Goal: Task Accomplishment & Management: Manage account settings

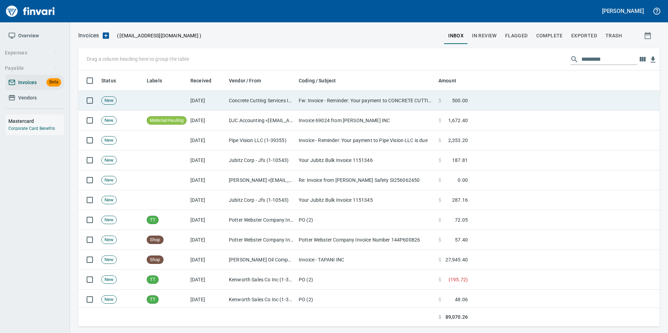
scroll to position [251, 571]
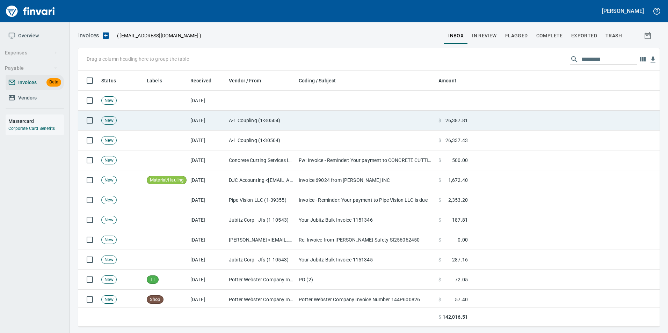
click at [361, 124] on td at bounding box center [366, 121] width 140 height 20
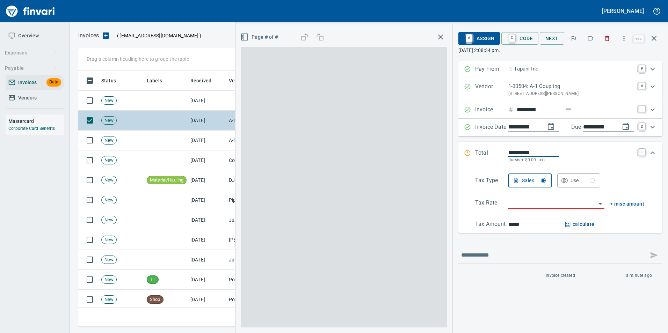
scroll to position [251, 570]
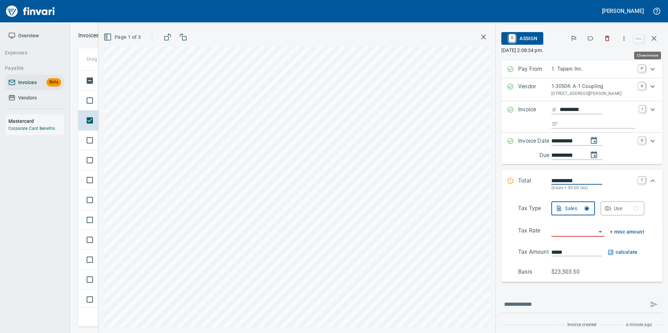
click at [656, 40] on icon "button" at bounding box center [653, 38] width 5 height 5
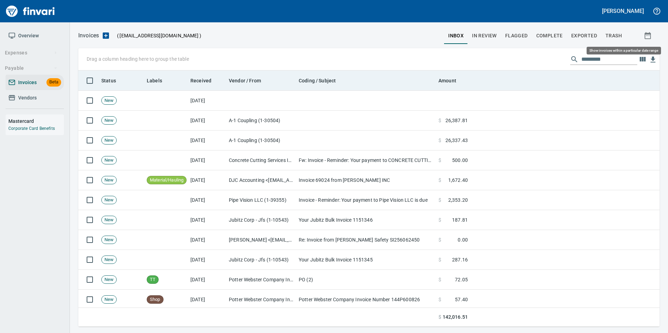
scroll to position [251, 571]
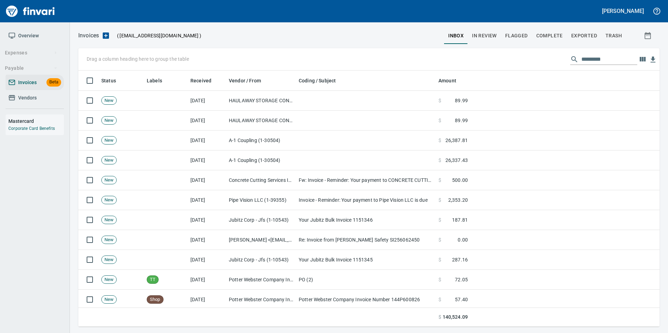
click at [26, 98] on span "Vendors" at bounding box center [27, 98] width 19 height 9
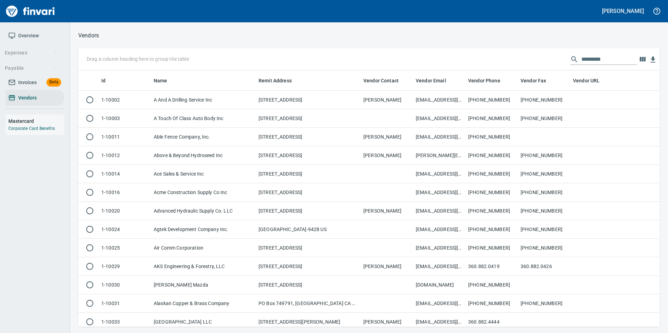
scroll to position [251, 571]
click at [591, 59] on input "text" at bounding box center [609, 59] width 56 height 11
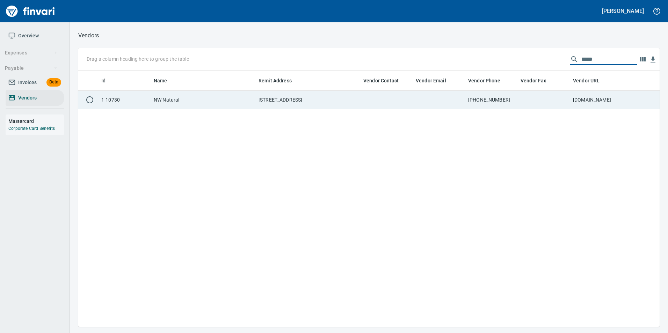
type input "*****"
click at [523, 96] on td at bounding box center [544, 100] width 52 height 19
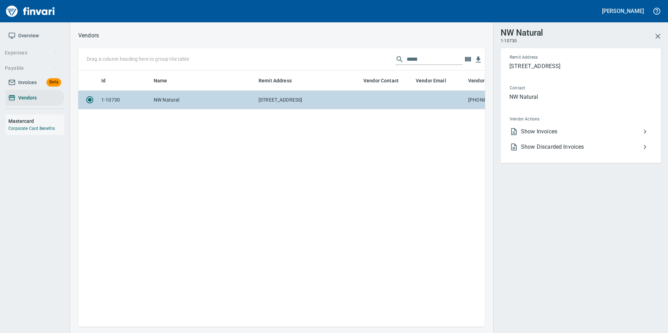
scroll to position [246, 401]
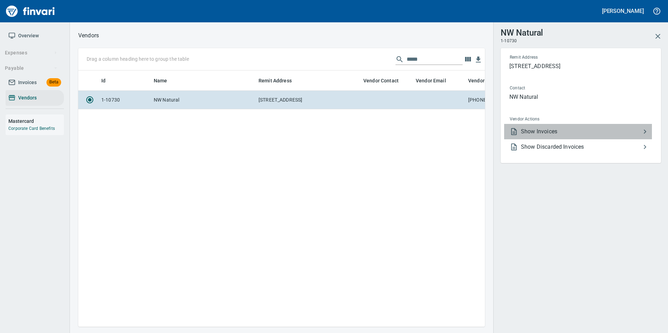
click at [556, 131] on span "Show Invoices" at bounding box center [581, 131] width 120 height 8
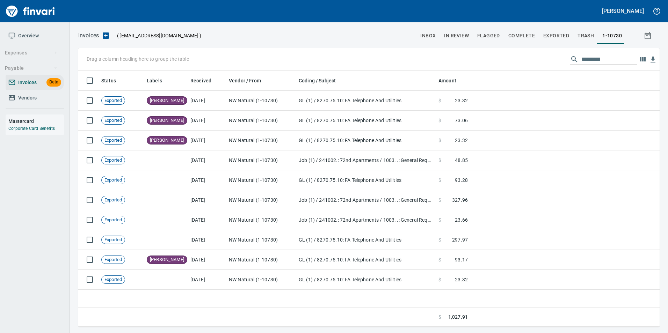
scroll to position [251, 576]
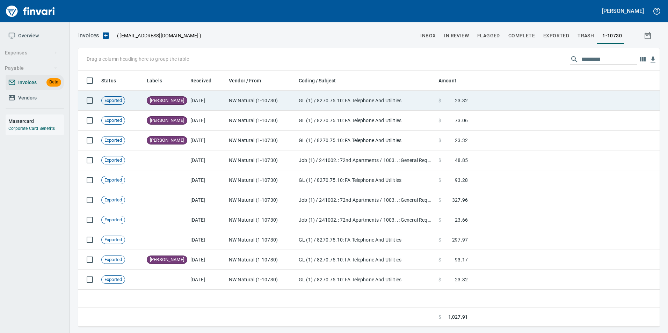
click at [393, 102] on td "GL (1) / 8270.75.10: FA Telephone And Utilities" at bounding box center [366, 101] width 140 height 20
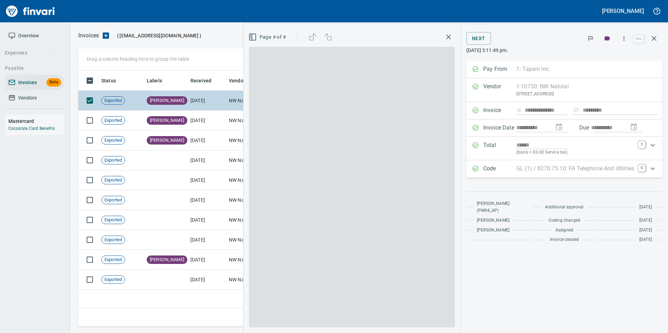
scroll to position [251, 576]
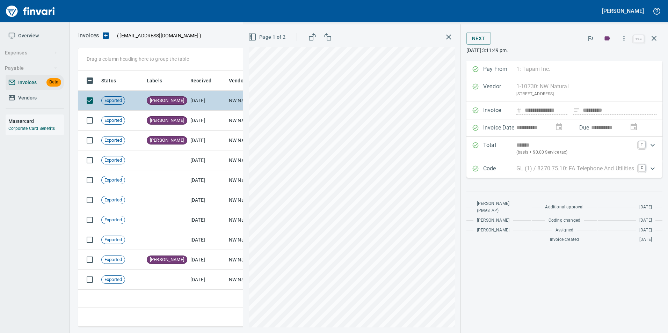
click at [188, 98] on td "7/30/2025" at bounding box center [207, 101] width 38 height 20
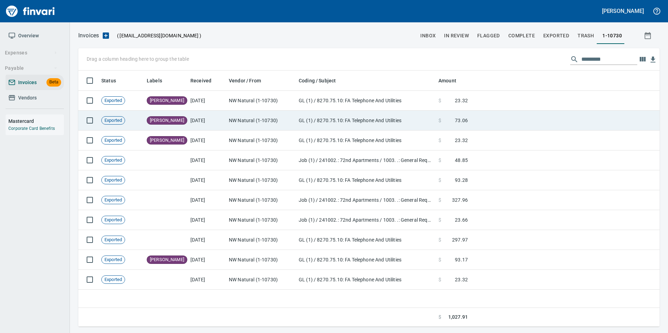
click at [195, 117] on td "7/30/2025" at bounding box center [207, 121] width 38 height 20
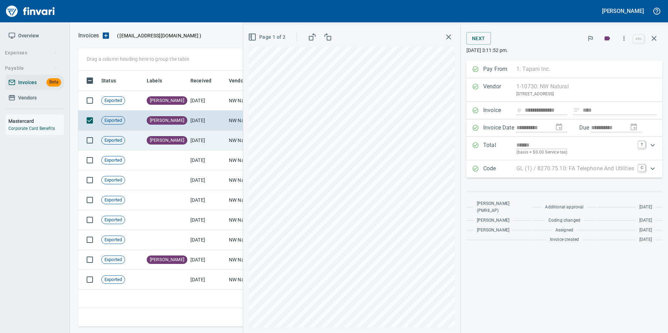
click at [181, 139] on td "[PERSON_NAME]" at bounding box center [166, 141] width 44 height 20
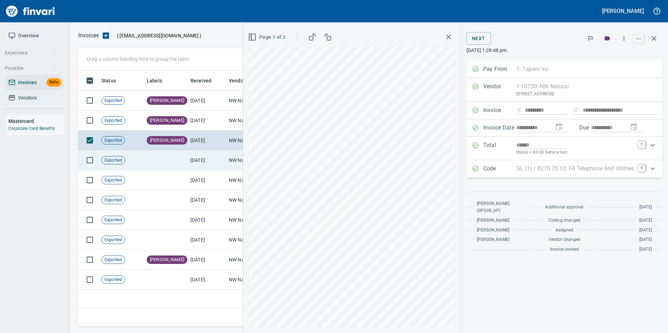
click at [184, 161] on td at bounding box center [166, 161] width 44 height 20
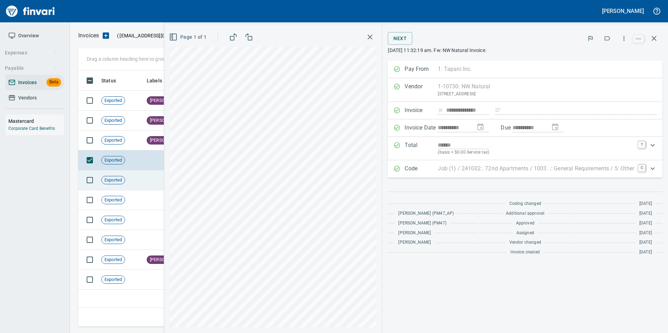
click at [150, 180] on td at bounding box center [166, 180] width 44 height 20
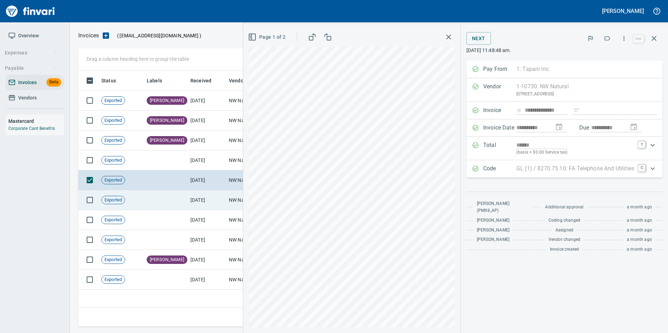
click at [167, 198] on td at bounding box center [166, 200] width 44 height 20
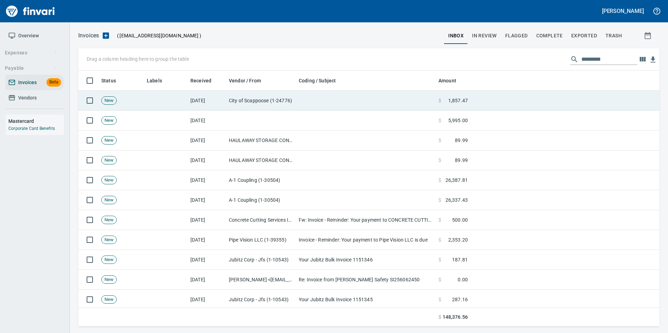
scroll to position [140, 0]
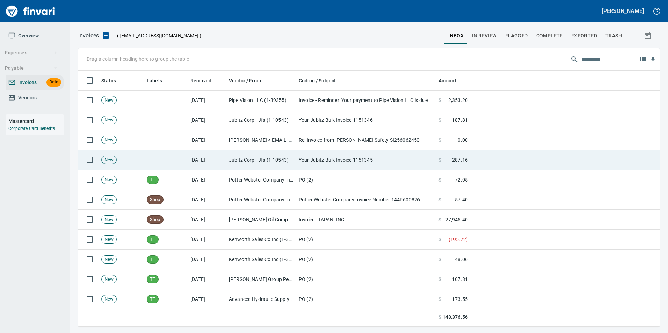
click at [271, 163] on td "Jubitz Corp - Jfs (1-10543)" at bounding box center [261, 160] width 70 height 20
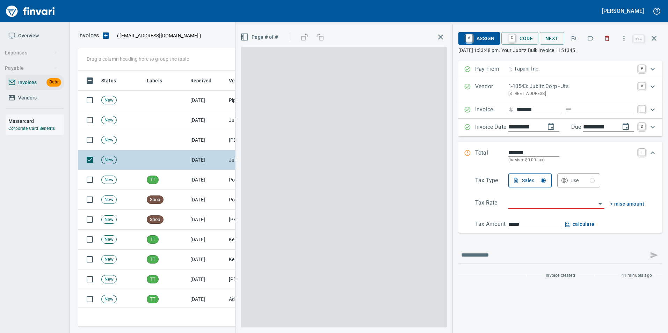
scroll to position [251, 570]
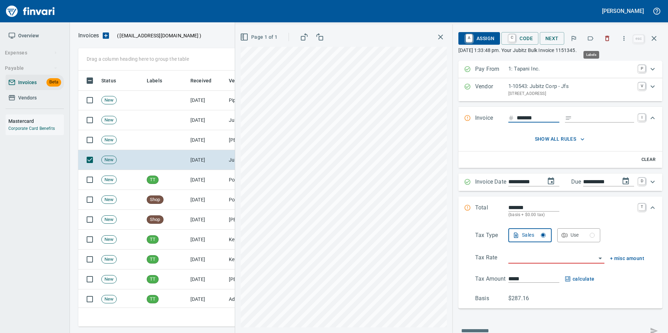
click at [591, 41] on icon "button" at bounding box center [590, 38] width 7 height 7
click at [653, 41] on icon "button" at bounding box center [654, 38] width 8 height 8
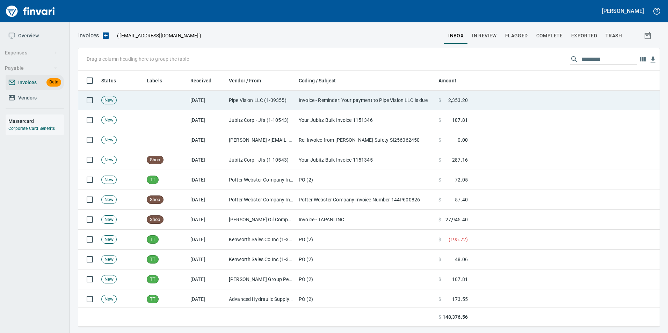
scroll to position [251, 570]
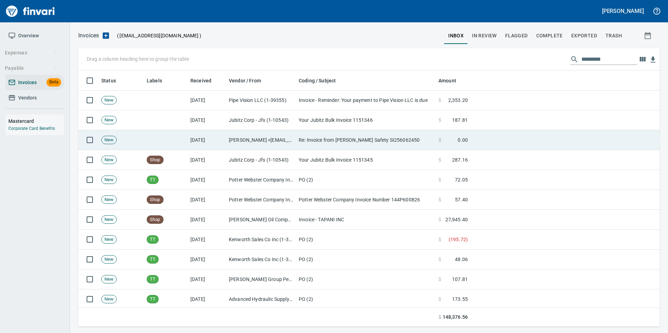
click at [331, 148] on td "Re: Invoice from [PERSON_NAME] Safety SI256062450" at bounding box center [366, 140] width 140 height 20
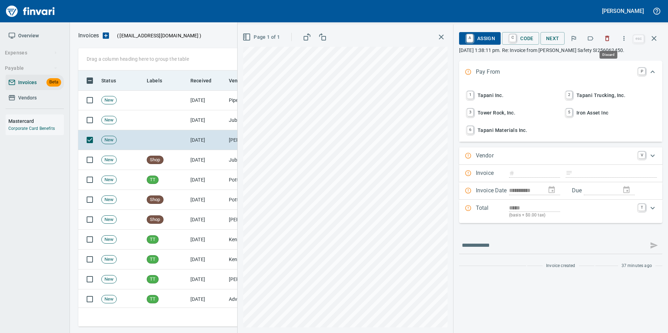
click at [608, 41] on icon "button" at bounding box center [607, 38] width 4 height 5
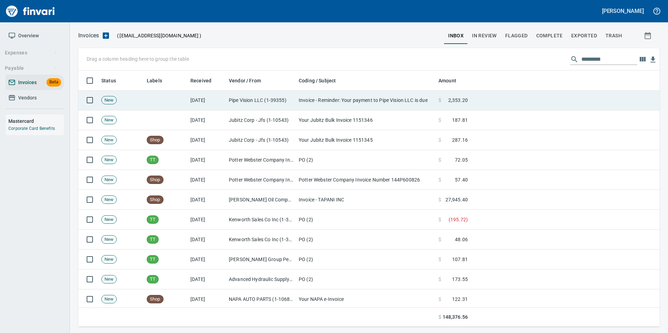
scroll to position [251, 570]
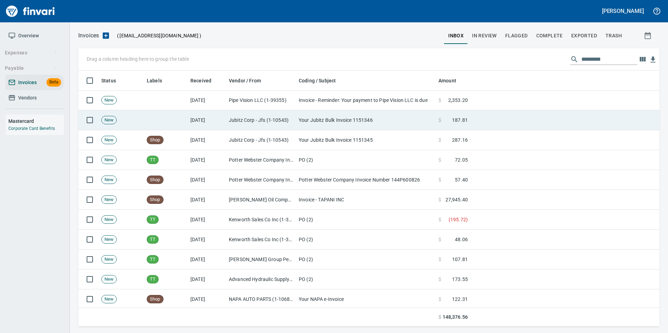
click at [321, 116] on td "Your Jubitz Bulk Invoice 1151346" at bounding box center [366, 120] width 140 height 20
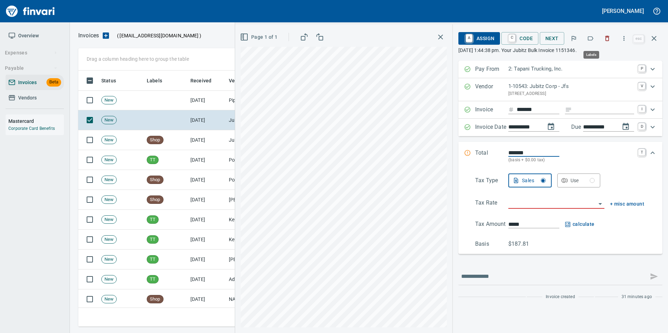
click at [588, 40] on icon "button" at bounding box center [590, 38] width 7 height 7
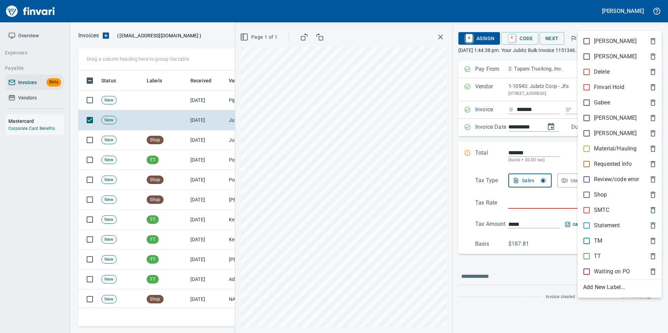
scroll to position [251, 570]
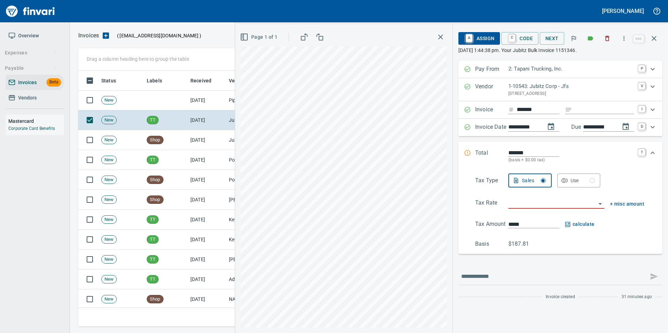
click at [657, 37] on icon "button" at bounding box center [654, 38] width 8 height 8
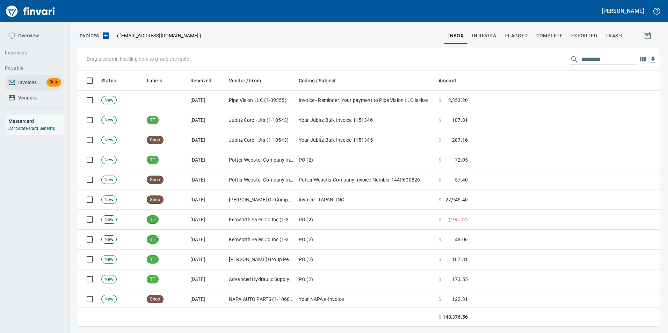
scroll to position [251, 570]
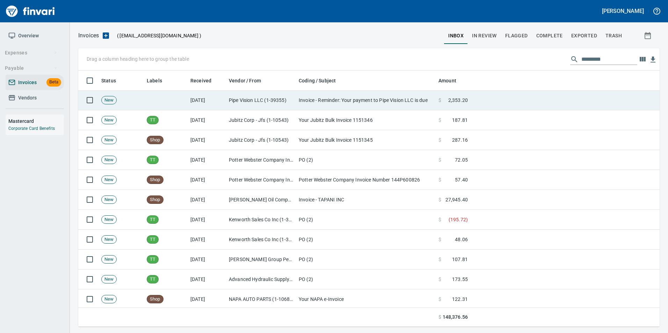
click at [334, 99] on td "Invoice - Reminder: Your payment to Pipe Vision LLC is due" at bounding box center [366, 100] width 140 height 20
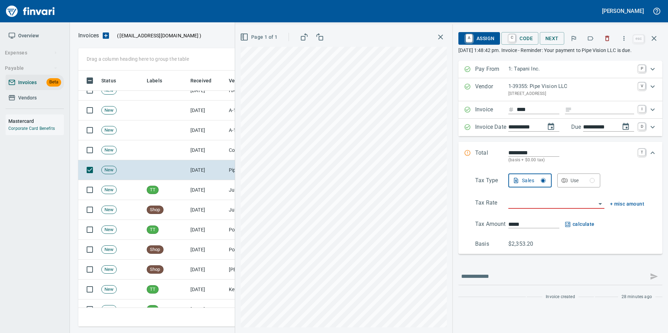
scroll to position [251, 570]
click at [611, 38] on icon "button" at bounding box center [607, 38] width 7 height 7
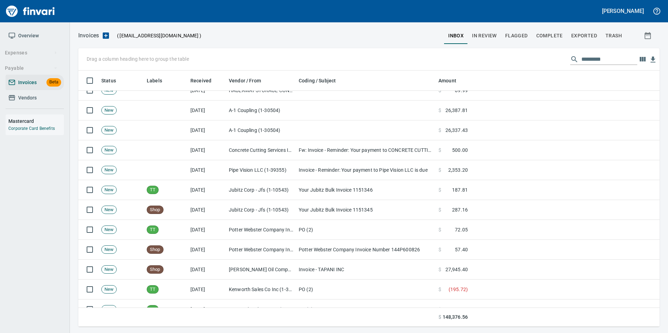
scroll to position [251, 570]
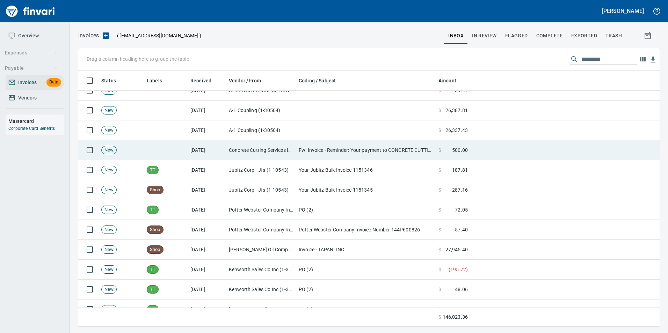
click at [413, 146] on td "Fw: Invoice - Reminder: Your payment to CONCRETE CUTTING SERVICES INC. is due" at bounding box center [366, 150] width 140 height 20
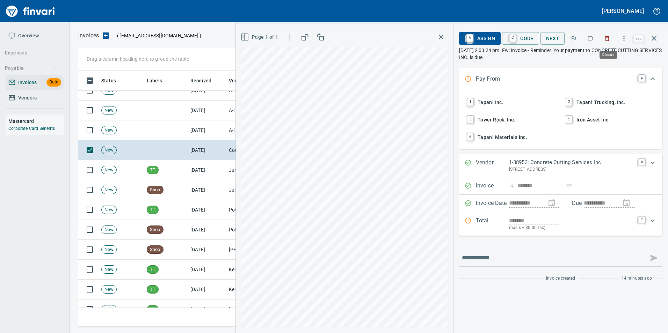
drag, startPoint x: 613, startPoint y: 39, endPoint x: 560, endPoint y: 68, distance: 60.2
click at [613, 39] on button "button" at bounding box center [606, 38] width 15 height 15
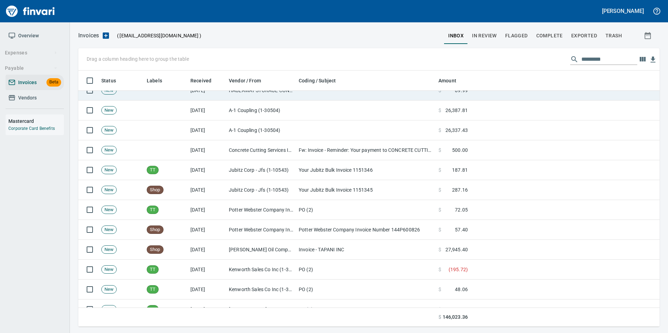
scroll to position [251, 570]
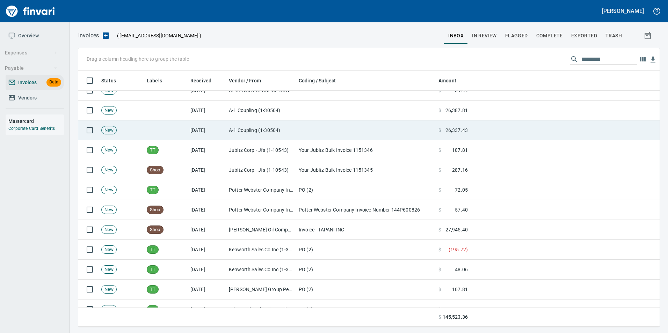
click at [317, 131] on td at bounding box center [366, 131] width 140 height 20
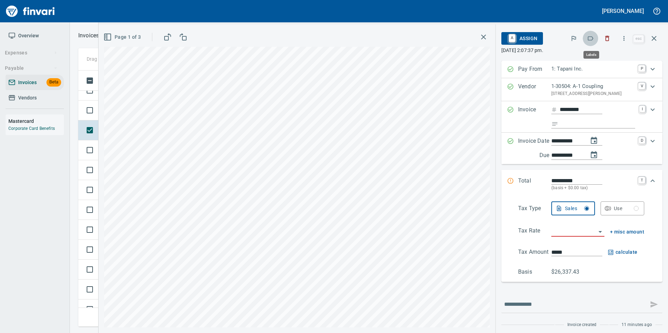
click at [588, 38] on icon "button" at bounding box center [590, 38] width 7 height 7
click at [587, 91] on p "9640 SW Tualatin Sherwood Rd, Tualatin OR 97062 US" at bounding box center [592, 93] width 83 height 7
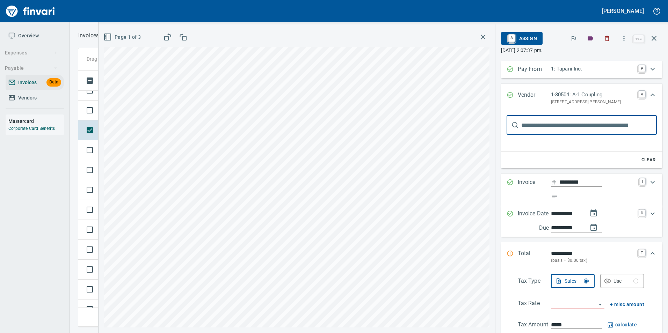
scroll to position [0, 0]
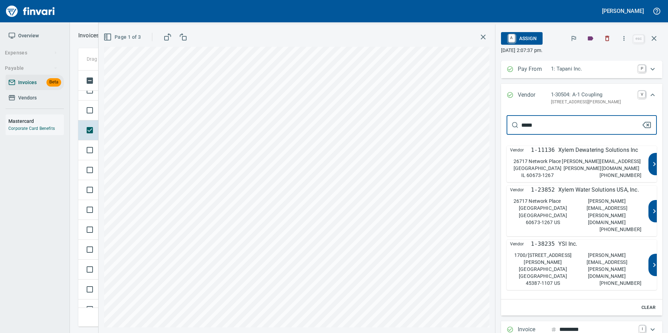
type input "*****"
click at [581, 171] on p "alane.horner@xyleminc.com" at bounding box center [601, 165] width 80 height 14
type input "**********"
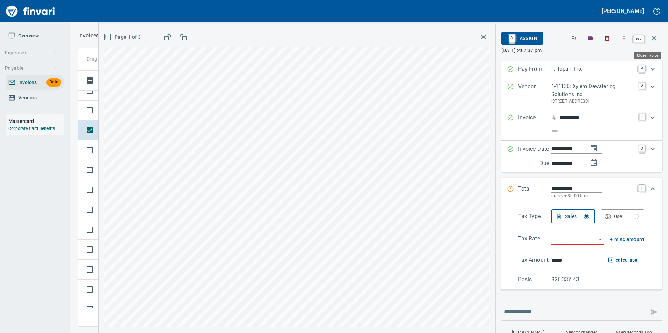
click at [655, 42] on icon "button" at bounding box center [654, 38] width 8 height 8
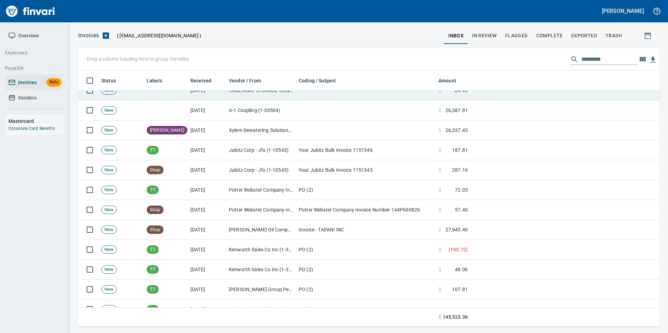
scroll to position [251, 571]
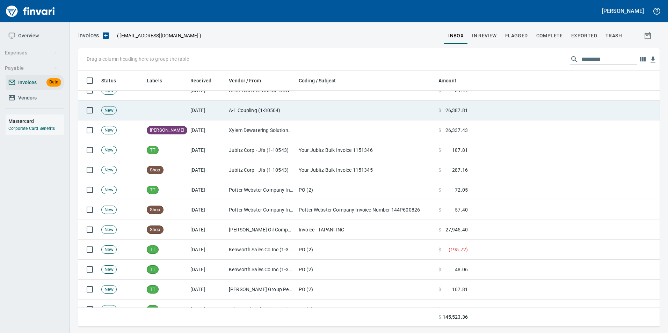
click at [293, 111] on td "A-1 Coupling (1-30504)" at bounding box center [261, 111] width 70 height 20
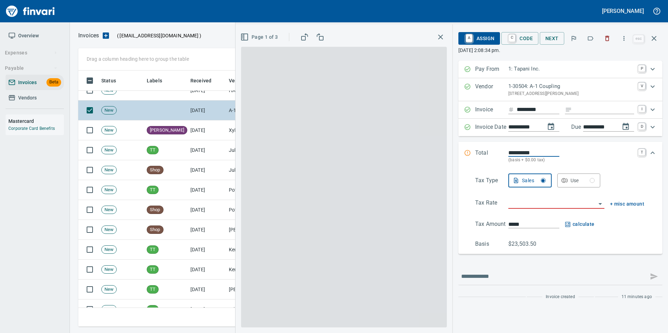
scroll to position [251, 570]
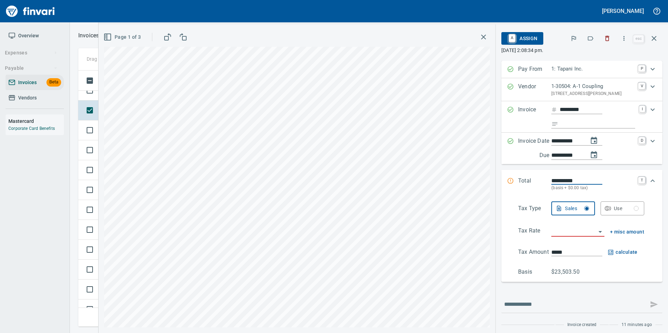
click at [591, 39] on icon "button" at bounding box center [590, 38] width 7 height 7
click at [655, 41] on icon "button" at bounding box center [654, 38] width 8 height 8
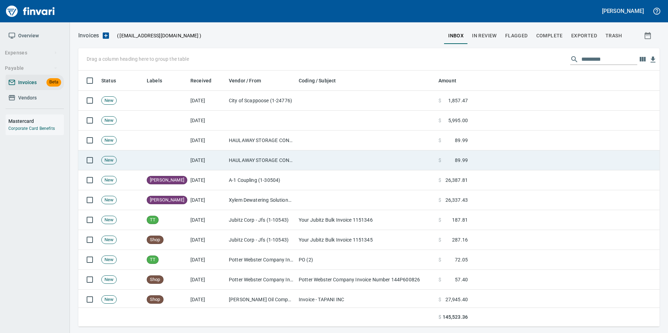
click at [261, 160] on td "HAULAWAY STORAGE CONTAINERS, INC (1-24591)" at bounding box center [261, 161] width 70 height 20
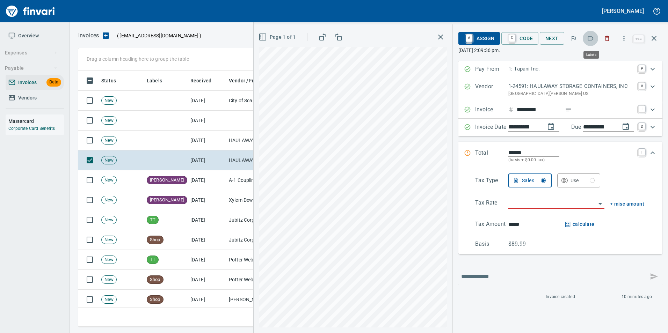
click at [592, 39] on icon "button" at bounding box center [590, 38] width 7 height 7
click at [656, 38] on icon "button" at bounding box center [654, 38] width 8 height 8
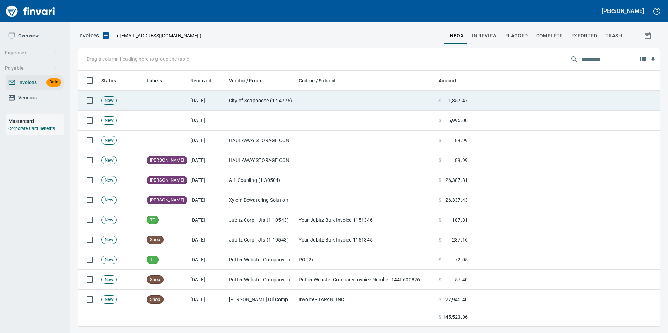
scroll to position [251, 570]
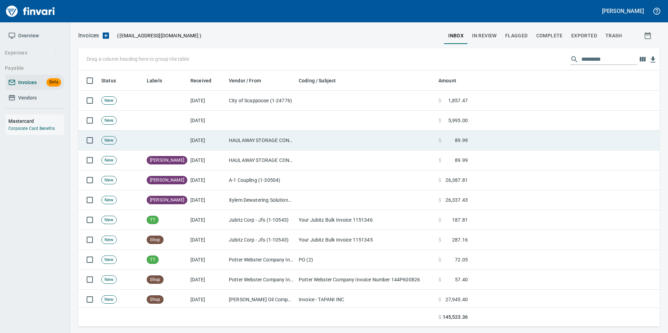
click at [268, 134] on td "HAULAWAY STORAGE CONTAINERS, INC (1-24591)" at bounding box center [261, 141] width 70 height 20
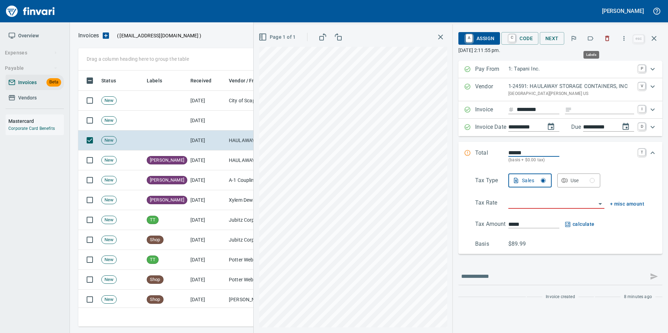
click at [590, 38] on icon "button" at bounding box center [590, 38] width 7 height 7
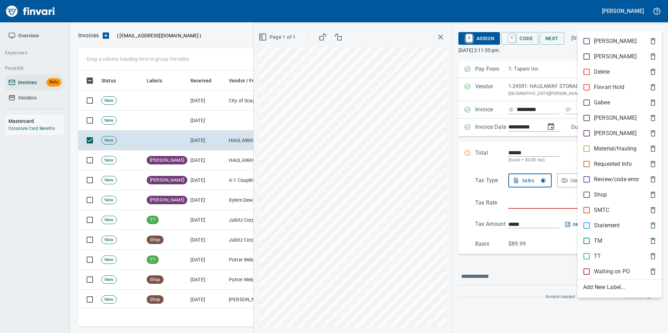
scroll to position [251, 570]
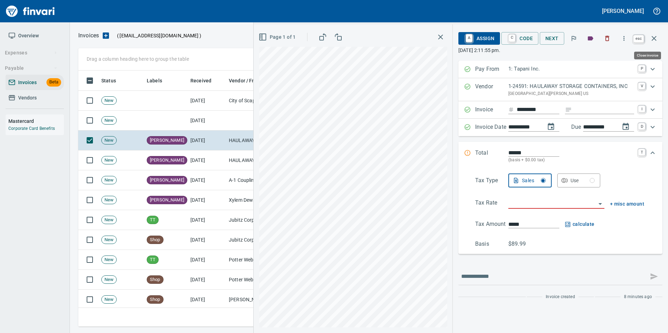
click at [659, 37] on button "button" at bounding box center [654, 38] width 17 height 17
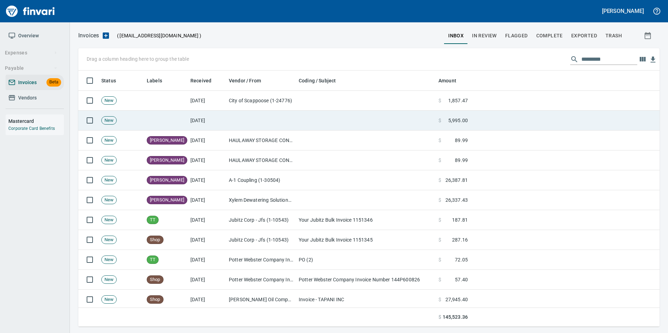
click at [306, 112] on td at bounding box center [366, 121] width 140 height 20
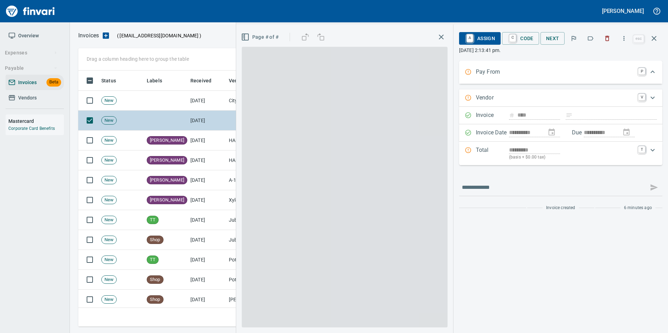
scroll to position [251, 570]
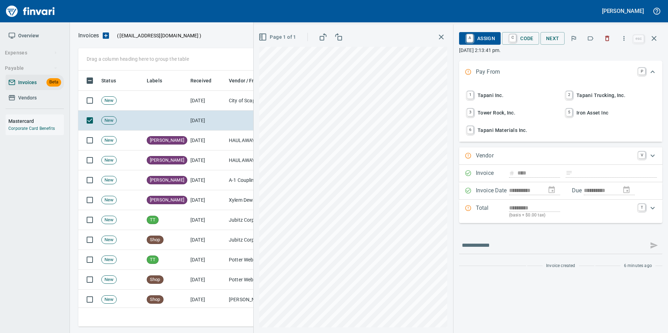
click at [591, 38] on icon "button" at bounding box center [590, 38] width 7 height 7
click at [520, 94] on span "1 Tapani Inc." at bounding box center [511, 95] width 92 height 12
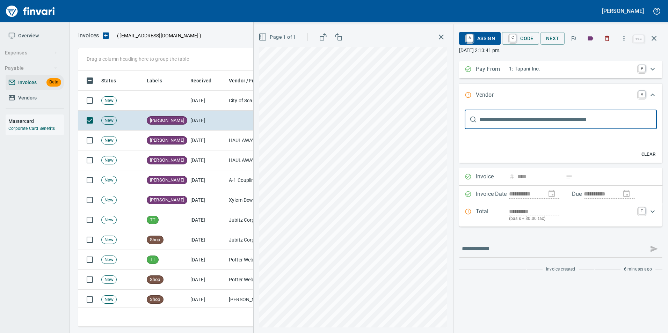
scroll to position [0, 0]
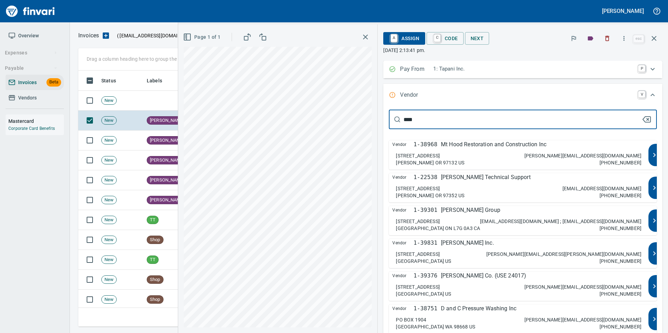
type input "****"
click at [510, 179] on p "Dave Brandt Technical Support" at bounding box center [486, 177] width 90 height 8
type input "**********"
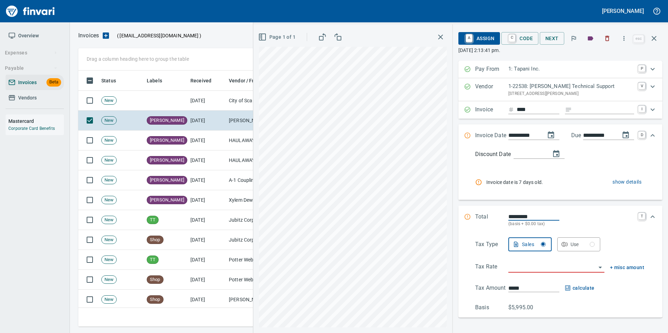
click at [655, 41] on icon "button" at bounding box center [654, 38] width 8 height 8
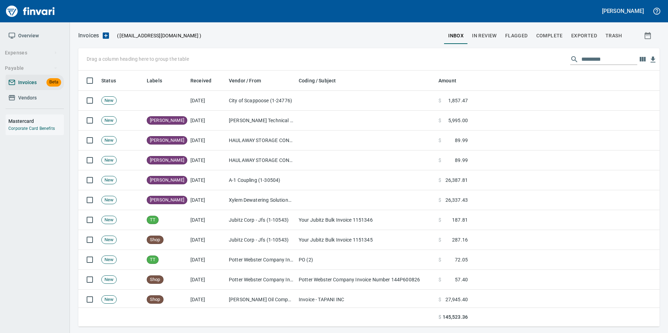
scroll to position [251, 570]
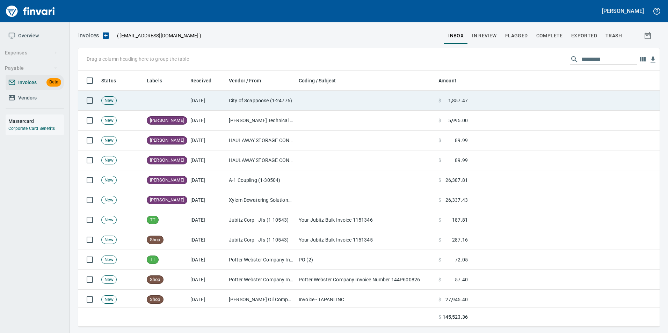
click at [350, 96] on td at bounding box center [366, 101] width 140 height 20
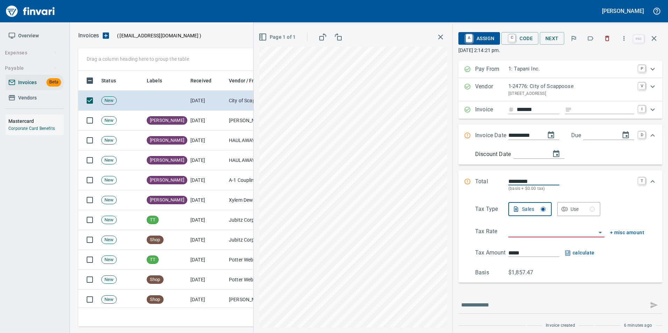
click at [589, 39] on icon "button" at bounding box center [591, 38] width 6 height 4
click at [649, 37] on button "button" at bounding box center [654, 38] width 17 height 17
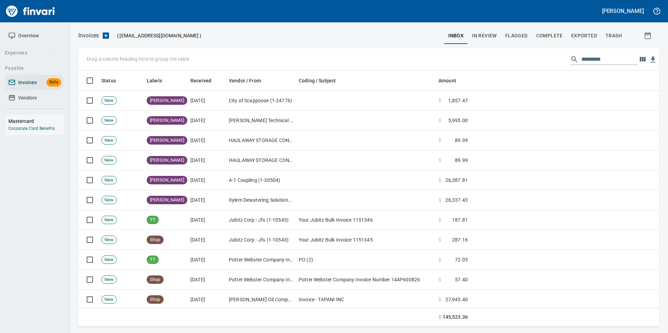
scroll to position [251, 571]
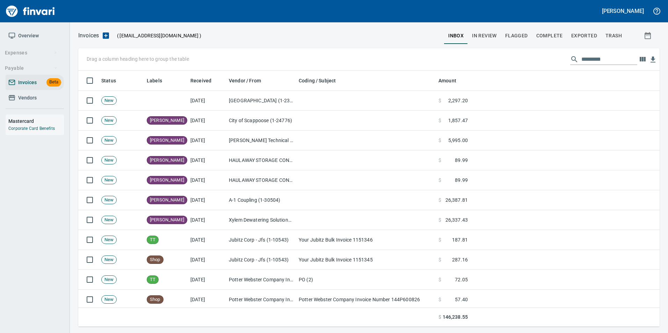
click at [29, 102] on link "Vendors" at bounding box center [35, 98] width 58 height 16
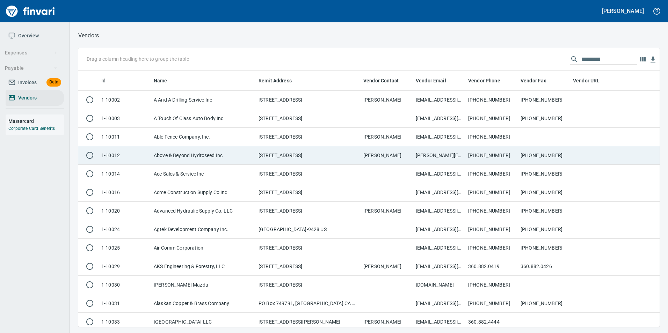
scroll to position [251, 571]
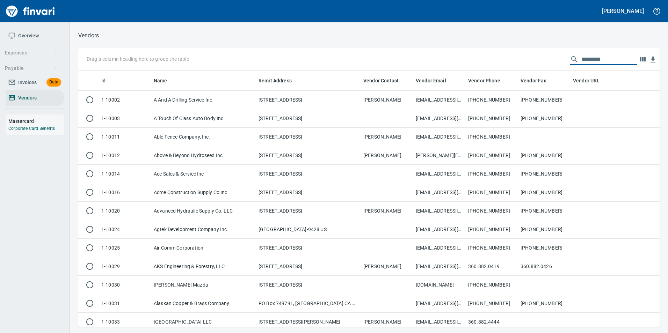
click at [605, 59] on input "text" at bounding box center [609, 59] width 56 height 11
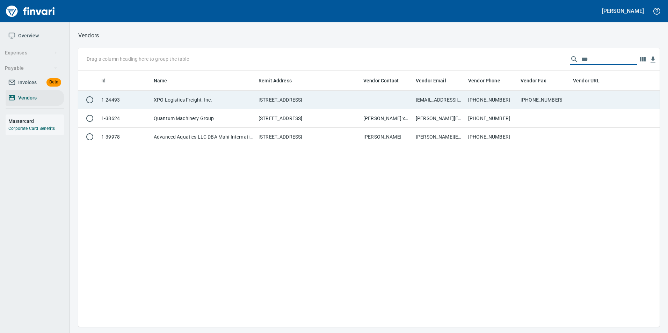
type input "***"
click at [360, 104] on td "PO BOX 982020, B RICHLAND HILLS TX 76182 US" at bounding box center [308, 100] width 105 height 19
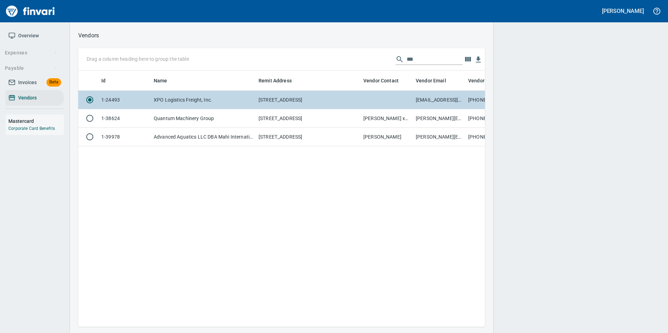
scroll to position [246, 401]
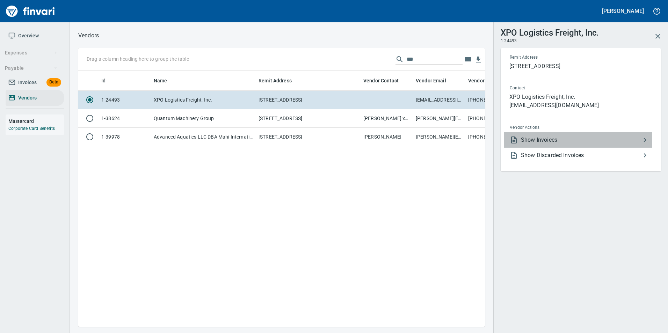
click at [595, 139] on span "Show Invoices" at bounding box center [581, 140] width 120 height 8
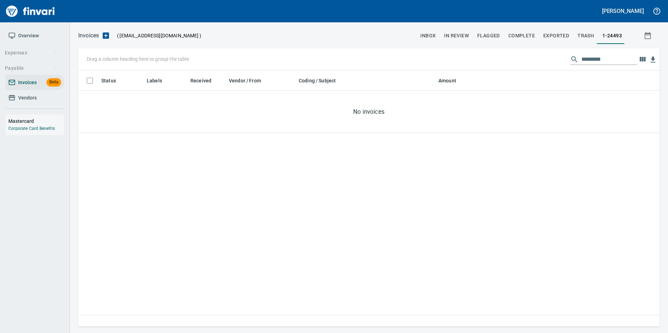
scroll to position [251, 576]
click at [433, 35] on span "inbox" at bounding box center [427, 35] width 15 height 9
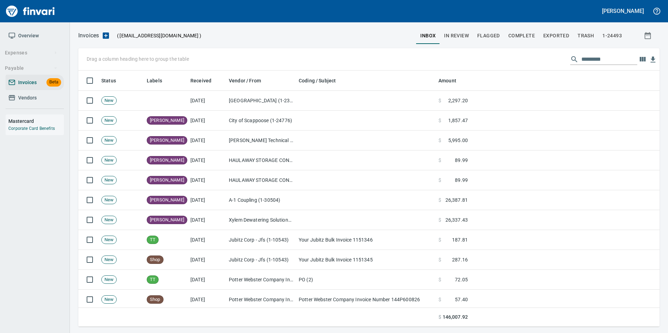
scroll to position [251, 571]
click at [28, 95] on span "Vendors" at bounding box center [27, 98] width 19 height 9
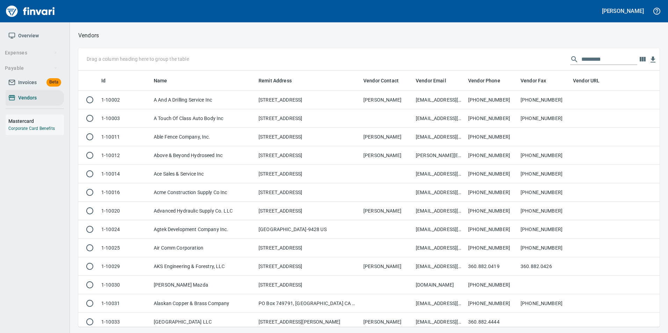
scroll to position [251, 571]
click at [602, 56] on input "text" at bounding box center [609, 59] width 56 height 11
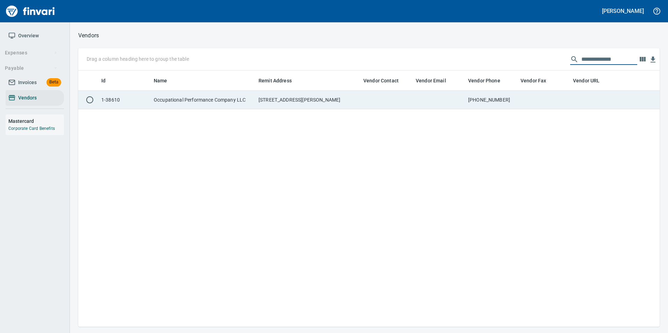
type input "**********"
click at [545, 99] on td at bounding box center [544, 100] width 52 height 19
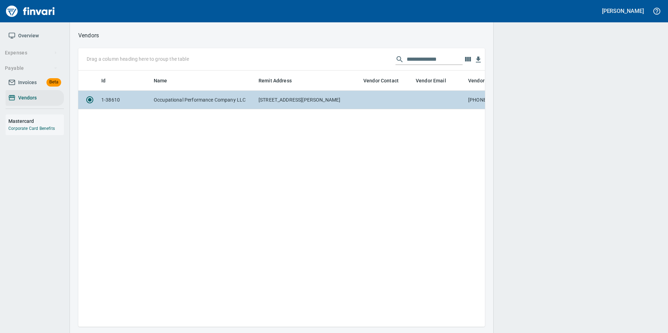
scroll to position [246, 401]
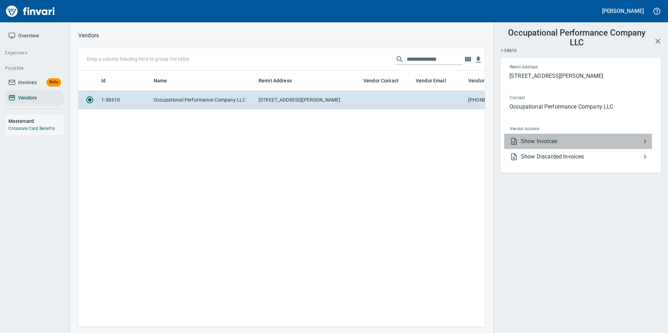
click at [564, 135] on li "Show Invoices" at bounding box center [578, 141] width 148 height 15
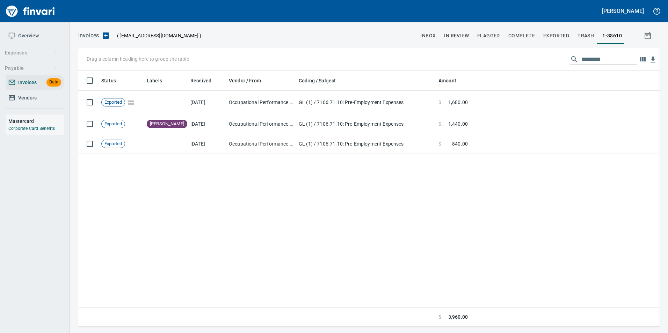
scroll to position [251, 576]
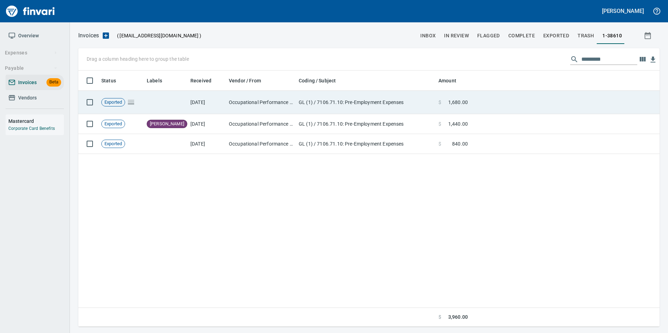
click at [538, 97] on td at bounding box center [565, 102] width 189 height 23
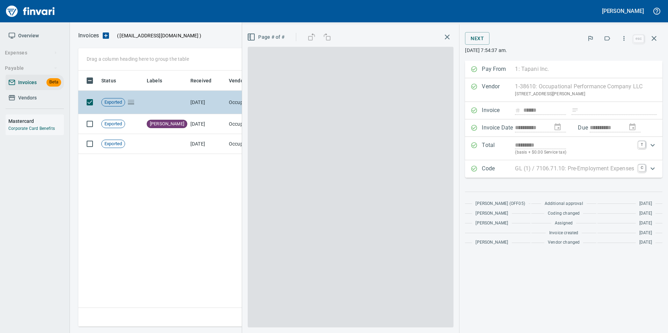
scroll to position [251, 576]
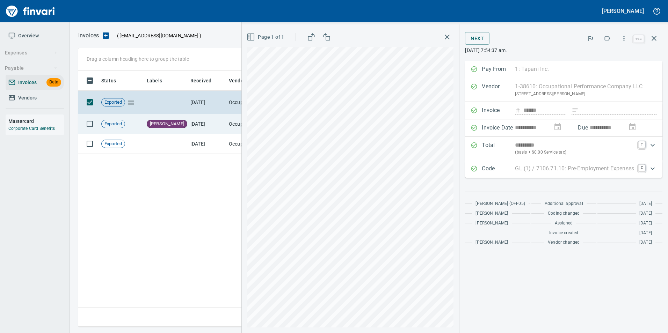
click at [196, 123] on td "8/14/2025" at bounding box center [207, 124] width 38 height 20
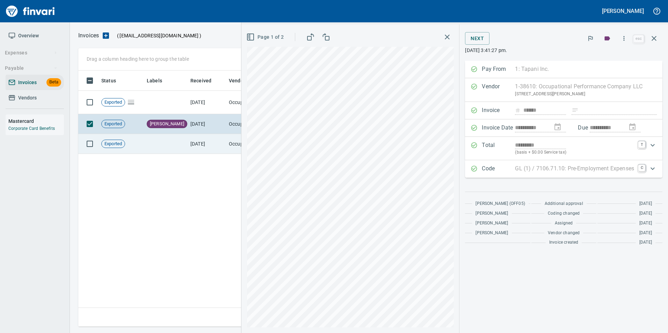
click at [196, 139] on td "9/9/2025" at bounding box center [207, 144] width 38 height 20
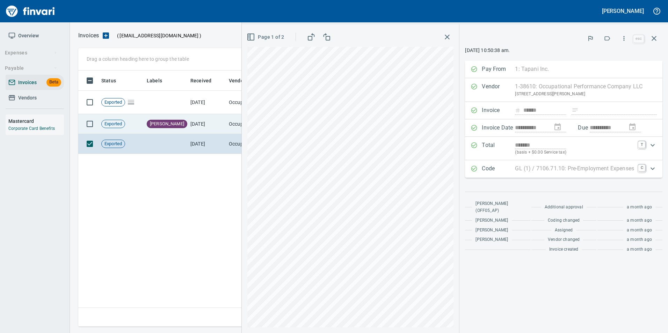
click at [190, 124] on td "8/14/2025" at bounding box center [207, 124] width 38 height 20
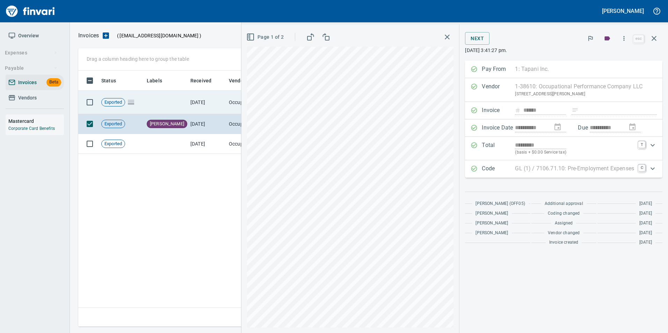
click at [192, 109] on td "7/15/2025" at bounding box center [207, 102] width 38 height 23
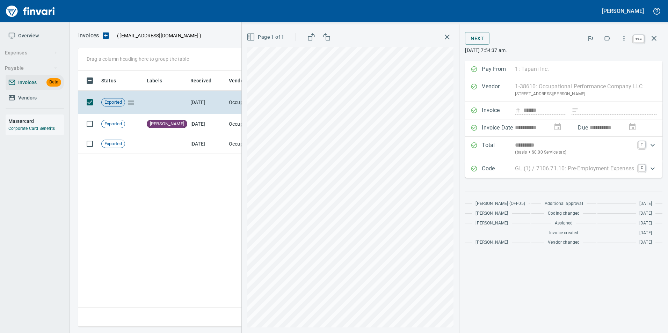
click at [661, 40] on button "button" at bounding box center [654, 38] width 17 height 17
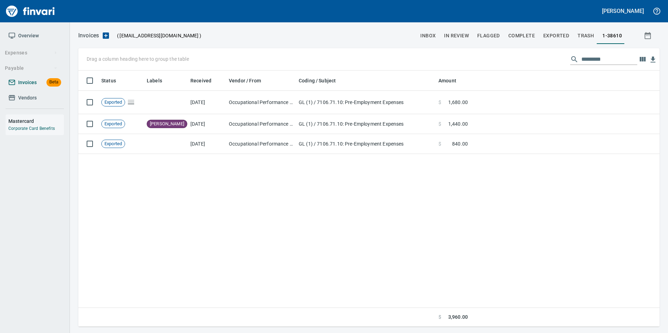
click at [29, 80] on span "Invoices" at bounding box center [27, 82] width 19 height 9
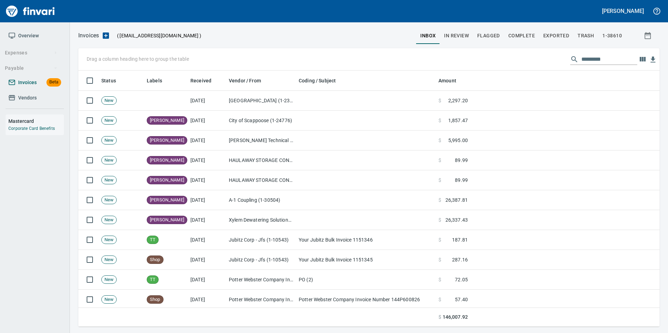
scroll to position [251, 571]
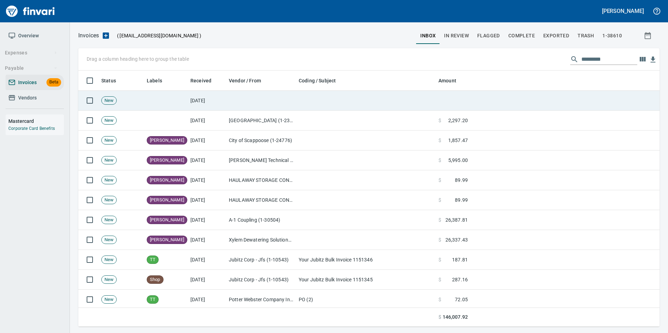
click at [211, 100] on td "[DATE]" at bounding box center [207, 101] width 38 height 20
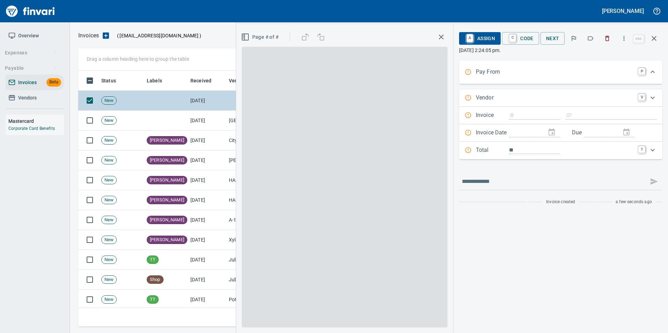
scroll to position [251, 570]
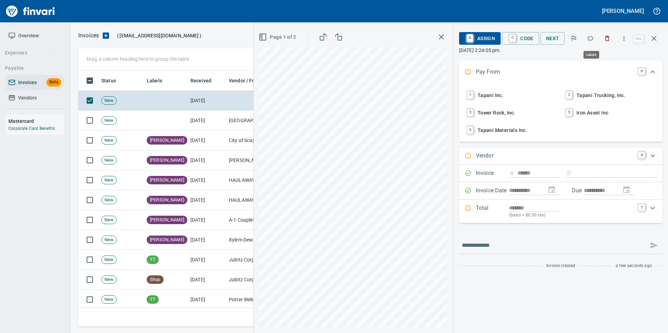
type input "******"
type input "**********"
type input "*******"
click at [593, 39] on icon "button" at bounding box center [591, 38] width 6 height 4
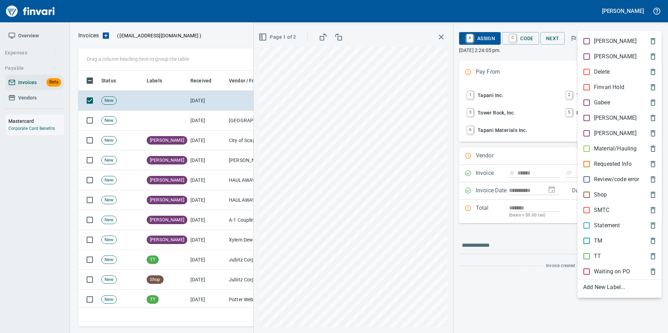
click at [599, 121] on p "[PERSON_NAME]" at bounding box center [615, 118] width 43 height 8
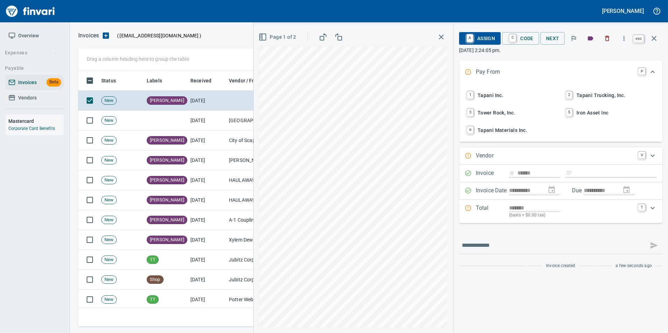
click at [651, 44] on button "button" at bounding box center [654, 38] width 17 height 17
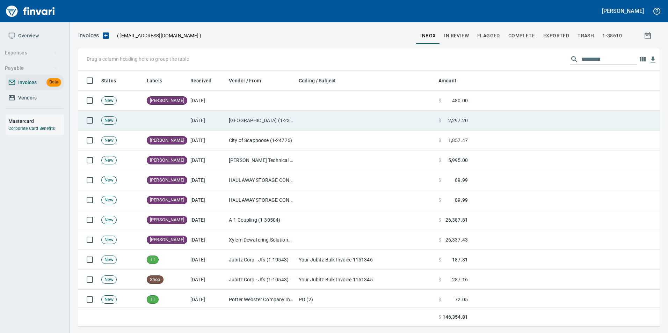
scroll to position [251, 570]
click at [300, 122] on td at bounding box center [366, 121] width 140 height 20
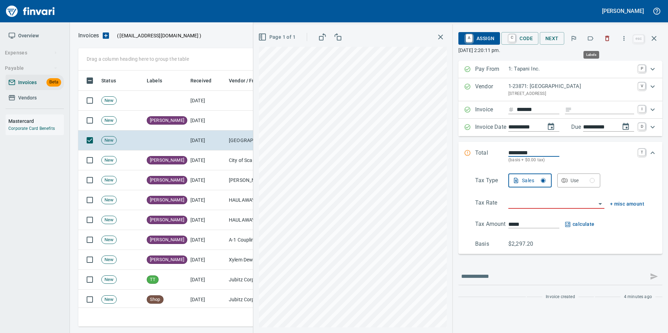
click at [590, 41] on icon "button" at bounding box center [590, 38] width 7 height 7
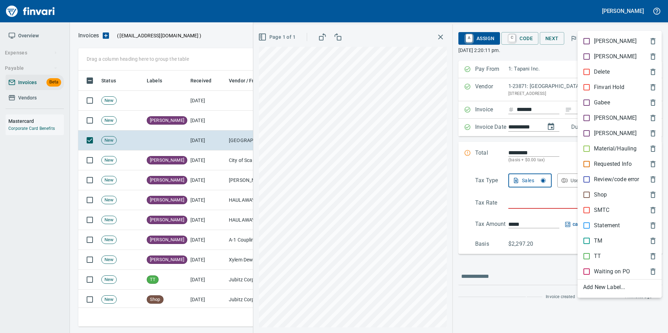
scroll to position [251, 570]
click at [615, 115] on span "[PERSON_NAME]" at bounding box center [614, 118] width 62 height 8
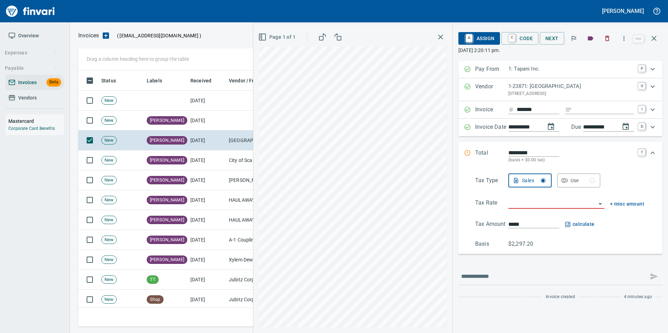
click at [652, 39] on icon "button" at bounding box center [654, 38] width 8 height 8
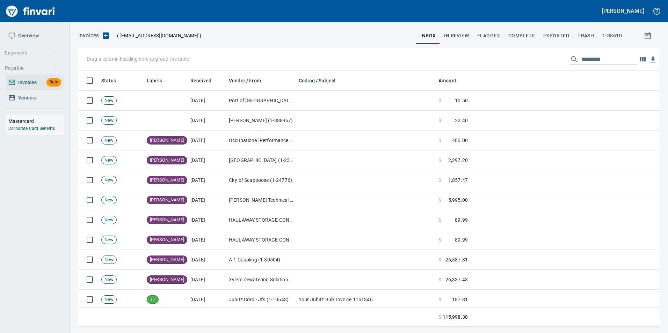
click at [20, 99] on span "Vendors" at bounding box center [27, 98] width 19 height 9
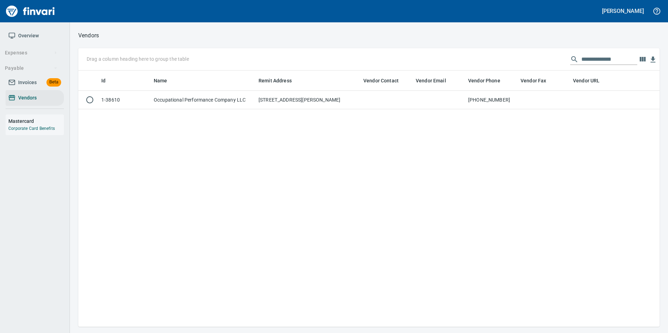
scroll to position [251, 576]
click at [632, 52] on div "**********" at bounding box center [368, 59] width 581 height 22
click at [625, 59] on input "**********" at bounding box center [609, 59] width 56 height 11
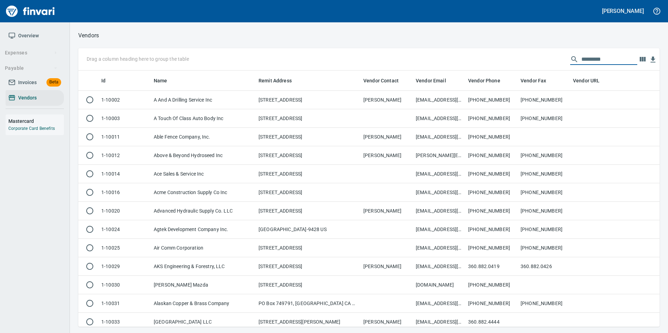
scroll to position [251, 571]
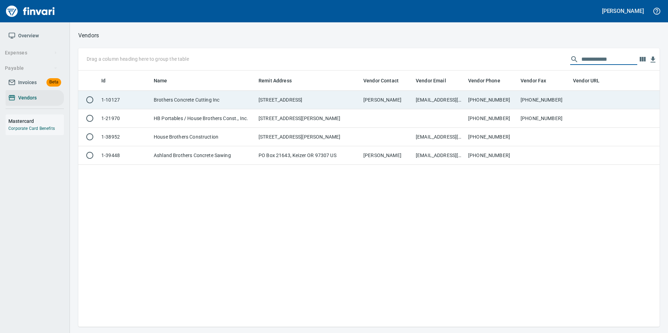
type input "**********"
click at [466, 104] on td "800-252-5091" at bounding box center [491, 100] width 52 height 19
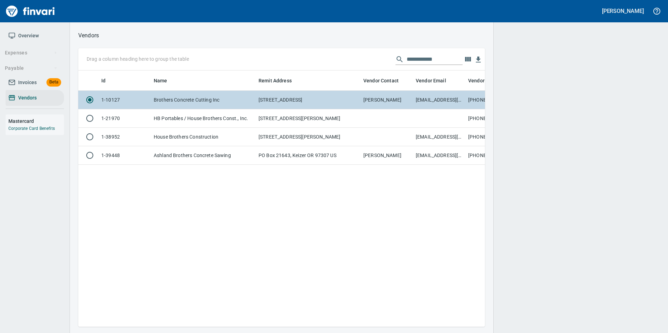
scroll to position [246, 401]
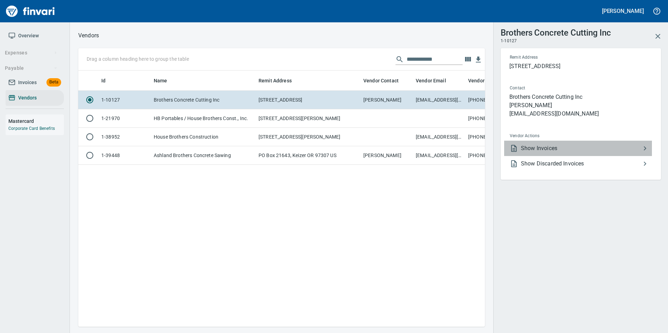
click at [593, 154] on li "Show Invoices" at bounding box center [578, 148] width 148 height 15
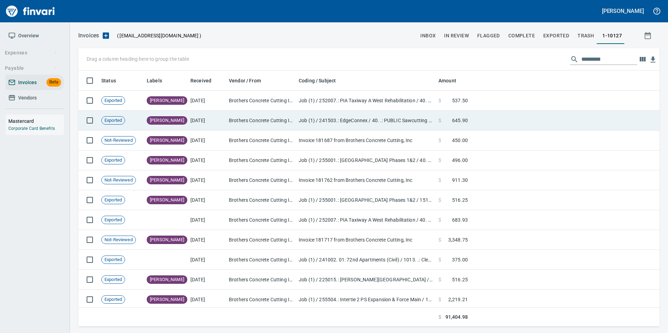
scroll to position [251, 571]
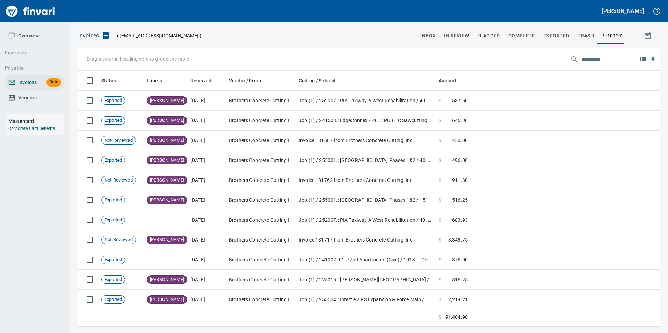
click at [598, 57] on input "text" at bounding box center [609, 59] width 56 height 11
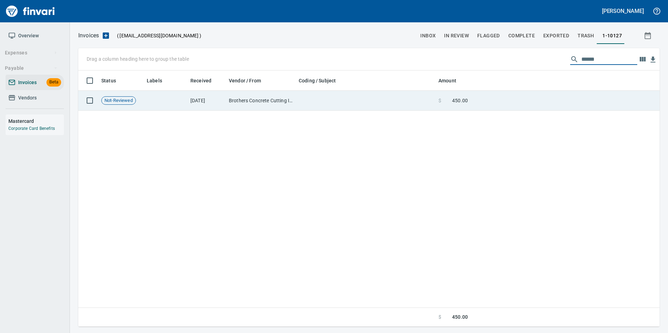
click at [542, 100] on td at bounding box center [565, 101] width 189 height 20
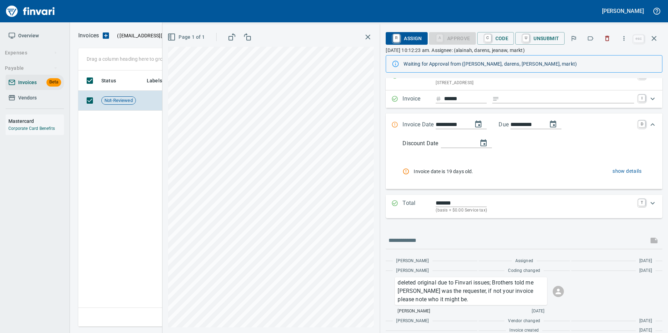
scroll to position [38, 0]
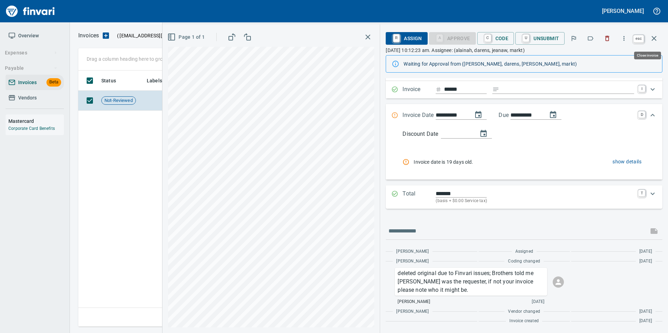
drag, startPoint x: 658, startPoint y: 39, endPoint x: 631, endPoint y: 47, distance: 28.5
click at [658, 39] on button "button" at bounding box center [654, 38] width 17 height 17
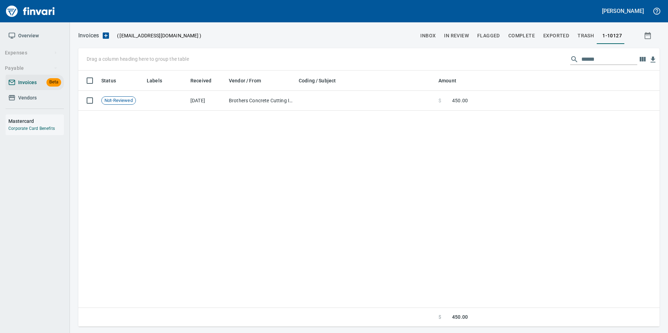
scroll to position [251, 576]
click at [590, 59] on input "******" at bounding box center [609, 59] width 56 height 11
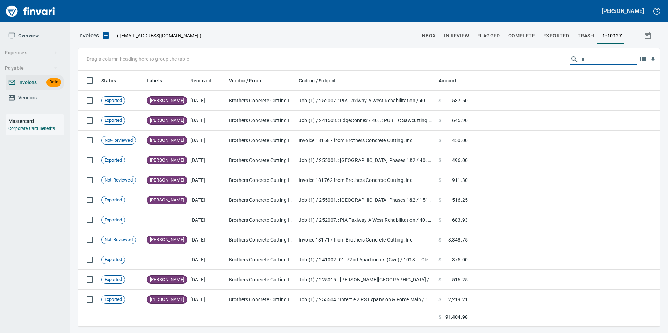
scroll to position [251, 571]
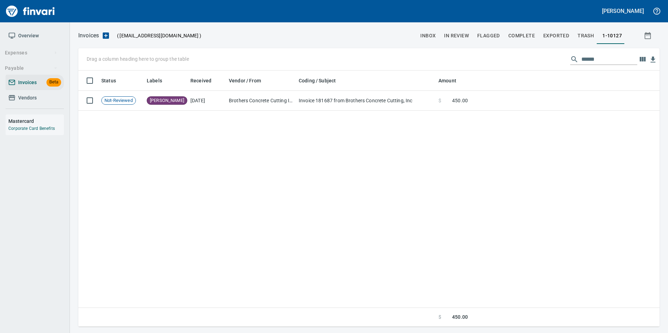
click at [620, 61] on input "******" at bounding box center [609, 59] width 56 height 11
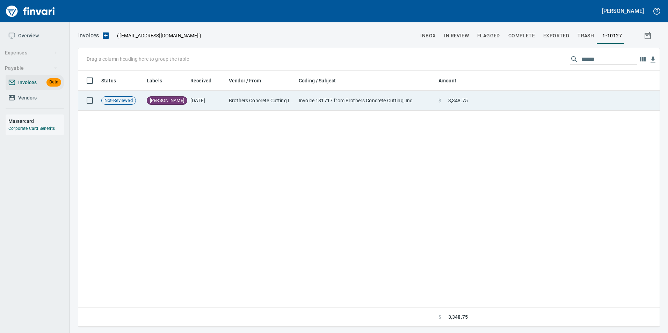
click at [416, 96] on td "Invoice 181717 from Brothers Concrete Cutting, Inc" at bounding box center [366, 101] width 140 height 20
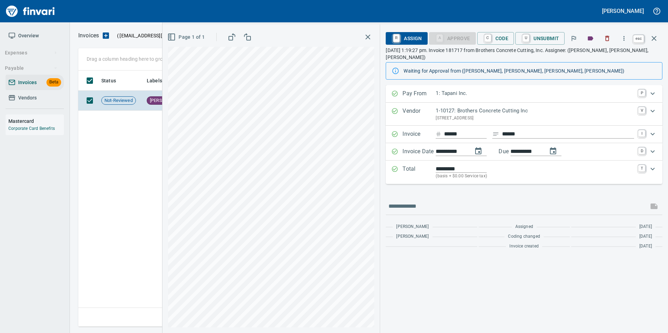
click at [656, 38] on icon "button" at bounding box center [654, 38] width 8 height 8
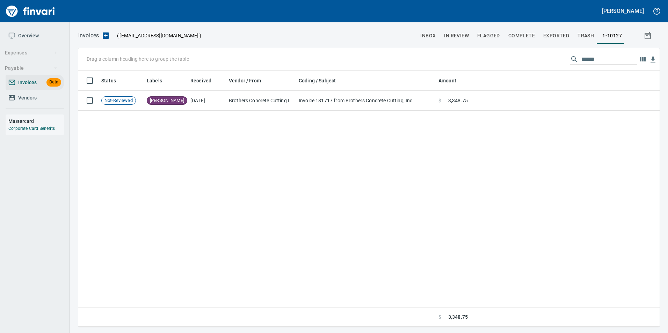
click at [600, 58] on input "******" at bounding box center [609, 59] width 56 height 11
click at [610, 58] on input "******" at bounding box center [609, 59] width 56 height 11
click at [603, 61] on input "******" at bounding box center [609, 59] width 56 height 11
click at [597, 54] on input "******" at bounding box center [609, 59] width 56 height 11
click at [607, 58] on input "******" at bounding box center [609, 59] width 56 height 11
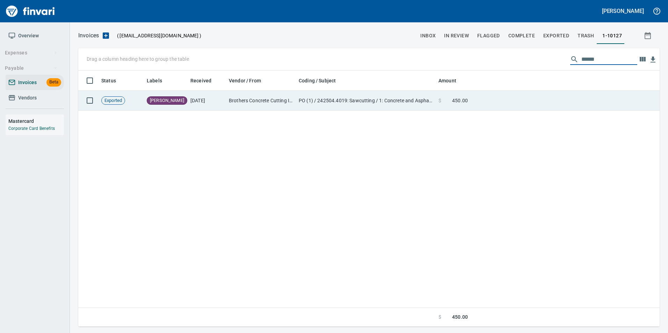
click at [556, 103] on td at bounding box center [565, 101] width 189 height 20
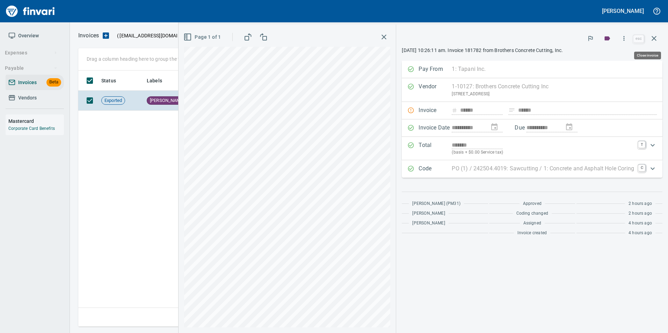
click at [653, 40] on icon "button" at bounding box center [654, 38] width 8 height 8
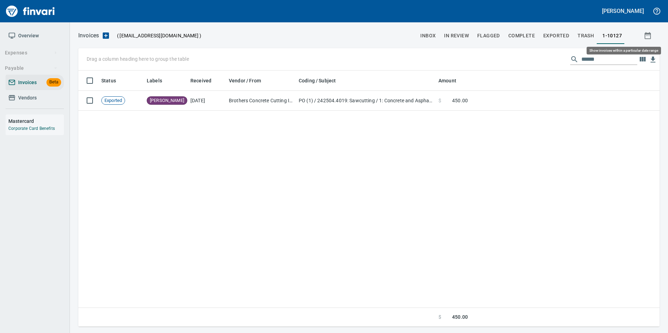
scroll to position [251, 576]
click at [608, 56] on input "******" at bounding box center [609, 59] width 56 height 11
click at [616, 59] on input "******" at bounding box center [609, 59] width 56 height 11
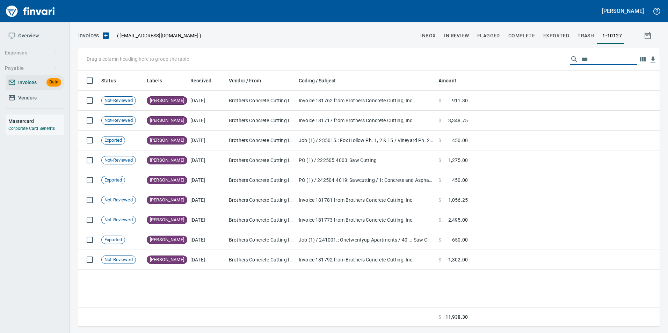
scroll to position [251, 571]
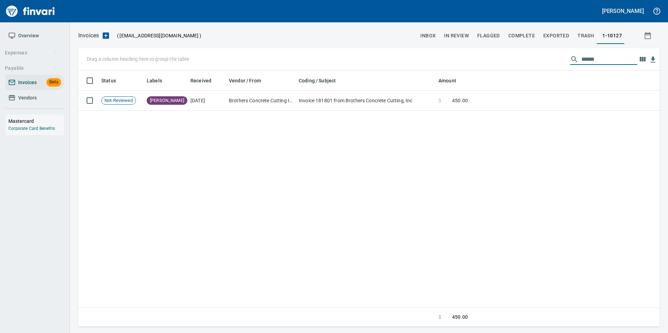
type input "******"
click at [592, 58] on input "******" at bounding box center [609, 59] width 56 height 11
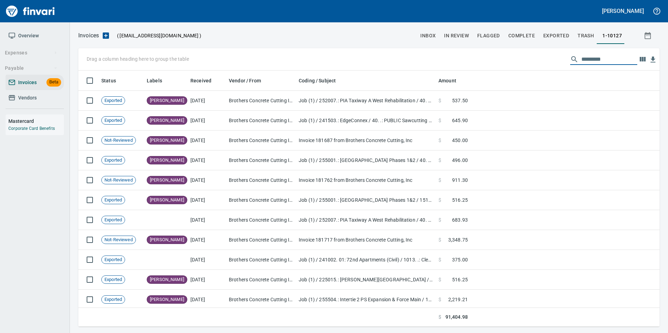
drag, startPoint x: 417, startPoint y: 42, endPoint x: 279, endPoint y: 8, distance: 142.2
click at [416, 42] on div at bounding box center [308, 35] width 215 height 17
click at [471, 32] on button "In Review" at bounding box center [456, 35] width 33 height 17
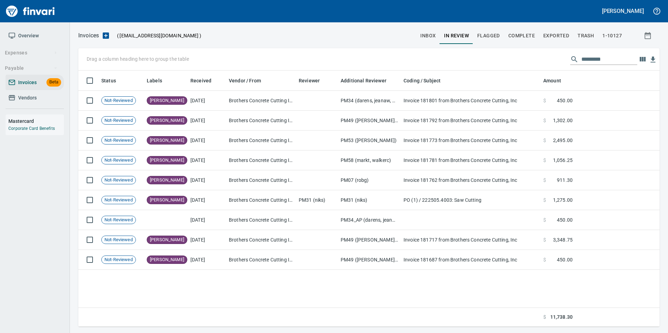
scroll to position [251, 571]
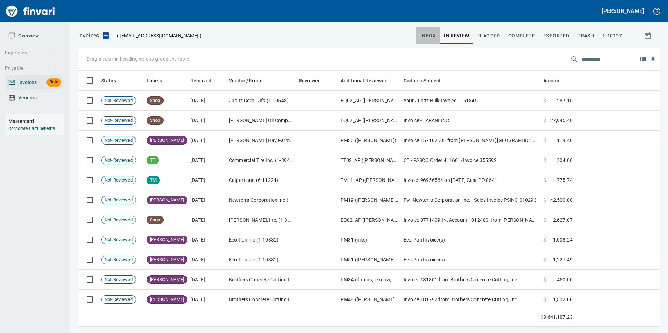
click at [426, 32] on span "inbox" at bounding box center [427, 35] width 15 height 9
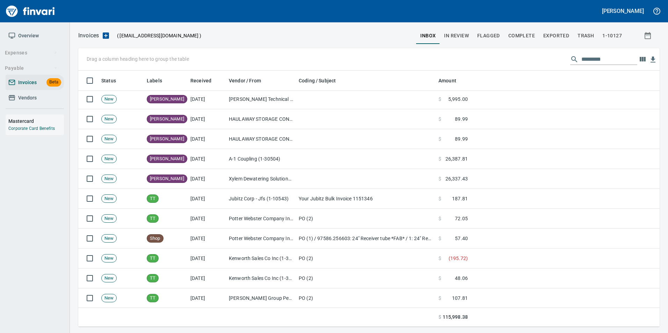
scroll to position [105, 0]
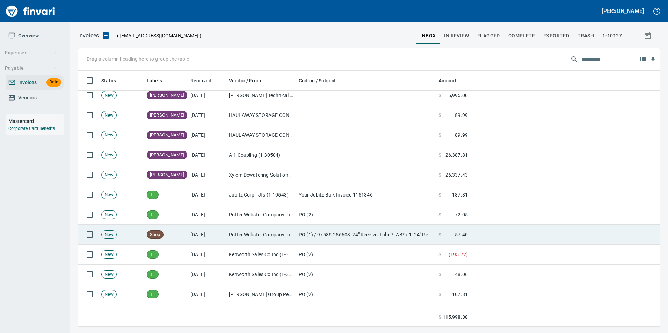
click at [384, 235] on td "PO (1) / 97586.256603: 24" Receiver tube *FAB* / 1: 24" Receiver tube *FAB*" at bounding box center [366, 235] width 140 height 20
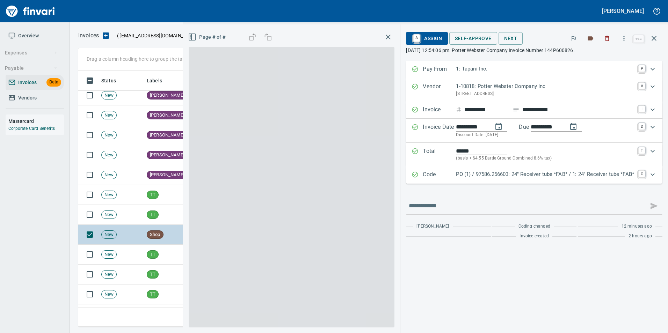
scroll to position [251, 570]
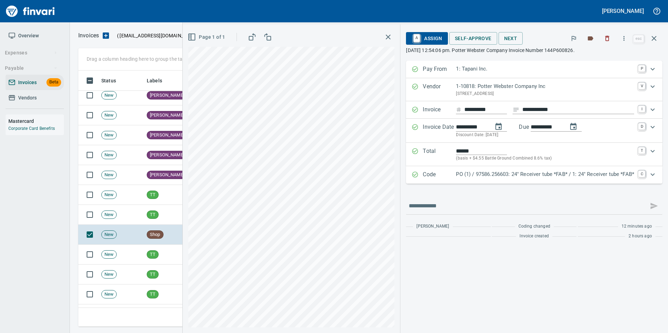
click at [509, 176] on p "PO (1) / 97586.256603: 24" Receiver tube *FAB* / 1: 24" Receiver tube *FAB*" at bounding box center [545, 174] width 178 height 8
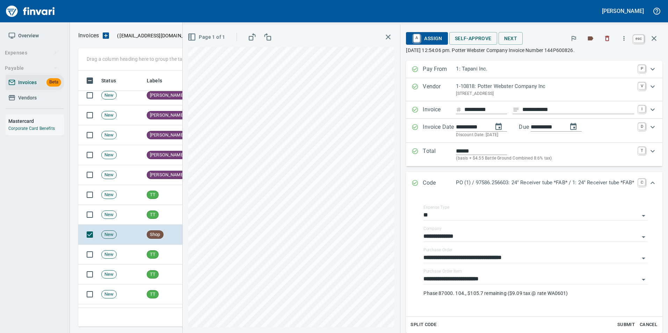
click at [655, 38] on icon "button" at bounding box center [653, 38] width 5 height 5
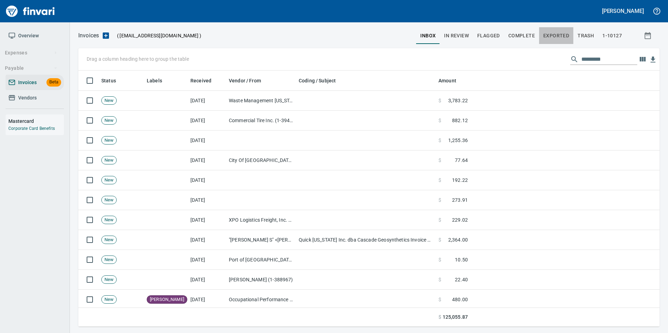
click at [567, 27] on button "Exported" at bounding box center [556, 35] width 34 height 17
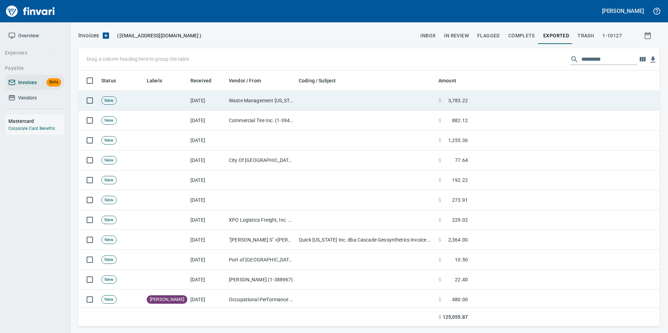
drag, startPoint x: 262, startPoint y: 95, endPoint x: 190, endPoint y: 3, distance: 116.7
click at [262, 95] on td "Waste Management Oregon (1-11097)" at bounding box center [261, 101] width 70 height 20
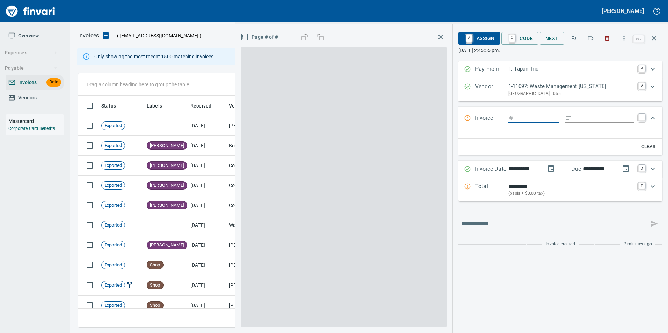
scroll to position [227, 570]
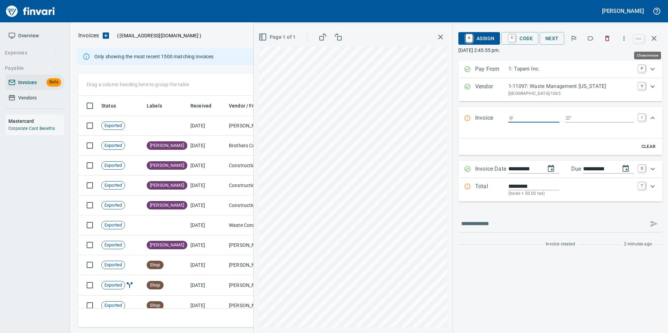
click at [654, 41] on icon "button" at bounding box center [654, 38] width 8 height 8
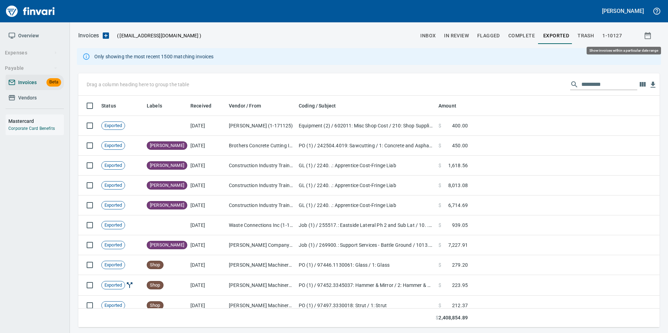
scroll to position [227, 571]
click at [428, 33] on span "inbox" at bounding box center [427, 35] width 15 height 9
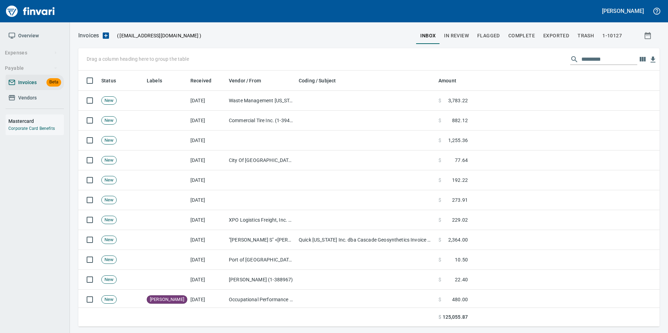
scroll to position [251, 571]
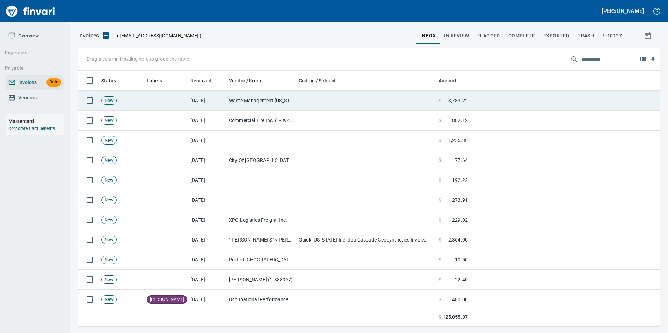
click at [290, 100] on td "Waste Management Oregon (1-11097)" at bounding box center [261, 101] width 70 height 20
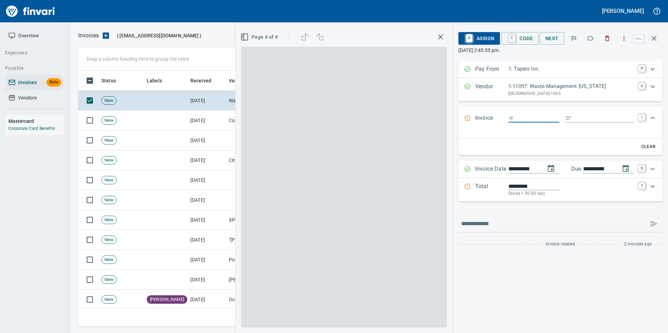
scroll to position [251, 570]
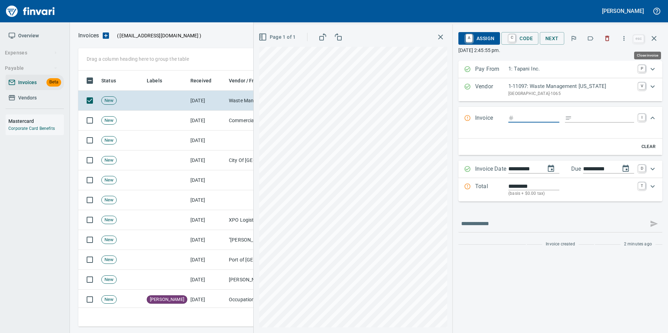
click at [656, 39] on icon "button" at bounding box center [654, 38] width 8 height 8
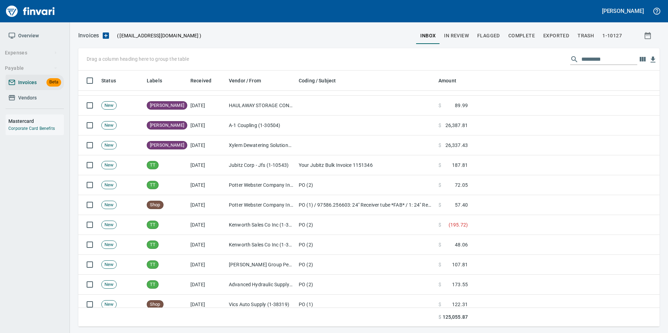
scroll to position [314, 0]
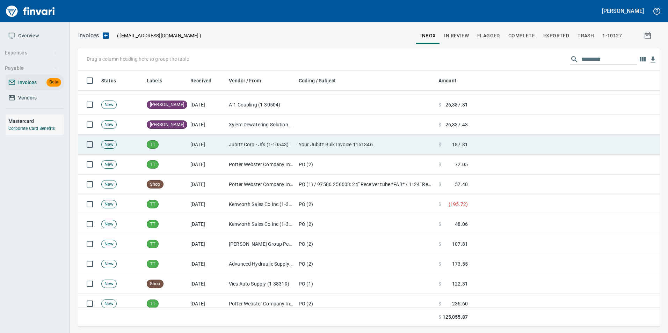
click at [197, 144] on td "10/10/2025" at bounding box center [207, 145] width 38 height 20
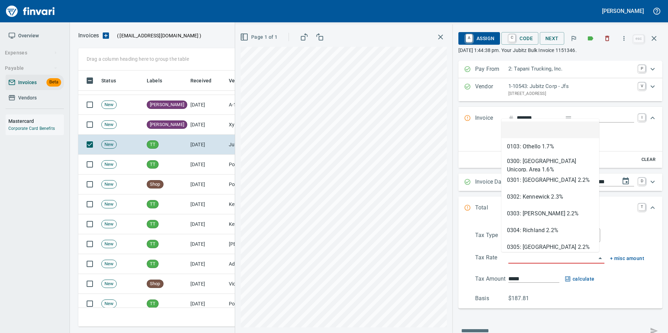
click at [540, 261] on input "search" at bounding box center [552, 259] width 88 height 10
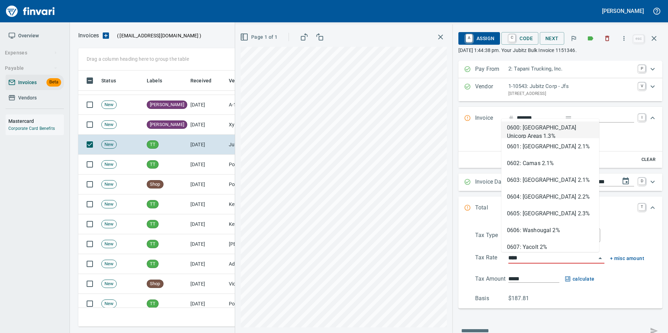
scroll to position [251, 570]
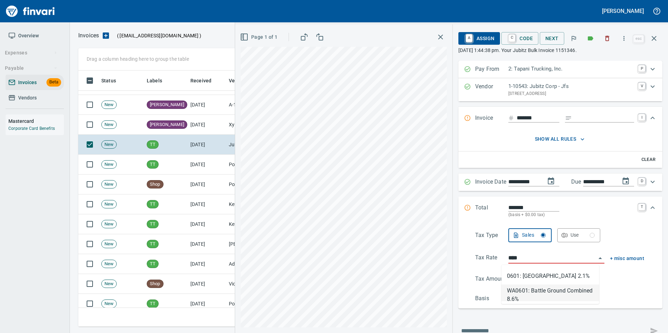
click at [551, 291] on li "WA0601: Battle Ground Combined 8.6%" at bounding box center [550, 293] width 98 height 17
type input "**********"
type input "******"
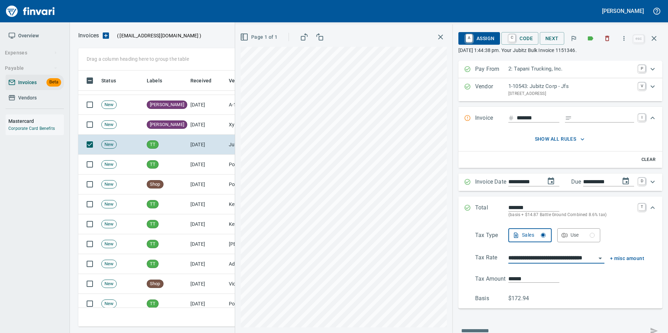
type input "**********"
click at [465, 207] on icon "Expand" at bounding box center [468, 208] width 6 height 6
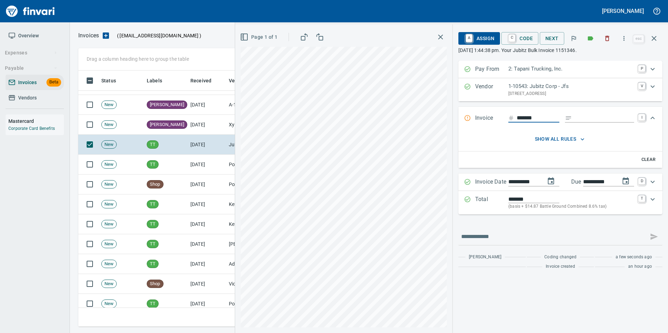
click at [547, 119] on input "*******" at bounding box center [538, 118] width 43 height 9
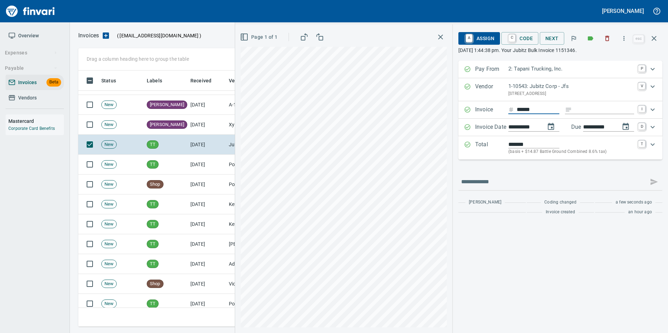
type input "*******"
click at [583, 112] on input "Expand" at bounding box center [604, 109] width 59 height 9
click at [490, 39] on span "A Assign" at bounding box center [479, 38] width 30 height 12
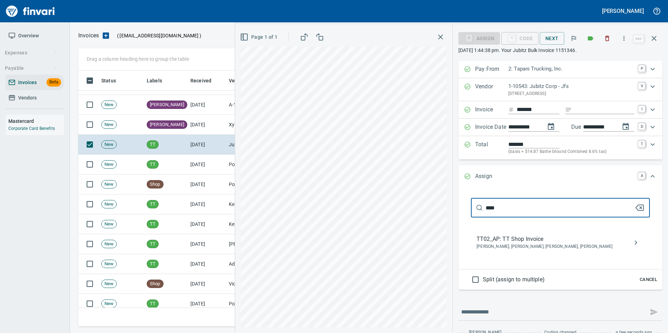
type input "****"
drag, startPoint x: 524, startPoint y: 245, endPoint x: 522, endPoint y: 241, distance: 4.9
click at [525, 246] on span "Caroline Sarkinen, Cindy Hughes, Linzy Sanders, Norvell McDaniels" at bounding box center [554, 246] width 156 height 7
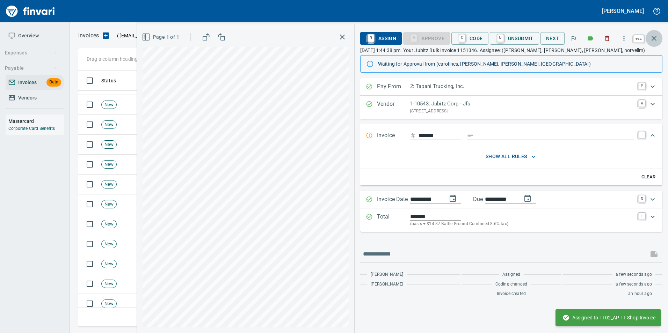
click at [653, 39] on icon "button" at bounding box center [654, 38] width 8 height 8
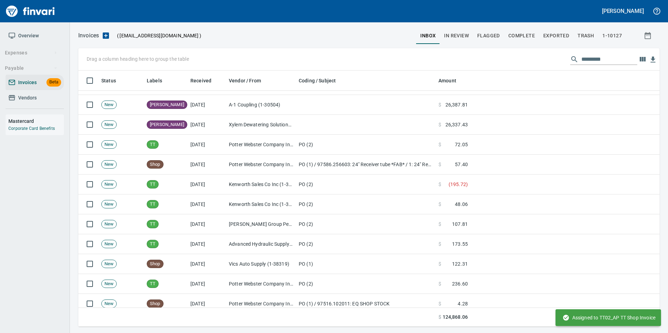
scroll to position [251, 571]
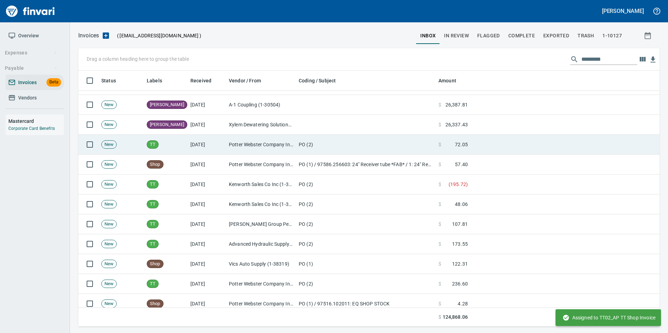
click at [336, 148] on td "PO (2)" at bounding box center [366, 145] width 140 height 20
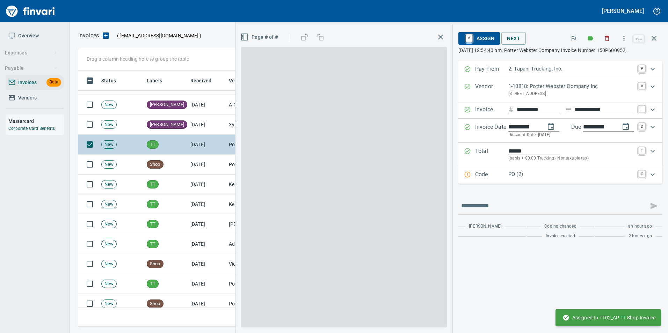
scroll to position [251, 570]
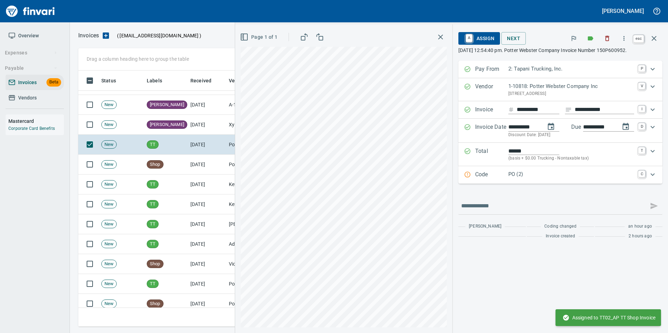
click at [655, 43] on button "button" at bounding box center [654, 38] width 17 height 17
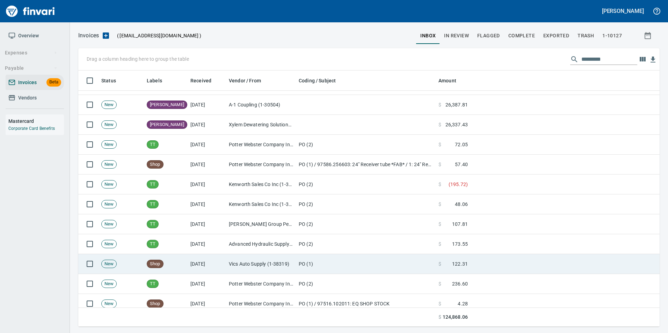
click at [265, 259] on td "Vics Auto Supply (1-38319)" at bounding box center [261, 264] width 70 height 20
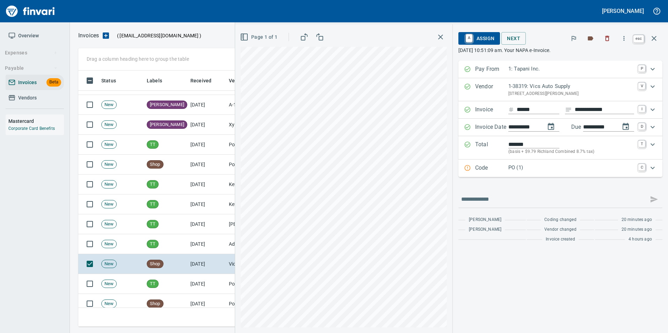
click at [656, 36] on icon "button" at bounding box center [654, 38] width 8 height 8
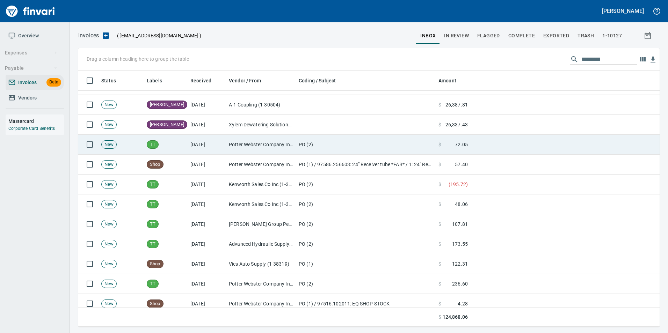
scroll to position [251, 570]
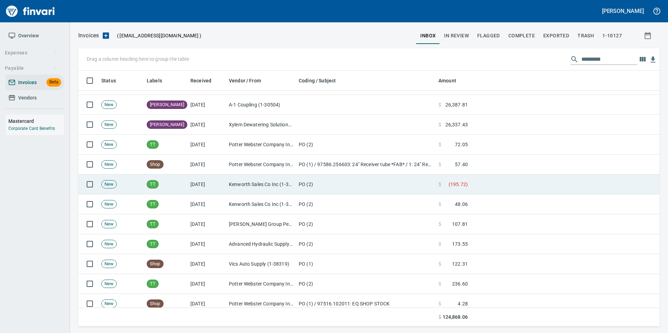
click at [252, 186] on td "Kenworth Sales Co Inc (1-38304)" at bounding box center [261, 185] width 70 height 20
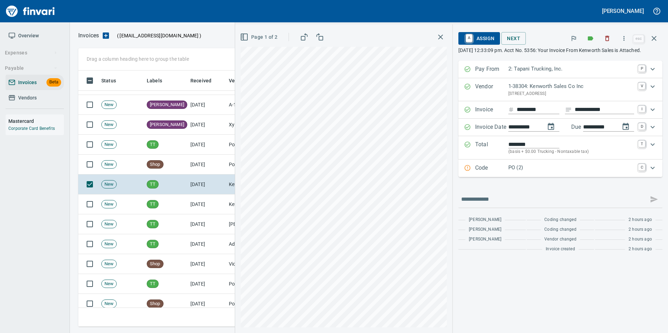
click at [476, 172] on p "Code" at bounding box center [491, 168] width 33 height 9
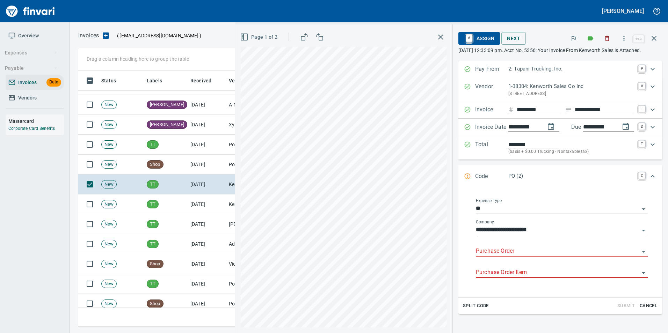
click at [492, 256] on input "Purchase Order" at bounding box center [557, 252] width 163 height 10
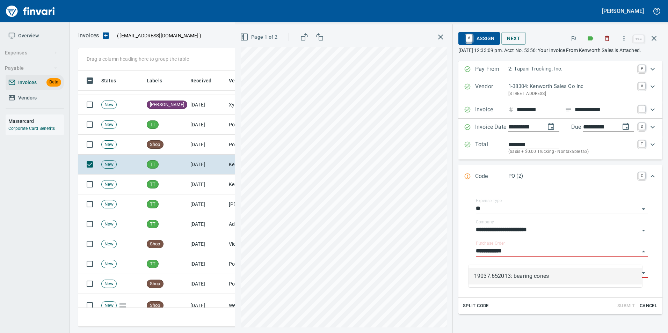
scroll to position [251, 570]
click at [523, 274] on li "19037.652013: bearing cones" at bounding box center [555, 276] width 174 height 17
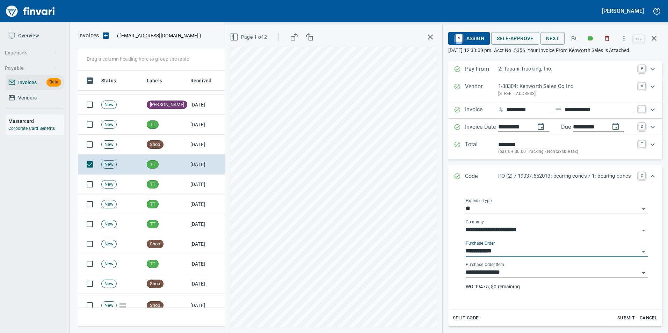
type input "**********"
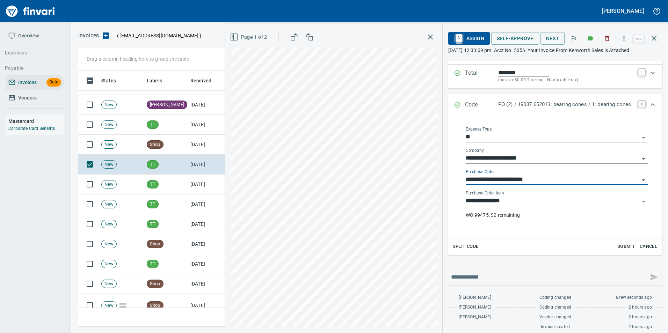
scroll to position [78, 0]
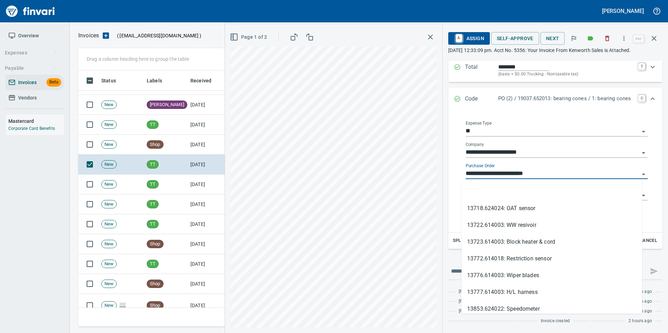
click at [546, 174] on input "**********" at bounding box center [553, 174] width 174 height 10
click at [512, 194] on li at bounding box center [551, 191] width 181 height 17
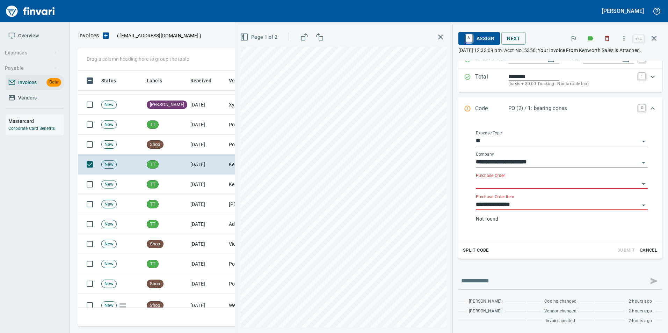
scroll to position [78, 0]
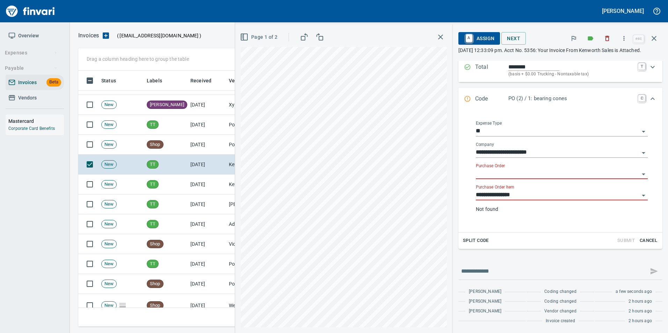
click at [510, 200] on input "**********" at bounding box center [557, 195] width 163 height 10
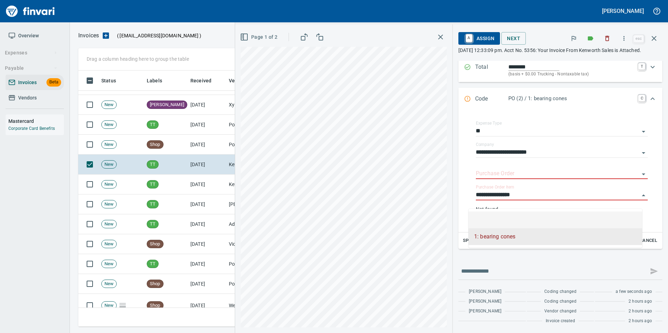
click at [503, 217] on li at bounding box center [555, 220] width 174 height 17
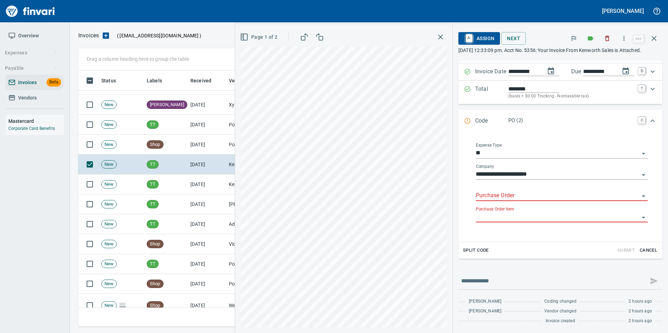
scroll to position [72, 0]
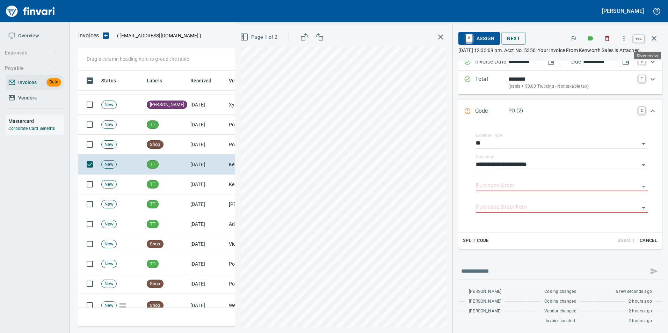
drag, startPoint x: 658, startPoint y: 40, endPoint x: 442, endPoint y: 190, distance: 263.3
click at [658, 40] on button "button" at bounding box center [654, 38] width 17 height 17
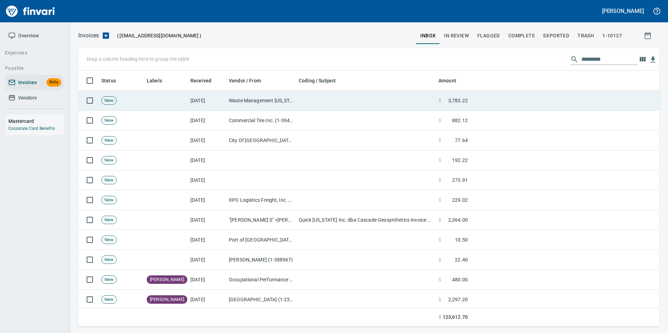
scroll to position [251, 571]
click at [203, 98] on td "[DATE]" at bounding box center [207, 101] width 38 height 20
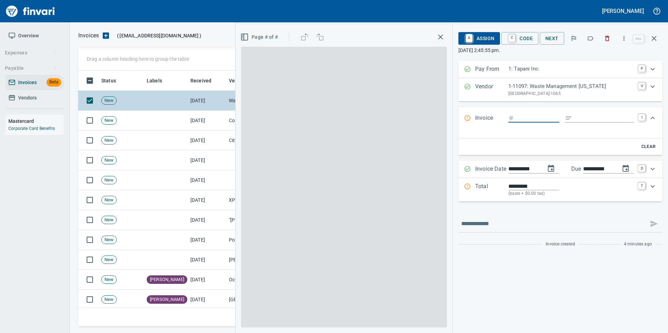
scroll to position [251, 570]
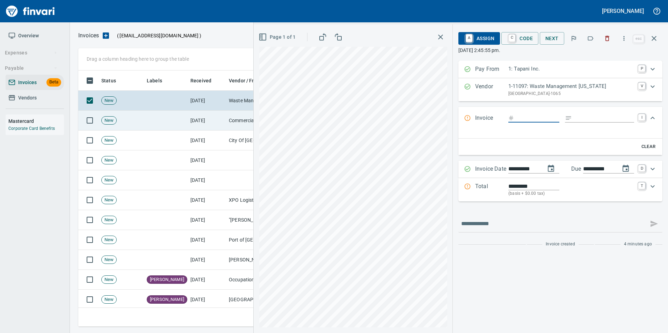
click at [205, 114] on td "[DATE]" at bounding box center [207, 121] width 38 height 20
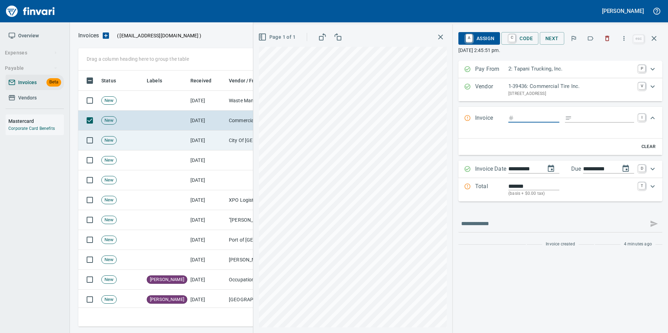
click at [174, 135] on td at bounding box center [166, 141] width 44 height 20
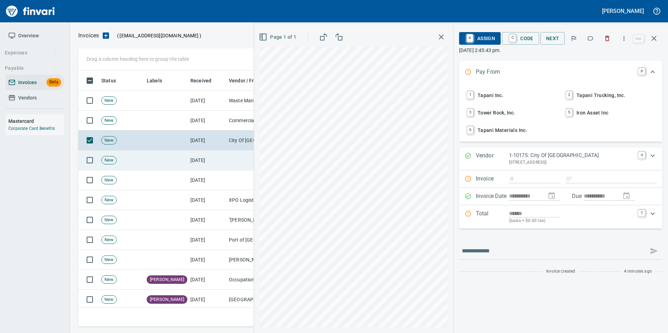
click at [154, 155] on td at bounding box center [166, 161] width 44 height 20
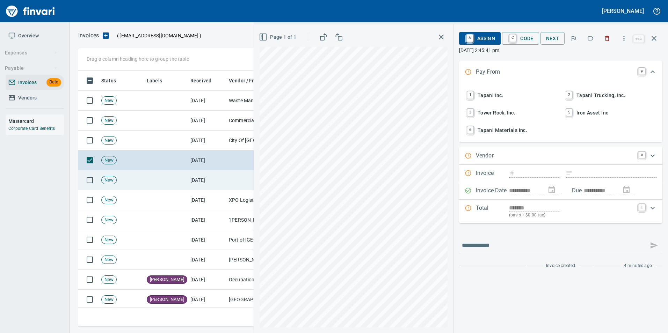
click at [146, 173] on td at bounding box center [166, 180] width 44 height 20
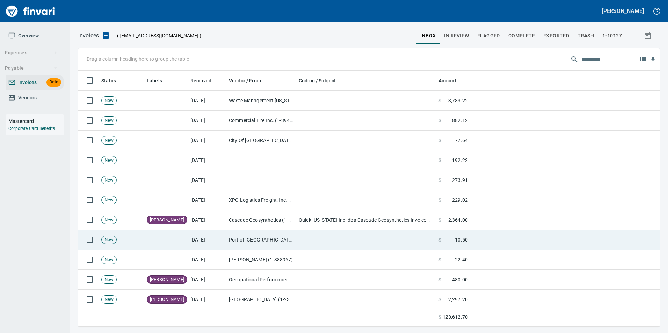
scroll to position [251, 570]
click at [191, 239] on td "[DATE]" at bounding box center [207, 240] width 38 height 20
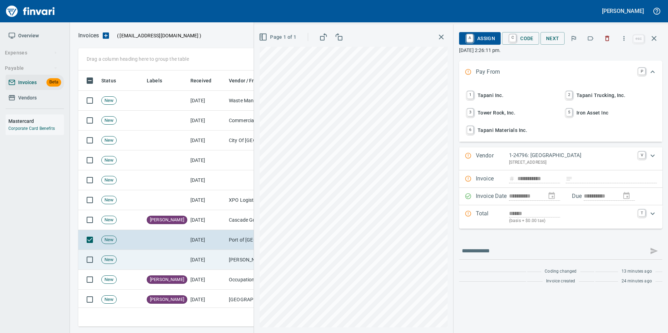
click at [183, 258] on td at bounding box center [166, 260] width 44 height 20
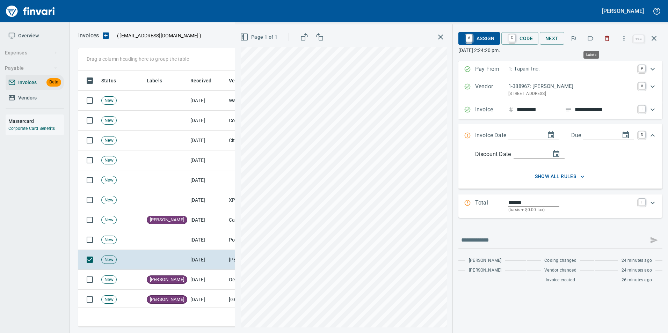
click at [593, 37] on icon "button" at bounding box center [591, 38] width 6 height 4
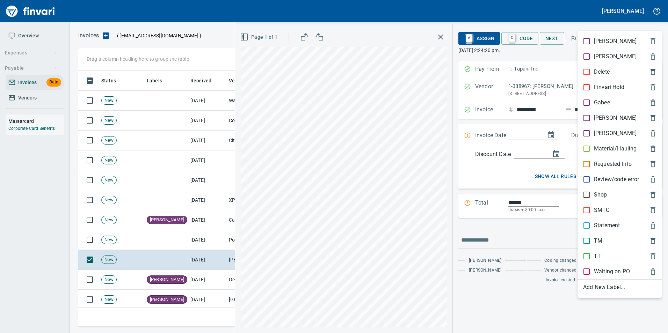
scroll to position [251, 570]
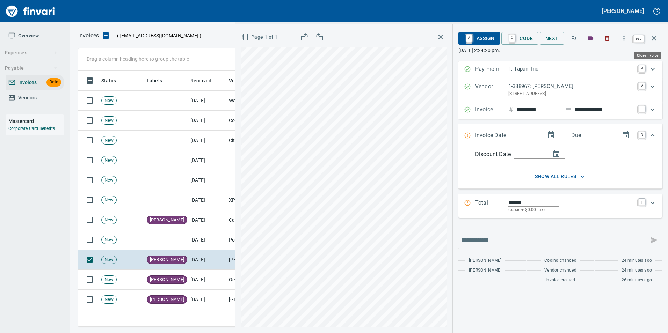
click at [660, 41] on button "button" at bounding box center [654, 38] width 17 height 17
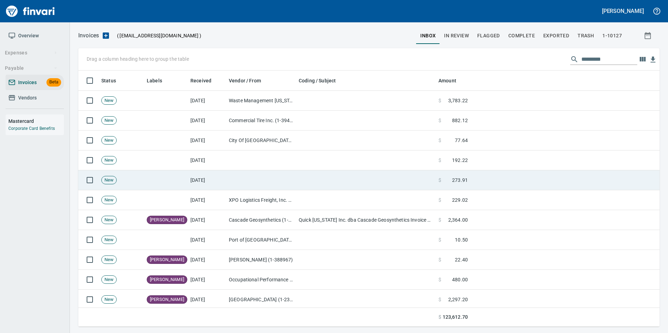
scroll to position [251, 570]
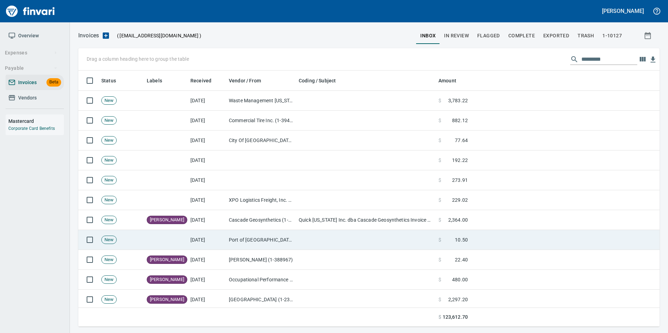
click at [173, 244] on td at bounding box center [166, 240] width 44 height 20
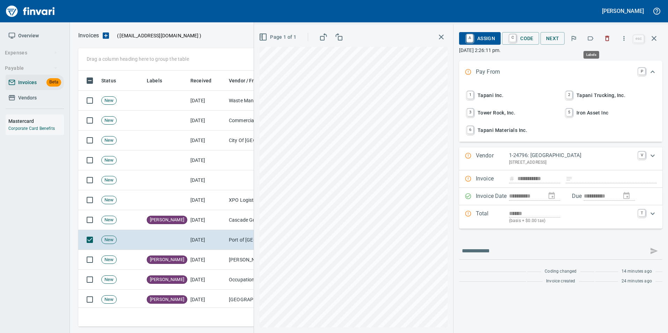
click at [592, 42] on button "button" at bounding box center [590, 38] width 15 height 15
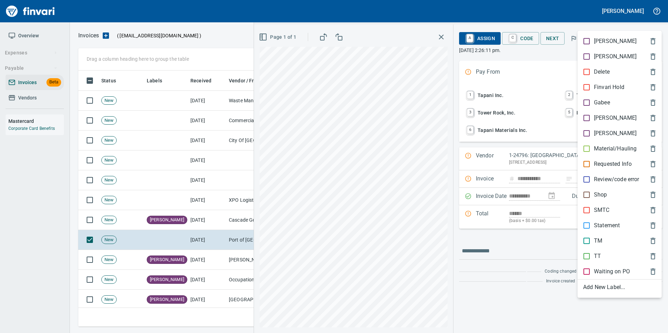
scroll to position [251, 570]
click at [603, 119] on p "[PERSON_NAME]" at bounding box center [615, 118] width 43 height 8
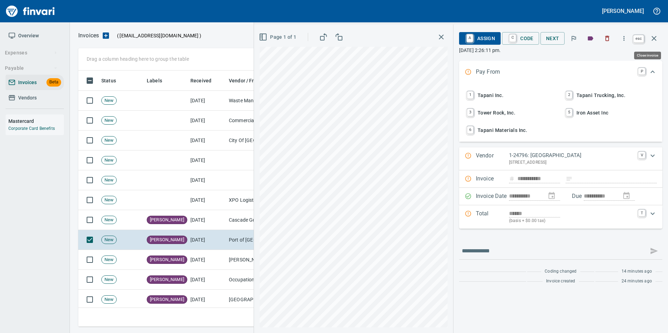
click at [658, 42] on button "button" at bounding box center [654, 38] width 17 height 17
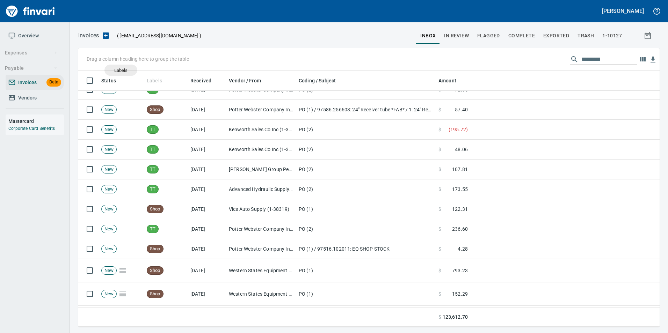
scroll to position [251, 571]
drag, startPoint x: 150, startPoint y: 83, endPoint x: 102, endPoint y: 58, distance: 54.4
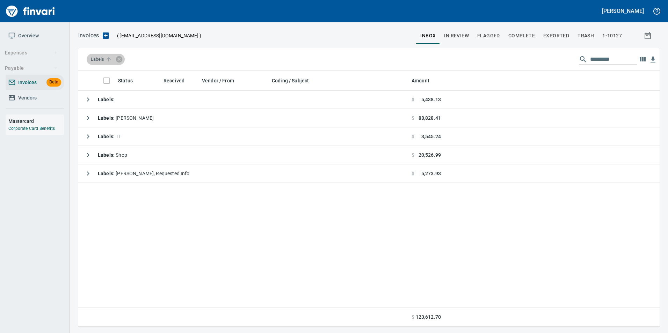
scroll to position [0, 0]
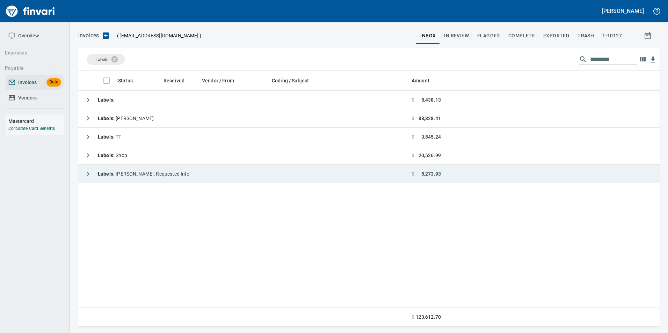
click at [85, 168] on button "button" at bounding box center [88, 174] width 14 height 14
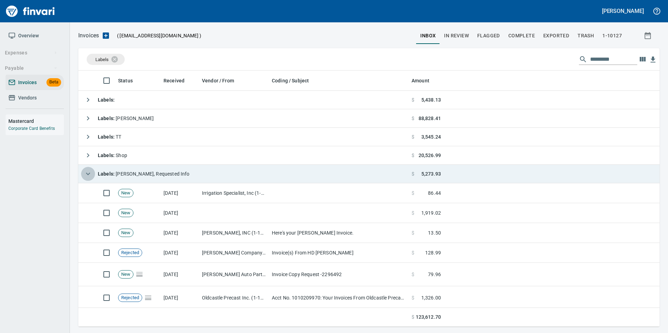
click at [90, 176] on icon "button" at bounding box center [88, 174] width 8 height 8
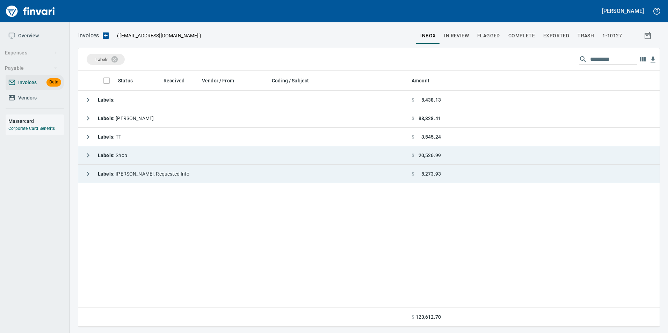
click at [86, 155] on icon "button" at bounding box center [88, 155] width 8 height 8
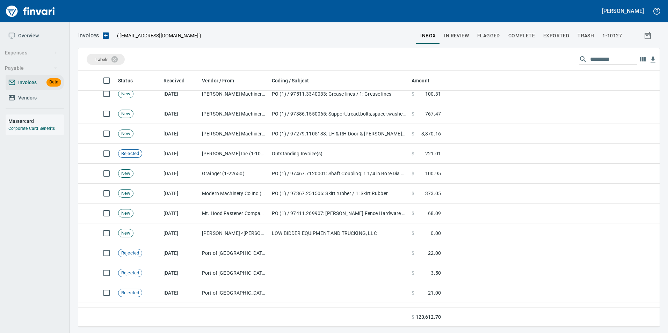
scroll to position [1295, 0]
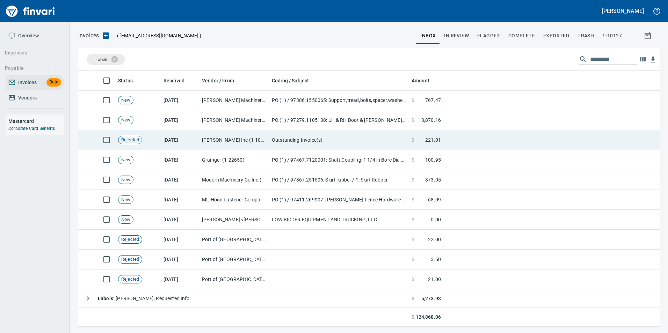
click at [239, 138] on td "D.P. Nicoli Inc (1-10319)" at bounding box center [234, 140] width 70 height 20
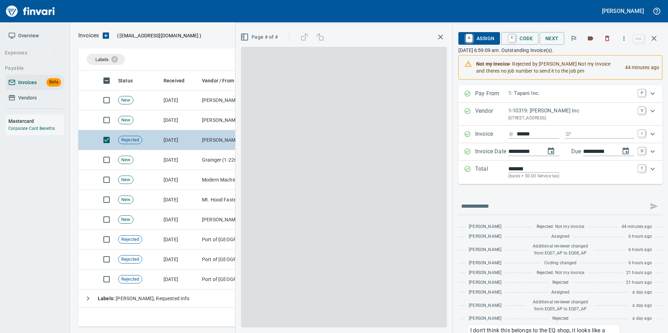
scroll to position [251, 570]
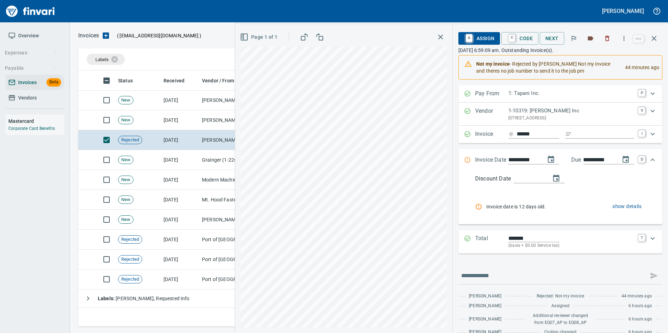
click at [655, 41] on icon "button" at bounding box center [654, 38] width 8 height 8
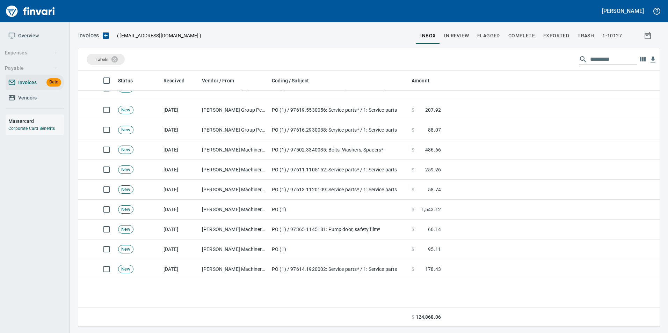
scroll to position [212, 0]
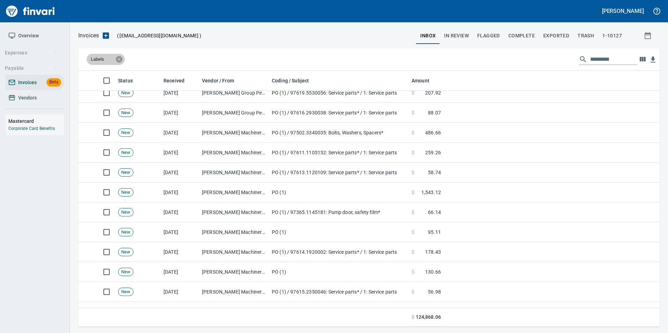
click at [119, 61] on icon at bounding box center [119, 59] width 6 height 6
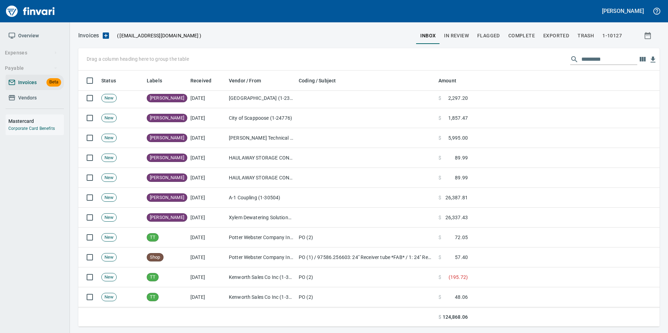
click at [524, 38] on span "Complete" at bounding box center [521, 35] width 27 height 9
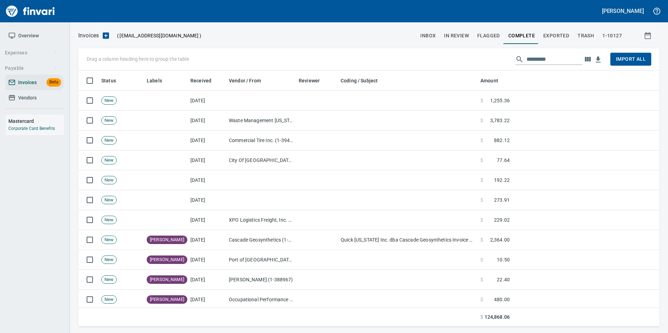
scroll to position [251, 571]
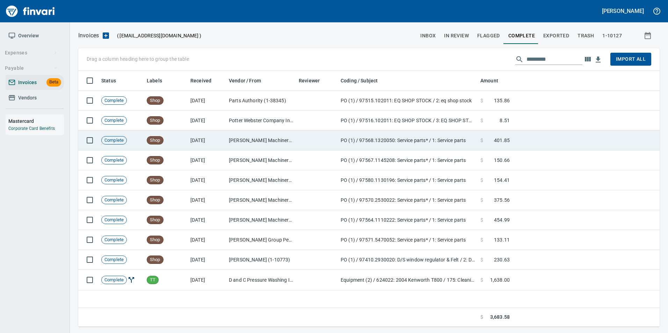
click at [335, 145] on td at bounding box center [317, 141] width 42 height 20
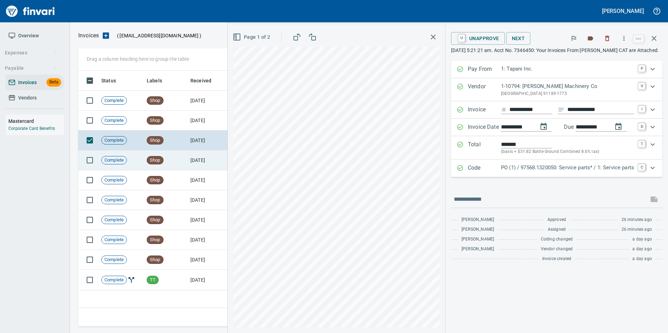
click at [195, 162] on td "[DATE]" at bounding box center [207, 161] width 38 height 20
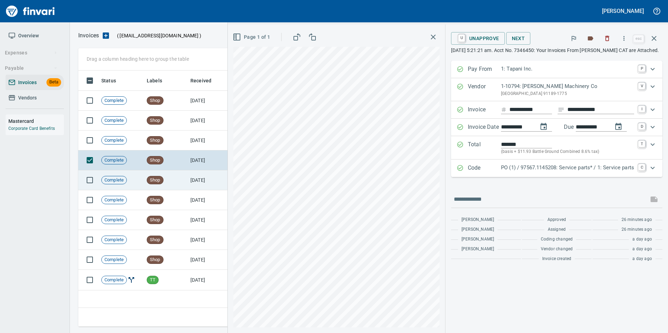
click at [178, 182] on td "Shop" at bounding box center [166, 180] width 44 height 20
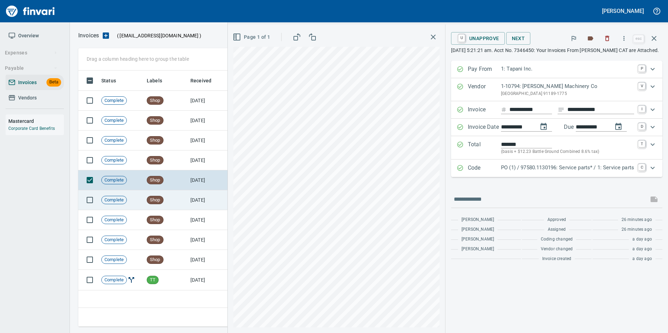
click at [175, 196] on td "Shop" at bounding box center [166, 200] width 44 height 20
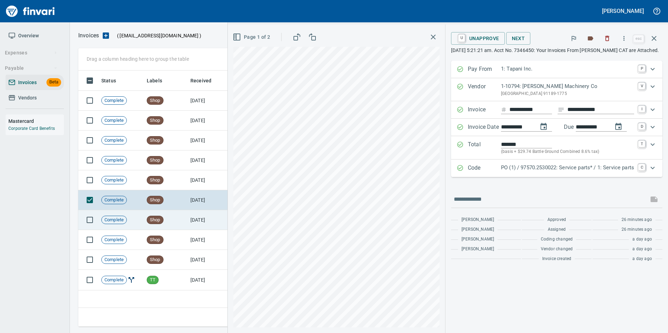
click at [167, 224] on td "Shop" at bounding box center [166, 220] width 44 height 20
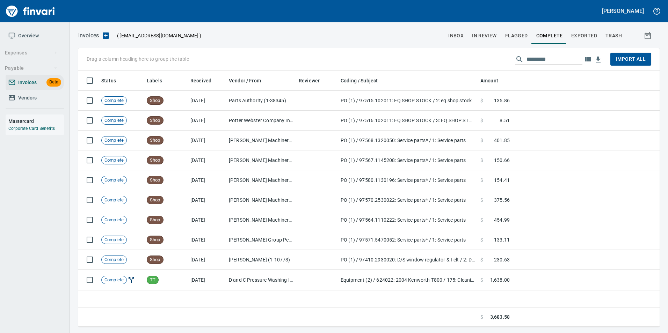
scroll to position [251, 576]
click at [590, 32] on span "Exported" at bounding box center [584, 35] width 26 height 9
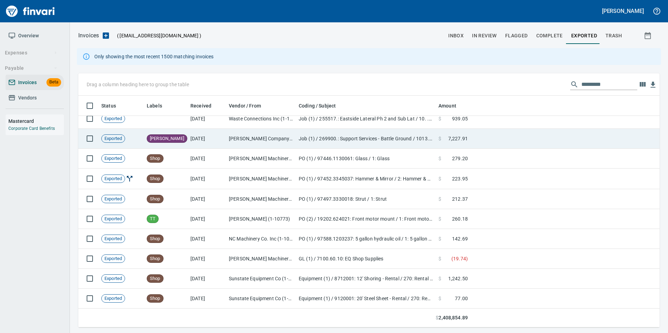
scroll to position [105, 0]
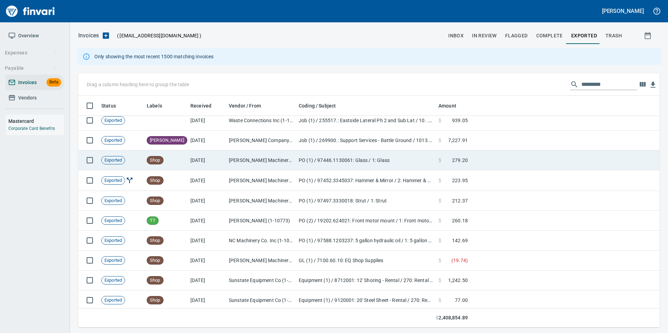
click at [214, 161] on td "[DATE]" at bounding box center [207, 161] width 38 height 20
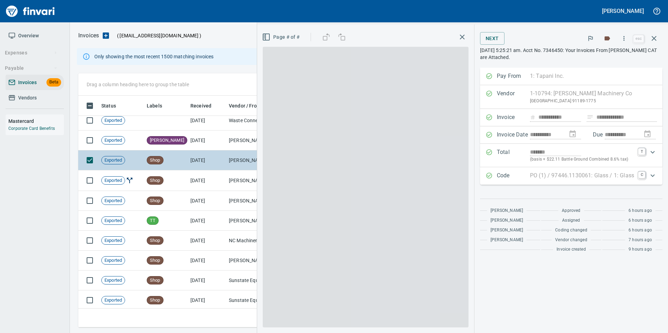
scroll to position [227, 570]
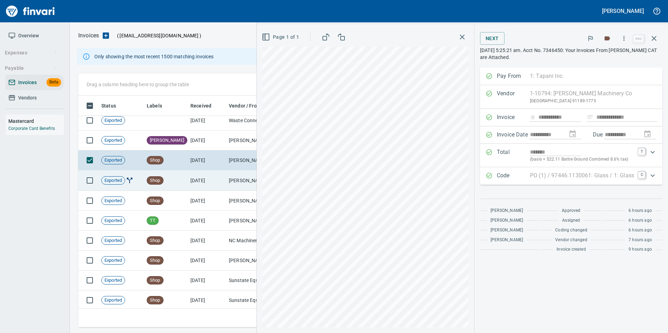
click at [203, 177] on td "[DATE]" at bounding box center [207, 180] width 38 height 21
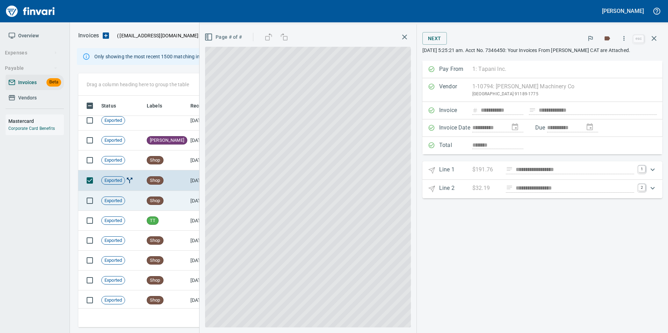
click at [180, 199] on td "Shop" at bounding box center [166, 201] width 44 height 20
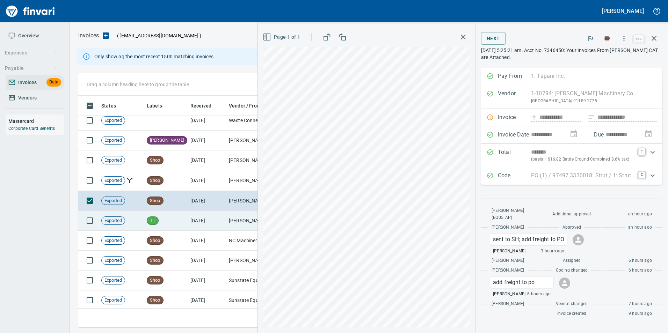
click at [177, 227] on td "TT" at bounding box center [166, 221] width 44 height 20
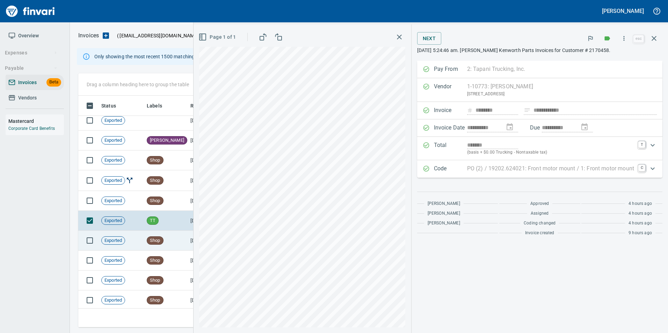
click at [169, 238] on td "Shop" at bounding box center [166, 241] width 44 height 20
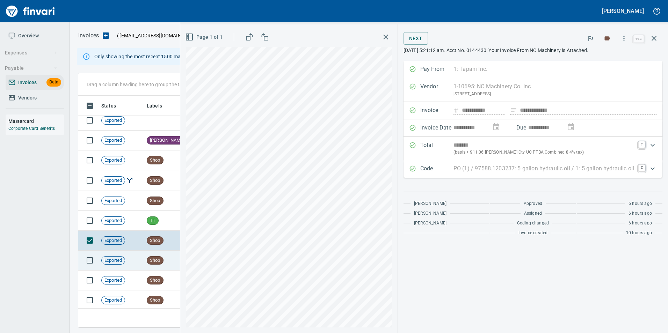
click at [161, 253] on td "Shop" at bounding box center [166, 261] width 44 height 20
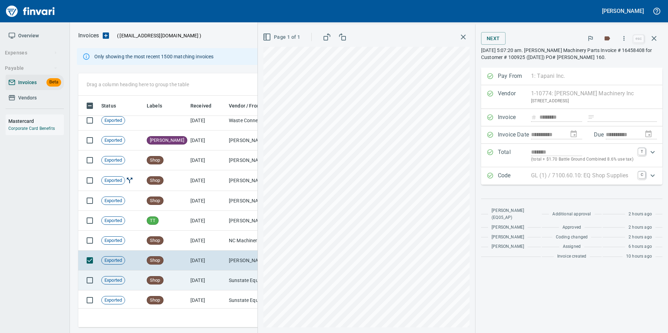
click at [154, 277] on span "Shop" at bounding box center [155, 280] width 16 height 7
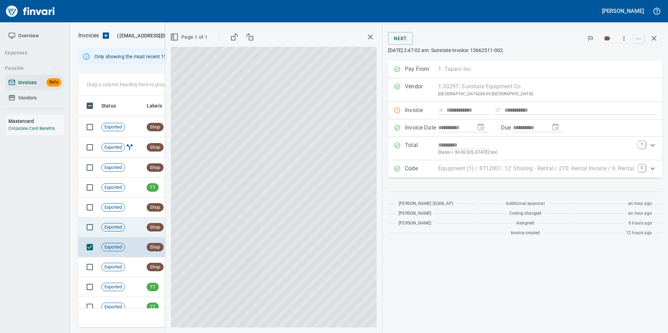
scroll to position [175, 0]
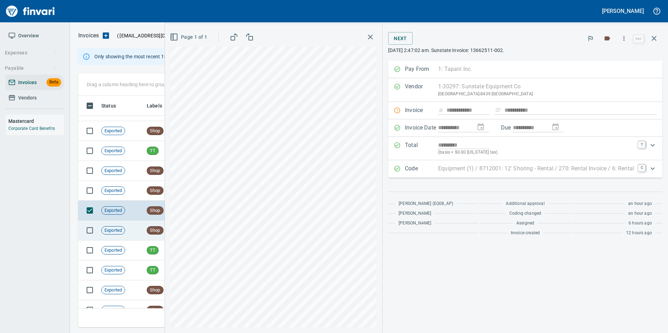
click at [146, 229] on td "Shop" at bounding box center [166, 231] width 44 height 20
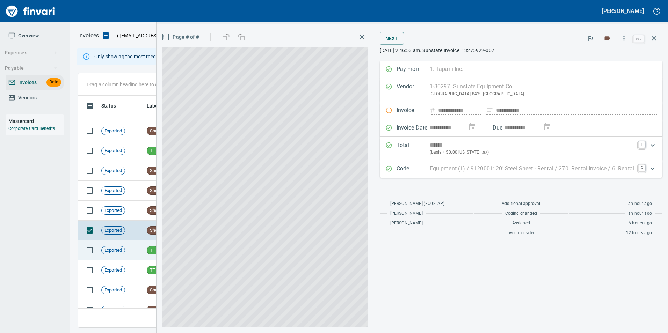
click at [133, 251] on td "Exported" at bounding box center [121, 251] width 45 height 20
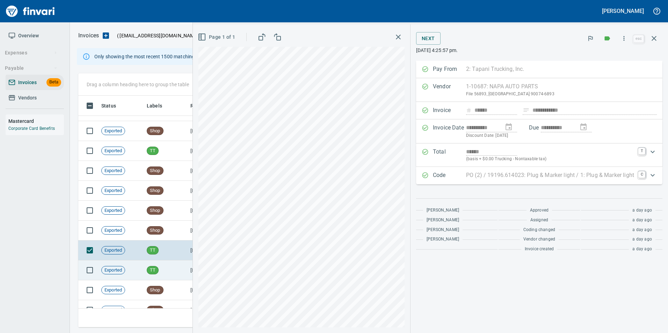
click at [139, 271] on td "Exported" at bounding box center [121, 271] width 45 height 20
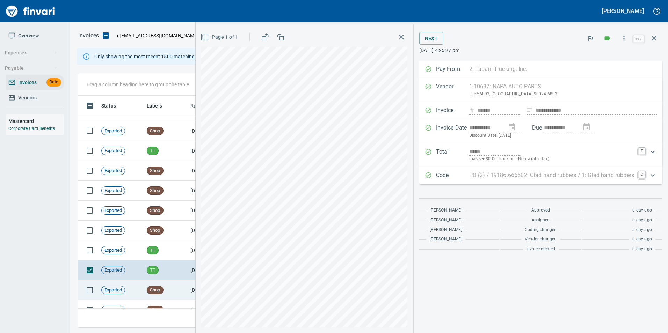
click at [144, 285] on td "Exported" at bounding box center [121, 290] width 45 height 20
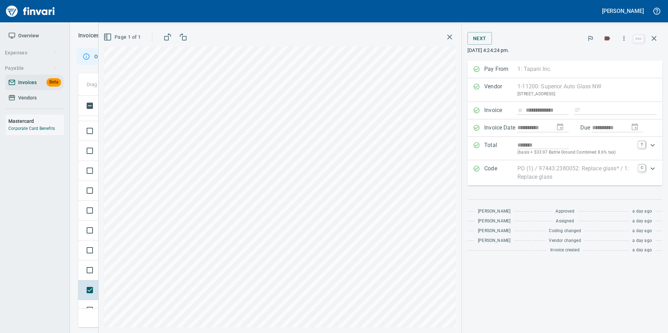
click at [663, 38] on div "**********" at bounding box center [565, 178] width 206 height 309
click at [659, 40] on button "button" at bounding box center [654, 38] width 17 height 17
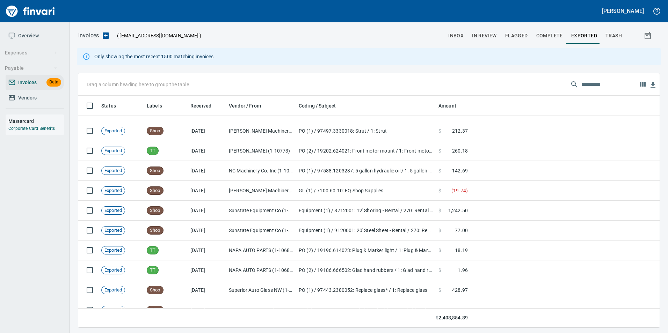
click at [588, 80] on input "text" at bounding box center [609, 84] width 56 height 11
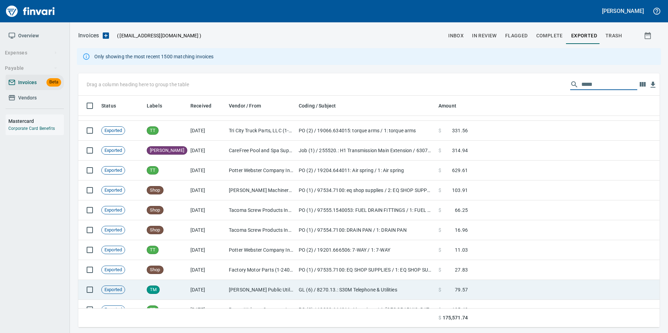
scroll to position [0, 0]
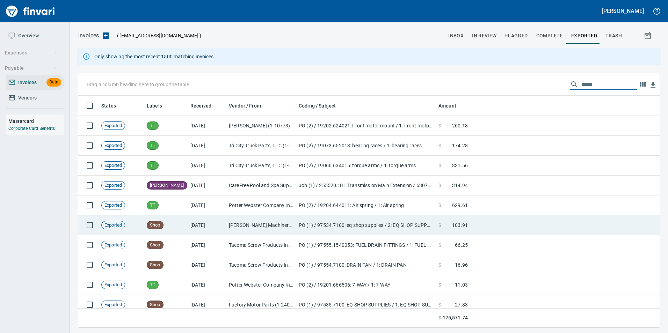
click at [168, 230] on td "Shop" at bounding box center [166, 226] width 44 height 20
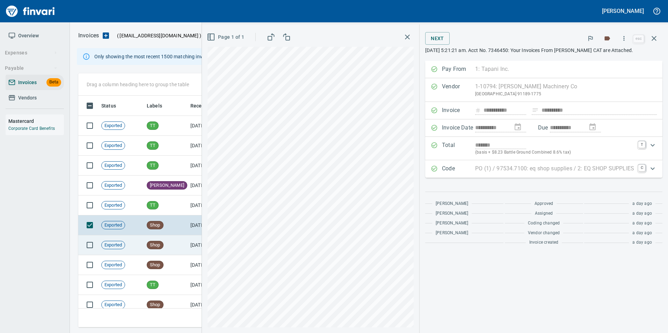
click at [162, 249] on td "Shop" at bounding box center [166, 245] width 44 height 20
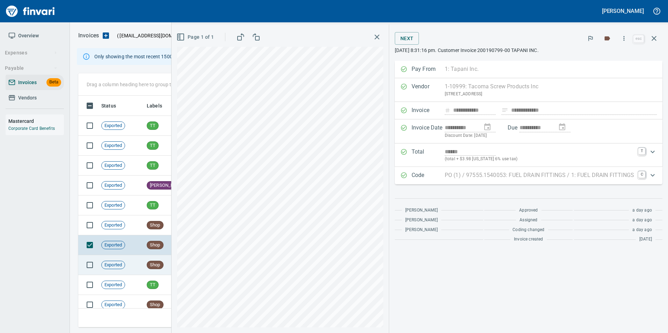
click at [161, 262] on span "Shop" at bounding box center [155, 265] width 16 height 7
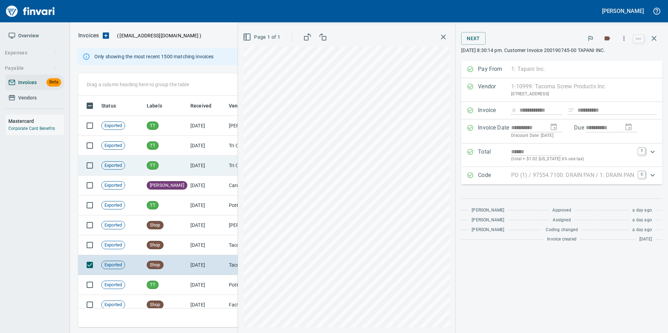
click at [202, 174] on td "[DATE]" at bounding box center [207, 166] width 38 height 20
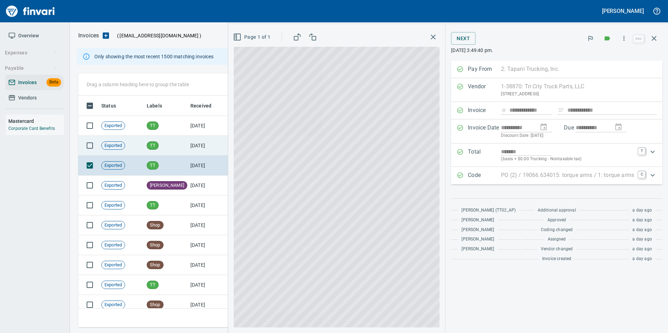
click at [202, 149] on td "[DATE]" at bounding box center [207, 146] width 38 height 20
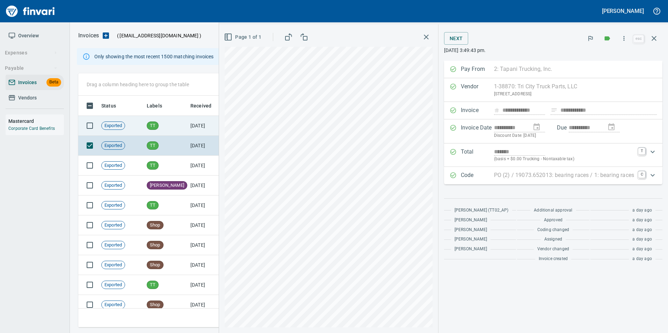
click at [191, 127] on td "[DATE]" at bounding box center [207, 126] width 38 height 20
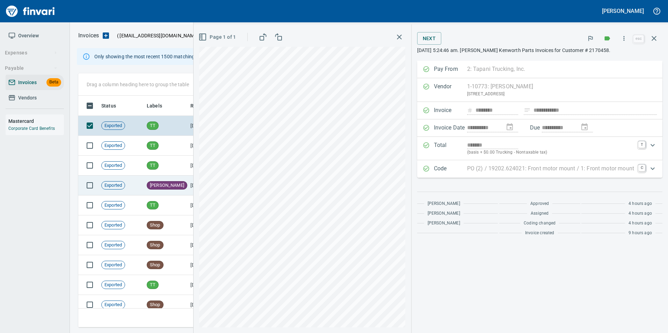
click at [164, 184] on td "[PERSON_NAME]" at bounding box center [166, 186] width 44 height 20
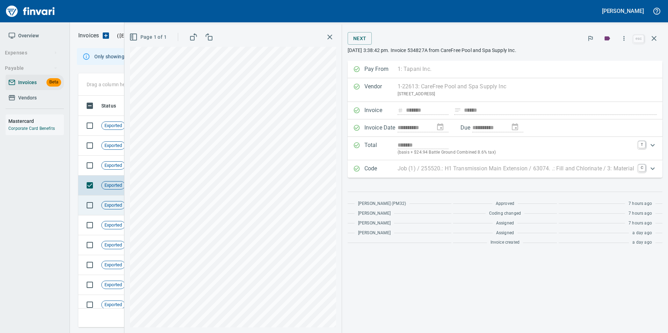
click at [115, 206] on span "Exported" at bounding box center [113, 205] width 23 height 7
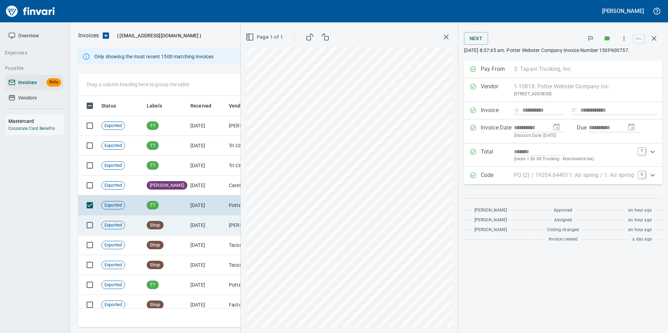
click at [124, 231] on td "Exported" at bounding box center [121, 226] width 45 height 20
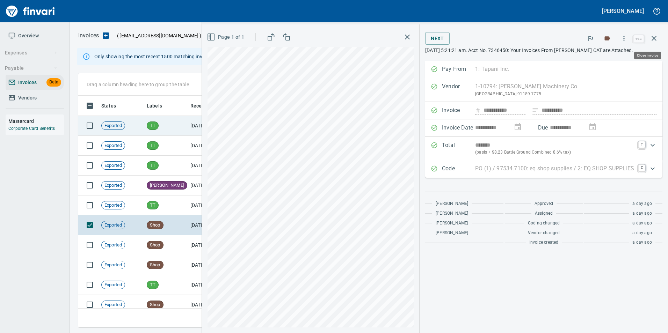
click at [657, 37] on icon "button" at bounding box center [654, 38] width 8 height 8
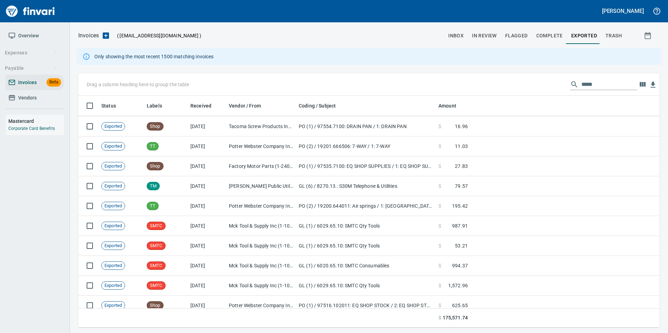
scroll to position [140, 0]
click at [588, 81] on input "*****" at bounding box center [609, 84] width 56 height 11
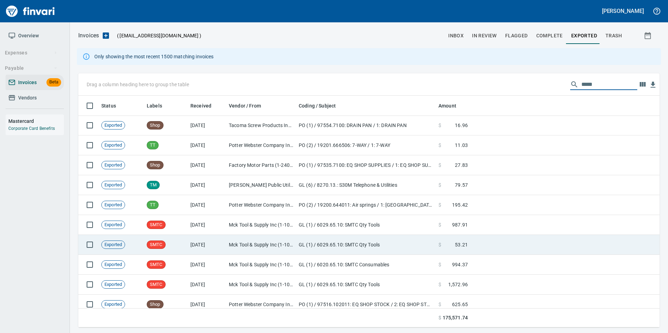
click at [435, 241] on td "GL (1) / 6029.65.10: SMTC Qty Tools" at bounding box center [366, 245] width 140 height 20
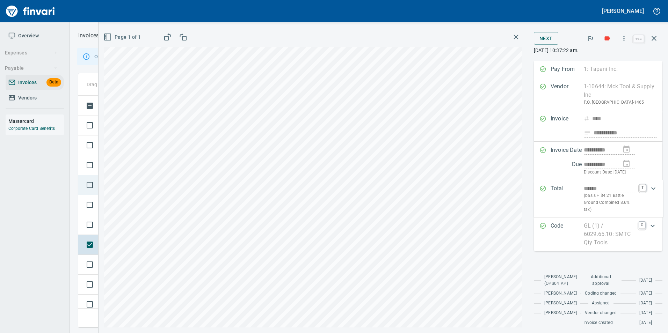
click at [81, 178] on td at bounding box center [88, 185] width 20 height 20
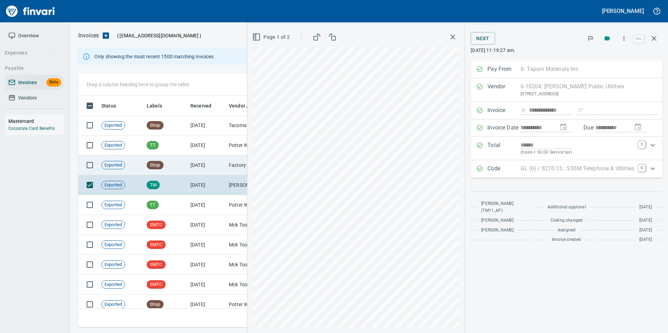
click at [184, 167] on td "Shop" at bounding box center [166, 165] width 44 height 20
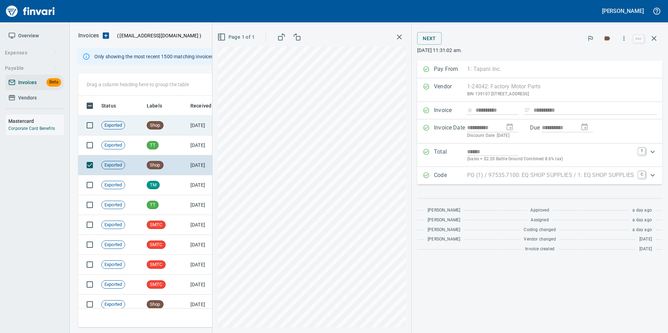
click at [175, 130] on td "Shop" at bounding box center [166, 126] width 44 height 20
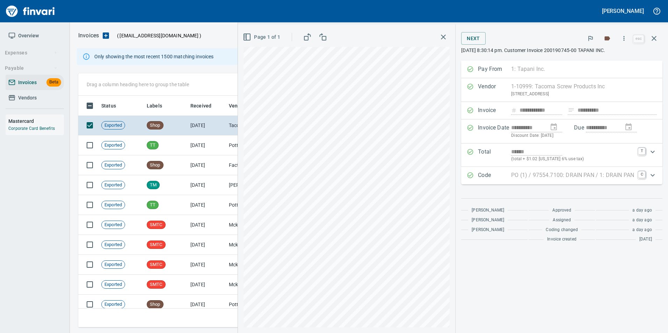
scroll to position [227, 570]
click at [656, 38] on icon "button" at bounding box center [654, 38] width 8 height 8
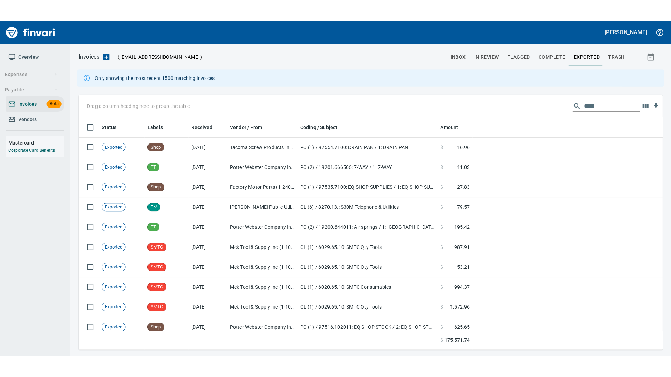
scroll to position [227, 570]
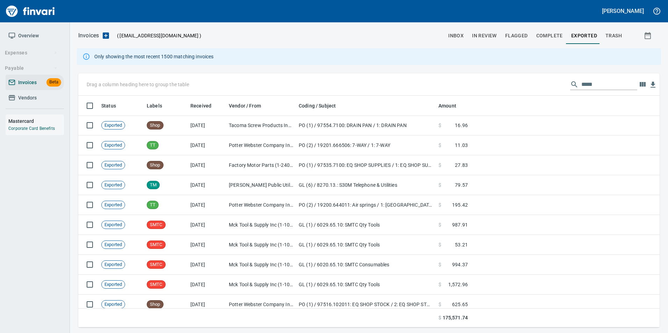
click at [590, 84] on input "*****" at bounding box center [609, 84] width 56 height 11
click at [612, 76] on div "Drag a column heading here to group the table *****" at bounding box center [368, 84] width 581 height 22
click at [602, 83] on input "*****" at bounding box center [609, 84] width 56 height 11
type input "*"
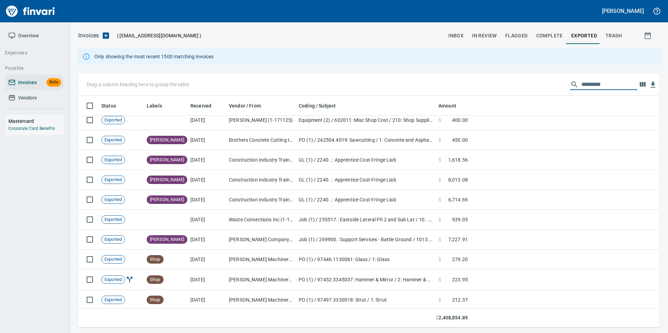
scroll to position [0, 0]
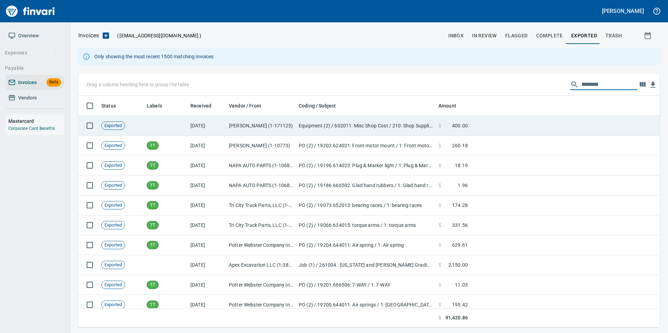
type input "********"
click at [146, 125] on td at bounding box center [166, 126] width 44 height 20
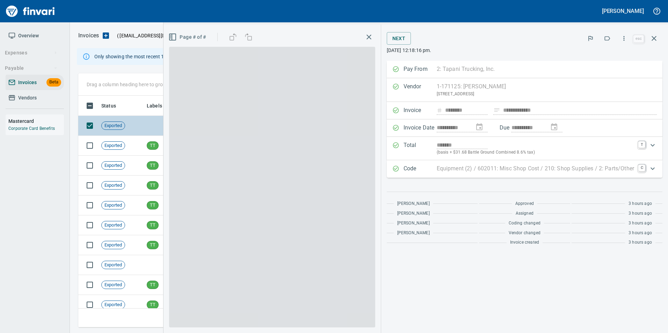
scroll to position [227, 570]
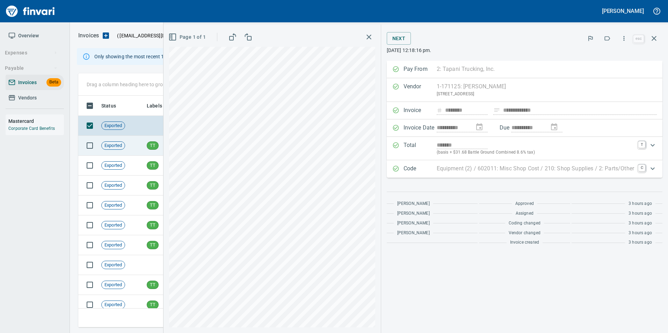
click at [141, 150] on td "Exported" at bounding box center [121, 146] width 45 height 20
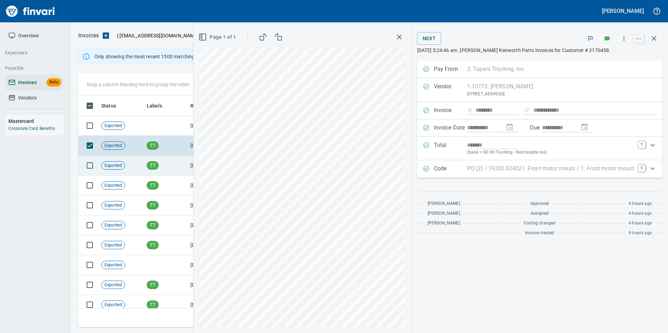
click at [154, 161] on div "TT" at bounding box center [153, 165] width 12 height 8
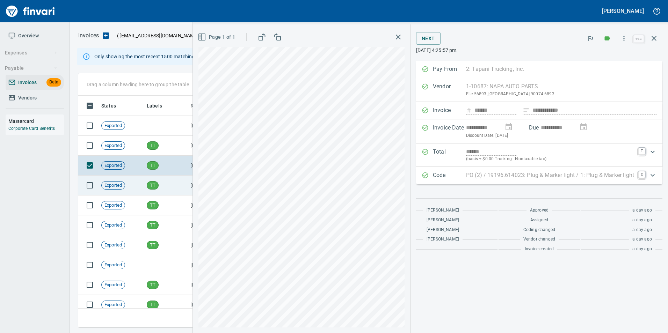
click at [155, 186] on span "TT" at bounding box center [152, 185] width 11 height 7
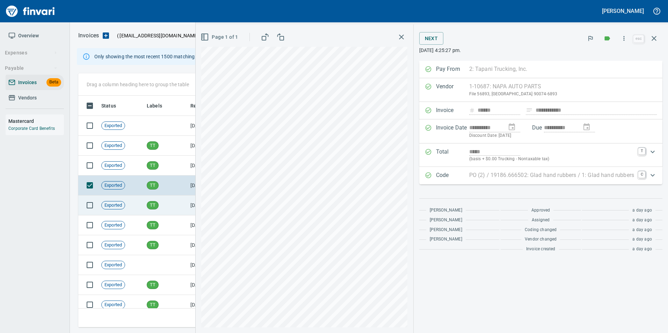
click at [158, 210] on td "TT" at bounding box center [166, 206] width 44 height 20
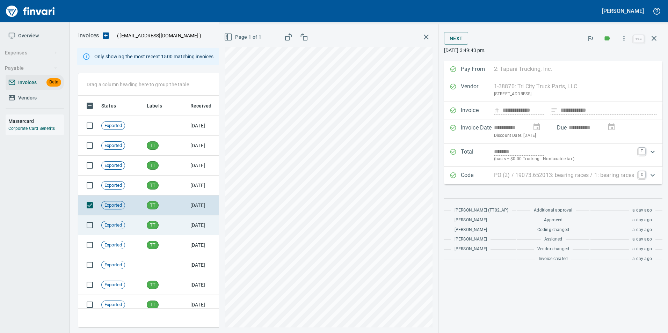
click at [156, 223] on span "TT" at bounding box center [152, 225] width 11 height 7
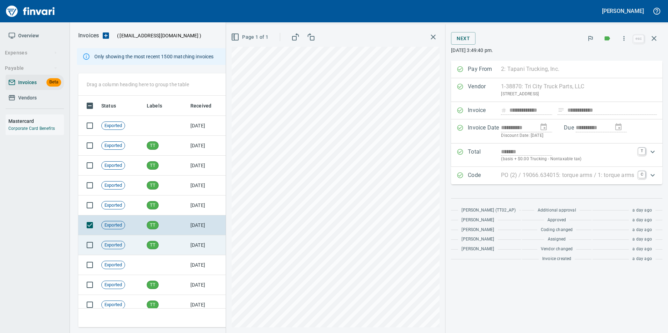
click at [159, 249] on td "TT" at bounding box center [166, 245] width 44 height 20
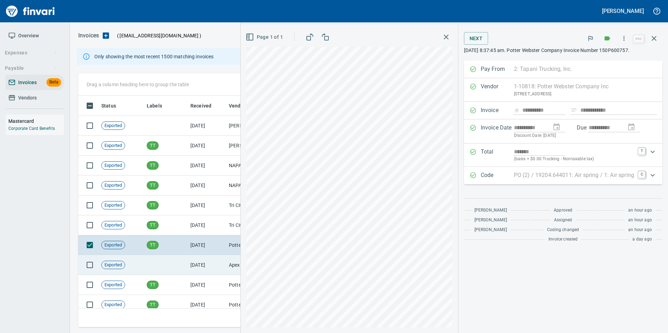
click at [161, 266] on td at bounding box center [166, 265] width 44 height 20
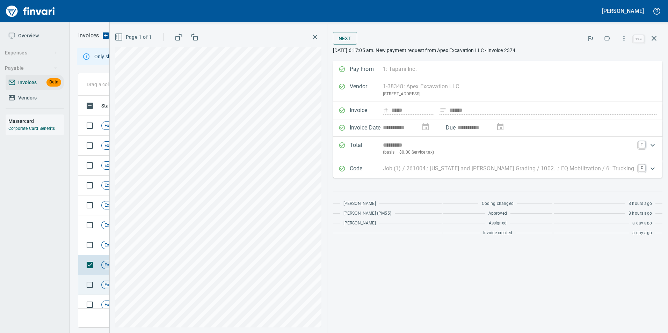
click at [147, 287] on span "TT" at bounding box center [152, 285] width 11 height 7
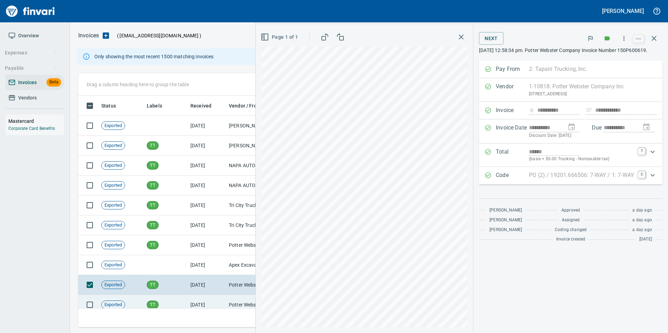
click at [151, 304] on span "TT" at bounding box center [152, 305] width 11 height 7
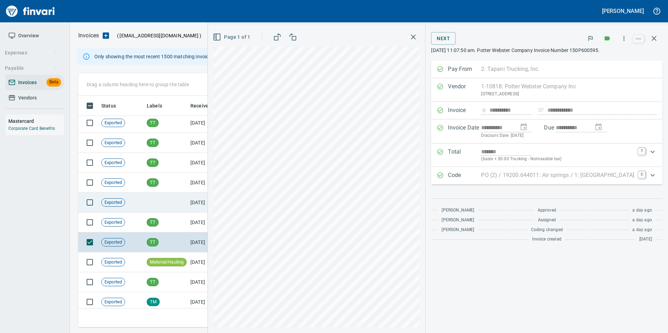
scroll to position [70, 0]
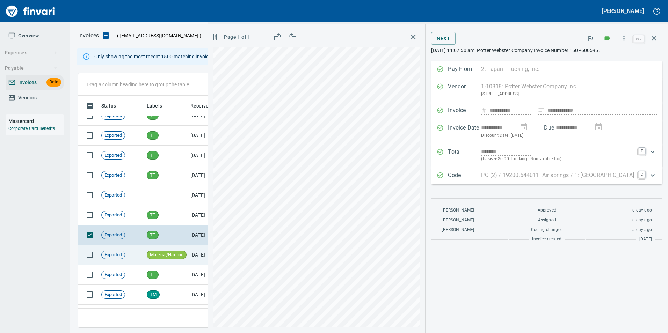
click at [152, 257] on span "Material/Hauling" at bounding box center [166, 255] width 39 height 7
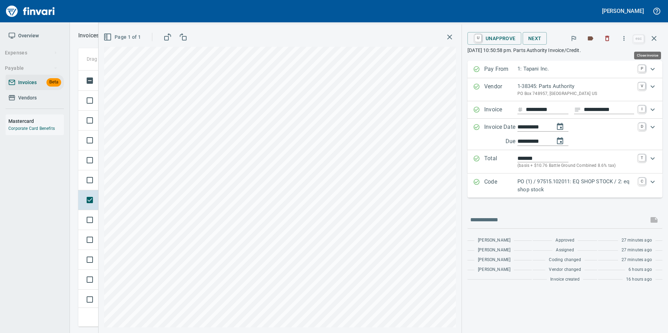
click at [657, 44] on button "button" at bounding box center [654, 38] width 17 height 17
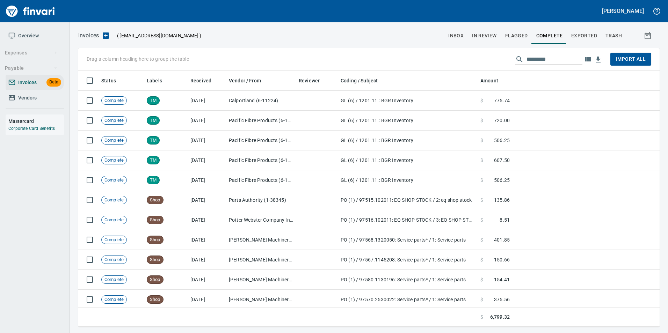
click at [488, 39] on span "In Review" at bounding box center [484, 35] width 25 height 9
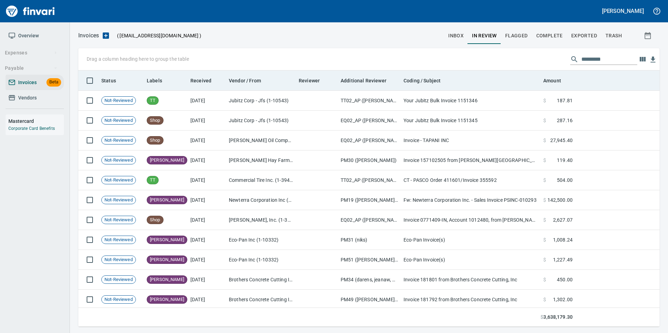
scroll to position [251, 571]
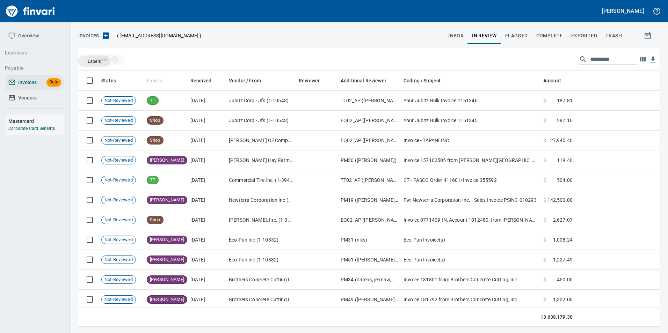
drag, startPoint x: 160, startPoint y: 75, endPoint x: 94, endPoint y: 61, distance: 67.5
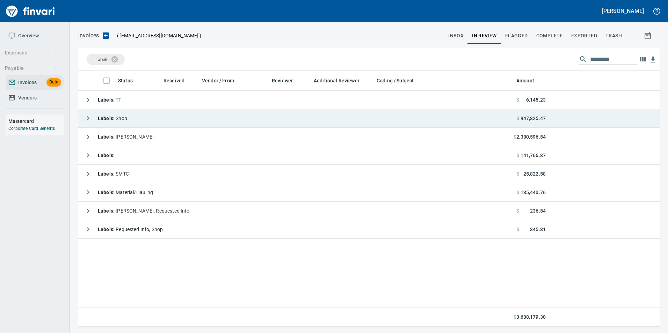
click at [82, 119] on button "button" at bounding box center [88, 118] width 14 height 14
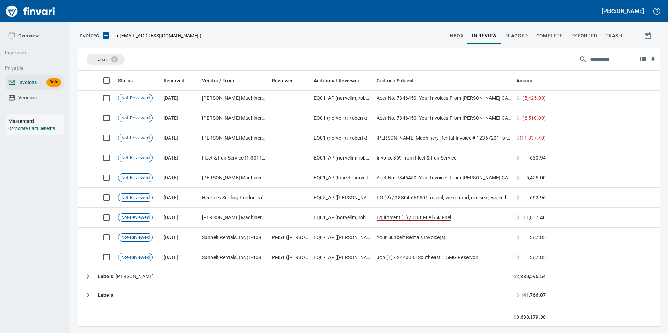
scroll to position [2760, 0]
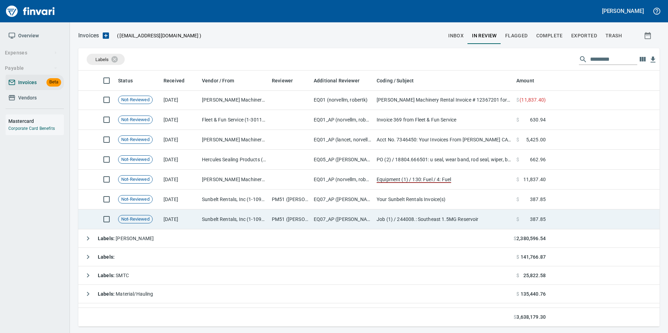
click at [239, 219] on td "Sunbelt Rentals, Inc (1-10986)" at bounding box center [234, 220] width 70 height 20
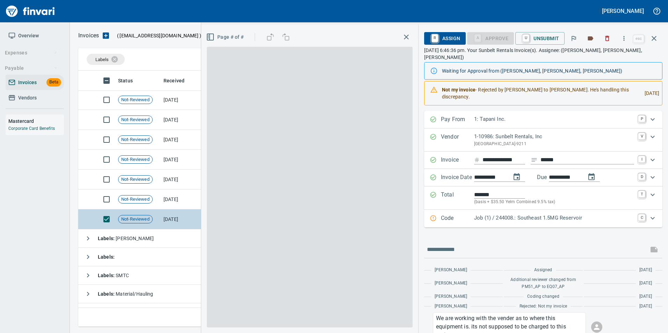
scroll to position [251, 570]
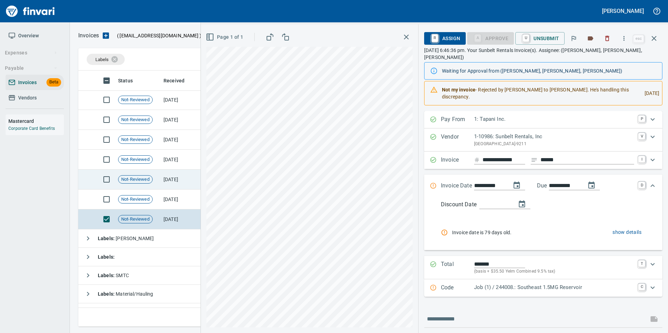
click at [161, 185] on td "[DATE]" at bounding box center [180, 180] width 38 height 20
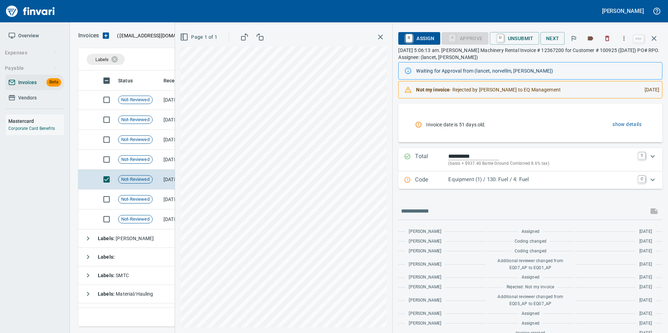
scroll to position [113, 0]
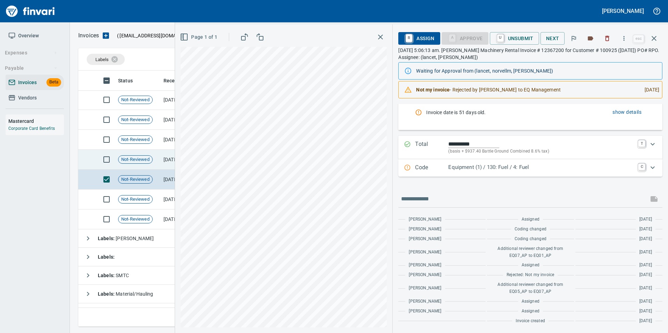
click at [161, 154] on td "[DATE]" at bounding box center [180, 160] width 38 height 20
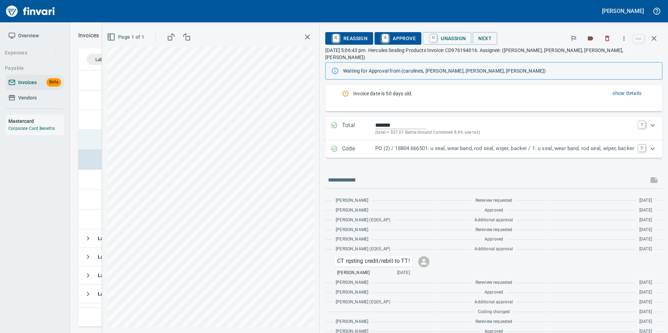
click at [88, 142] on td at bounding box center [86, 140] width 17 height 20
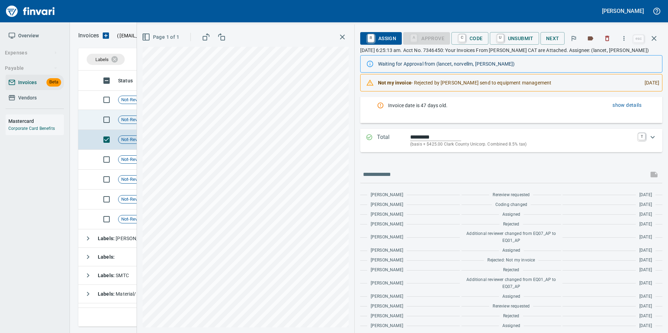
click at [85, 122] on td at bounding box center [86, 120] width 17 height 20
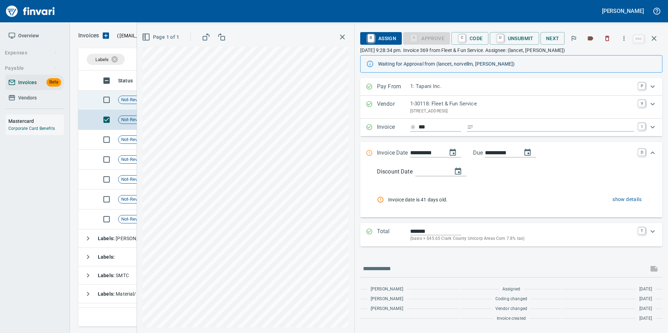
click at [90, 104] on td at bounding box center [86, 100] width 17 height 20
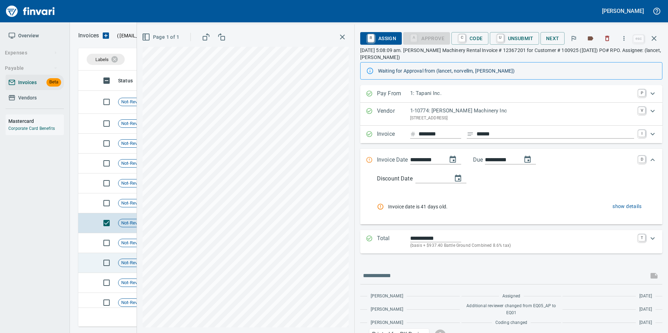
scroll to position [2585, 0]
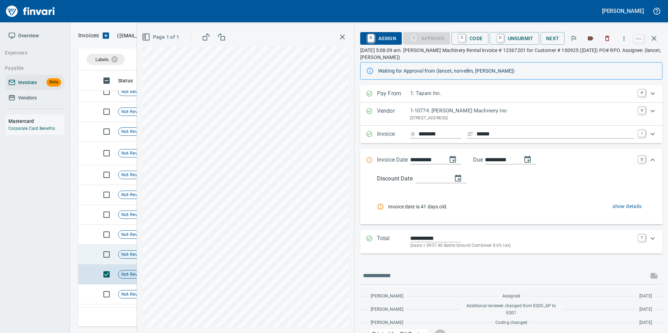
click at [94, 253] on td at bounding box center [86, 255] width 17 height 20
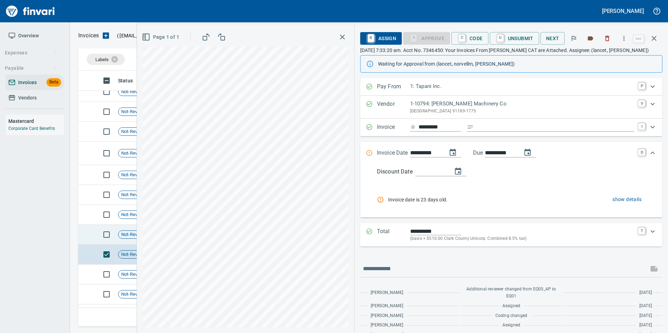
click at [88, 240] on td at bounding box center [86, 235] width 17 height 20
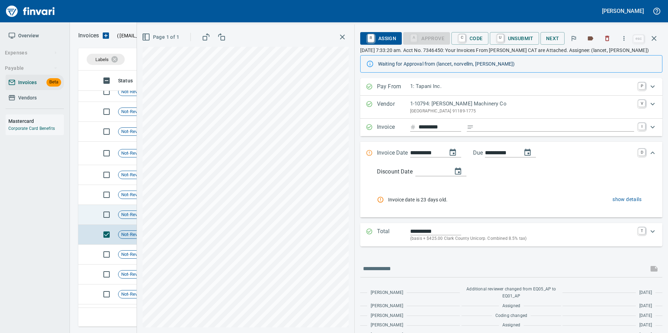
click at [83, 213] on td at bounding box center [86, 215] width 17 height 20
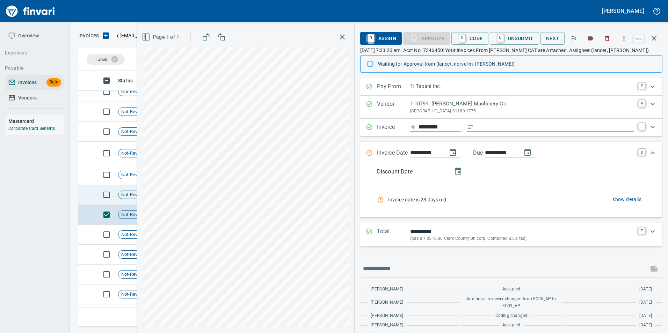
click at [89, 195] on td at bounding box center [86, 195] width 17 height 20
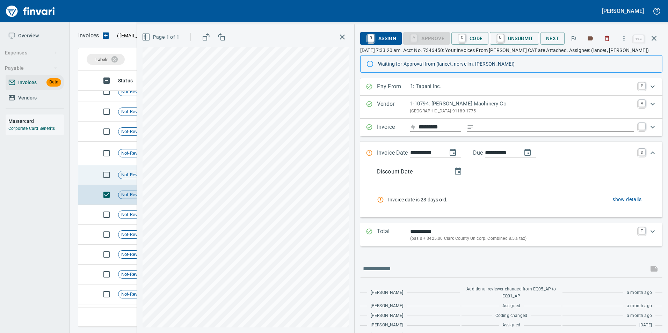
click at [89, 178] on td at bounding box center [86, 175] width 17 height 20
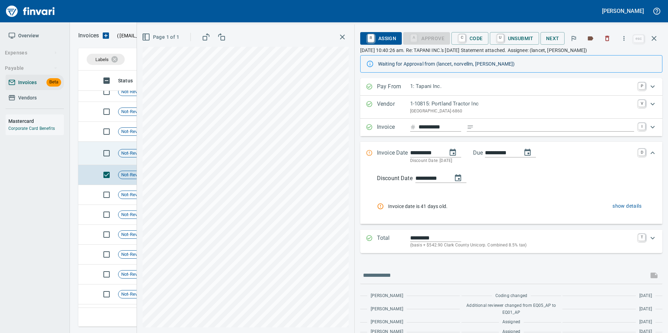
click at [94, 152] on td at bounding box center [86, 153] width 17 height 23
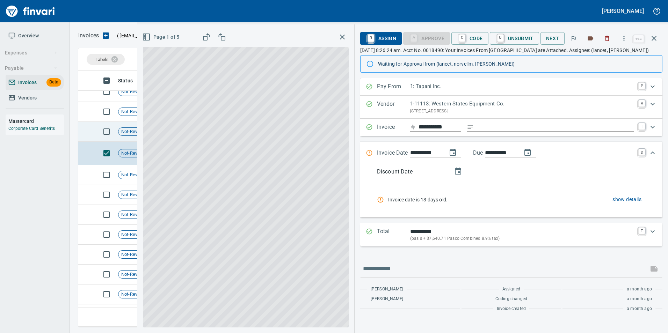
click at [88, 128] on td at bounding box center [86, 132] width 17 height 20
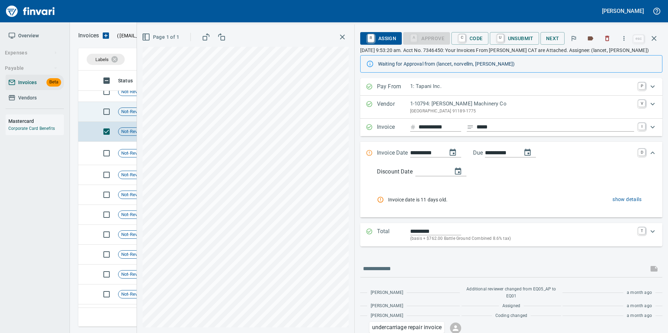
click at [89, 113] on td at bounding box center [86, 112] width 17 height 20
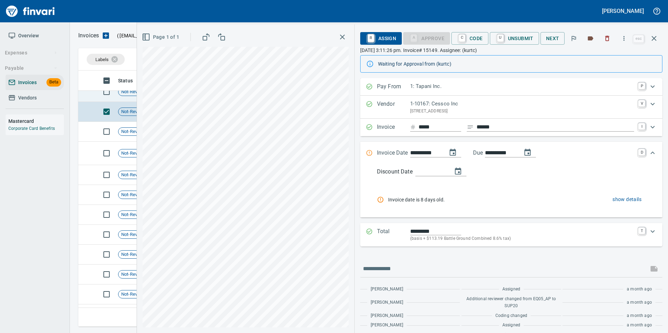
click at [87, 92] on td at bounding box center [86, 92] width 17 height 20
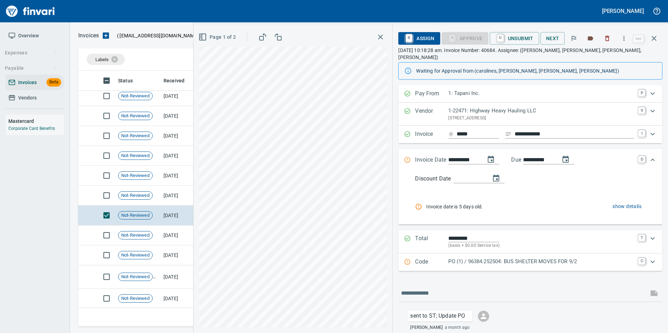
scroll to position [2445, 0]
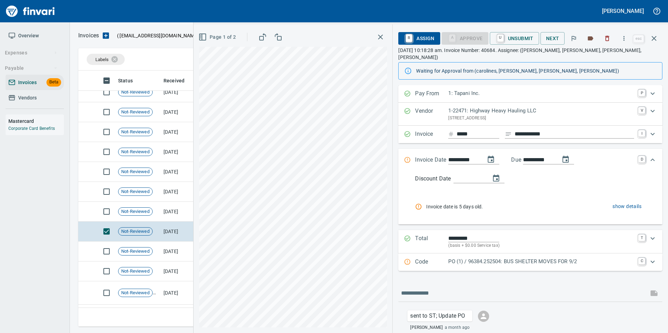
click at [439, 258] on p "Code" at bounding box center [431, 262] width 33 height 9
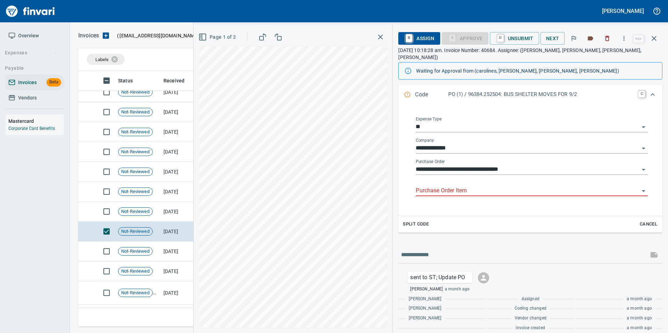
click at [440, 186] on input "Purchase Order Item" at bounding box center [528, 191] width 224 height 10
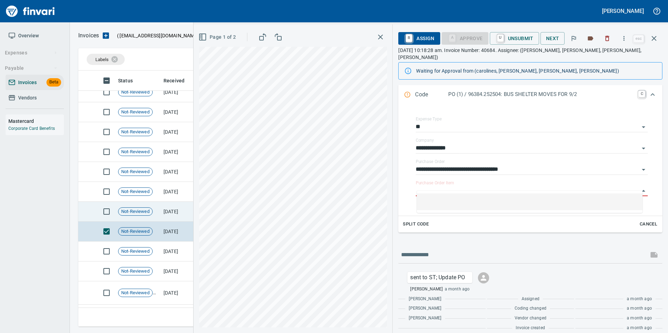
click at [136, 212] on span "Not-Reviewed" at bounding box center [135, 212] width 34 height 7
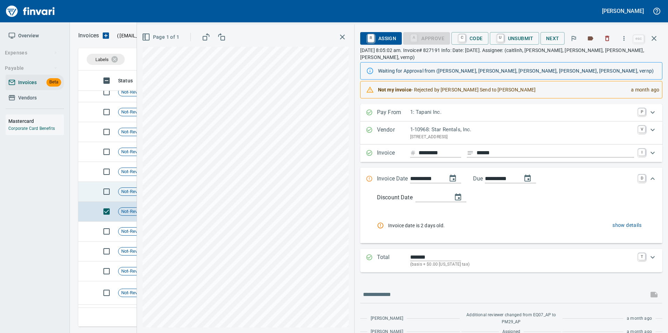
click at [86, 195] on td at bounding box center [86, 192] width 17 height 20
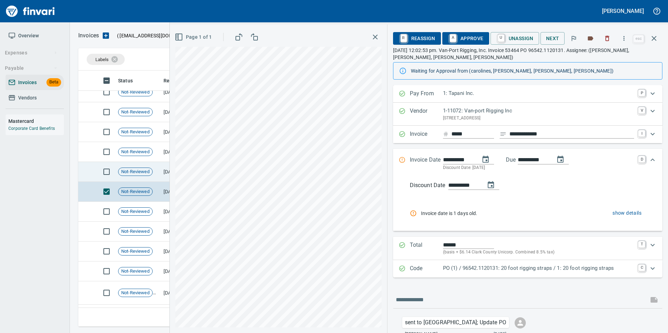
click at [89, 175] on td at bounding box center [86, 172] width 17 height 20
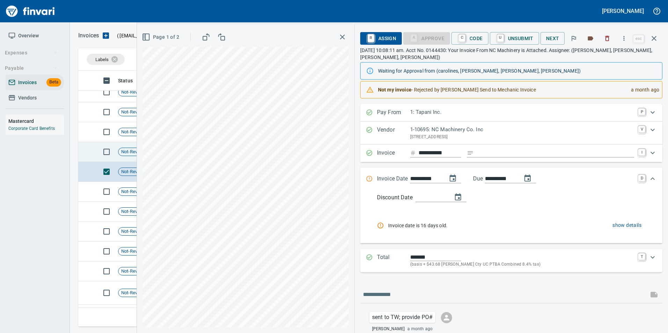
click at [85, 146] on td at bounding box center [86, 152] width 17 height 20
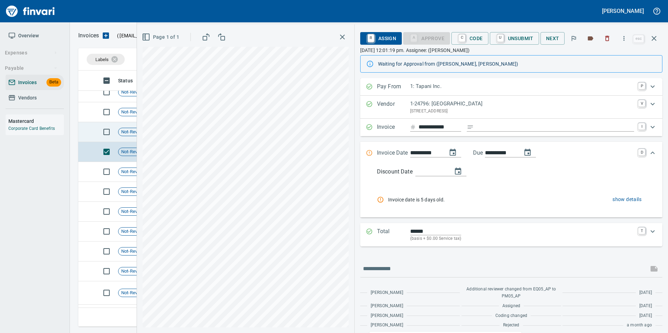
click at [87, 140] on td at bounding box center [86, 132] width 17 height 20
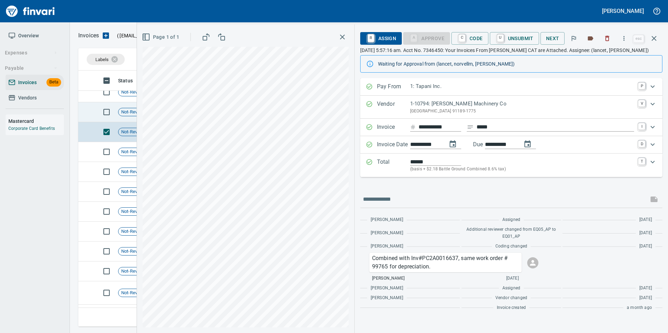
click at [88, 114] on td at bounding box center [86, 112] width 17 height 20
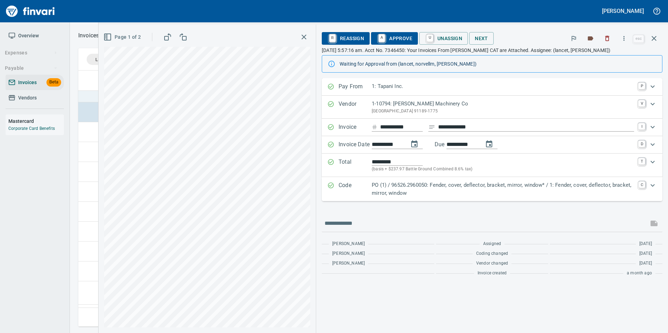
click at [85, 99] on td at bounding box center [86, 92] width 17 height 20
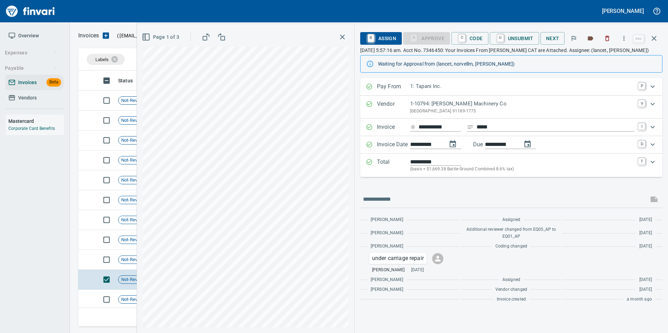
scroll to position [2236, 0]
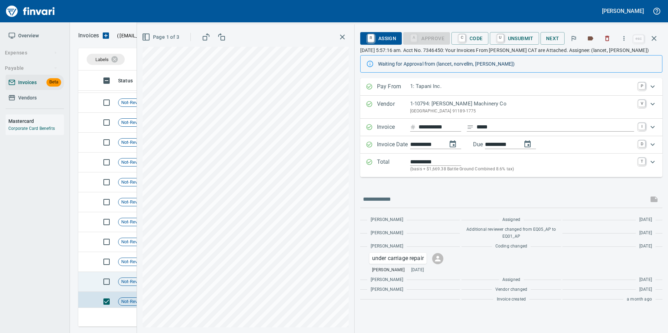
click at [87, 287] on td at bounding box center [86, 282] width 17 height 20
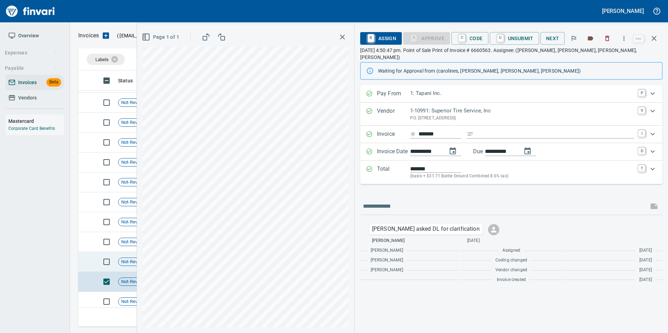
click at [83, 266] on td at bounding box center [86, 262] width 17 height 20
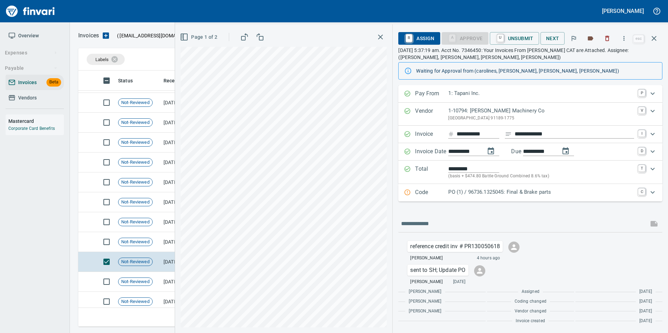
scroll to position [251, 570]
click at [89, 243] on td at bounding box center [86, 242] width 17 height 20
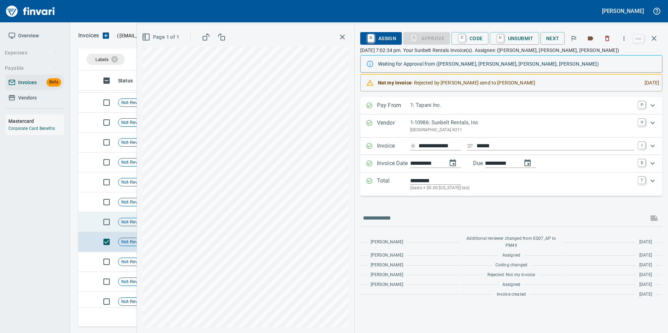
click at [89, 226] on td at bounding box center [86, 222] width 17 height 20
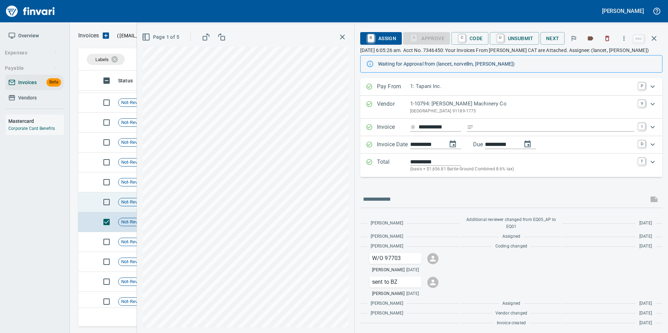
click at [95, 204] on td at bounding box center [105, 202] width 20 height 20
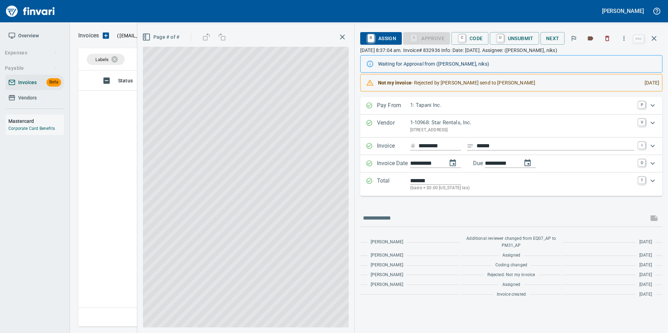
scroll to position [251, 570]
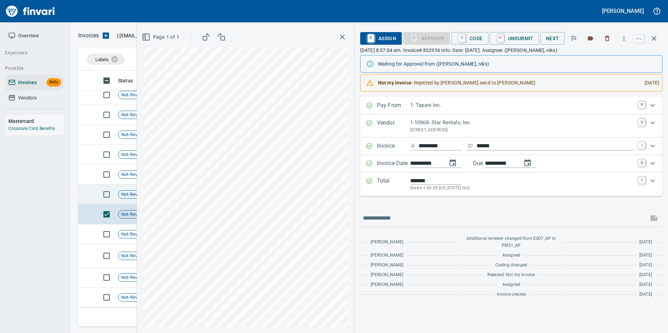
click at [87, 194] on td at bounding box center [86, 195] width 17 height 20
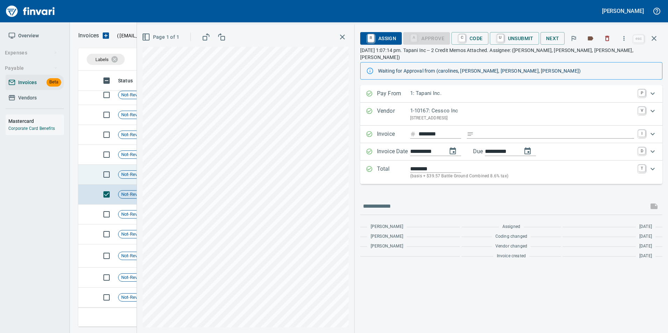
click at [88, 177] on td at bounding box center [86, 175] width 17 height 20
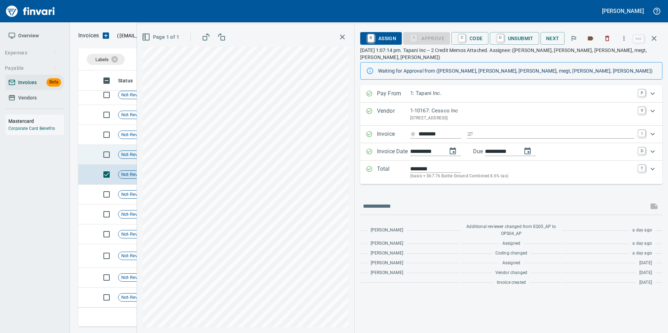
click at [89, 157] on td at bounding box center [86, 155] width 17 height 20
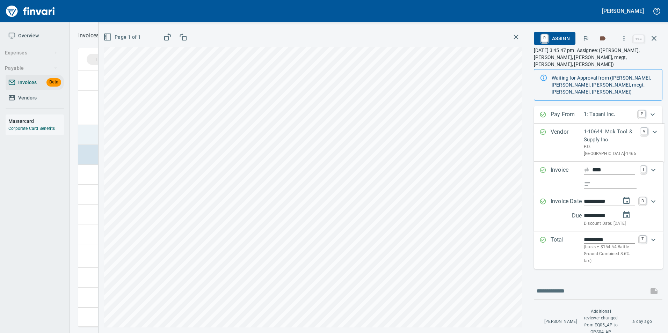
click at [90, 139] on td at bounding box center [86, 135] width 17 height 20
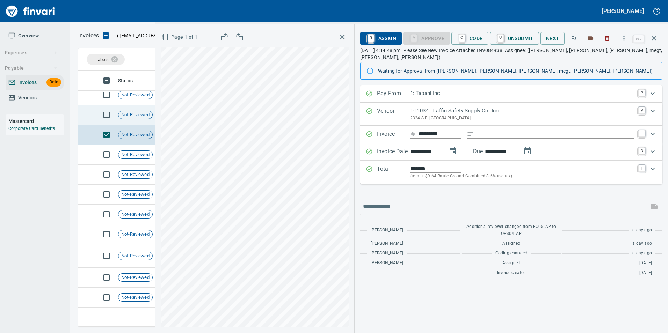
click at [92, 115] on td at bounding box center [86, 115] width 17 height 20
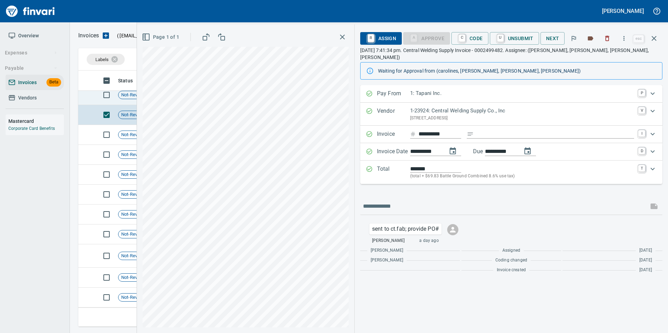
click at [95, 95] on td at bounding box center [105, 95] width 20 height 20
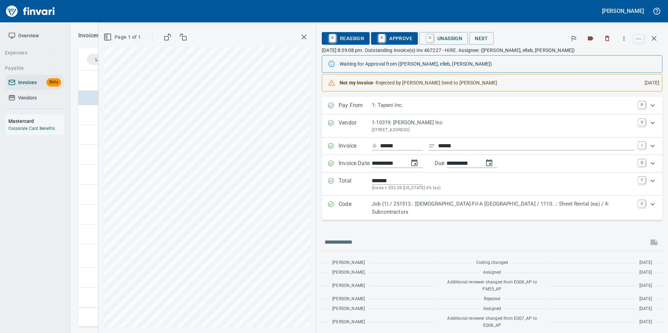
click at [372, 203] on p "Code" at bounding box center [354, 208] width 33 height 16
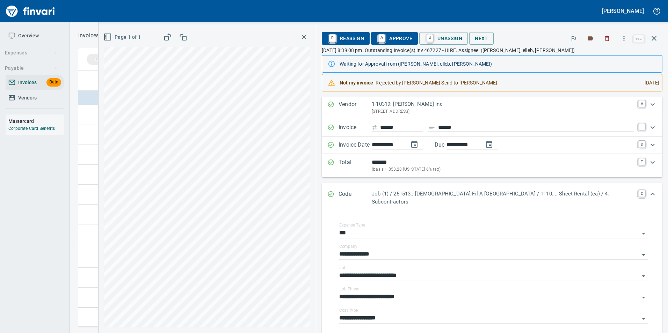
scroll to position [35, 0]
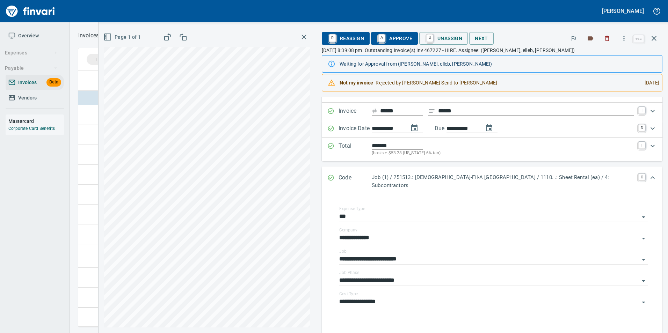
click at [334, 178] on icon "Expand" at bounding box center [330, 177] width 7 height 7
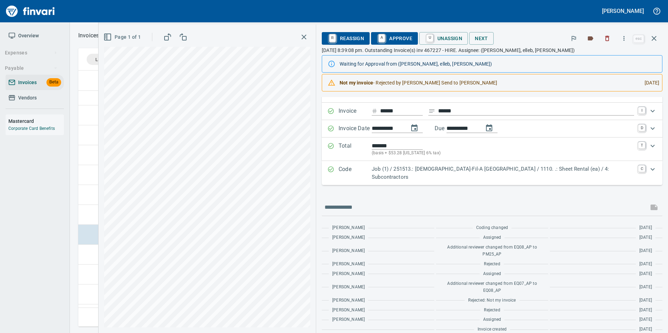
scroll to position [1747, 0]
click at [82, 254] on td at bounding box center [86, 250] width 17 height 20
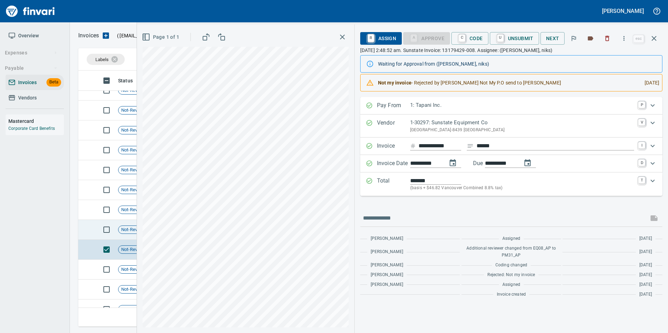
click at [84, 225] on td at bounding box center [86, 230] width 17 height 20
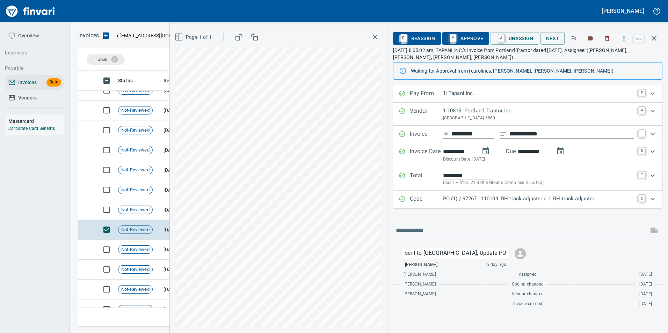
click at [417, 198] on p "Code" at bounding box center [426, 199] width 33 height 9
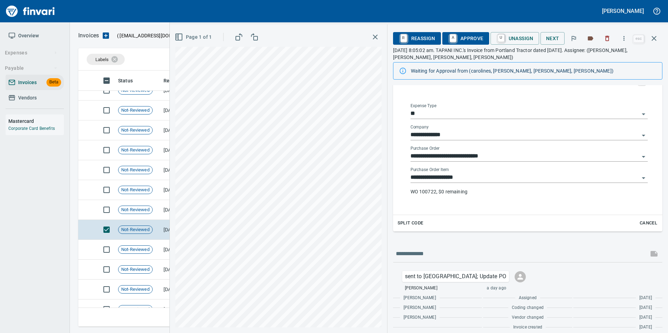
scroll to position [132, 0]
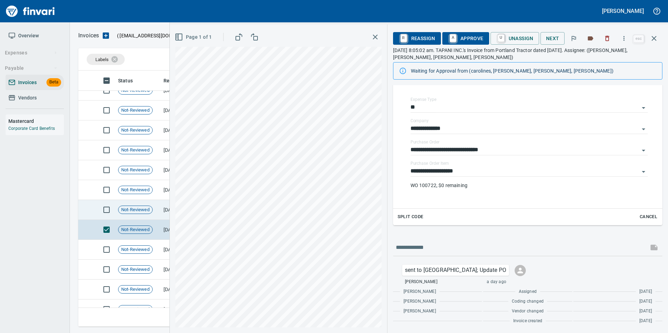
click at [81, 206] on td at bounding box center [86, 210] width 17 height 20
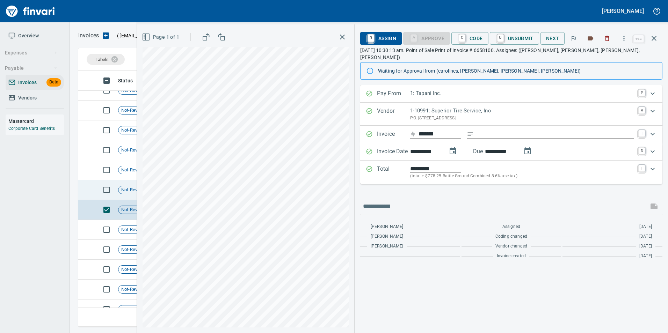
click at [89, 186] on td at bounding box center [86, 190] width 17 height 20
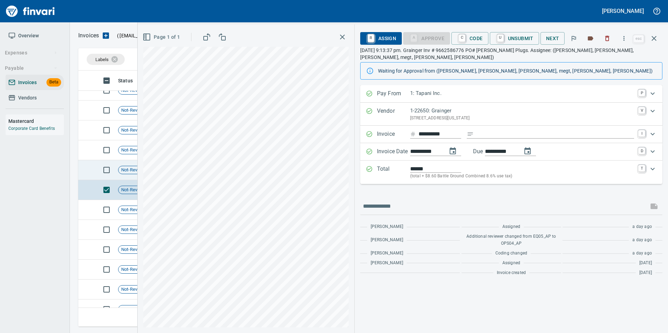
click at [89, 169] on td at bounding box center [86, 170] width 17 height 20
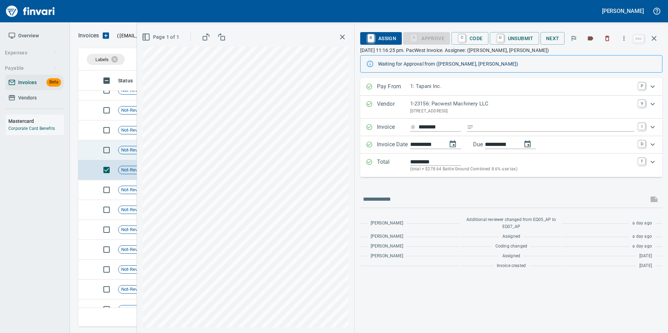
click at [88, 150] on td at bounding box center [86, 150] width 17 height 20
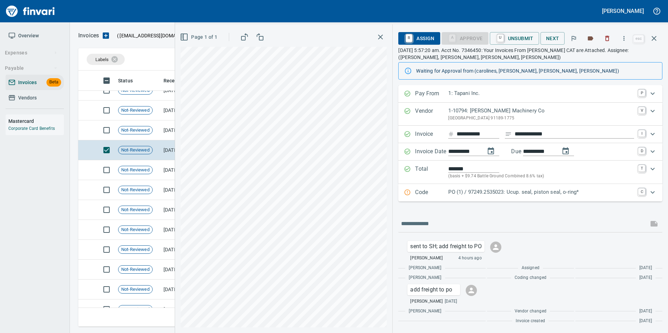
click at [469, 196] on p "PO (1) / 97249.2535023: Ucup. seal, piston seal, o-ring*" at bounding box center [541, 192] width 186 height 8
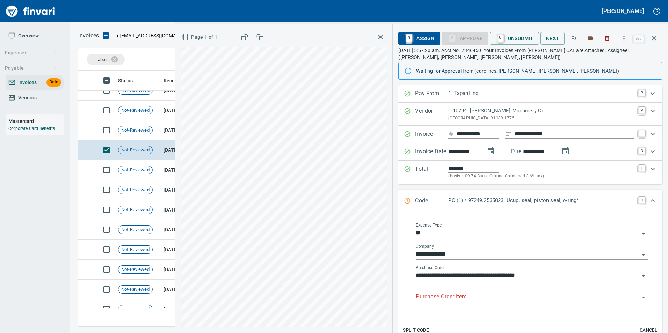
click at [446, 296] on input "Purchase Order Item" at bounding box center [528, 297] width 224 height 10
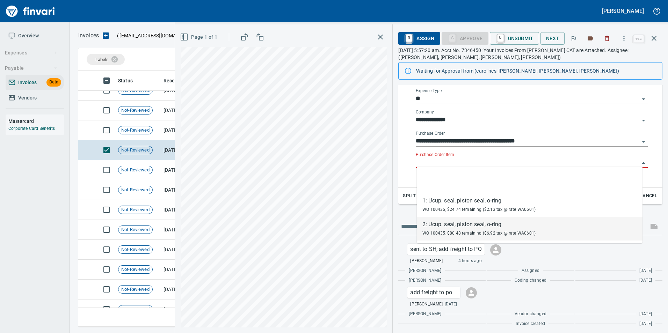
scroll to position [137, 0]
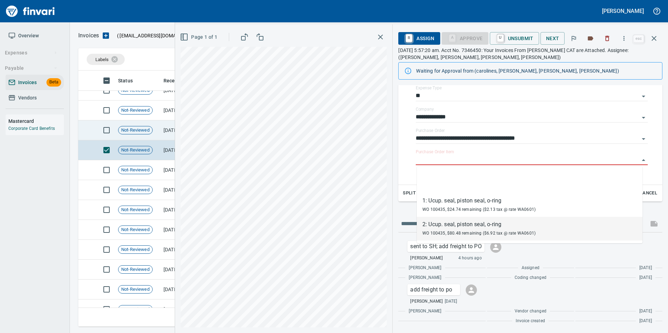
click at [154, 132] on td "Not-Reviewed" at bounding box center [137, 131] width 45 height 20
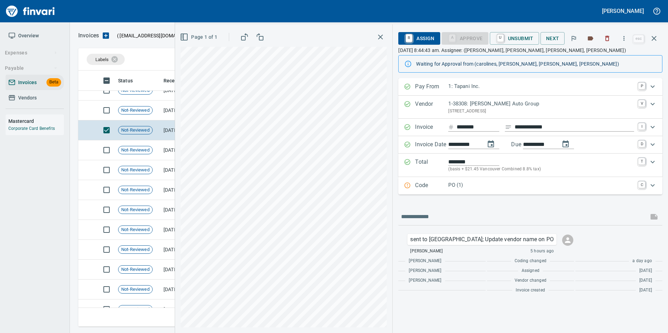
click at [451, 181] on div "Code PO (1) C" at bounding box center [530, 185] width 264 height 17
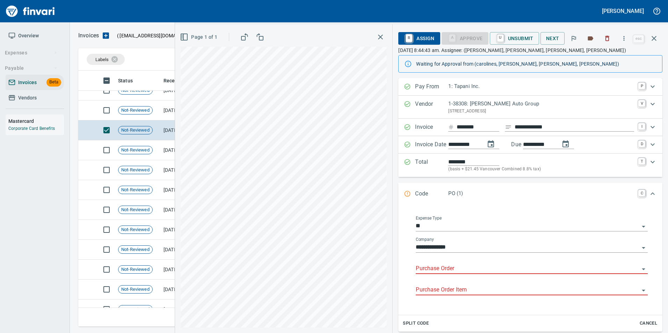
click at [452, 270] on input "Purchase Order" at bounding box center [528, 269] width 224 height 10
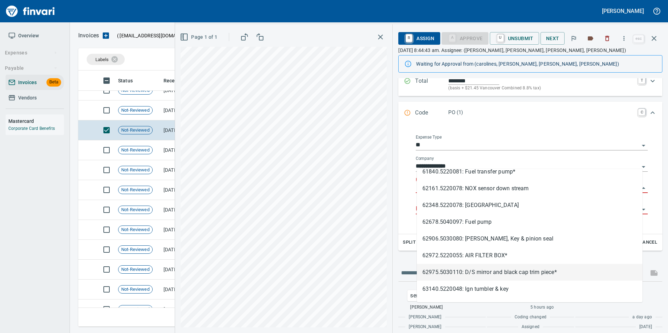
scroll to position [107, 0]
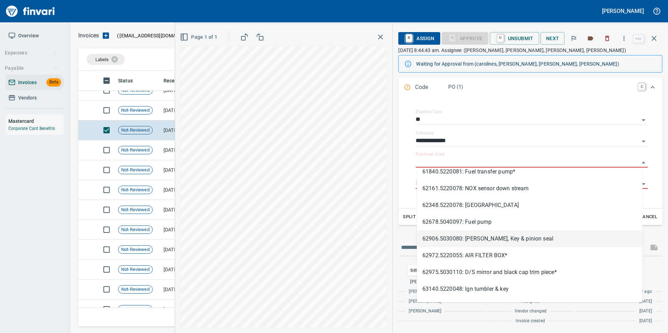
click at [401, 225] on div "Split Code Cancel" at bounding box center [530, 217] width 264 height 16
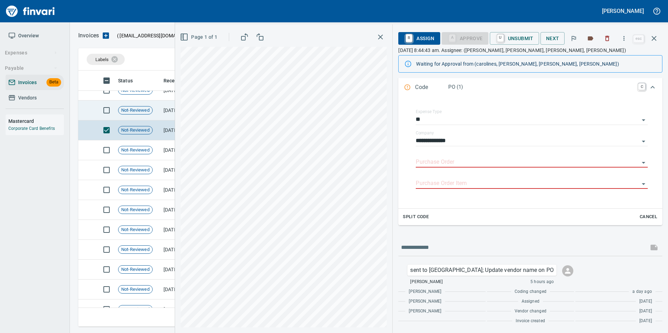
click at [140, 116] on td "Not-Reviewed" at bounding box center [137, 111] width 45 height 20
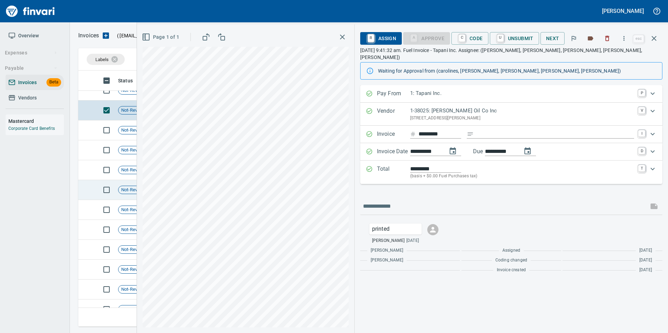
scroll to position [1677, 0]
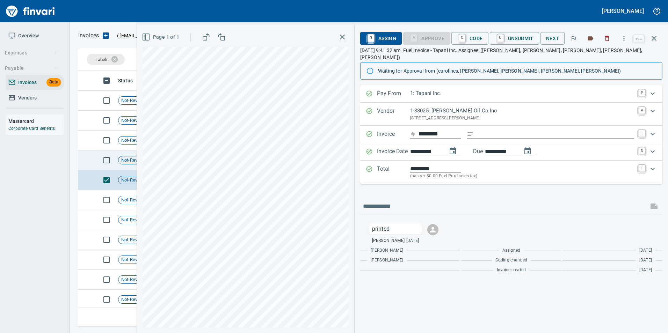
click at [90, 156] on td at bounding box center [86, 161] width 17 height 20
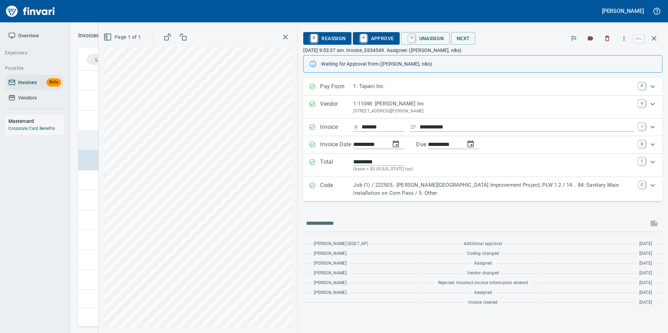
click at [86, 137] on td at bounding box center [86, 141] width 17 height 20
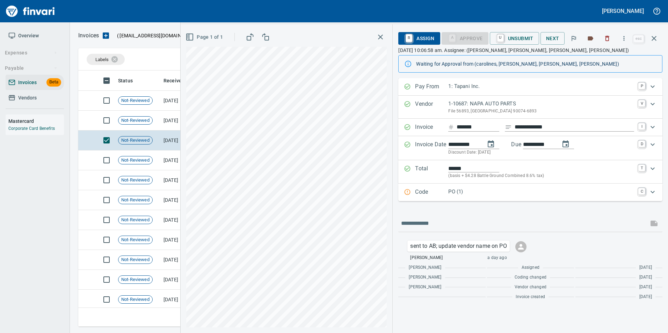
click at [425, 196] on p "Code" at bounding box center [431, 192] width 33 height 9
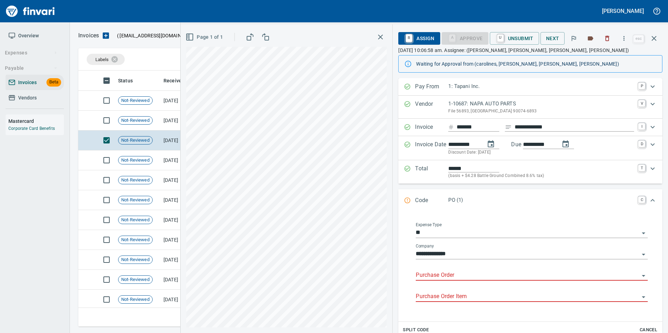
click at [457, 276] on input "Purchase Order" at bounding box center [528, 276] width 224 height 10
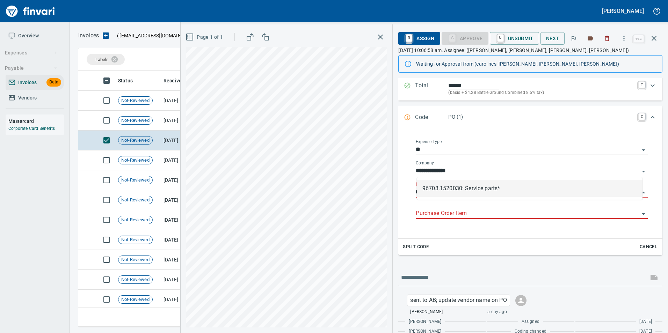
scroll to position [105, 0]
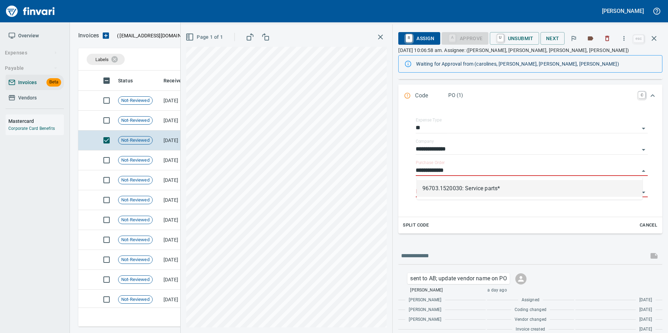
click at [483, 192] on li "96703.1520030: Service parts*" at bounding box center [530, 188] width 226 height 17
type input "**********"
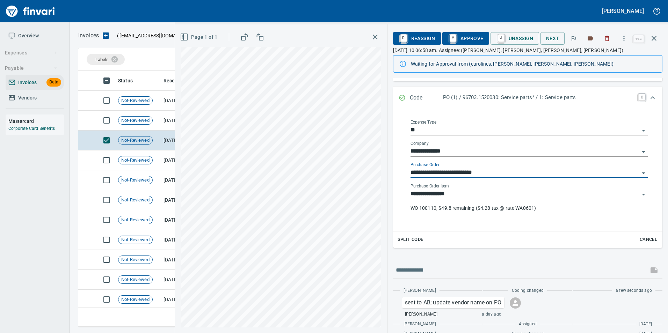
scroll to position [90, 0]
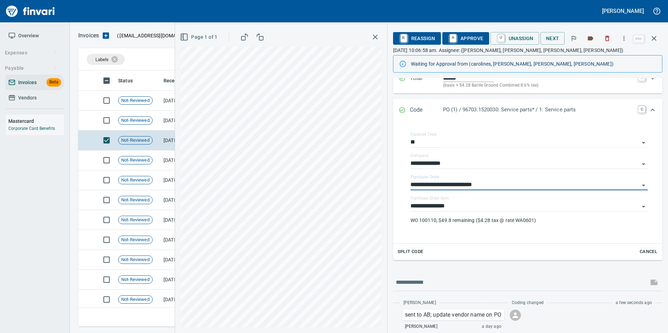
click at [404, 108] on icon "Expand" at bounding box center [402, 110] width 7 height 7
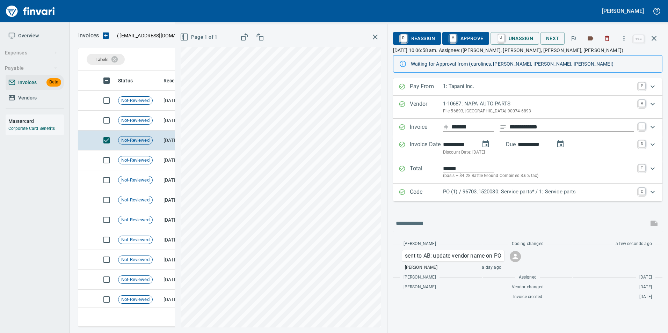
scroll to position [0, 0]
click at [462, 43] on span "A Approve" at bounding box center [466, 38] width 36 height 12
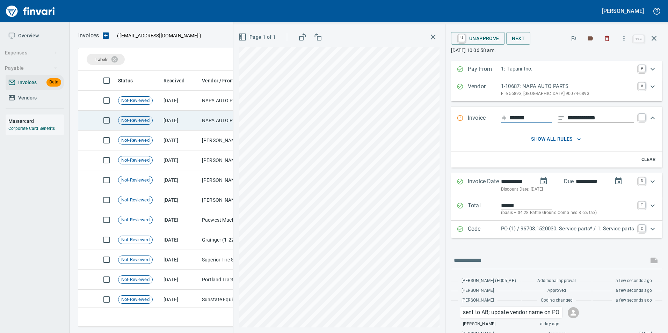
click at [162, 114] on td "10/3/2025" at bounding box center [180, 121] width 38 height 20
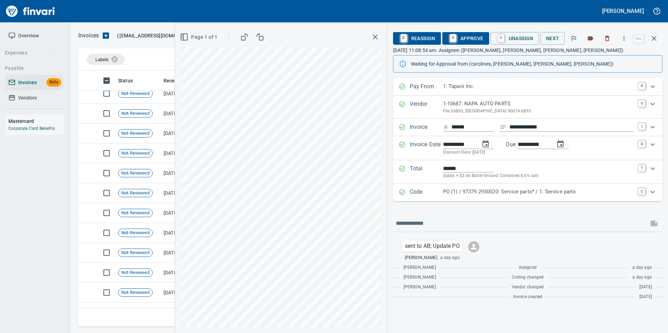
scroll to position [1550, 0]
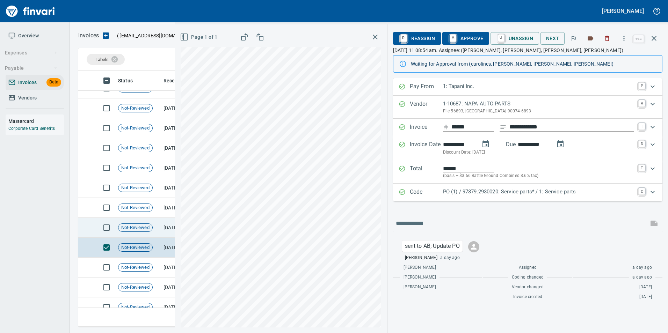
click at [132, 223] on td "Not-Reviewed" at bounding box center [137, 228] width 45 height 20
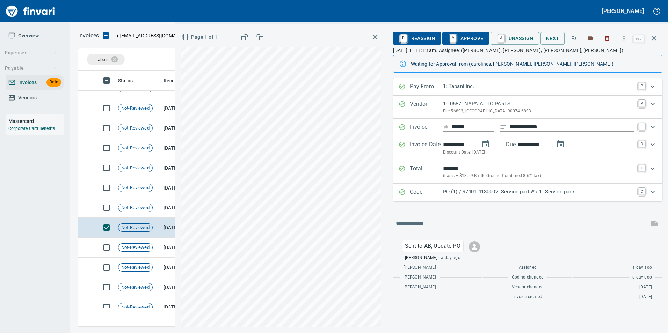
click at [451, 190] on p "PO (1) / 97401.4130002: Service parts* / 1: Service parts" at bounding box center [538, 192] width 191 height 8
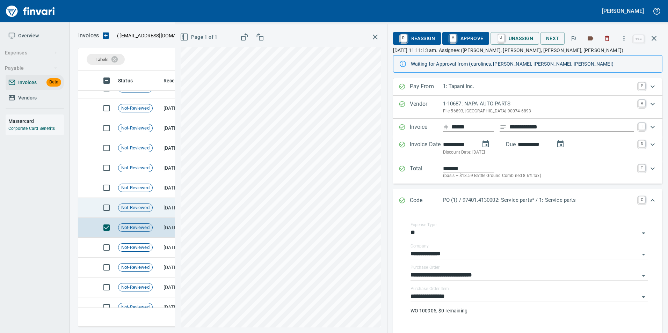
click at [149, 211] on div "Not-Reviewed" at bounding box center [135, 208] width 35 height 8
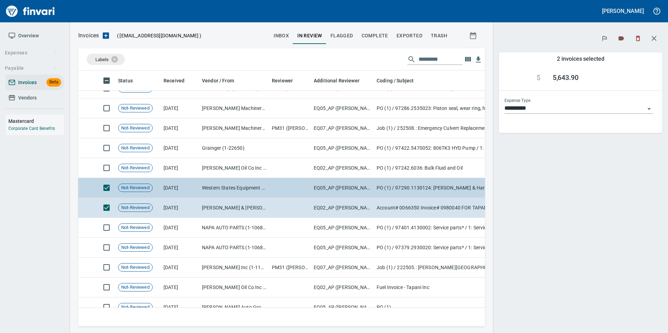
scroll to position [246, 396]
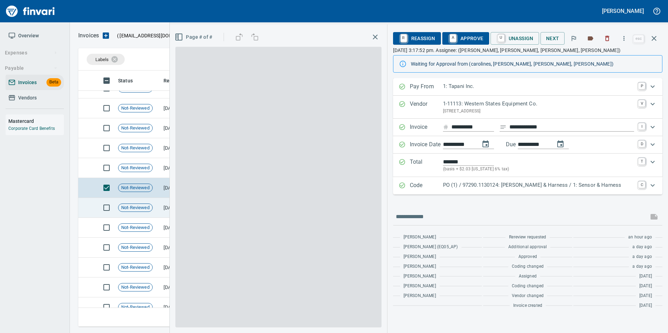
scroll to position [251, 570]
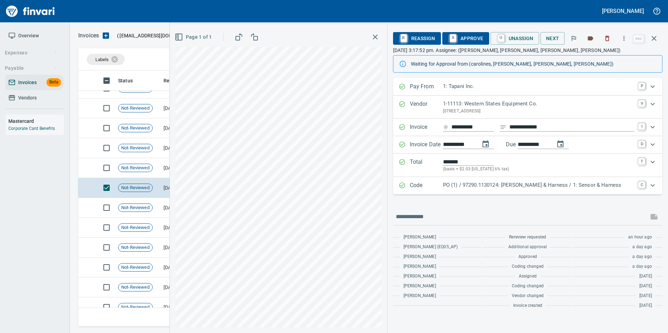
click at [458, 189] on div "PO (1) / 97290.1130124: Sensor & Harness / 1: Sensor & Harness" at bounding box center [538, 185] width 191 height 9
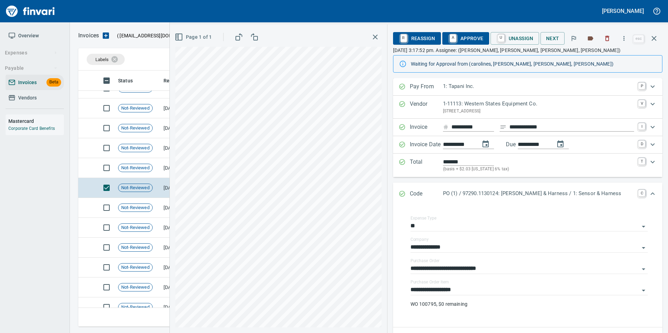
click at [458, 189] on div "Code PO (1) / 97290.1130124: Sensor & Harness / 1: Sensor & Harness C" at bounding box center [527, 194] width 269 height 23
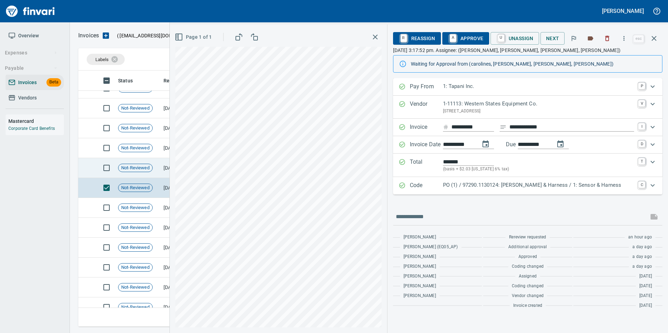
click at [152, 169] on span "Not-Reviewed" at bounding box center [135, 168] width 34 height 7
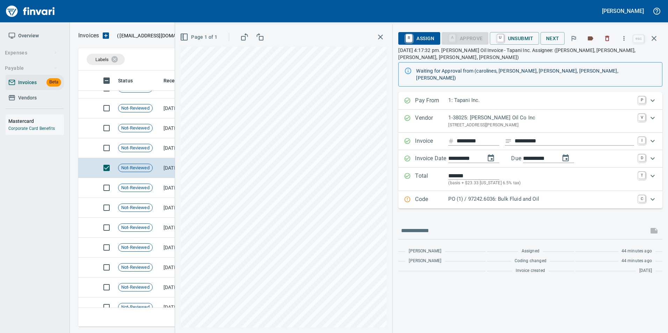
click at [420, 195] on p "Code" at bounding box center [431, 199] width 33 height 9
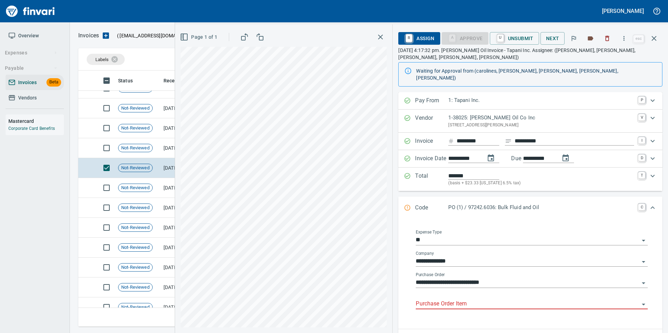
click at [450, 294] on div "Purchase Order Item" at bounding box center [532, 302] width 232 height 16
click at [446, 299] on input "Purchase Order Item" at bounding box center [528, 304] width 224 height 10
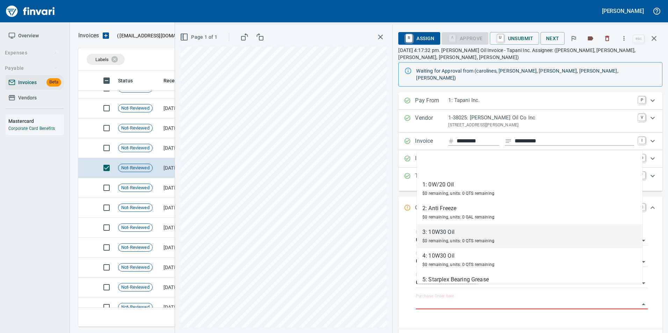
scroll to position [15, 0]
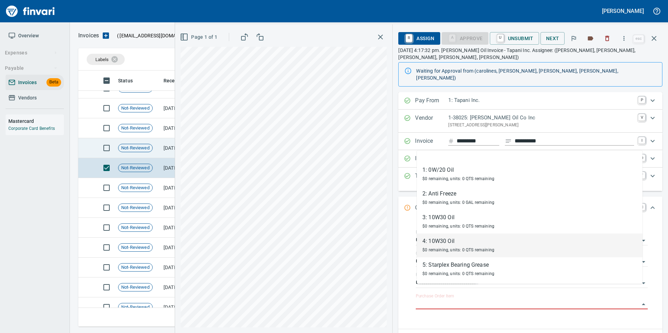
click at [149, 147] on span "Not-Reviewed" at bounding box center [135, 148] width 34 height 7
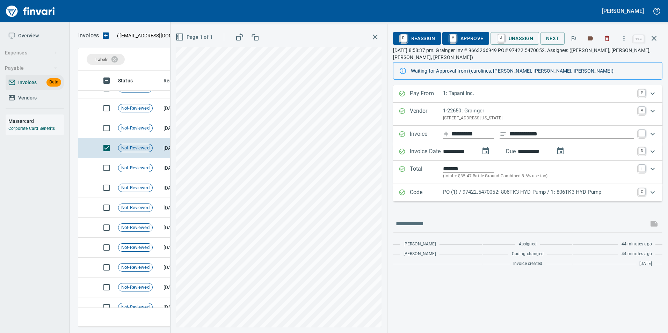
click at [514, 195] on p "PO (1) / 97422.5470052: 806TK3 HYD Pump / 1: 806TK3 HYD Pump" at bounding box center [538, 192] width 191 height 8
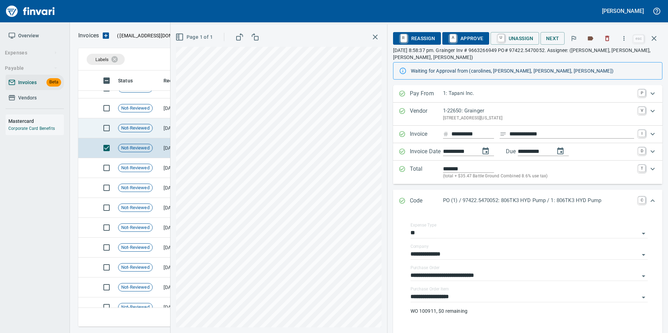
click at [139, 131] on span "Not-Reviewed" at bounding box center [135, 128] width 34 height 7
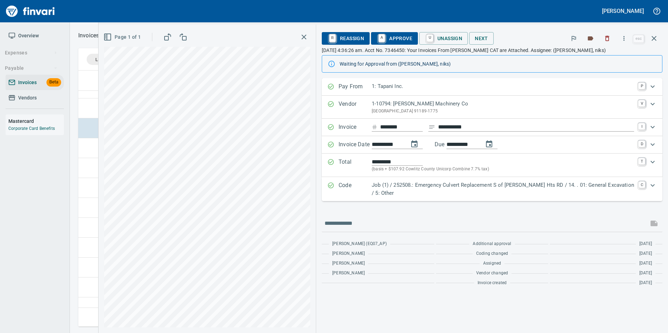
click at [386, 190] on div "Job (1) / 252508.: Emergency Culvert Replacement S of Beverly Hts RD / 14. . 01…" at bounding box center [503, 189] width 263 height 16
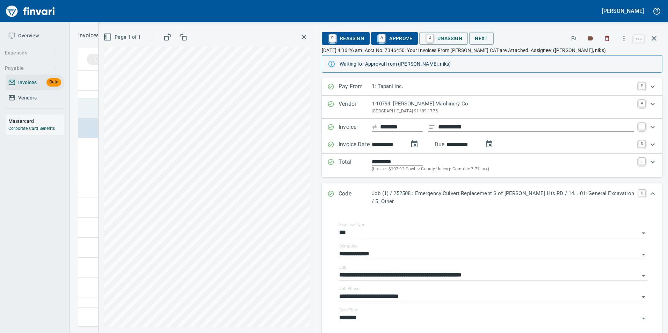
click at [88, 112] on td at bounding box center [86, 109] width 17 height 20
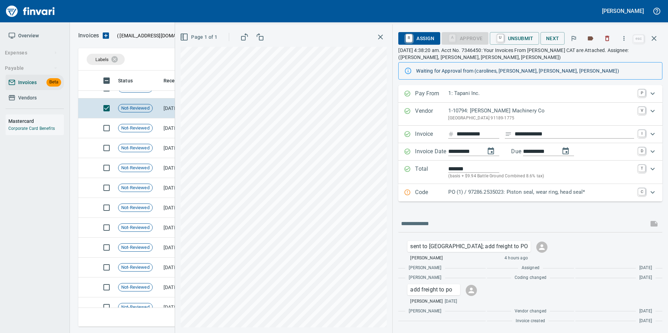
click at [456, 190] on p "PO (1) / 97286.2535023: Piston seal, wear ring, head seal*" at bounding box center [541, 192] width 186 height 8
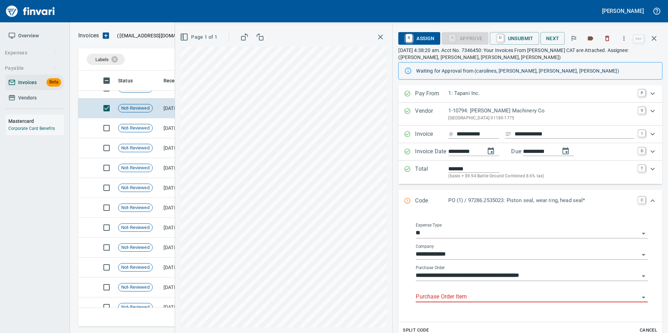
click at [453, 296] on input "Purchase Order Item" at bounding box center [528, 297] width 224 height 10
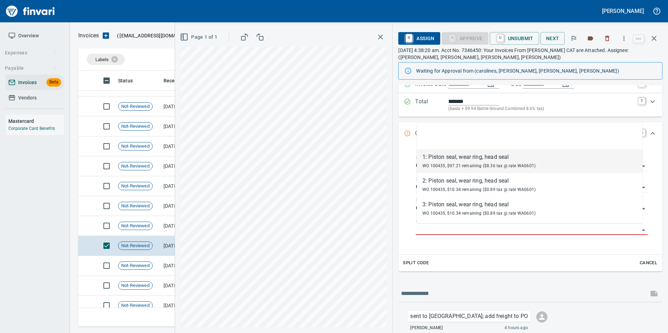
scroll to position [1410, 0]
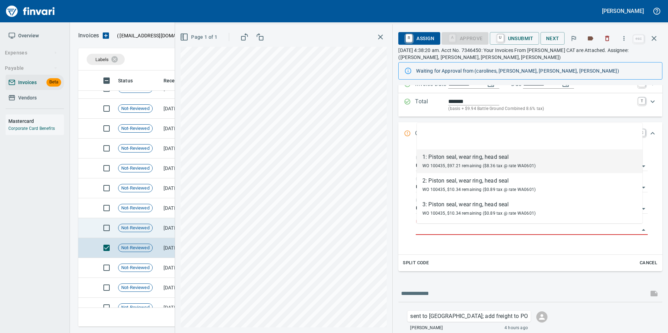
click at [151, 227] on span "Not-Reviewed" at bounding box center [135, 228] width 34 height 7
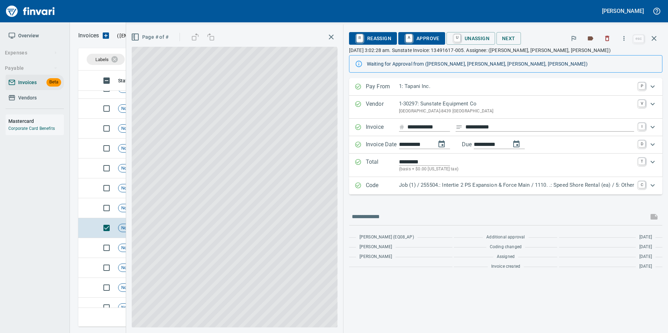
scroll to position [1375, 0]
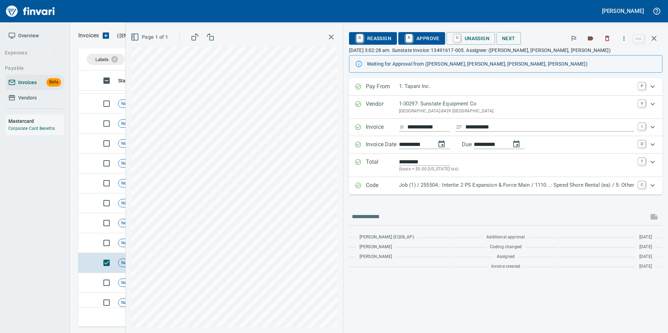
click at [385, 185] on p "Code" at bounding box center [382, 185] width 33 height 9
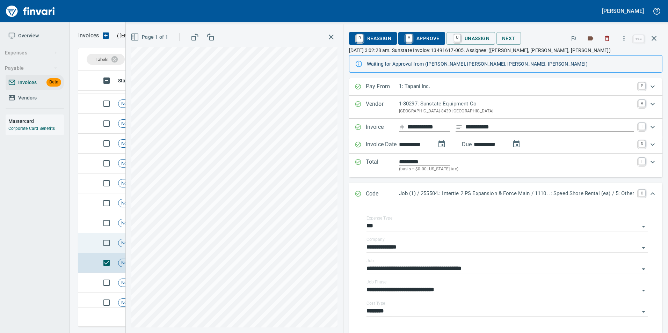
click at [94, 243] on td at bounding box center [86, 243] width 17 height 20
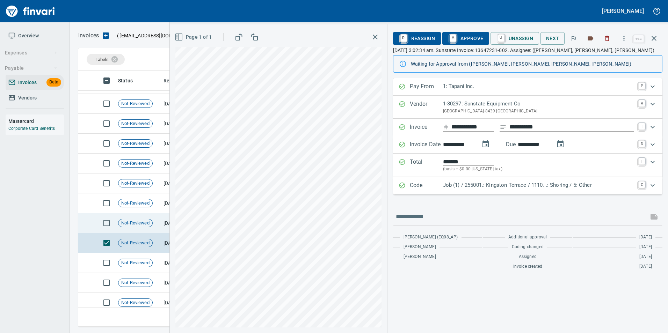
click at [87, 223] on td at bounding box center [86, 223] width 17 height 20
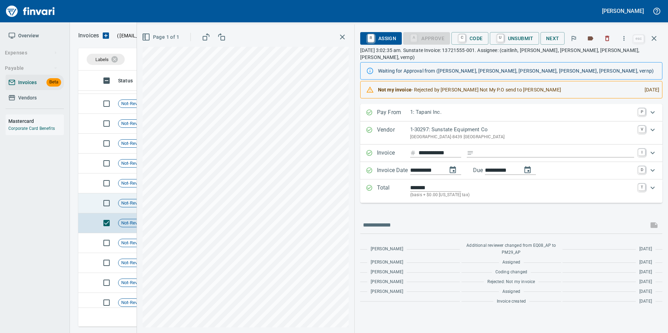
click at [84, 206] on td at bounding box center [86, 204] width 17 height 20
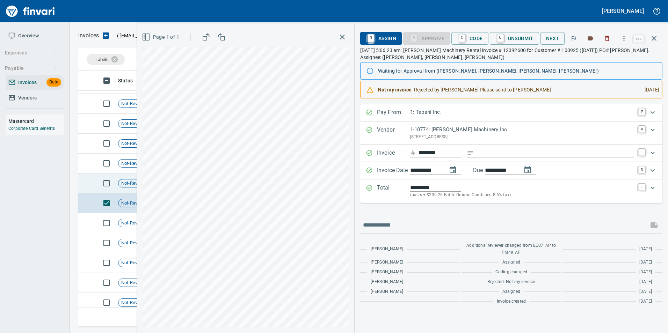
click at [93, 183] on td at bounding box center [86, 184] width 17 height 20
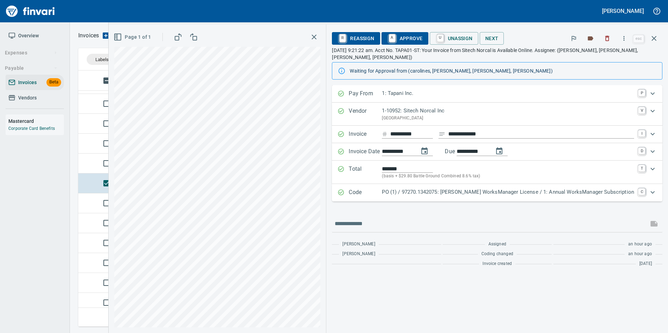
click at [369, 195] on div "Code PO (1) / 97270.1342075: Trimble WorksManager License / 1: Annual WorksMana…" at bounding box center [490, 192] width 307 height 9
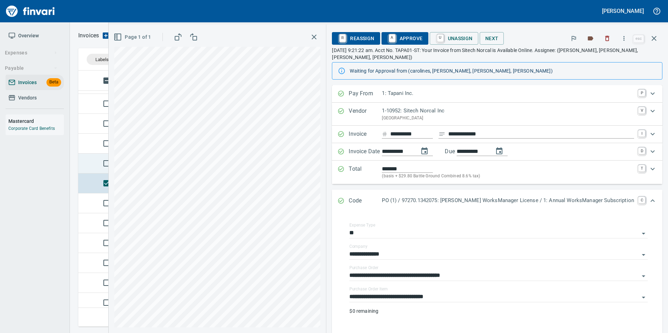
click at [87, 161] on td at bounding box center [86, 164] width 17 height 20
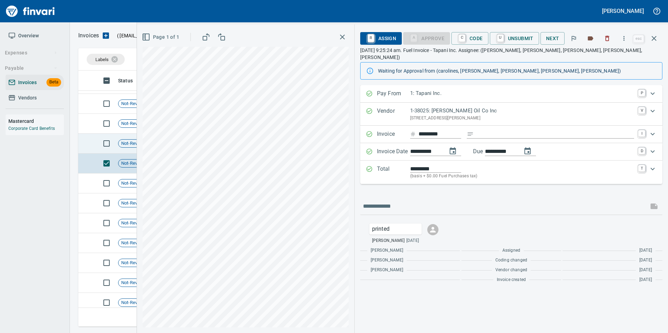
click at [82, 141] on td at bounding box center [86, 144] width 17 height 20
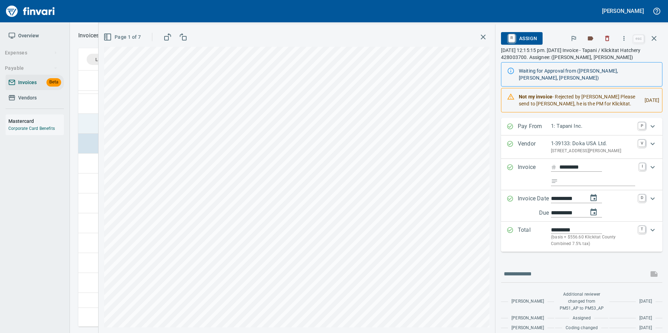
click at [83, 124] on td at bounding box center [86, 124] width 17 height 20
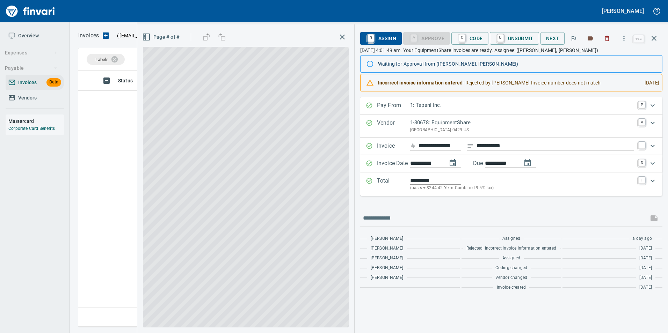
scroll to position [251, 570]
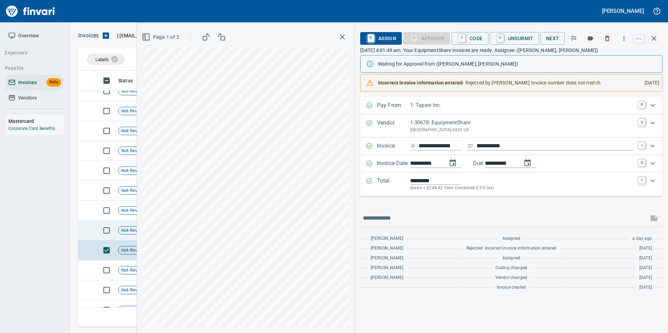
click at [92, 225] on td at bounding box center [86, 231] width 17 height 20
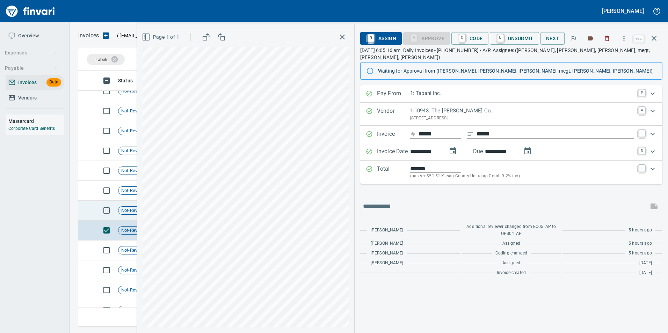
click at [90, 213] on td at bounding box center [86, 211] width 17 height 20
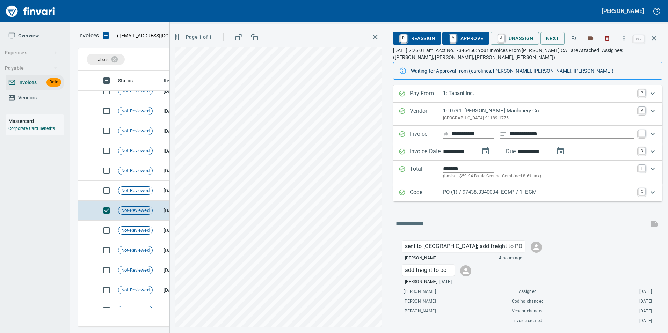
click at [411, 192] on p "Code" at bounding box center [426, 192] width 33 height 9
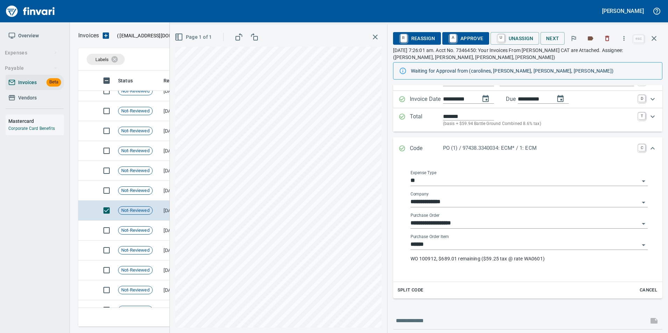
scroll to position [45, 0]
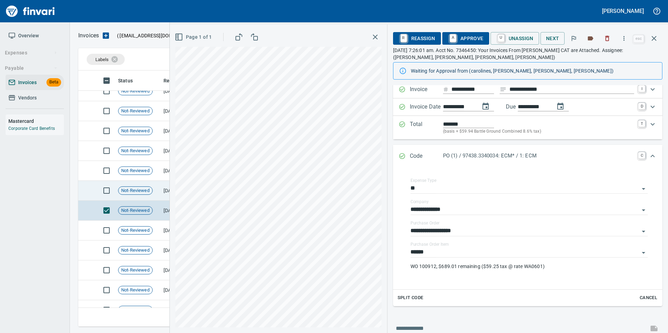
click at [131, 188] on span "Not-Reviewed" at bounding box center [135, 191] width 34 height 7
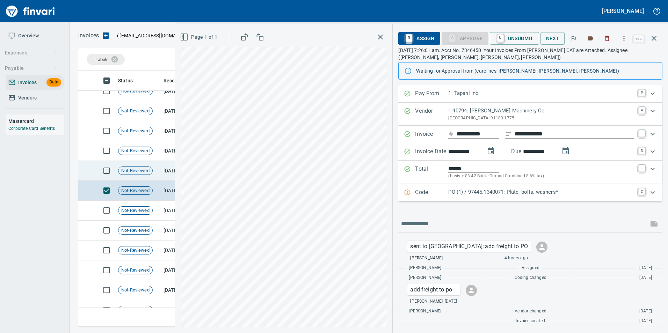
click at [144, 171] on span "Not-Reviewed" at bounding box center [135, 171] width 34 height 7
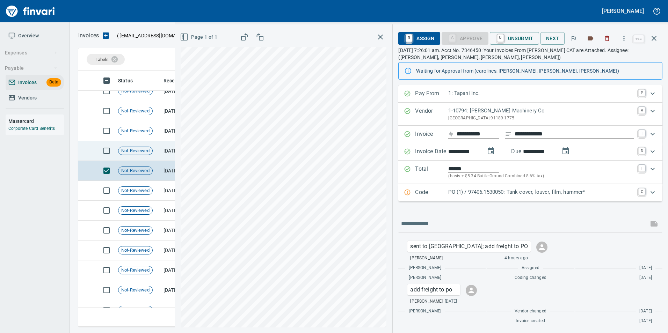
click at [131, 153] on span "Not-Reviewed" at bounding box center [135, 151] width 34 height 7
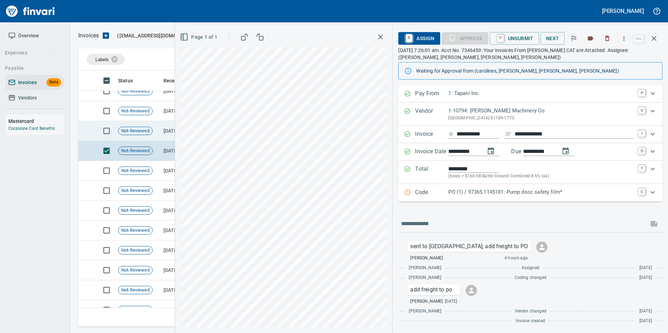
click at [129, 136] on td "Not-Reviewed" at bounding box center [137, 131] width 45 height 20
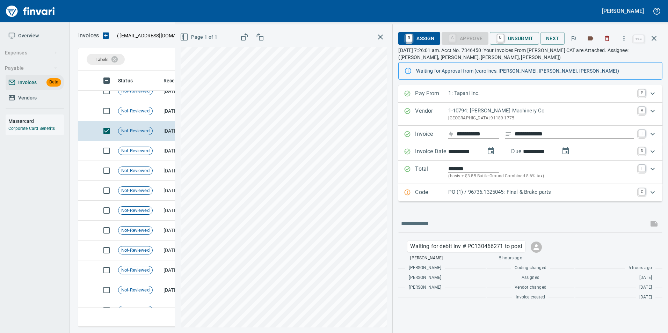
click at [408, 195] on icon "Expand" at bounding box center [407, 193] width 6 height 6
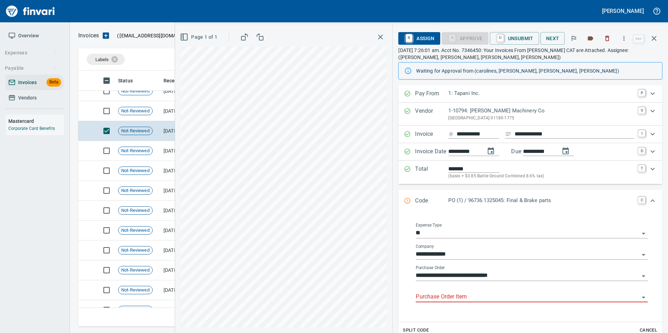
drag, startPoint x: 463, startPoint y: 291, endPoint x: 465, endPoint y: 299, distance: 8.4
click at [463, 291] on div "Purchase Order Item" at bounding box center [532, 295] width 232 height 16
click at [465, 299] on input "Purchase Order Item" at bounding box center [528, 297] width 224 height 10
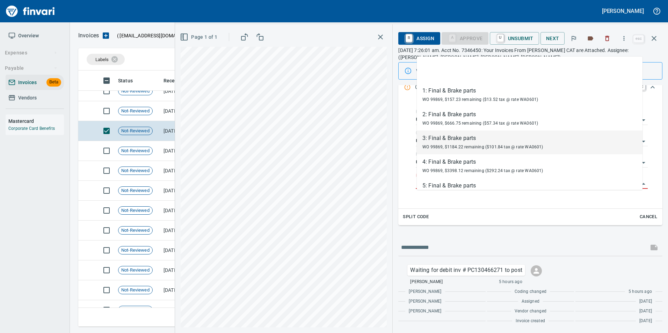
scroll to position [251, 570]
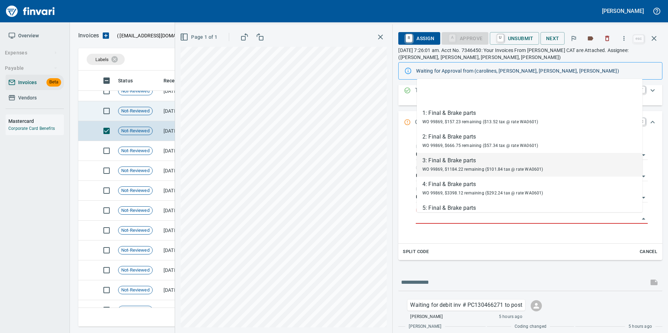
click at [145, 113] on span "Not-Reviewed" at bounding box center [135, 111] width 34 height 7
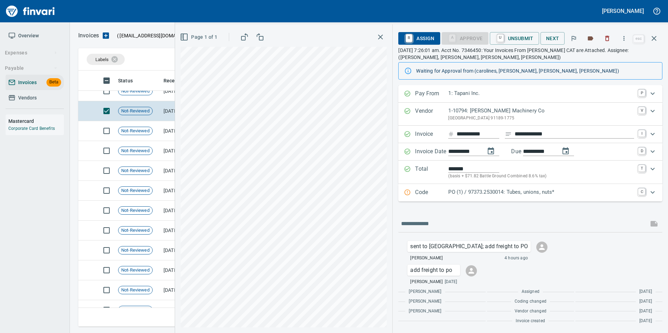
click at [465, 194] on p "PO (1) / 97373.2530014: Tubes, unions, nuts*" at bounding box center [541, 192] width 186 height 8
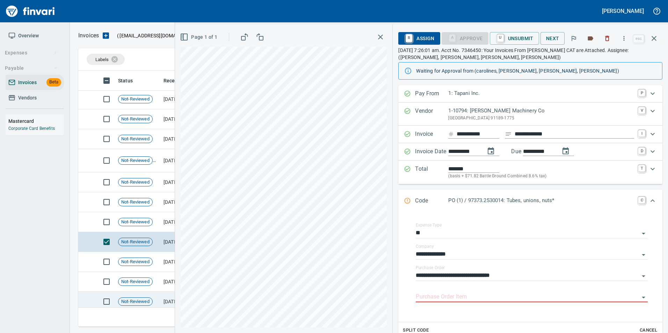
scroll to position [886, 0]
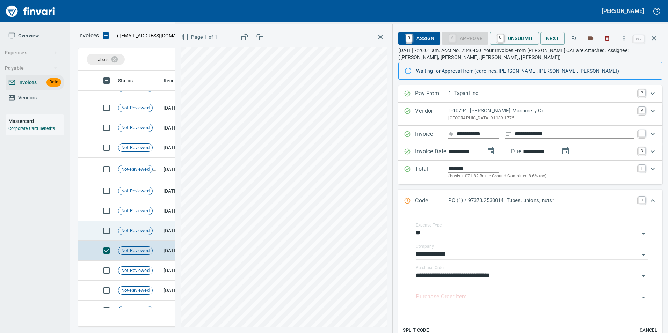
click at [148, 232] on span "Not-Reviewed" at bounding box center [135, 231] width 34 height 7
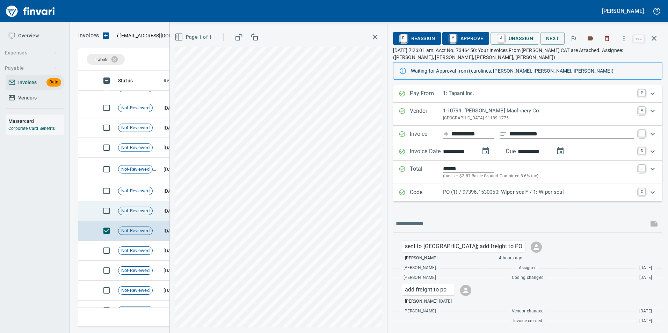
click at [147, 213] on span "Not-Reviewed" at bounding box center [135, 211] width 34 height 7
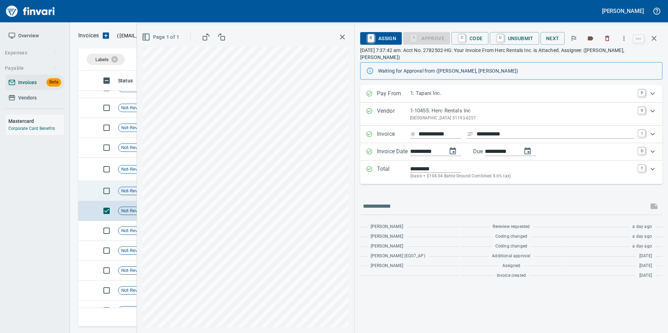
click at [122, 197] on td "Not-Reviewed" at bounding box center [137, 191] width 45 height 20
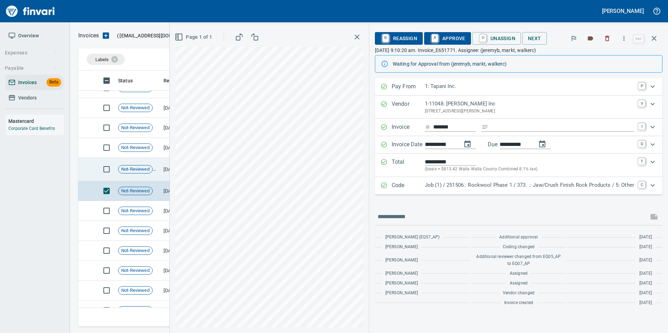
click at [128, 166] on span "Not-Reviewed" at bounding box center [135, 169] width 34 height 7
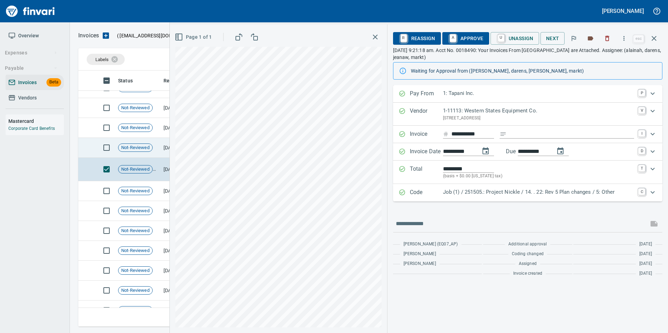
click at [132, 142] on td "Not-Reviewed" at bounding box center [137, 148] width 45 height 20
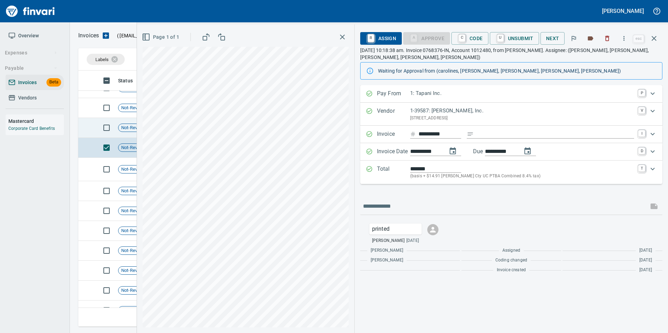
click at [135, 127] on span "Not-Reviewed" at bounding box center [135, 128] width 34 height 7
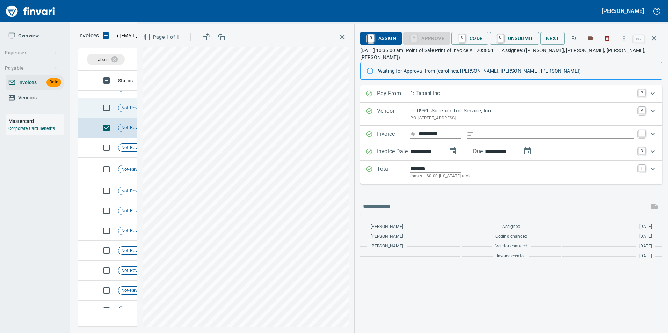
click at [128, 104] on div "Not-Reviewed" at bounding box center [135, 108] width 35 height 8
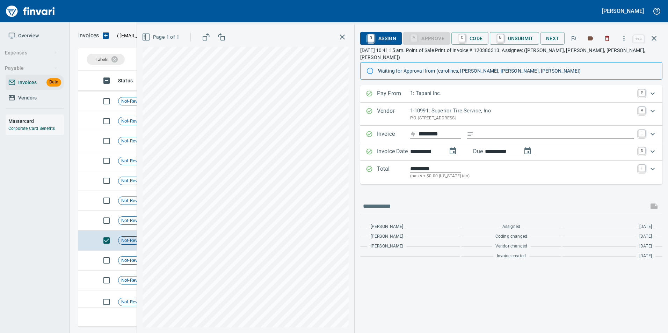
scroll to position [746, 0]
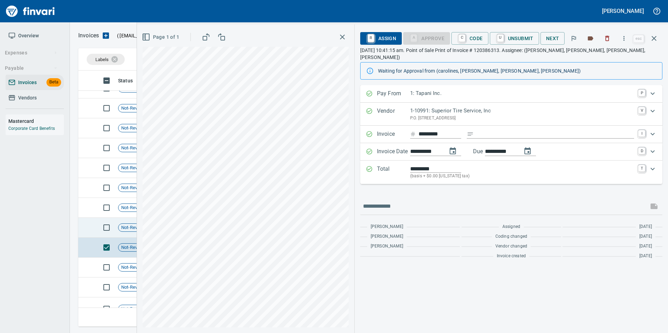
click at [87, 224] on td at bounding box center [86, 228] width 17 height 20
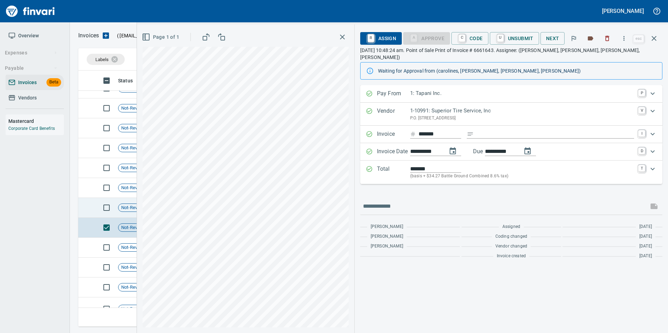
click at [85, 203] on td at bounding box center [86, 208] width 17 height 20
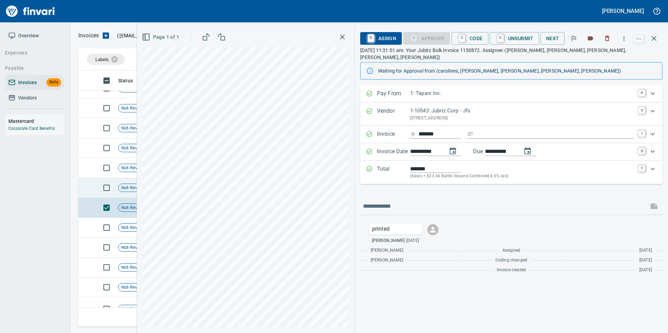
click at [87, 189] on td at bounding box center [86, 188] width 17 height 20
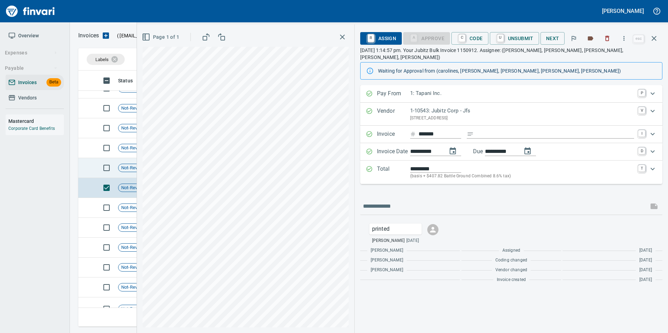
click at [96, 168] on td at bounding box center [105, 168] width 20 height 20
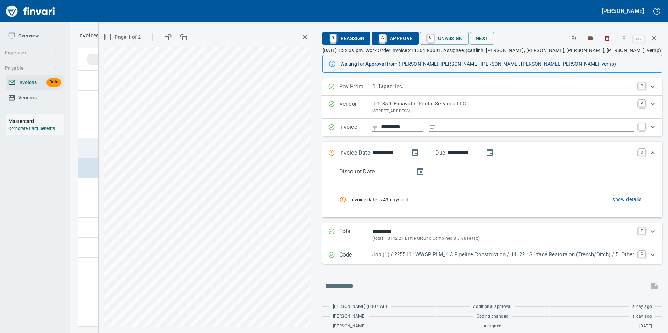
click at [92, 147] on td at bounding box center [86, 148] width 17 height 20
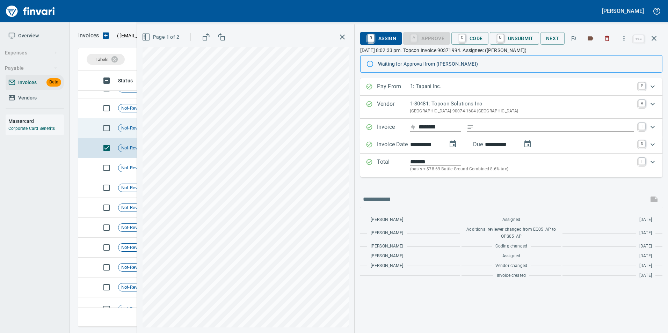
click at [90, 132] on td at bounding box center [86, 128] width 17 height 20
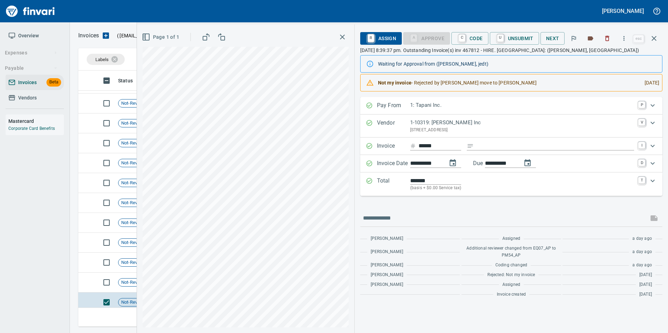
scroll to position [571, 0]
click at [88, 280] on td at bounding box center [86, 283] width 17 height 20
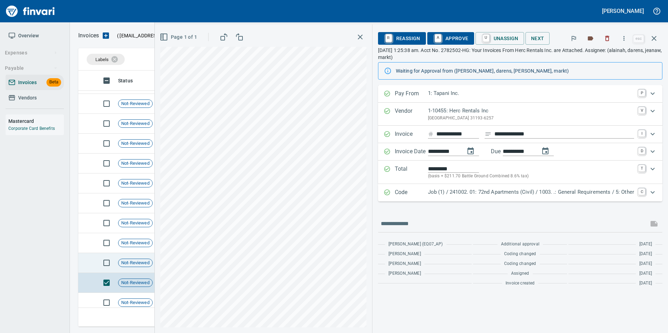
click at [92, 259] on td at bounding box center [86, 263] width 17 height 20
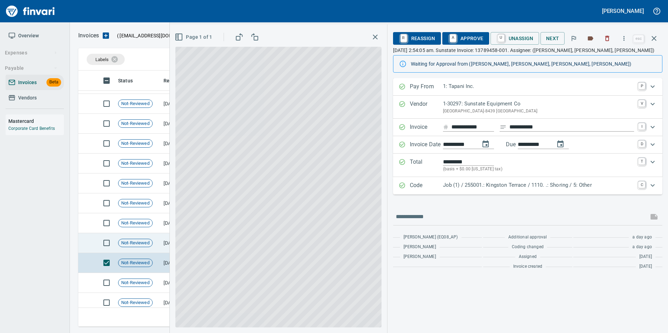
click at [95, 242] on td at bounding box center [105, 243] width 20 height 20
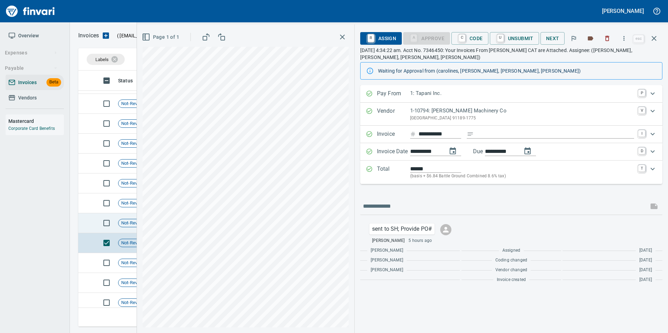
click at [93, 221] on td at bounding box center [86, 223] width 17 height 20
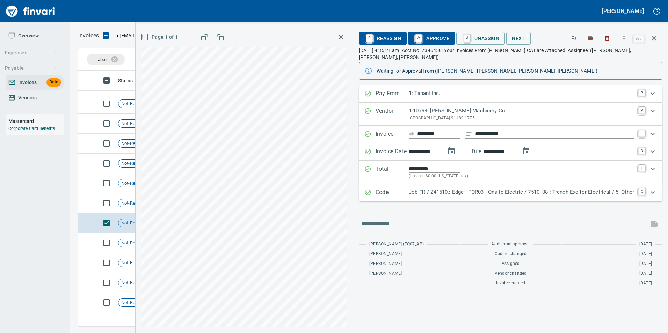
click at [372, 196] on div "Code Job (1) / 241510.: Edge - POR03 - Onsite Electric / 7510. 08.: Trench Exc …" at bounding box center [504, 192] width 280 height 9
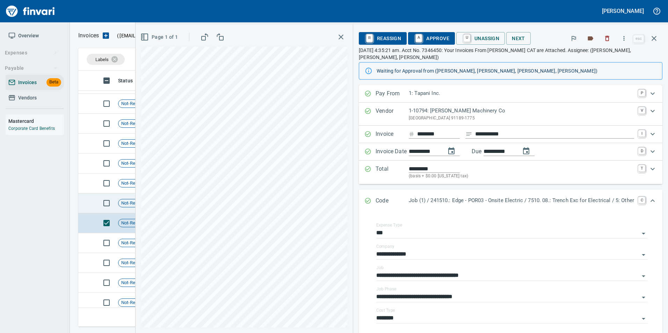
click at [89, 201] on td at bounding box center [86, 204] width 17 height 20
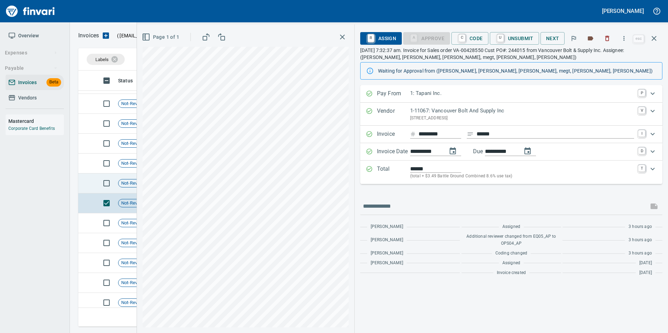
click at [80, 178] on td at bounding box center [86, 184] width 17 height 20
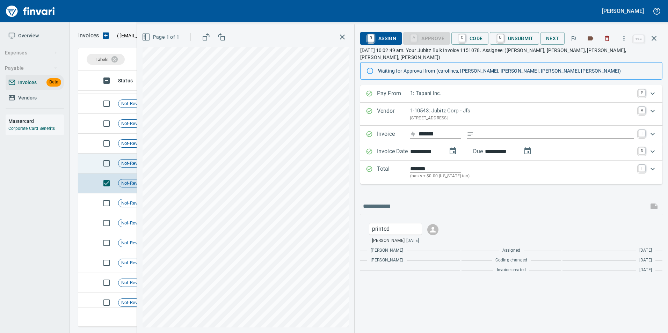
click at [88, 160] on td at bounding box center [86, 164] width 17 height 20
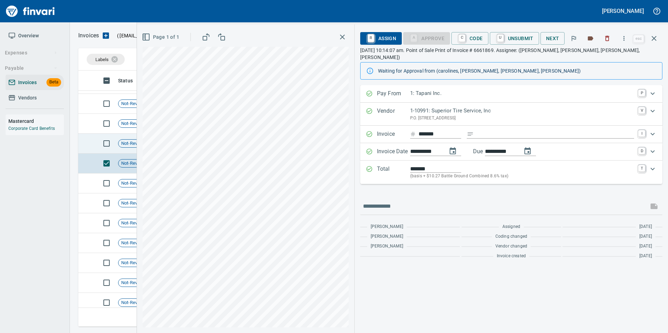
click at [88, 141] on td at bounding box center [86, 144] width 17 height 20
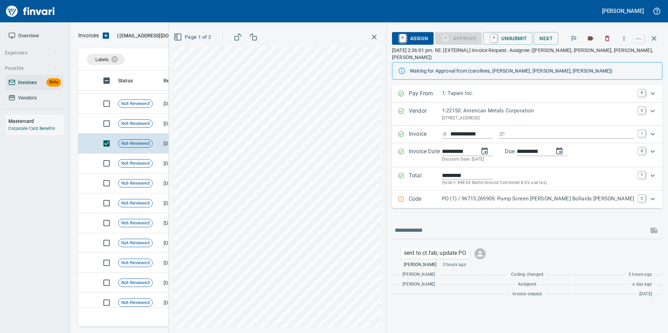
click at [468, 195] on p "PO (1) / 96715.269905: Pump Screen Curtin Bollards FB Ryan T" at bounding box center [538, 199] width 192 height 8
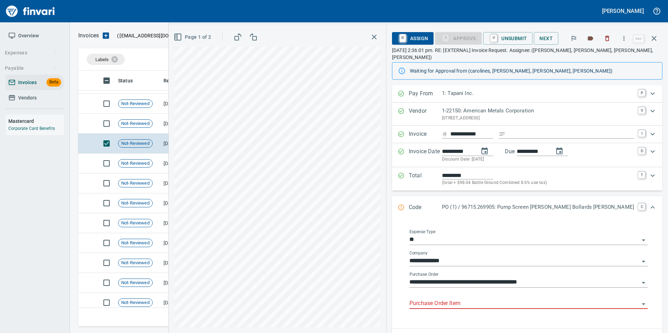
click at [467, 300] on input "Purchase Order Item" at bounding box center [524, 304] width 230 height 10
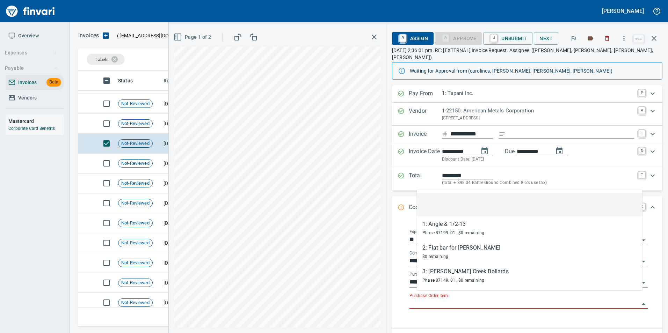
scroll to position [251, 570]
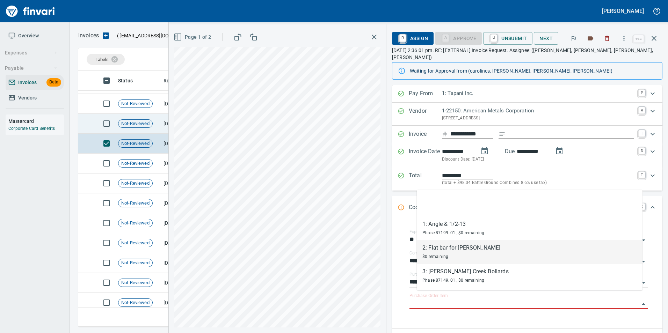
click at [88, 127] on td at bounding box center [86, 124] width 17 height 20
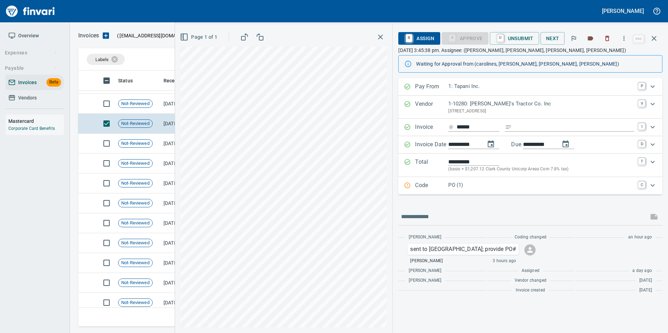
click at [442, 185] on p "Code" at bounding box center [431, 185] width 33 height 9
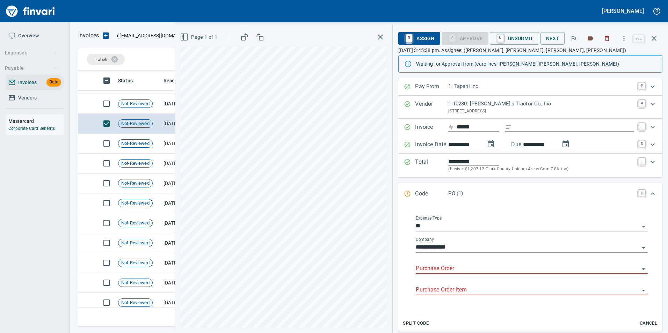
click at [461, 268] on input "Purchase Order" at bounding box center [528, 269] width 224 height 10
type input "*"
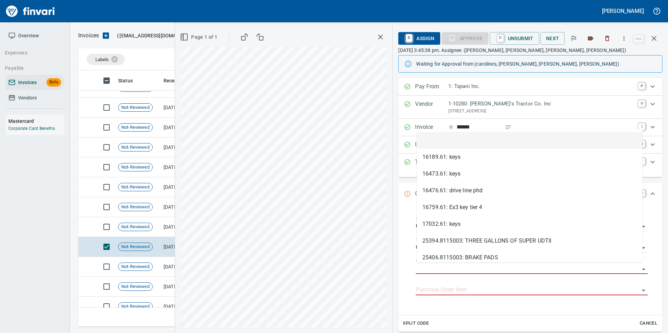
scroll to position [432, 0]
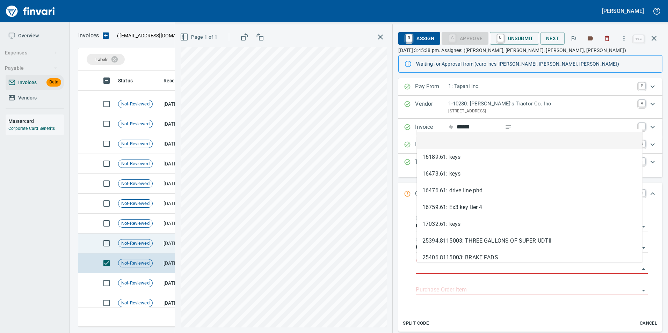
click at [80, 242] on td at bounding box center [86, 244] width 17 height 20
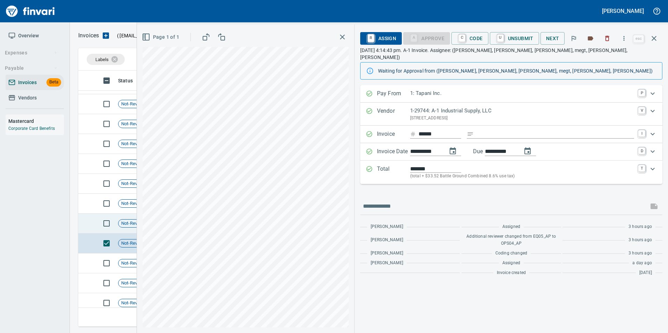
click at [83, 224] on td at bounding box center [86, 224] width 17 height 20
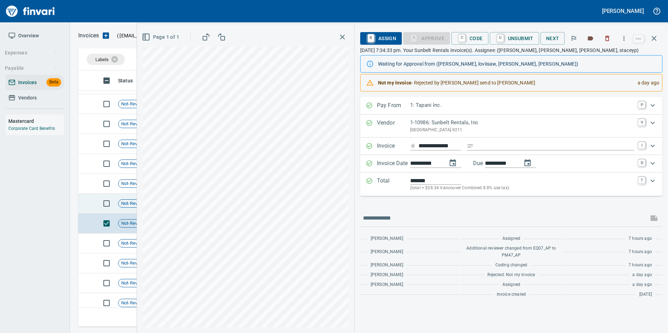
click at [88, 194] on td at bounding box center [86, 204] width 17 height 20
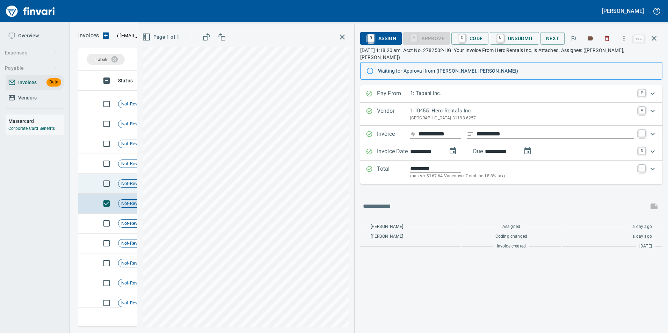
click at [87, 182] on td at bounding box center [86, 184] width 17 height 20
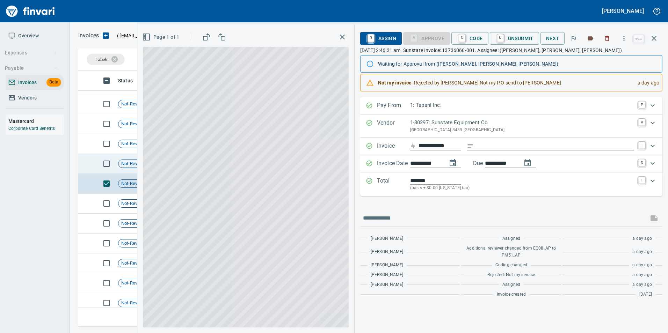
click at [94, 161] on td at bounding box center [86, 164] width 17 height 20
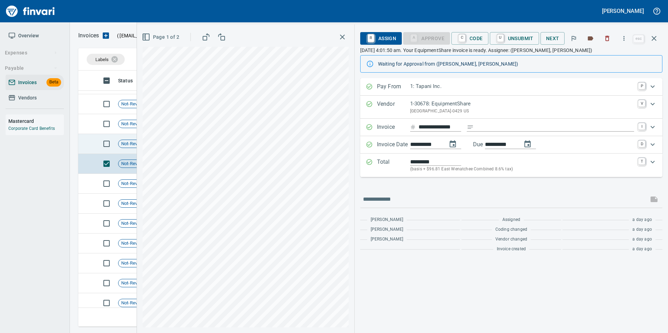
click at [90, 147] on td at bounding box center [86, 144] width 17 height 20
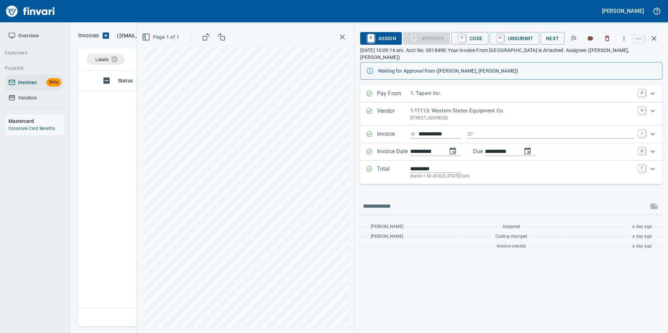
scroll to position [251, 570]
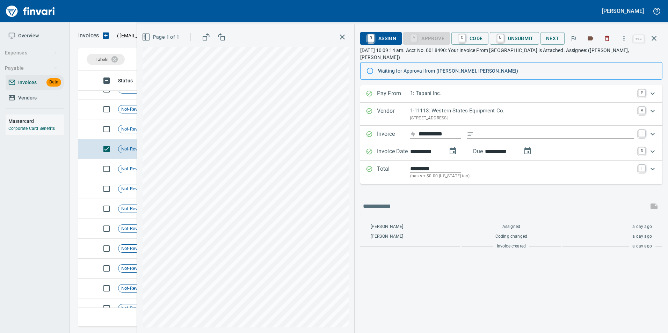
click at [89, 127] on td at bounding box center [86, 129] width 17 height 20
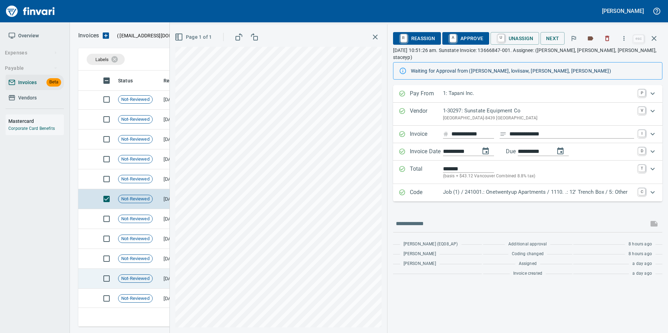
scroll to position [222, 0]
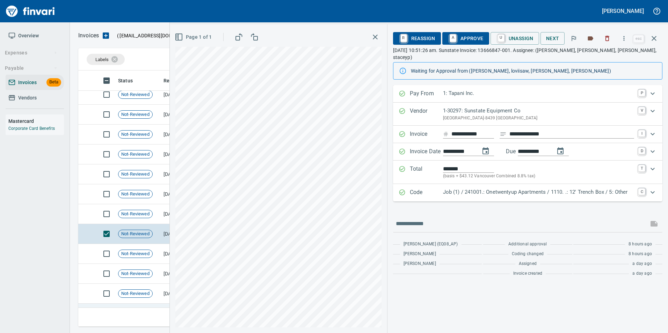
click at [157, 208] on td "Not-Reviewed" at bounding box center [137, 214] width 45 height 20
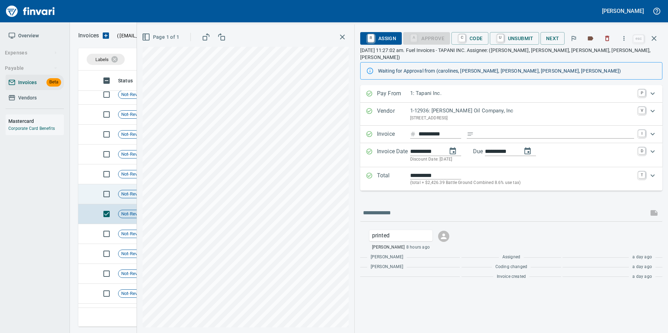
click at [134, 198] on td "Not-Reviewed" at bounding box center [137, 194] width 45 height 20
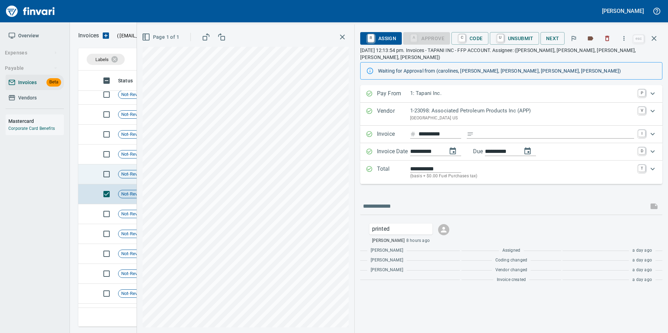
click at [126, 179] on td "Not-Reviewed" at bounding box center [137, 175] width 45 height 20
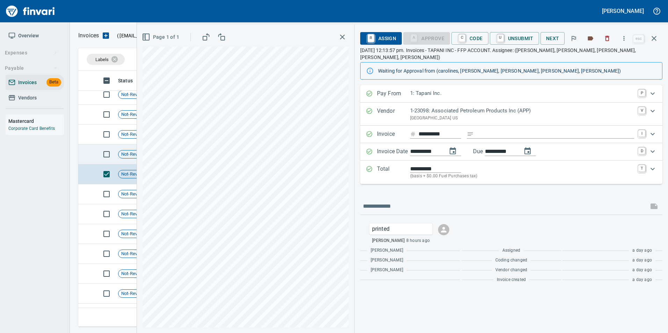
click at [124, 162] on td "Not-Reviewed" at bounding box center [137, 155] width 45 height 20
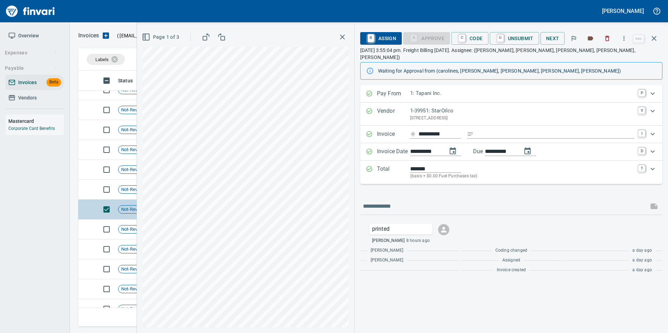
scroll to position [152, 0]
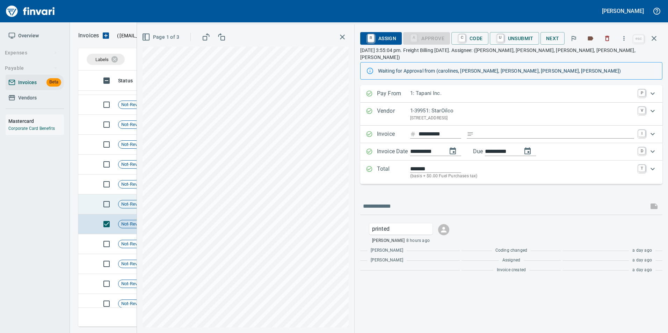
click at [85, 203] on td at bounding box center [86, 205] width 17 height 20
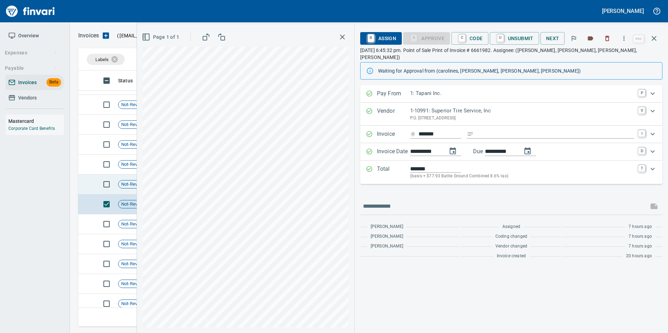
click at [89, 183] on td at bounding box center [86, 185] width 17 height 20
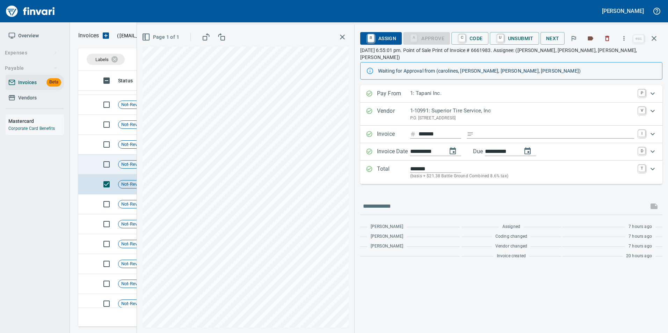
click at [91, 162] on td at bounding box center [86, 165] width 17 height 20
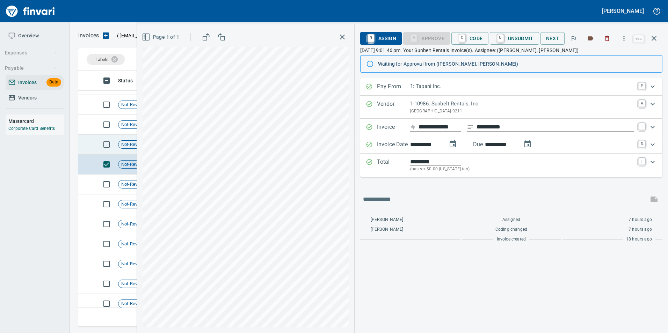
click at [89, 144] on td at bounding box center [86, 145] width 17 height 20
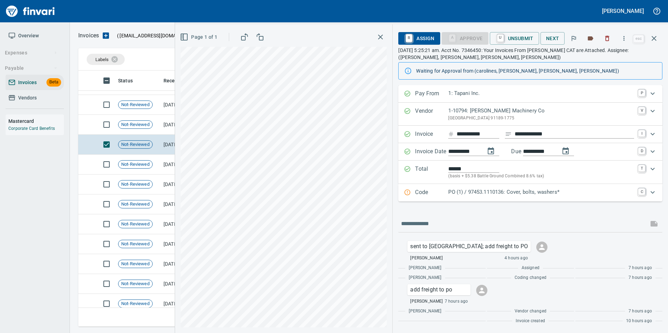
click at [458, 198] on div "Code PO (1) / 97453.1110136: Cover, bolts, washers* C" at bounding box center [530, 192] width 264 height 17
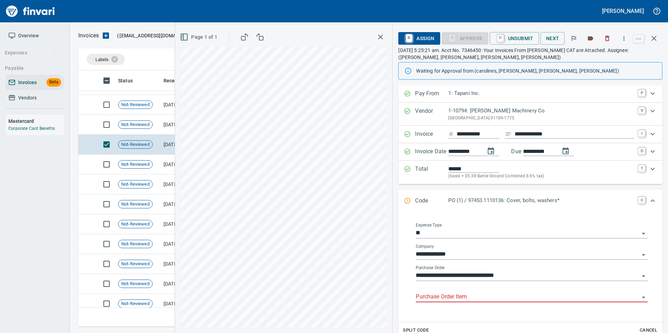
click at [470, 292] on input "Purchase Order Item" at bounding box center [528, 297] width 224 height 10
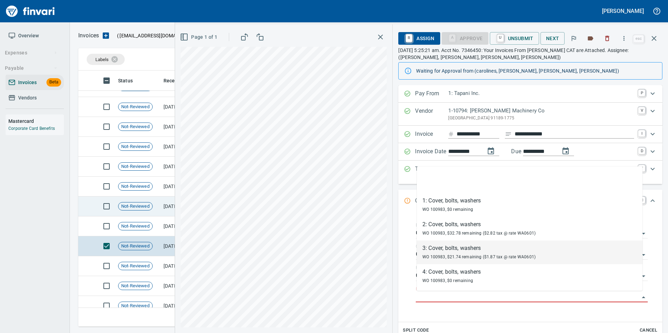
scroll to position [35, 0]
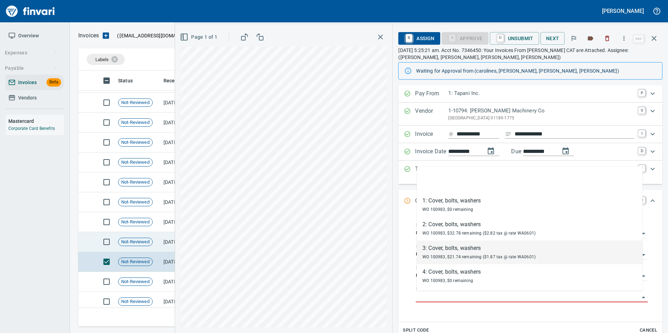
click at [82, 241] on td at bounding box center [86, 242] width 17 height 20
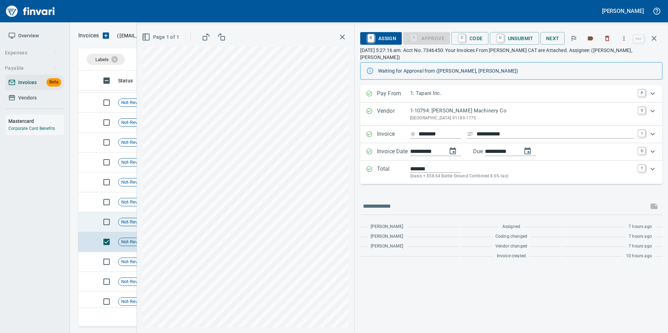
click at [93, 219] on td at bounding box center [86, 222] width 17 height 20
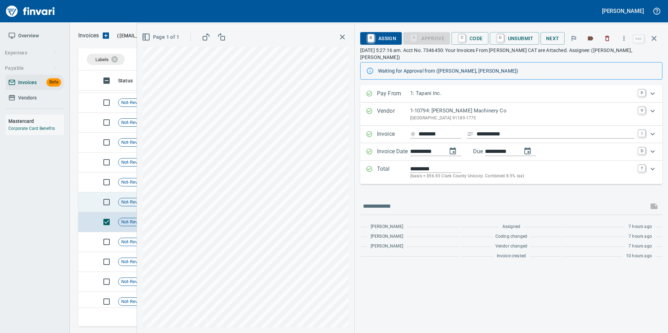
click at [82, 200] on td at bounding box center [86, 202] width 17 height 20
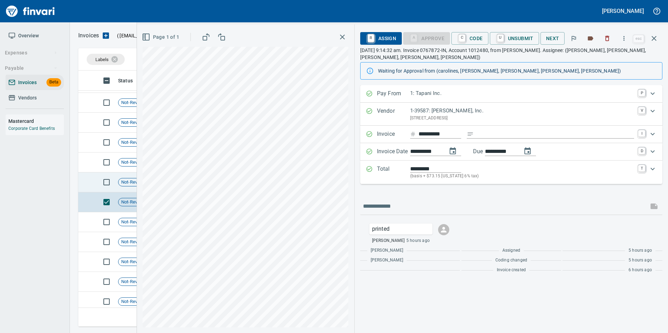
click at [87, 183] on td at bounding box center [86, 183] width 17 height 20
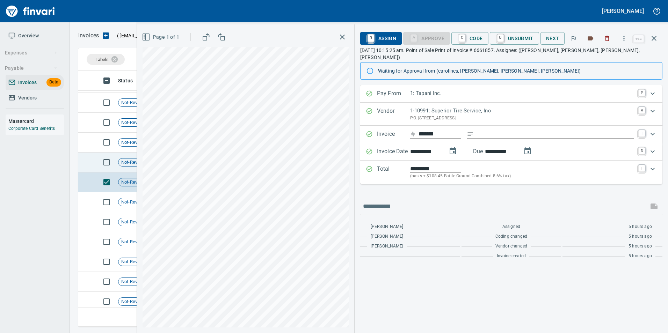
click at [85, 160] on td at bounding box center [86, 163] width 17 height 20
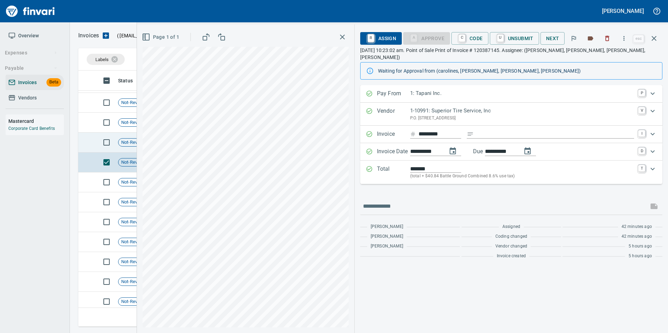
click at [89, 142] on td at bounding box center [86, 143] width 17 height 20
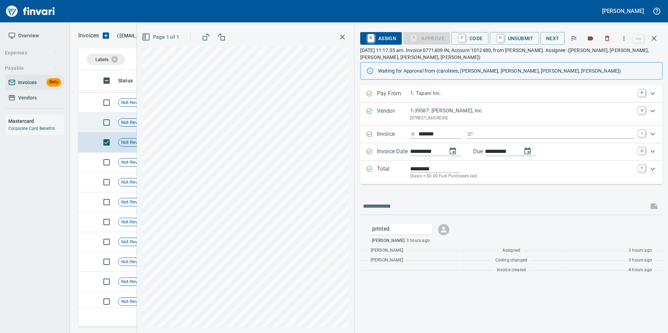
click at [88, 119] on td at bounding box center [86, 123] width 17 height 20
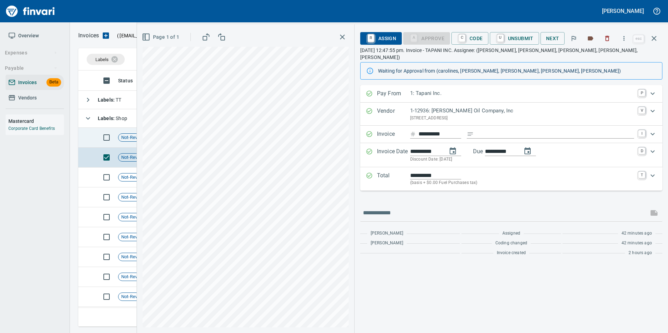
click at [90, 142] on td at bounding box center [86, 138] width 17 height 20
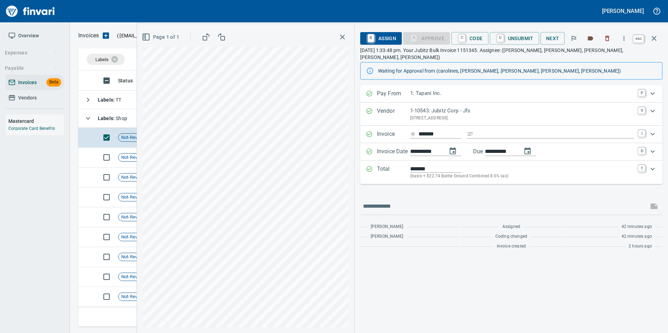
click at [653, 41] on icon "button" at bounding box center [654, 38] width 8 height 8
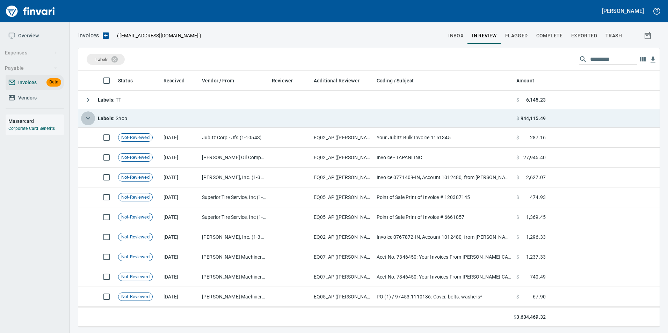
click at [88, 120] on icon "button" at bounding box center [88, 118] width 8 height 8
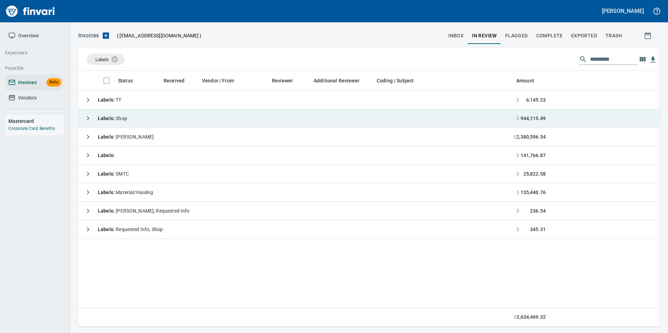
scroll to position [251, 576]
click at [547, 40] on button "Complete" at bounding box center [549, 35] width 35 height 17
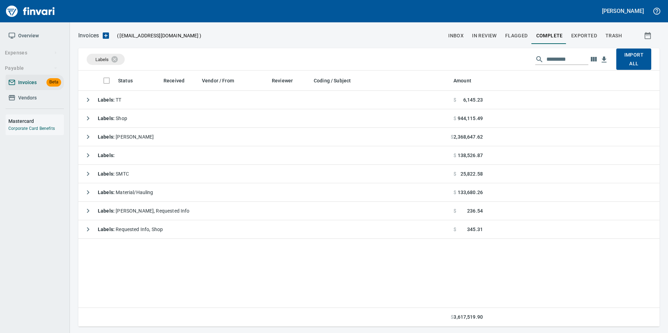
scroll to position [251, 576]
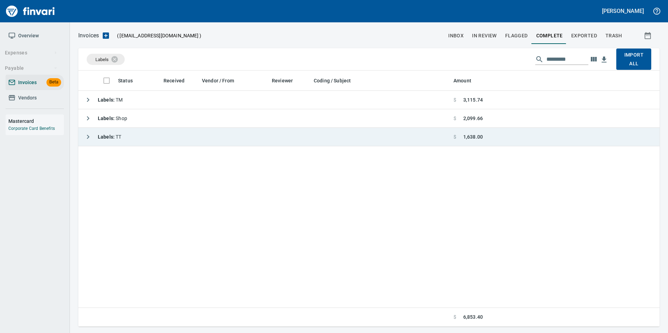
click at [84, 138] on icon "button" at bounding box center [88, 137] width 8 height 8
click at [85, 138] on icon "button" at bounding box center [88, 137] width 8 height 8
click at [123, 58] on icon at bounding box center [119, 60] width 8 height 8
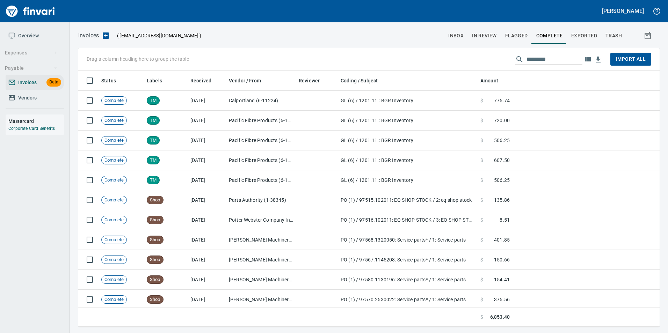
scroll to position [251, 571]
click at [591, 34] on span "Exported" at bounding box center [584, 35] width 26 height 9
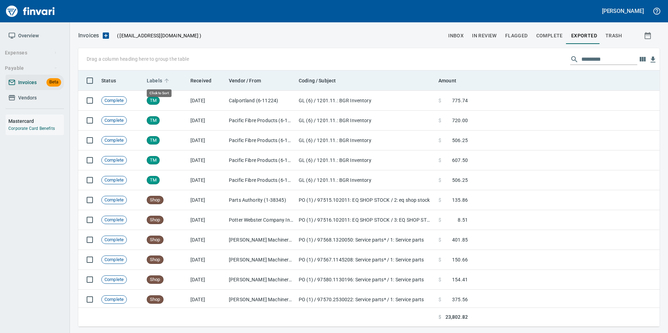
scroll to position [251, 571]
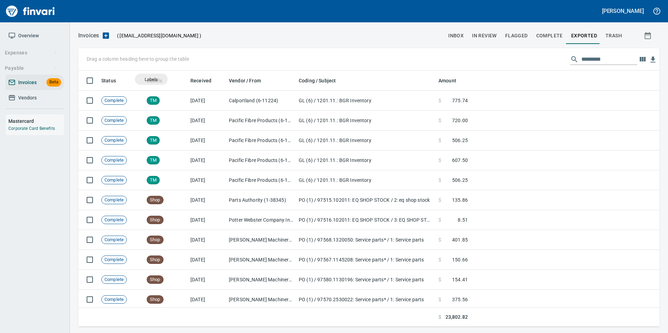
click at [151, 79] on body "Gabee Homola Overview Expenses Payable Invoices Beta Vendors Mastercard Corpora…" at bounding box center [334, 166] width 668 height 333
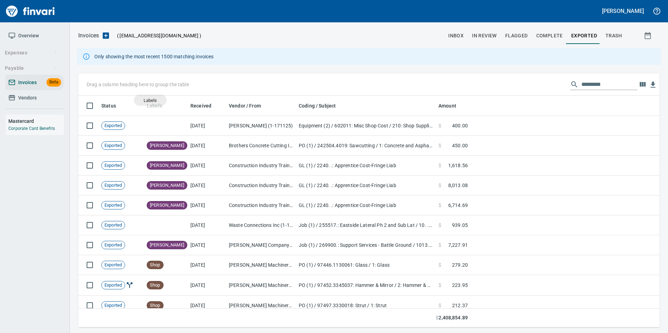
scroll to position [227, 571]
drag, startPoint x: 150, startPoint y: 100, endPoint x: 104, endPoint y: 85, distance: 48.4
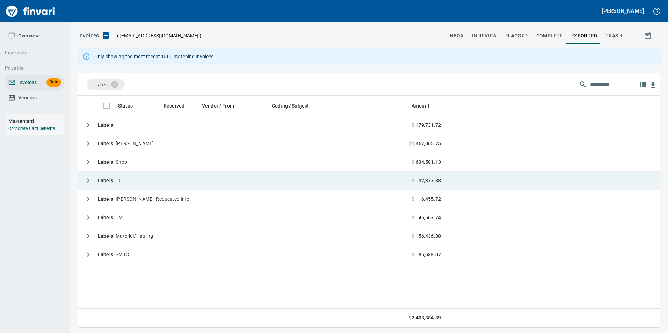
click at [90, 180] on icon "button" at bounding box center [88, 180] width 8 height 8
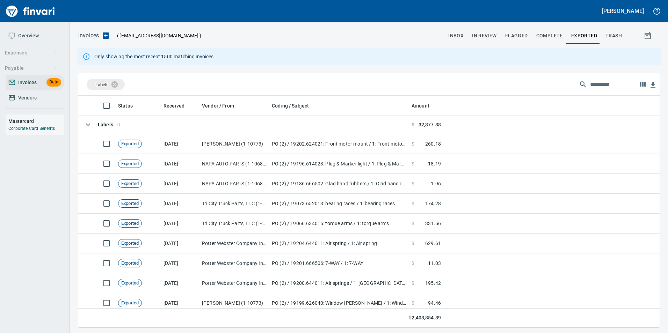
scroll to position [55, 0]
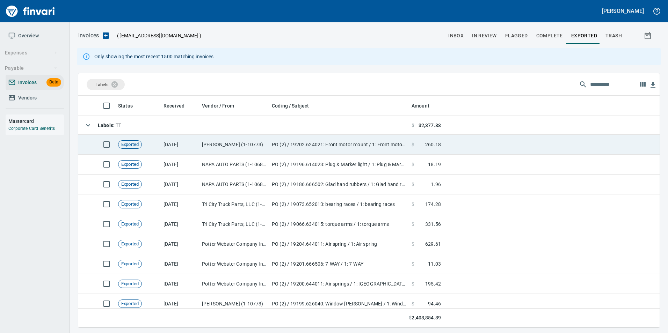
click at [183, 141] on td "[DATE]" at bounding box center [180, 145] width 38 height 20
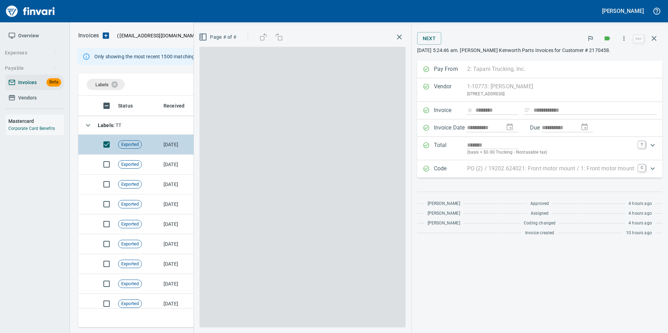
scroll to position [227, 570]
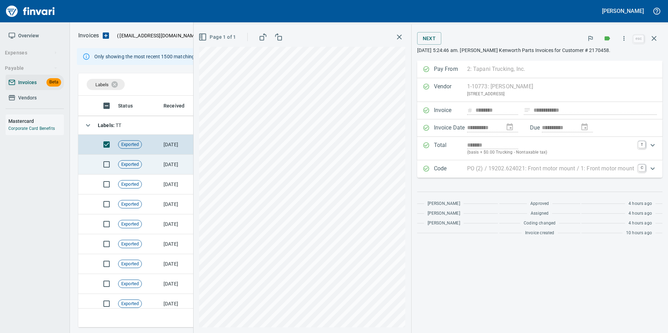
click at [171, 167] on td "[DATE]" at bounding box center [180, 165] width 38 height 20
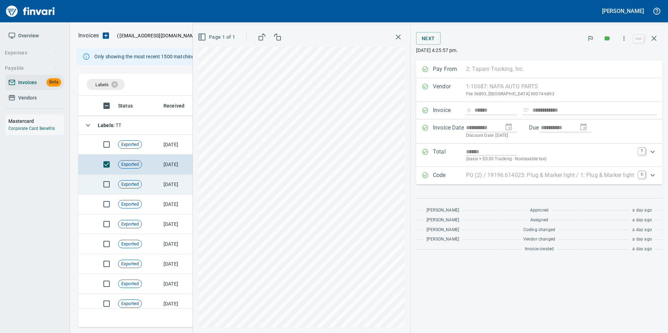
click at [166, 184] on td "[DATE]" at bounding box center [180, 185] width 38 height 20
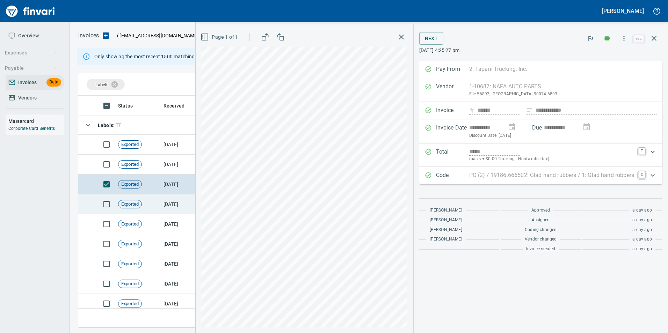
click at [163, 201] on td "[DATE]" at bounding box center [180, 205] width 38 height 20
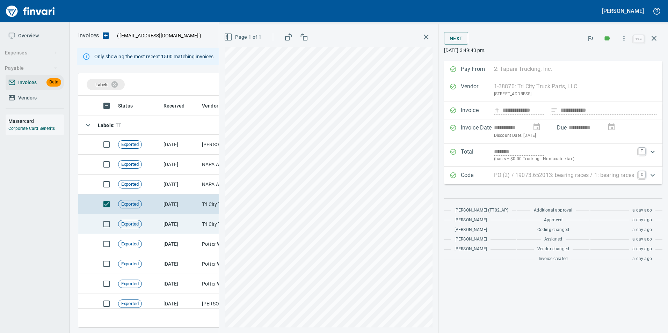
click at [165, 216] on td "[DATE]" at bounding box center [180, 224] width 38 height 20
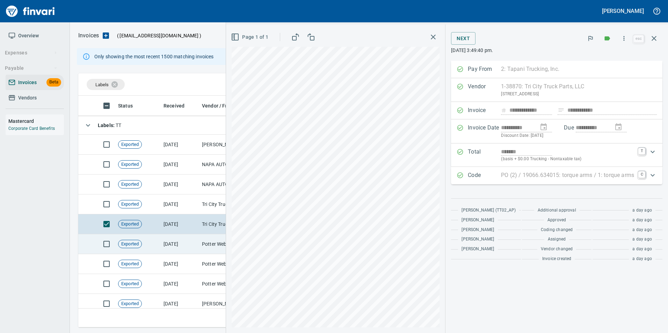
click at [165, 245] on td "[DATE]" at bounding box center [180, 244] width 38 height 20
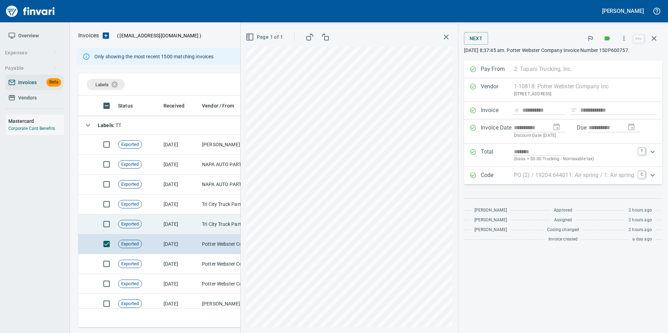
click at [164, 226] on td "[DATE]" at bounding box center [180, 224] width 38 height 20
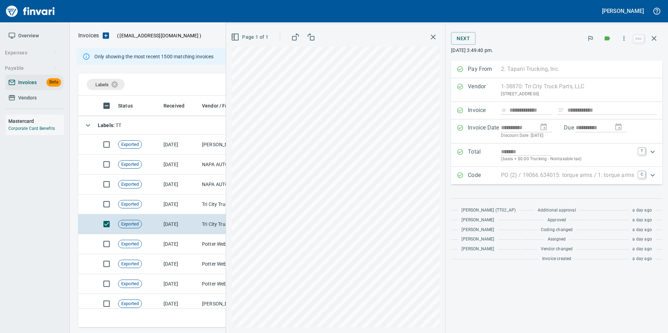
click at [455, 175] on div "Code PO (2) / 19066.634015: torque arms / 1: torque arms C" at bounding box center [556, 175] width 211 height 17
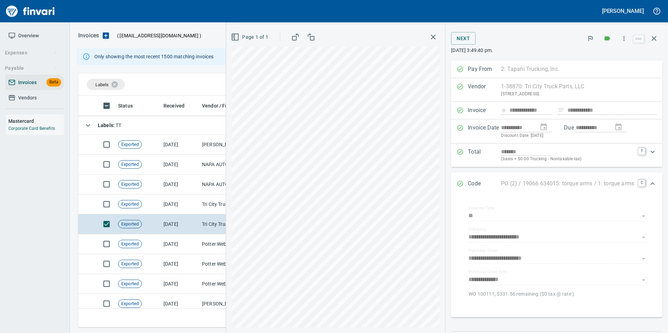
click at [455, 175] on div "Code PO (2) / 19066.634015: torque arms / 1: torque arms C" at bounding box center [556, 184] width 211 height 23
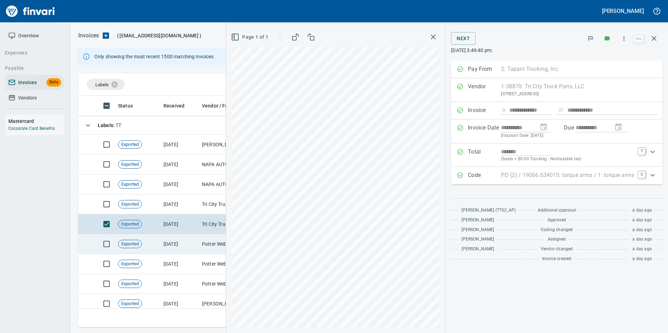
click at [203, 245] on td "Potter Webster Company Inc (1-10818)" at bounding box center [234, 244] width 70 height 20
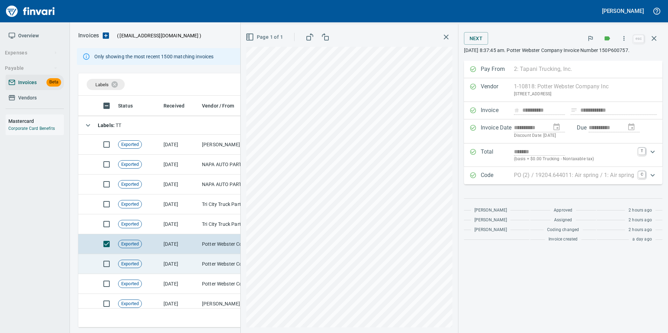
click at [187, 263] on td "[DATE]" at bounding box center [180, 264] width 38 height 20
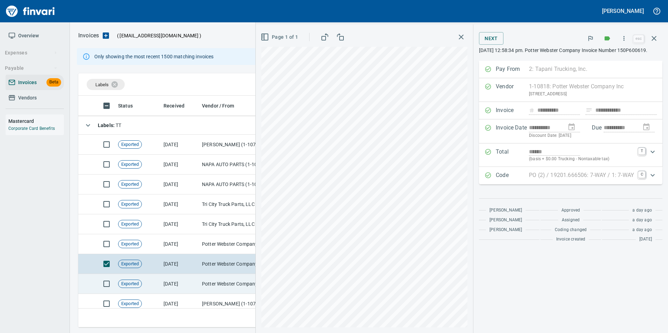
click at [178, 281] on td "[DATE]" at bounding box center [180, 284] width 38 height 20
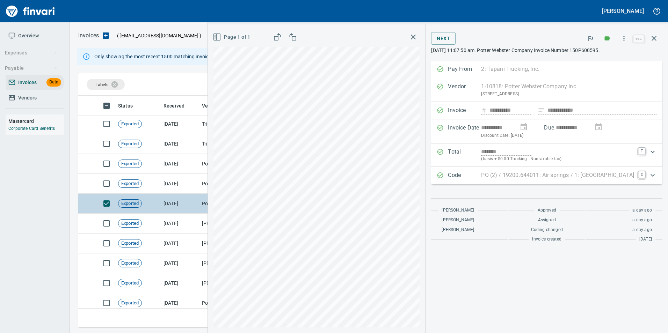
scroll to position [160, 0]
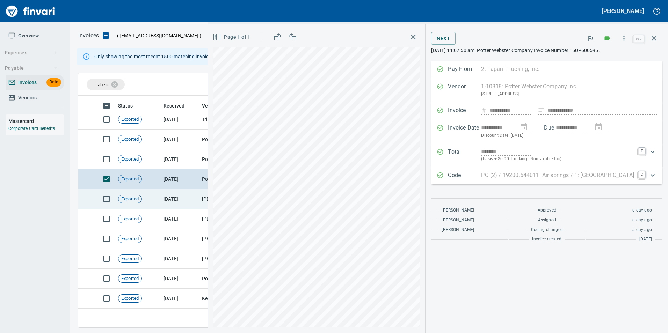
click at [189, 195] on td "[DATE]" at bounding box center [180, 199] width 38 height 20
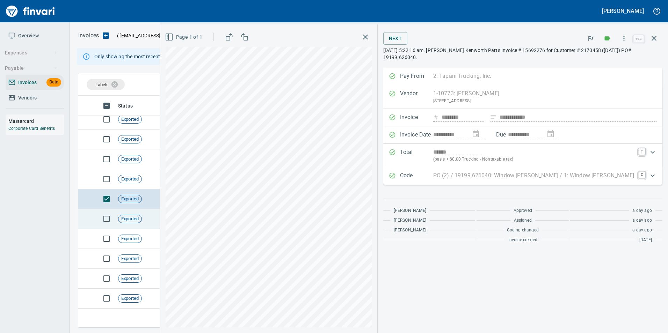
click at [180, 220] on td "[DATE]" at bounding box center [180, 219] width 38 height 20
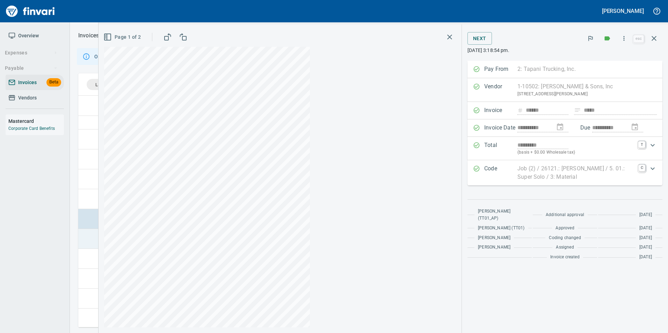
click at [175, 238] on div "Labels Status Received Vendor / From Coding / Subject Amount Exported 10/9/2025…" at bounding box center [369, 200] width 598 height 254
click at [651, 40] on icon "button" at bounding box center [654, 38] width 8 height 8
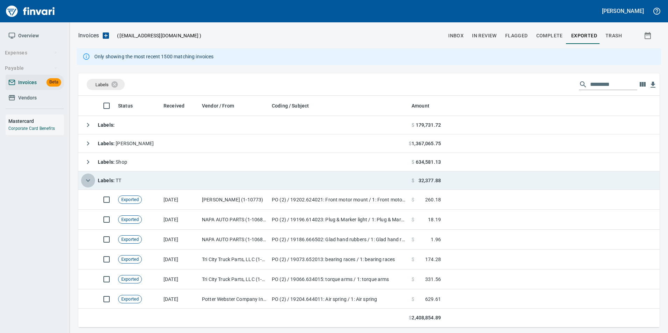
click at [90, 179] on icon "button" at bounding box center [88, 180] width 8 height 8
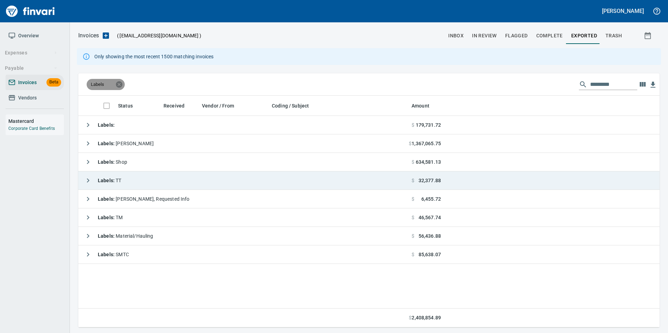
click at [119, 82] on icon at bounding box center [119, 84] width 6 height 6
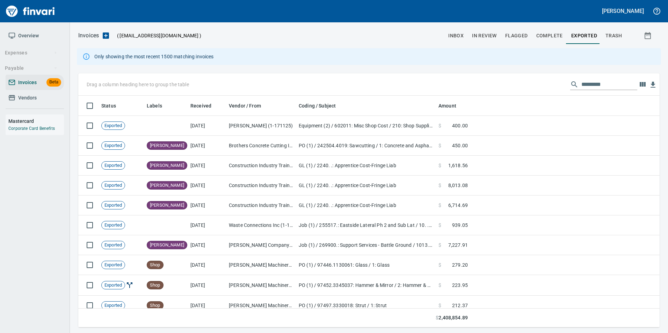
click at [38, 101] on span "Vendors" at bounding box center [34, 98] width 53 height 9
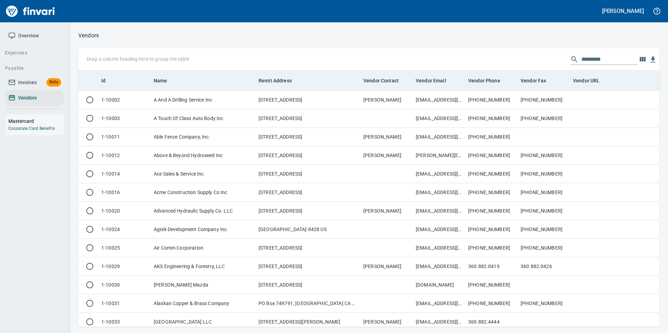
scroll to position [251, 571]
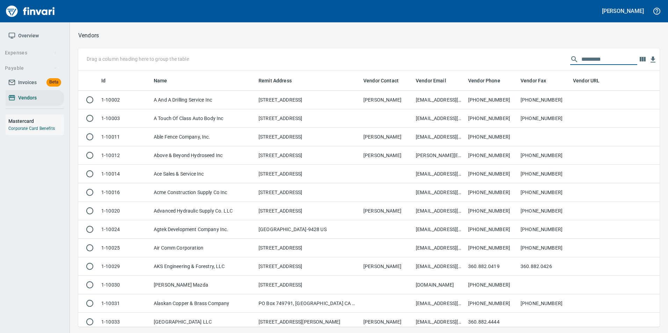
click at [624, 61] on input "text" at bounding box center [609, 59] width 56 height 11
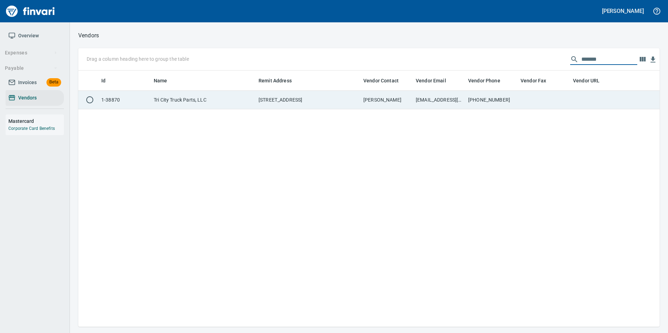
type input "*******"
click at [458, 108] on td "ar@tricitytp.com" at bounding box center [439, 100] width 52 height 19
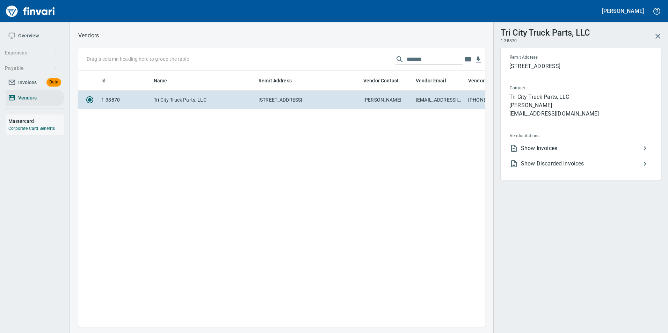
scroll to position [246, 401]
click at [568, 146] on span "Show Invoices" at bounding box center [581, 148] width 120 height 8
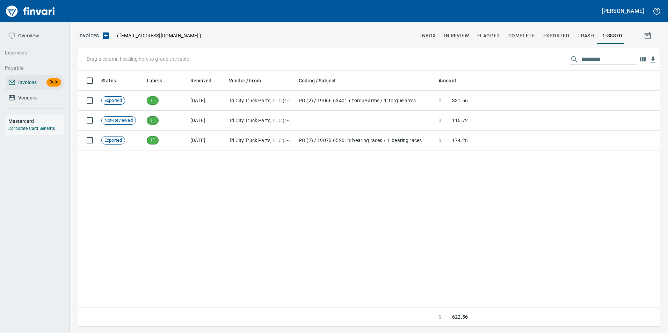
scroll to position [251, 576]
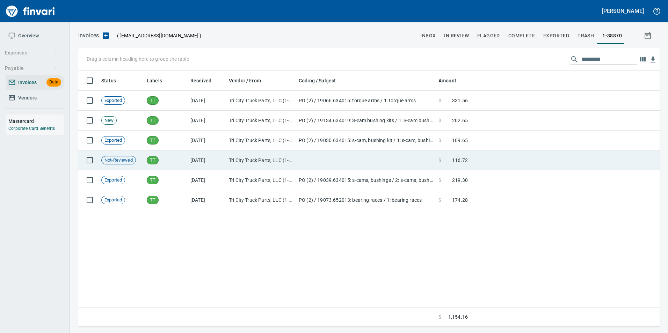
click at [478, 160] on td at bounding box center [565, 161] width 189 height 20
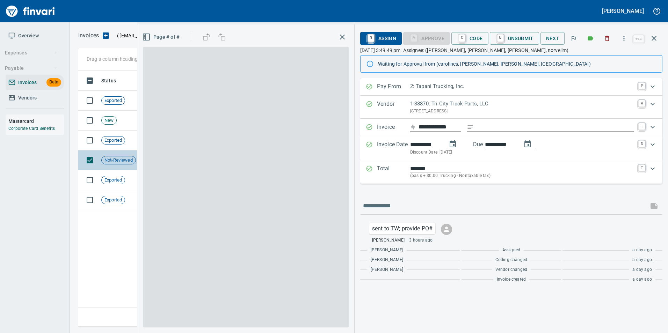
scroll to position [251, 576]
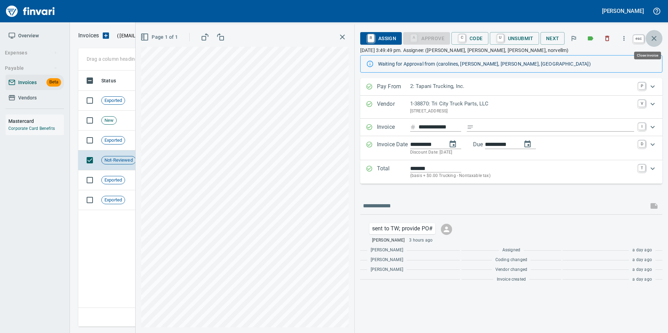
click at [648, 37] on button "button" at bounding box center [654, 38] width 17 height 17
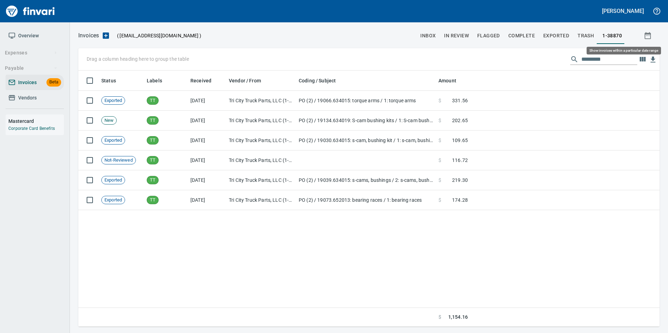
scroll to position [251, 576]
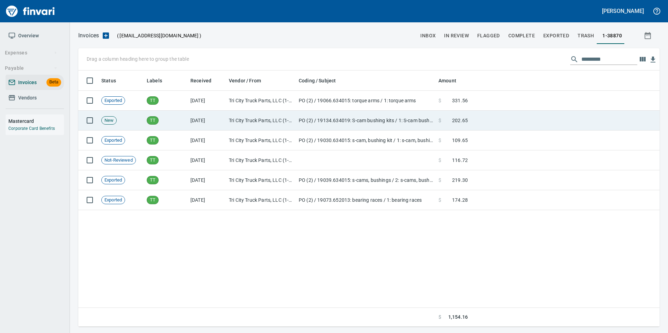
click at [263, 115] on td "Tri City Truck Parts, LLC (1-38870)" at bounding box center [261, 121] width 70 height 20
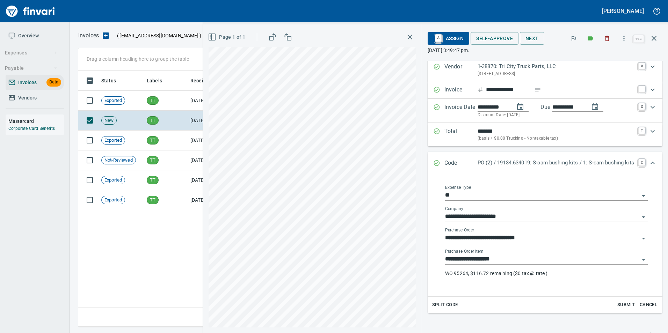
scroll to position [14, 0]
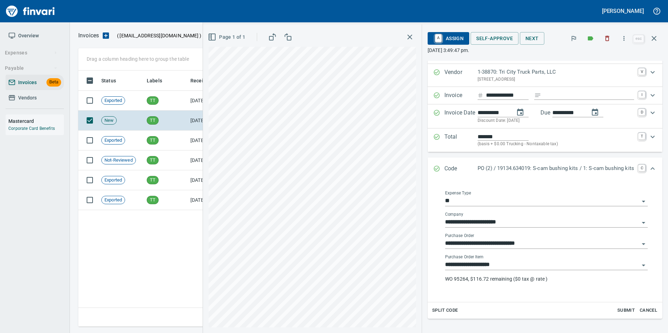
click at [454, 243] on input "**********" at bounding box center [542, 244] width 194 height 10
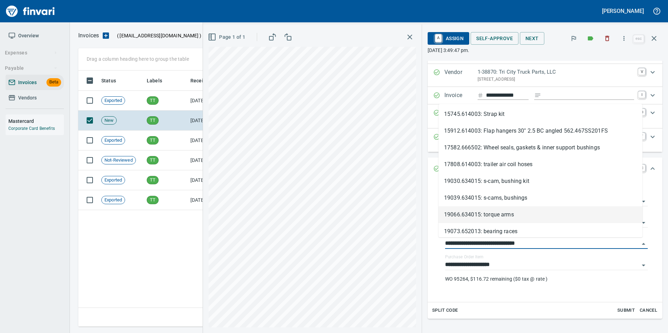
scroll to position [0, 0]
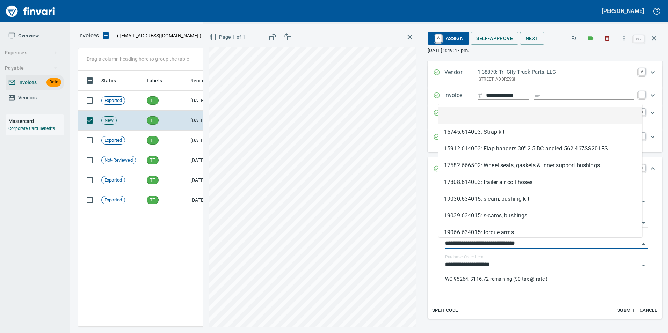
click at [466, 114] on li at bounding box center [540, 115] width 204 height 17
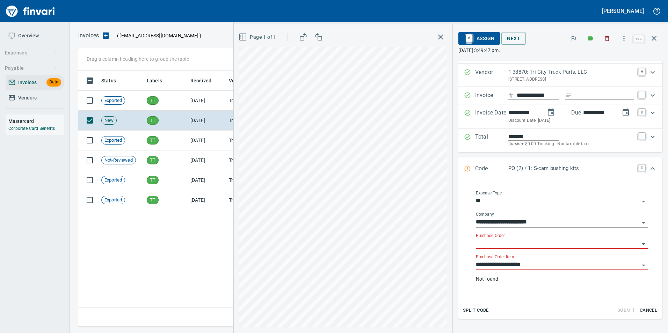
click at [498, 259] on label "Purchase Order Item" at bounding box center [495, 257] width 38 height 4
click at [499, 261] on input "**********" at bounding box center [557, 265] width 163 height 10
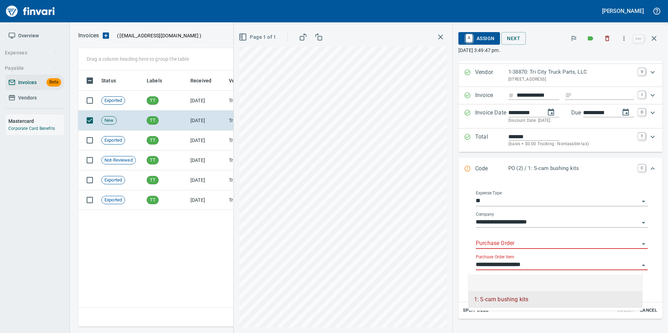
drag, startPoint x: 495, startPoint y: 276, endPoint x: 492, endPoint y: 250, distance: 25.3
click at [497, 276] on li at bounding box center [555, 283] width 174 height 17
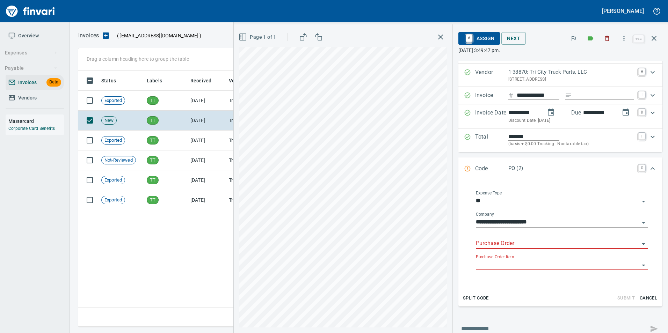
click at [492, 246] on input "Purchase Order" at bounding box center [557, 244] width 163 height 10
click at [531, 260] on li "19134.634019: S-cam bushing kits" at bounding box center [555, 261] width 174 height 17
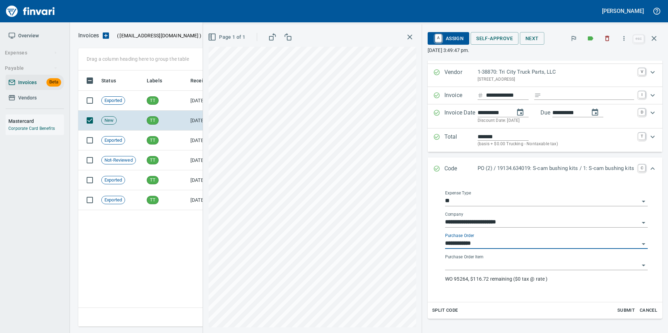
type input "**********"
click at [654, 40] on icon "button" at bounding box center [654, 38] width 8 height 8
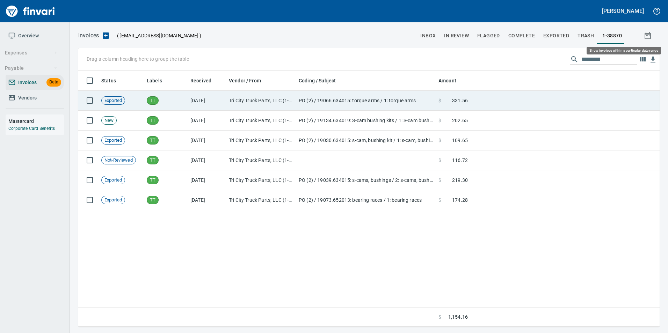
scroll to position [251, 576]
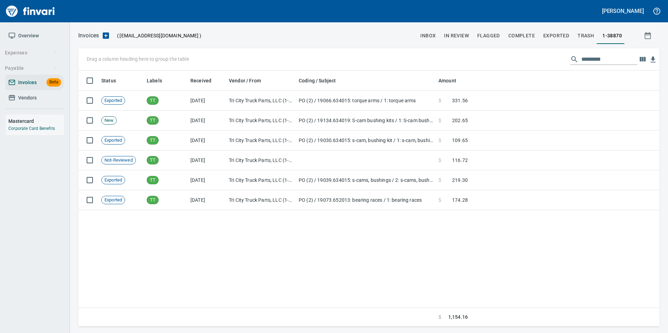
click at [462, 39] on span "In Review" at bounding box center [456, 35] width 25 height 9
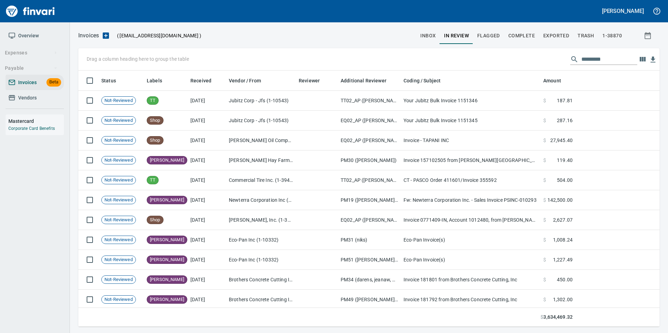
scroll to position [251, 571]
click at [592, 60] on input "text" at bounding box center [609, 59] width 56 height 11
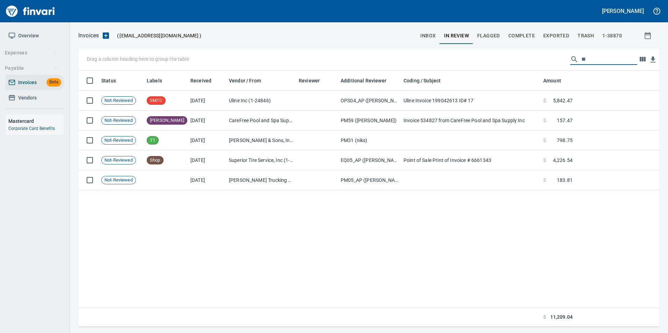
type input "*"
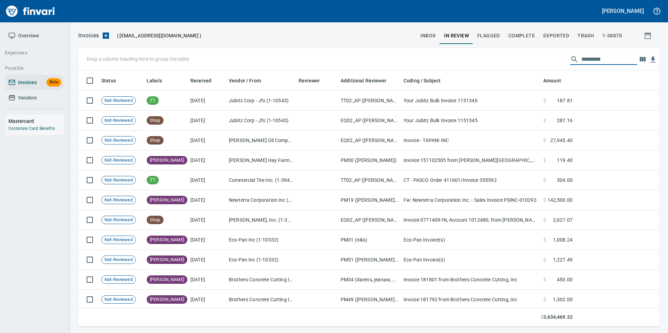
click at [598, 60] on input "text" at bounding box center [609, 59] width 56 height 11
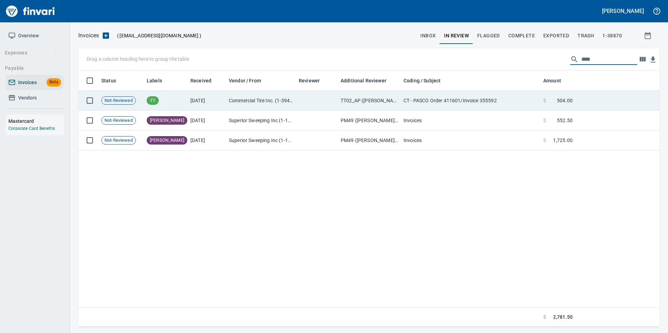
type input "****"
click at [560, 99] on span "504.00" at bounding box center [565, 100] width 16 height 7
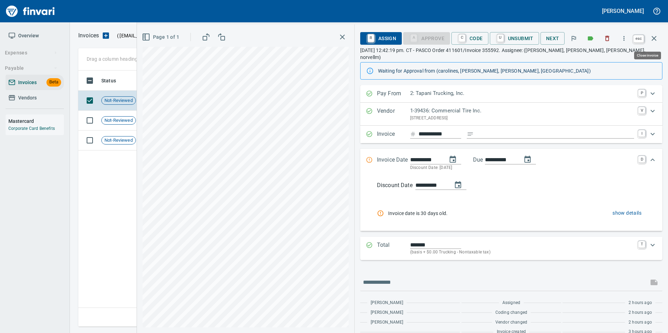
click at [656, 36] on icon "button" at bounding box center [653, 38] width 5 height 5
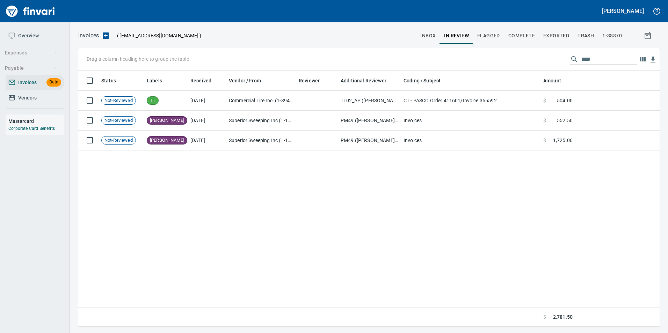
scroll to position [251, 576]
click at [431, 38] on span "inbox" at bounding box center [427, 35] width 15 height 9
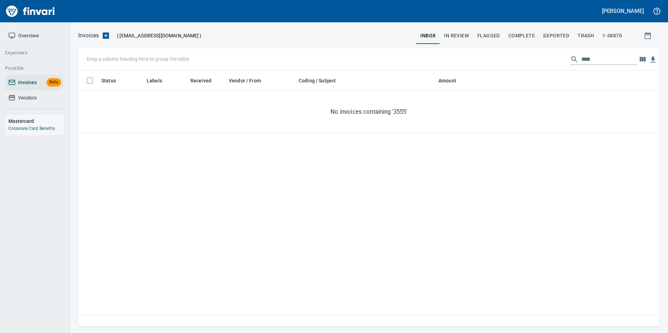
scroll to position [251, 576]
click at [592, 62] on input "****" at bounding box center [609, 59] width 56 height 11
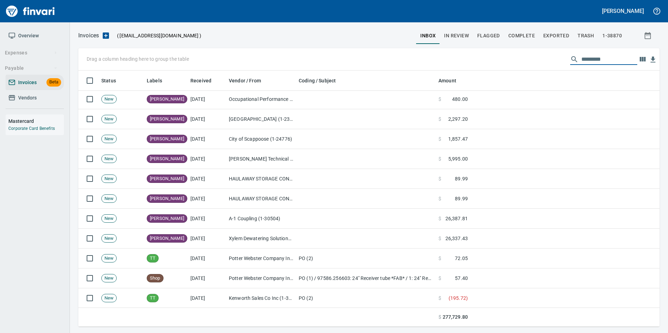
scroll to position [279, 0]
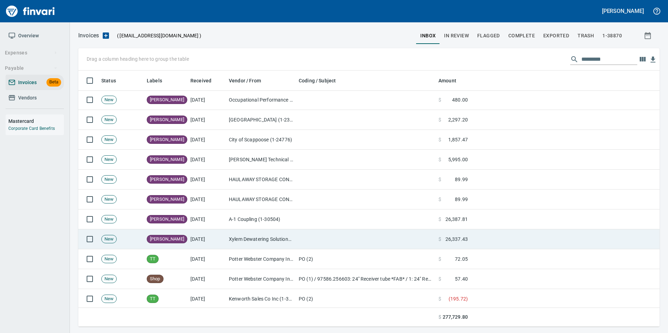
click at [173, 236] on td "[PERSON_NAME]" at bounding box center [166, 239] width 44 height 20
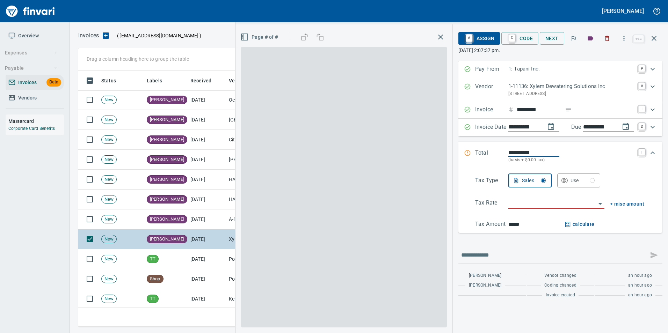
scroll to position [251, 570]
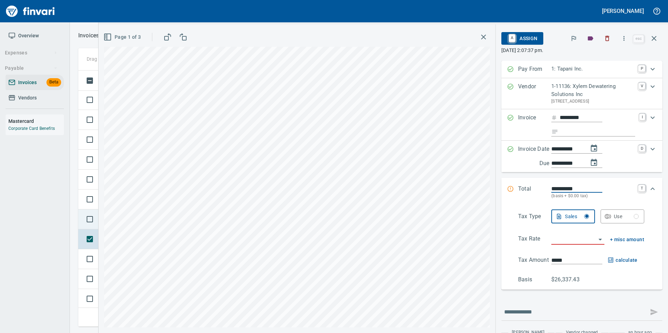
click at [80, 211] on td at bounding box center [88, 220] width 20 height 20
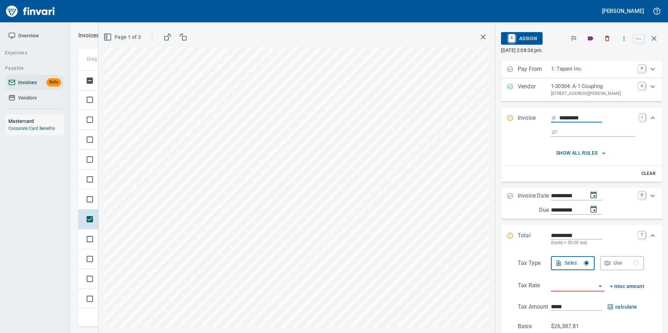
click at [526, 89] on p "Vendor" at bounding box center [534, 89] width 33 height 15
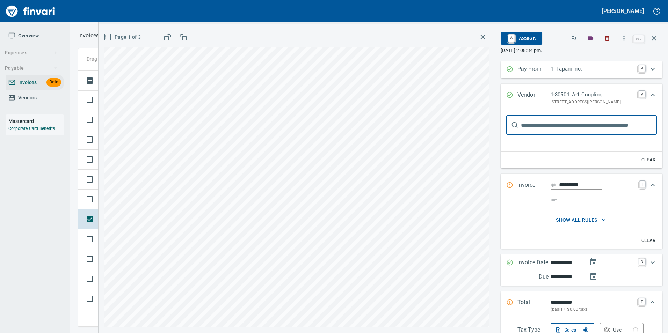
type input "*****"
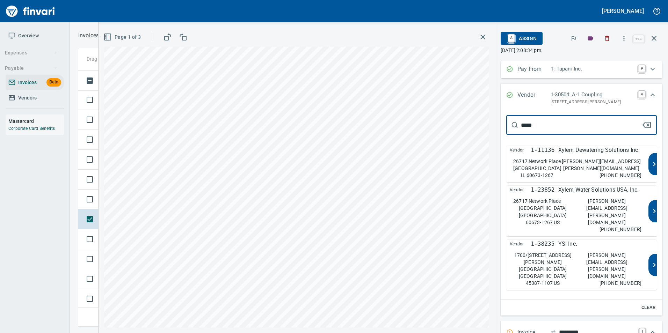
click at [588, 172] on p "alane.horner@xyleminc.com" at bounding box center [601, 165] width 80 height 14
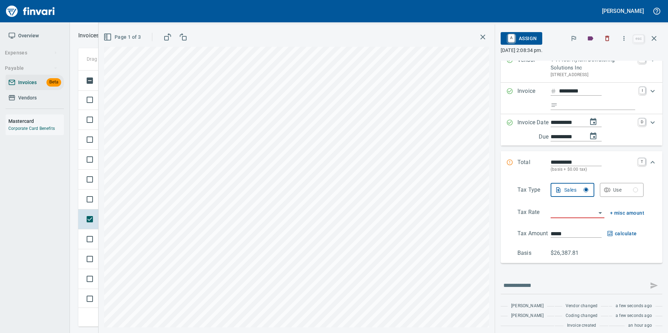
scroll to position [52, 0]
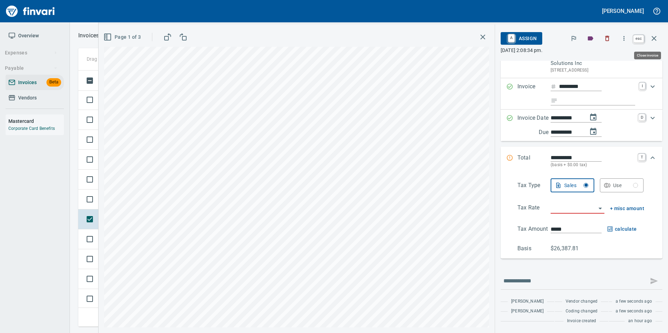
click at [651, 45] on button "button" at bounding box center [654, 38] width 17 height 17
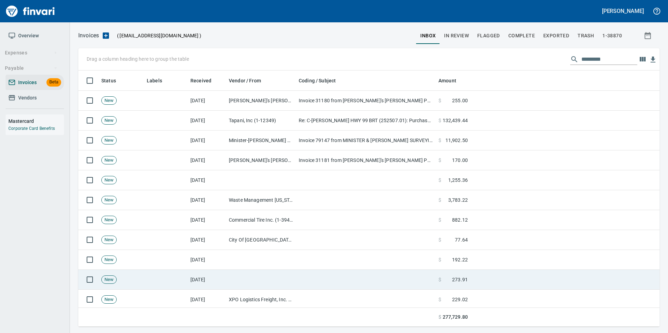
scroll to position [105, 0]
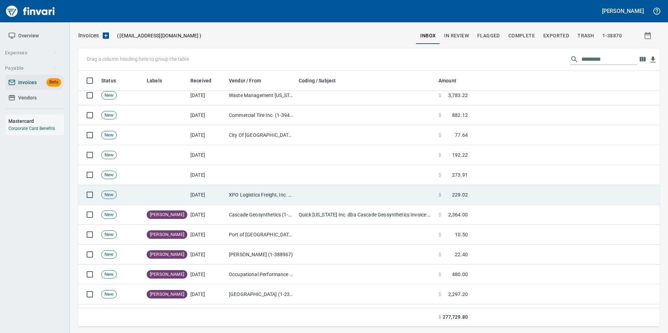
click at [239, 189] on td "XPO Logistics Freight, Inc. (1-24493)" at bounding box center [261, 195] width 70 height 20
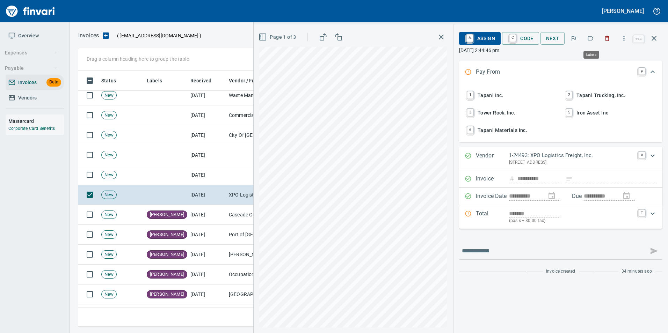
click at [592, 39] on icon "button" at bounding box center [590, 38] width 7 height 7
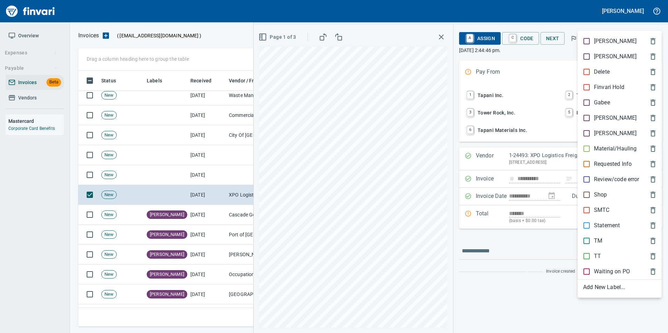
scroll to position [251, 570]
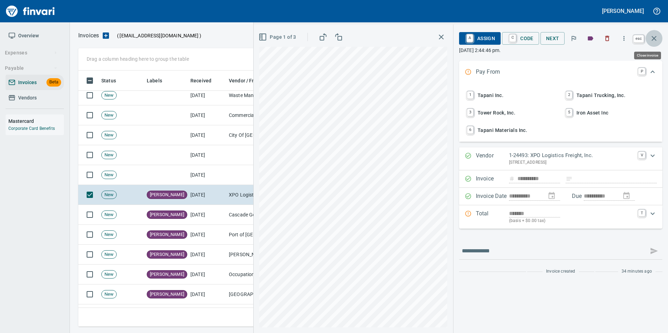
click at [654, 41] on icon "button" at bounding box center [654, 38] width 8 height 8
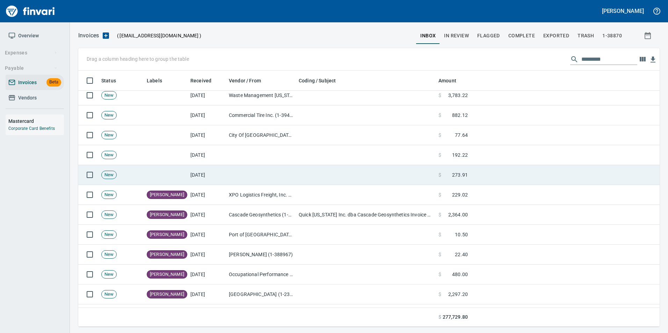
click at [266, 177] on td at bounding box center [261, 175] width 70 height 20
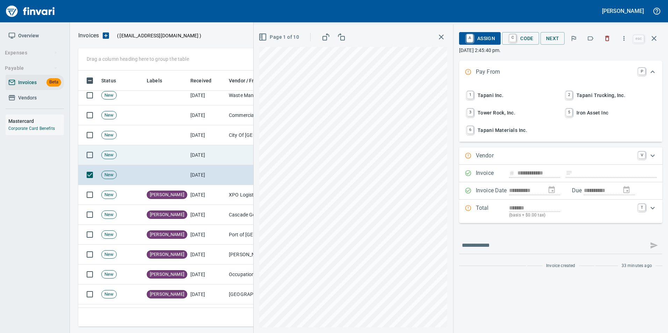
click at [206, 157] on td "[DATE]" at bounding box center [207, 155] width 38 height 20
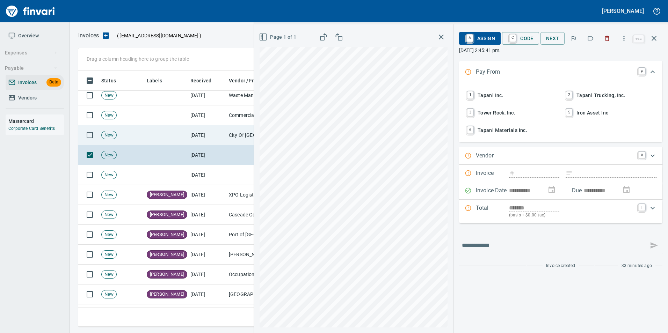
click at [186, 129] on td at bounding box center [166, 135] width 44 height 20
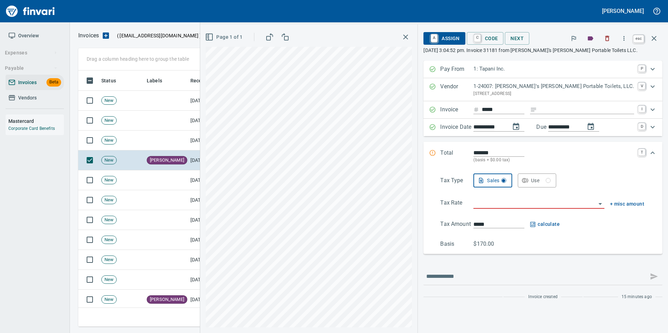
scroll to position [1, 1]
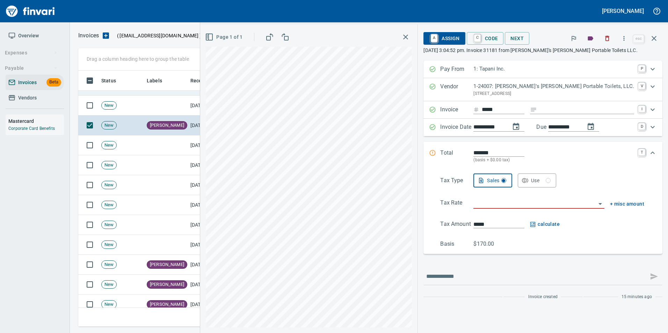
click at [656, 42] on icon "button" at bounding box center [654, 38] width 8 height 8
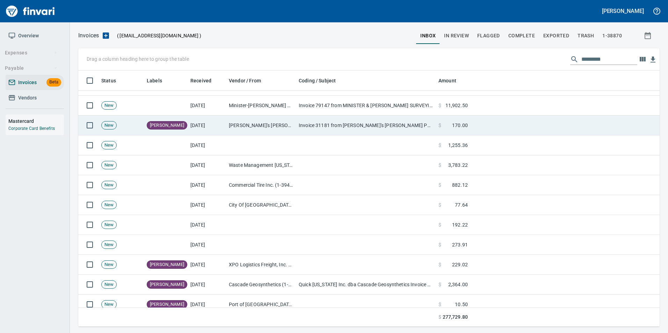
scroll to position [251, 570]
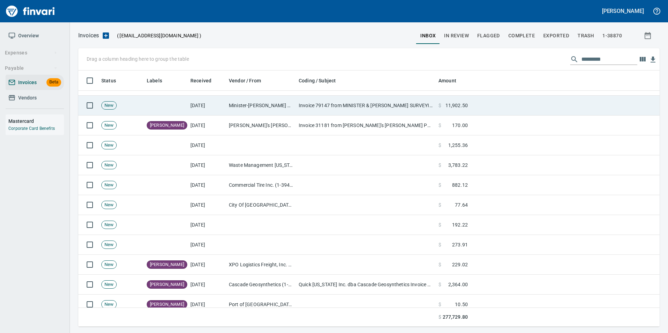
click at [304, 108] on td "Invoice 79147 from MINISTER & [PERSON_NAME] SURVEYING, INC." at bounding box center [366, 106] width 140 height 20
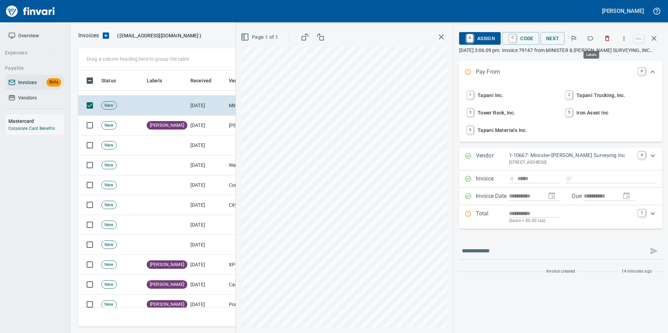
click at [588, 39] on icon "button" at bounding box center [590, 38] width 7 height 7
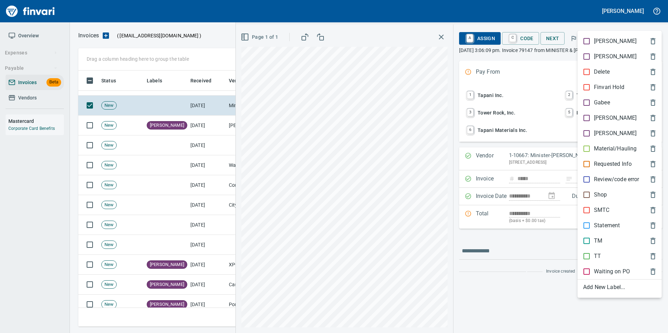
scroll to position [251, 570]
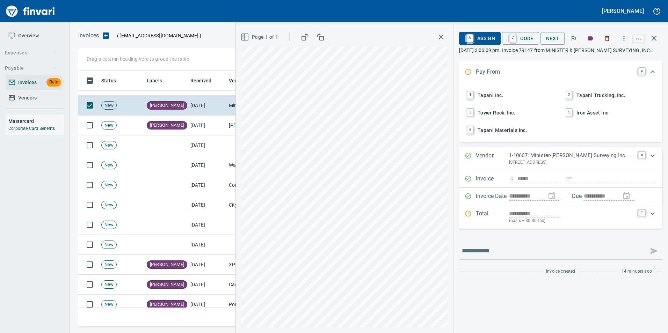
click at [655, 42] on icon "button" at bounding box center [654, 38] width 8 height 8
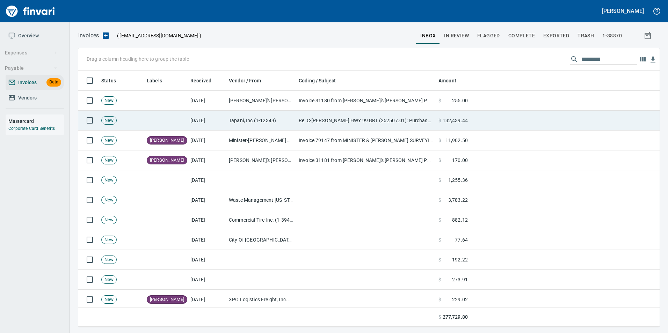
click at [239, 120] on td "Tapani, Inc (1-12349)" at bounding box center [261, 121] width 70 height 20
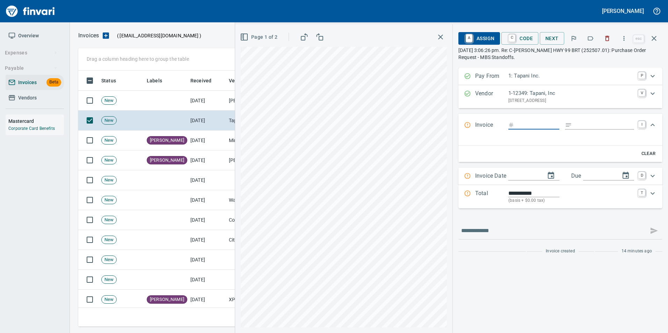
scroll to position [251, 570]
click at [650, 39] on icon "button" at bounding box center [654, 38] width 8 height 8
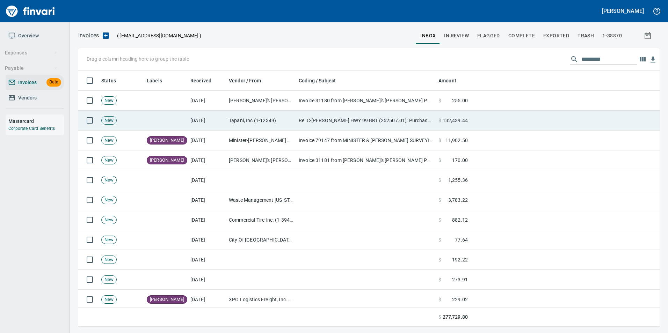
scroll to position [251, 570]
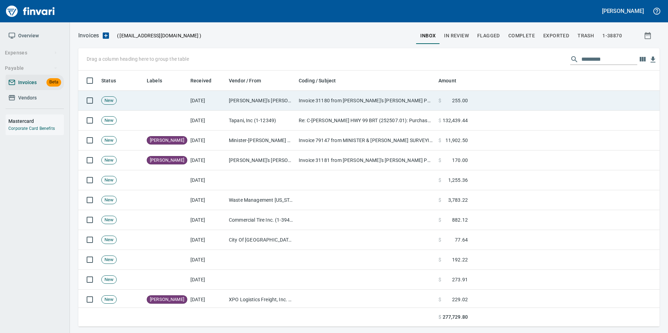
click at [268, 100] on td "[PERSON_NAME]'s [PERSON_NAME] Portable Toilets, LLC. (1-24007)" at bounding box center [261, 101] width 70 height 20
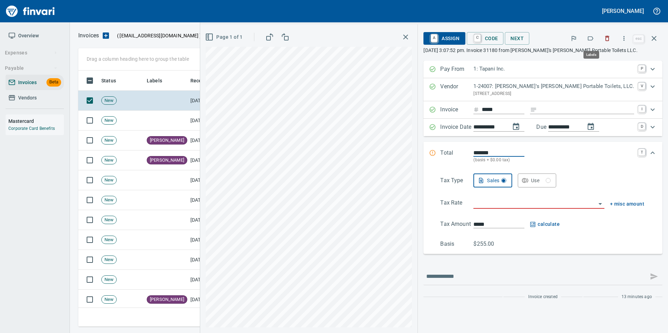
click at [592, 39] on icon "button" at bounding box center [590, 38] width 7 height 7
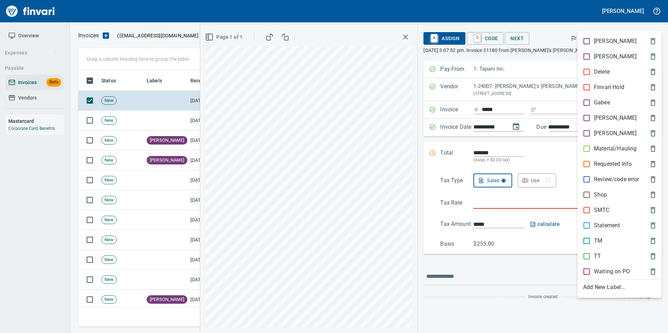
scroll to position [251, 570]
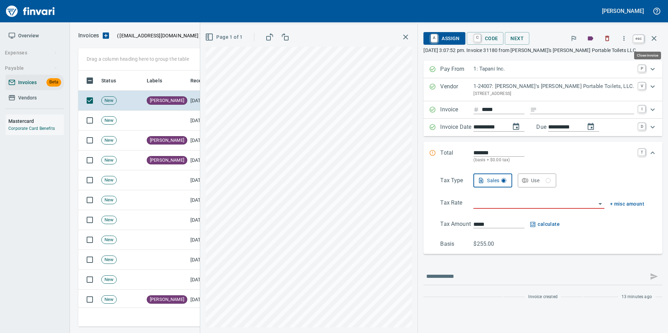
click at [650, 40] on icon "button" at bounding box center [654, 38] width 8 height 8
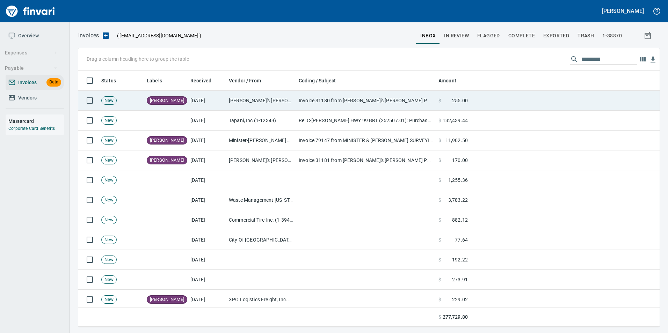
scroll to position [251, 570]
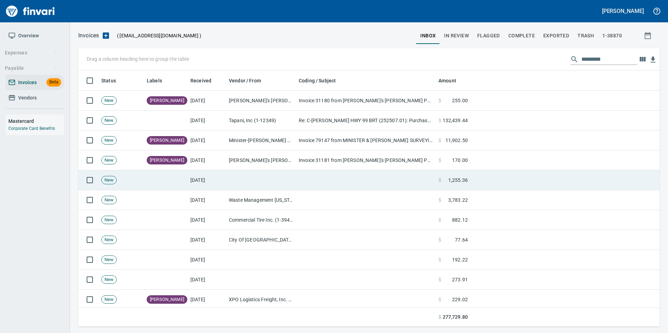
click at [295, 176] on td at bounding box center [261, 180] width 70 height 20
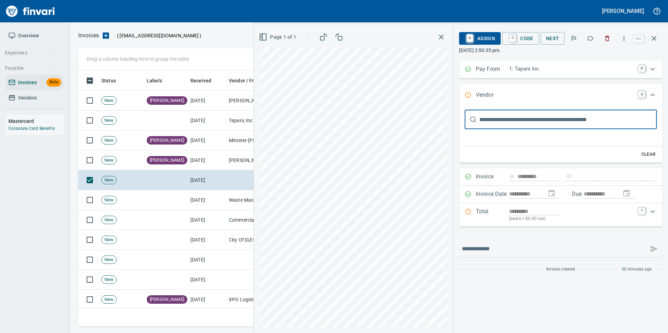
click at [592, 41] on icon "button" at bounding box center [590, 38] width 7 height 7
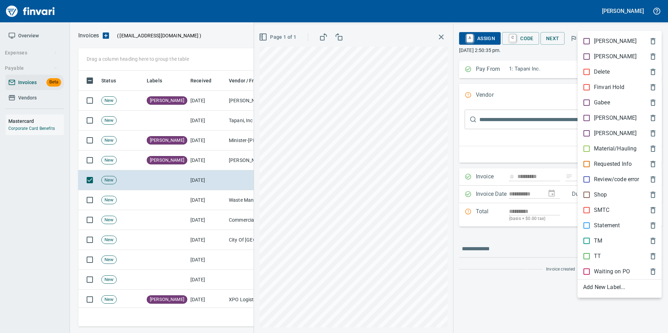
scroll to position [251, 570]
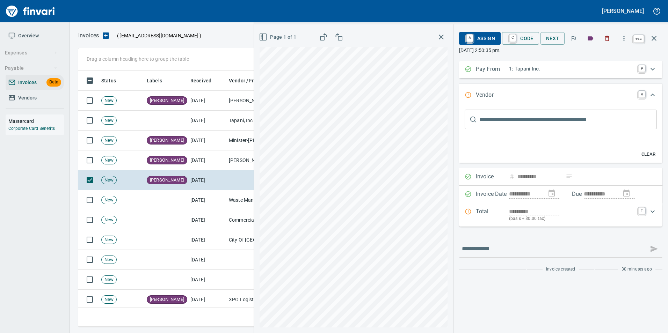
drag, startPoint x: 656, startPoint y: 39, endPoint x: 549, endPoint y: 78, distance: 113.8
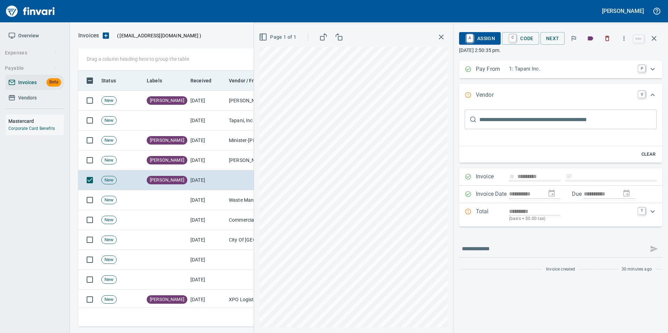
click at [656, 39] on icon "button" at bounding box center [654, 38] width 8 height 8
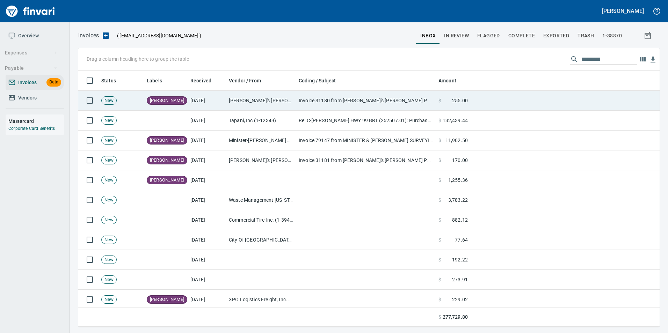
scroll to position [251, 570]
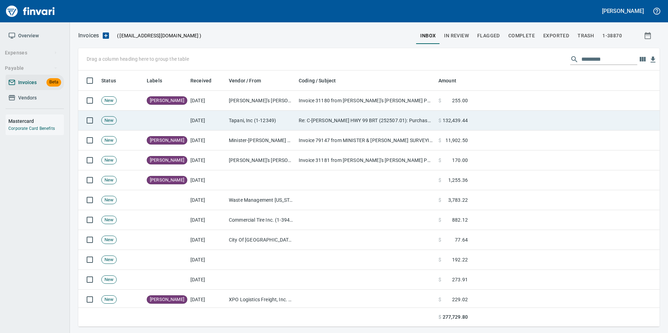
click at [327, 121] on td "Re: C-TRAN HWY 99 BRT (252507.01): Purchase Order Request - MBS Standoffs" at bounding box center [366, 121] width 140 height 20
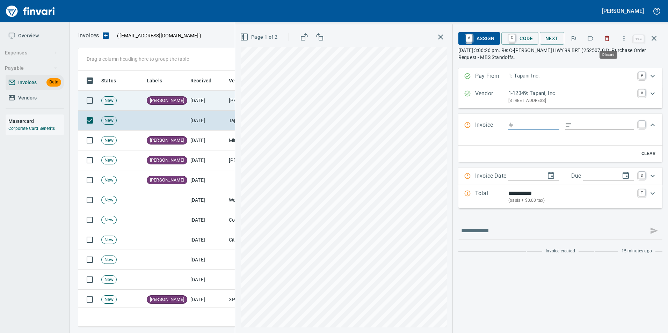
click at [607, 38] on icon "button" at bounding box center [607, 38] width 7 height 7
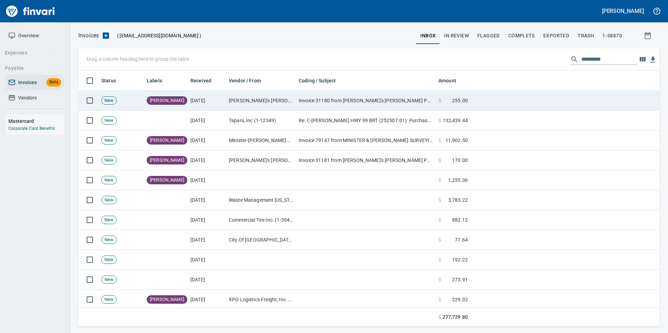
scroll to position [251, 570]
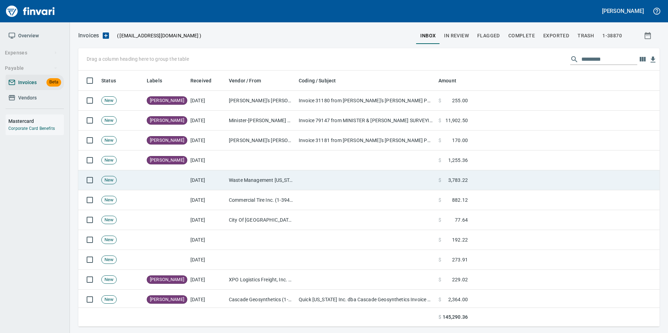
click at [212, 180] on td "[DATE]" at bounding box center [207, 180] width 38 height 20
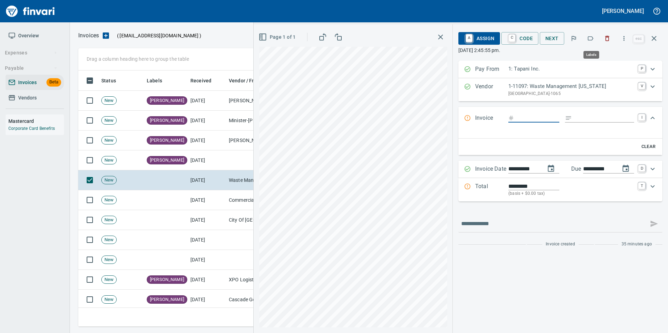
click at [595, 39] on button "button" at bounding box center [590, 38] width 15 height 15
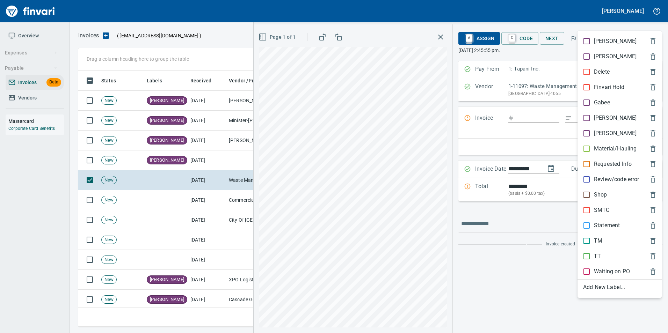
scroll to position [251, 570]
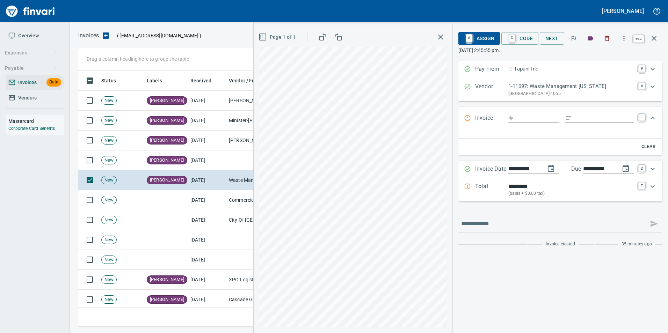
click at [658, 39] on icon "button" at bounding box center [654, 38] width 8 height 8
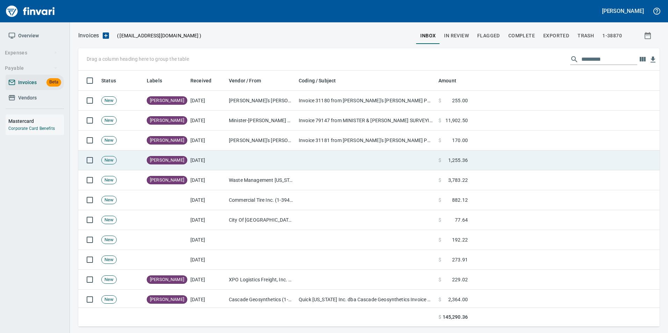
scroll to position [251, 570]
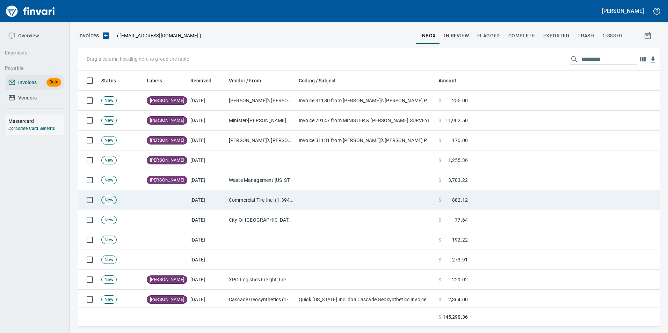
click at [159, 197] on td at bounding box center [166, 200] width 44 height 20
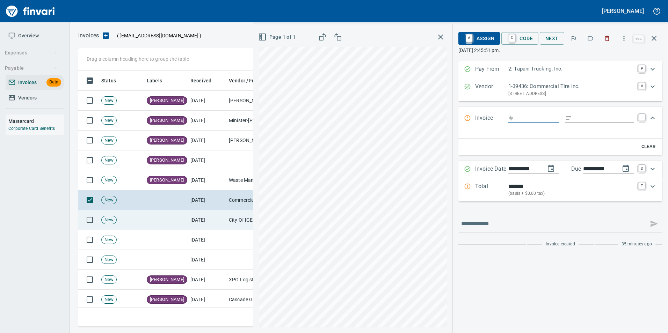
click at [161, 221] on td at bounding box center [166, 220] width 44 height 20
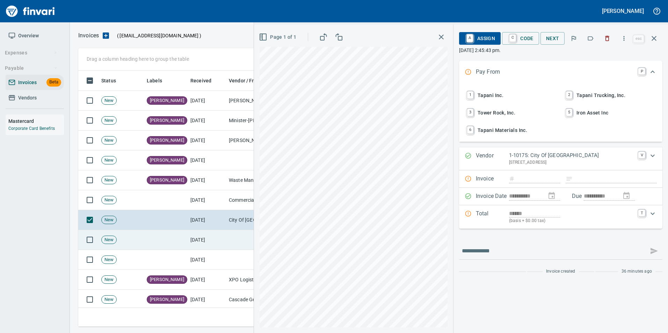
click at [162, 242] on td at bounding box center [166, 240] width 44 height 20
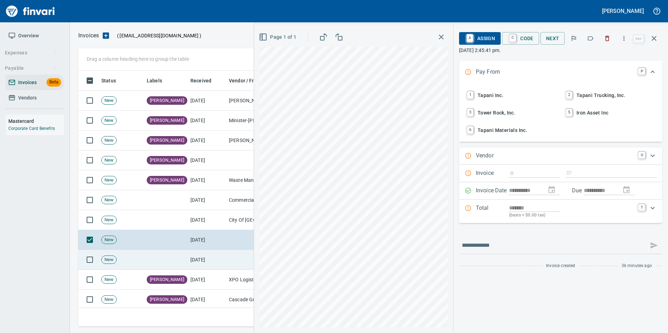
click at [163, 254] on td at bounding box center [166, 260] width 44 height 20
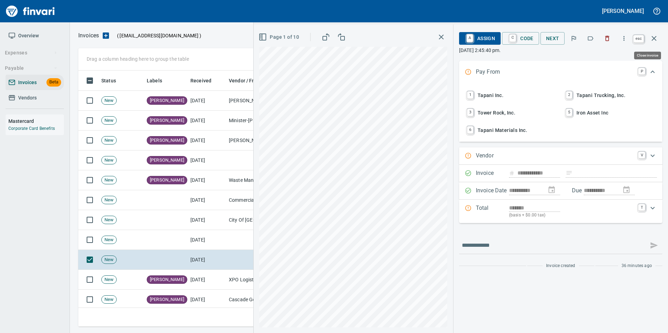
click at [650, 42] on icon "button" at bounding box center [654, 38] width 8 height 8
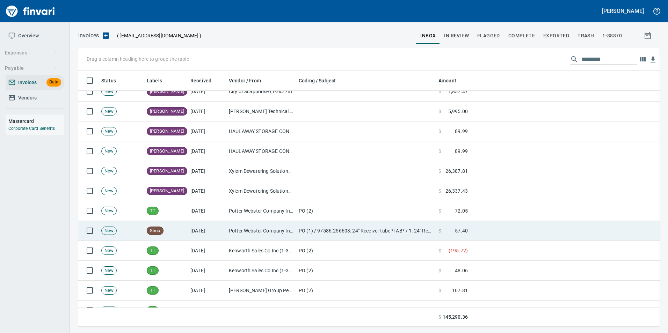
scroll to position [349, 0]
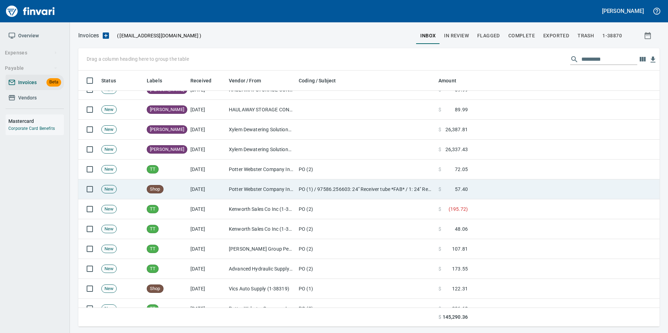
click at [265, 187] on td "Potter Webster Company Inc (1-10818)" at bounding box center [261, 190] width 70 height 20
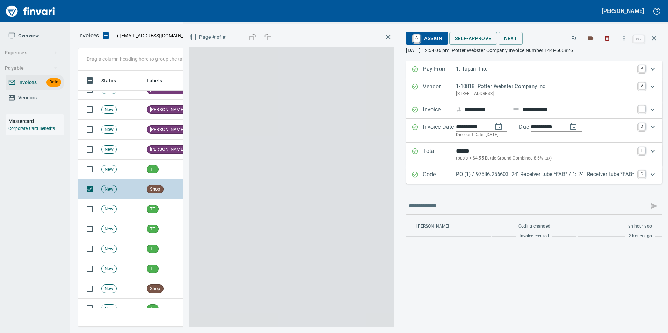
scroll to position [251, 570]
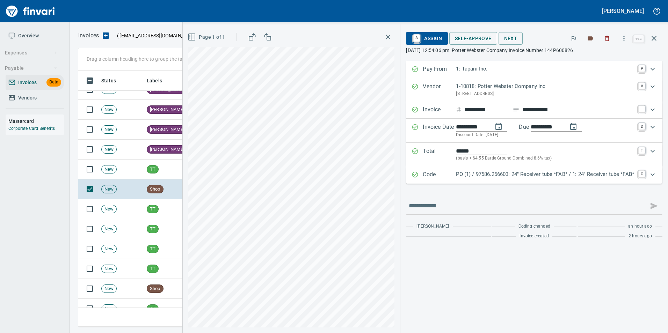
click at [656, 40] on icon "button" at bounding box center [654, 38] width 8 height 8
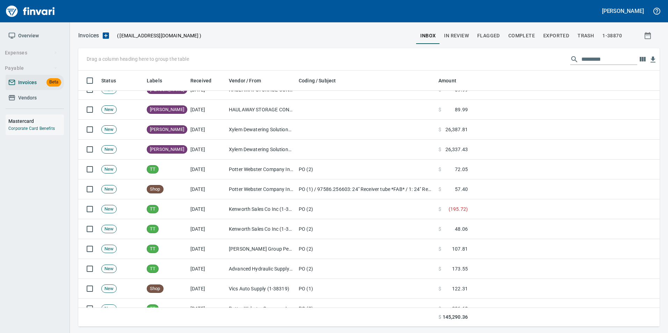
click at [464, 39] on span "In Review" at bounding box center [456, 35] width 25 height 9
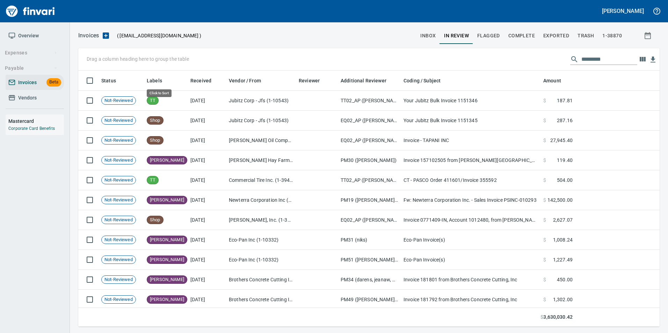
scroll to position [251, 571]
drag, startPoint x: 161, startPoint y: 80, endPoint x: 99, endPoint y: 58, distance: 65.7
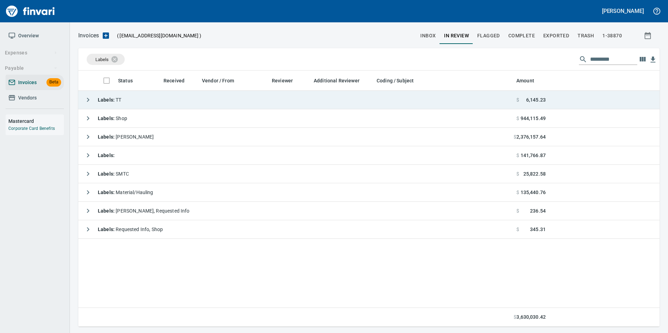
click at [86, 102] on icon "button" at bounding box center [88, 100] width 8 height 8
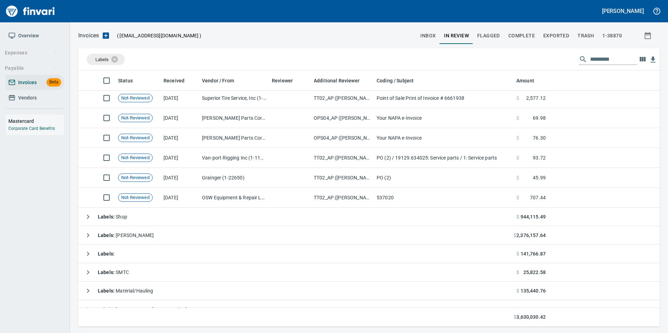
scroll to position [245, 0]
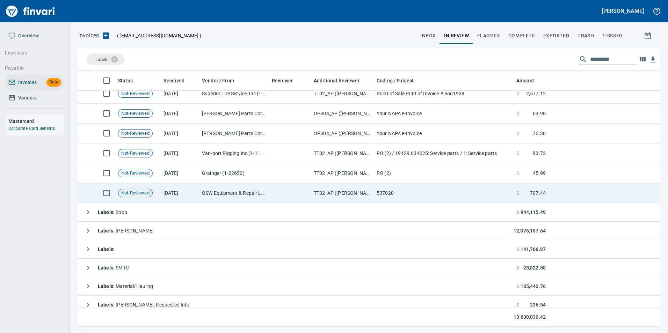
click at [195, 188] on td "[DATE]" at bounding box center [180, 193] width 38 height 20
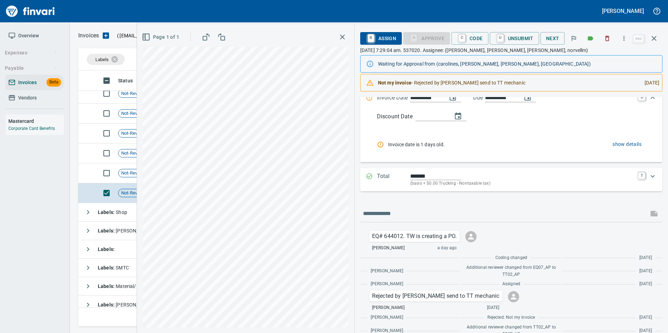
scroll to position [117, 0]
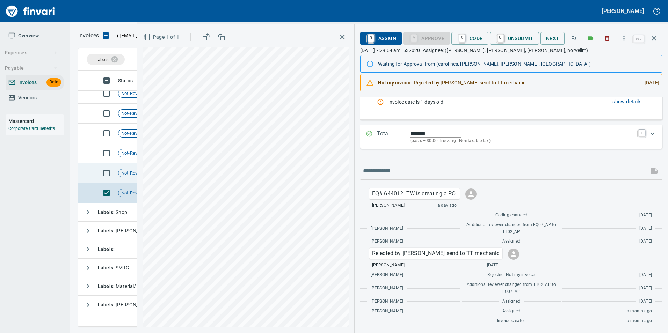
click at [85, 173] on td at bounding box center [86, 173] width 17 height 20
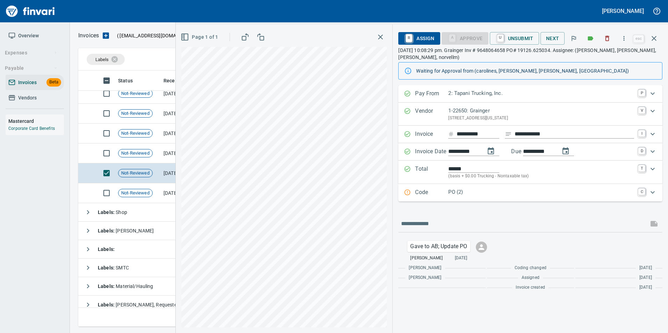
click at [436, 191] on p "Code" at bounding box center [431, 192] width 33 height 9
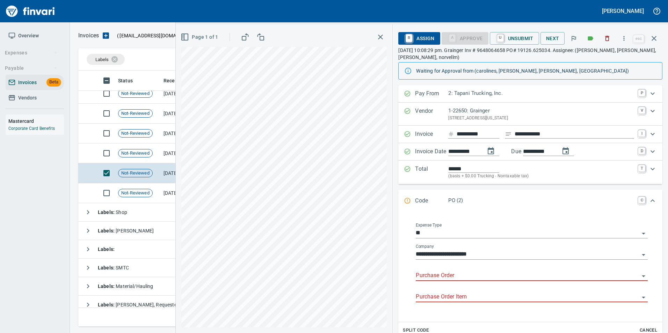
click at [437, 275] on input "Purchase Order" at bounding box center [528, 276] width 224 height 10
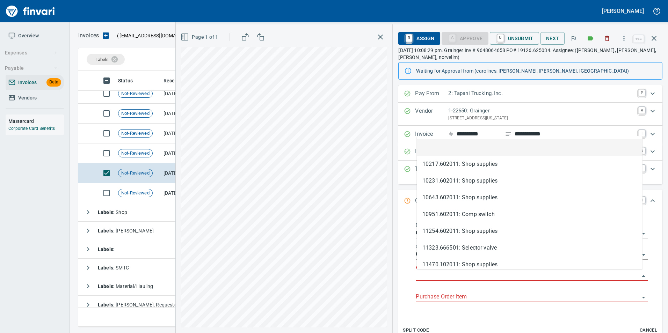
scroll to position [251, 570]
type input "**********"
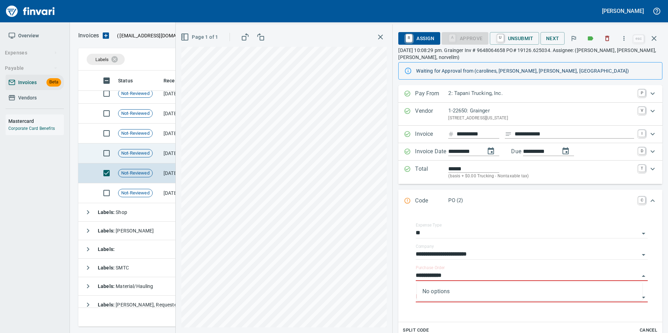
click at [148, 155] on span "Not-Reviewed" at bounding box center [135, 153] width 34 height 7
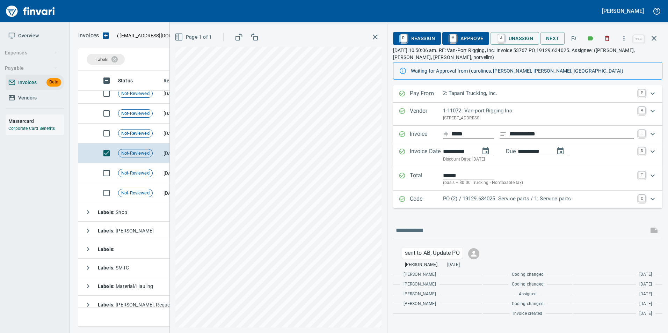
click at [473, 202] on p "PO (2) / 19129.634025: Service parts / 1: Service parts" at bounding box center [538, 199] width 191 height 8
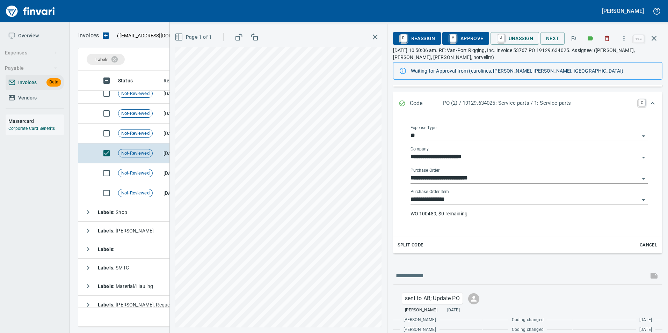
scroll to position [142, 0]
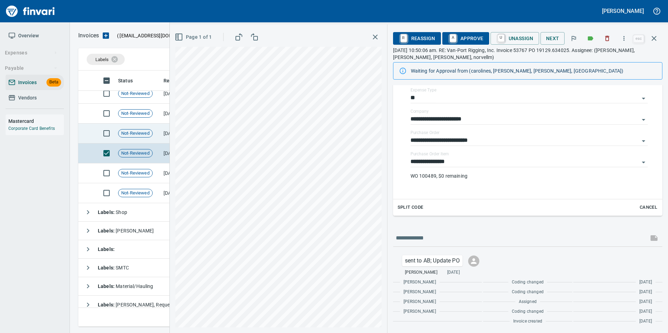
click at [146, 138] on td "Not-Reviewed" at bounding box center [137, 134] width 45 height 20
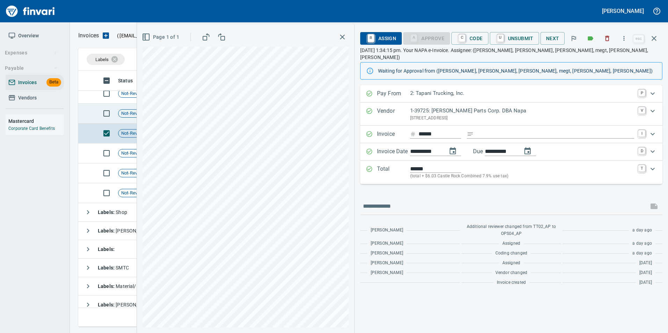
click at [121, 116] on span "Not-Reviewed" at bounding box center [135, 113] width 34 height 7
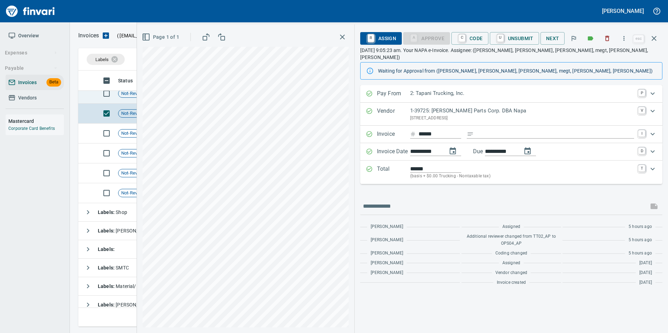
click at [123, 99] on td "Not-Reviewed" at bounding box center [137, 94] width 45 height 20
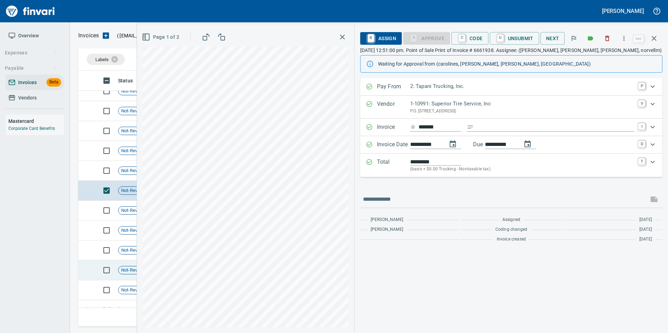
scroll to position [140, 0]
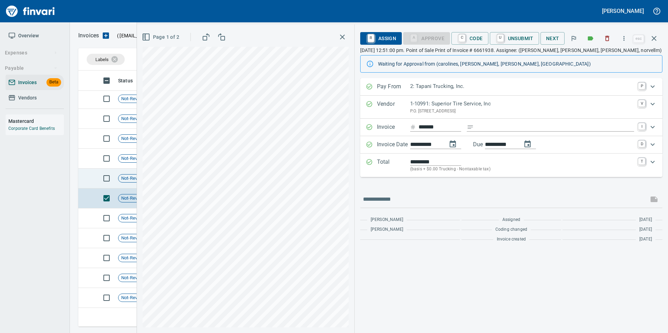
click at [125, 181] on span "Not-Reviewed" at bounding box center [135, 178] width 34 height 7
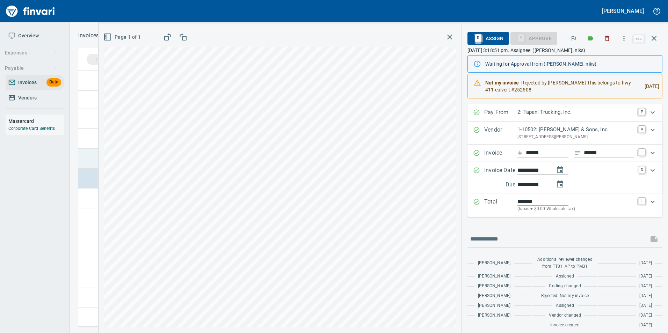
click at [84, 158] on td at bounding box center [86, 159] width 17 height 20
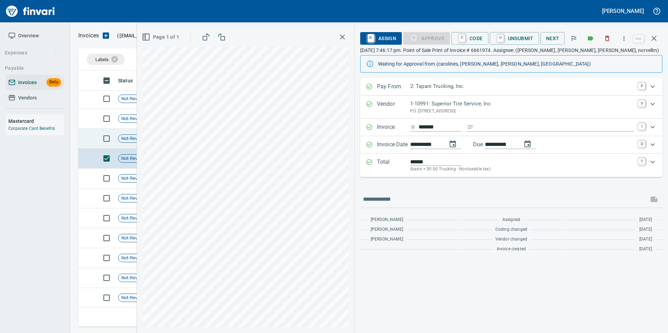
click at [90, 140] on td at bounding box center [86, 139] width 17 height 20
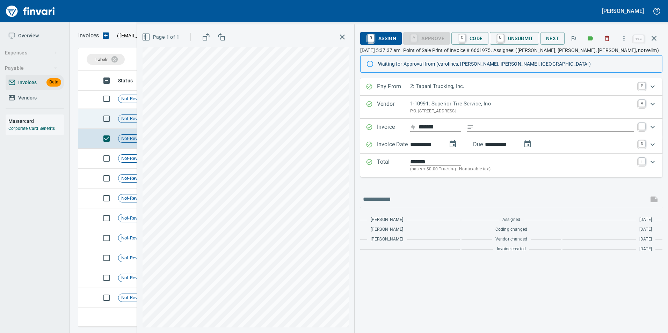
click at [95, 116] on td at bounding box center [86, 119] width 17 height 20
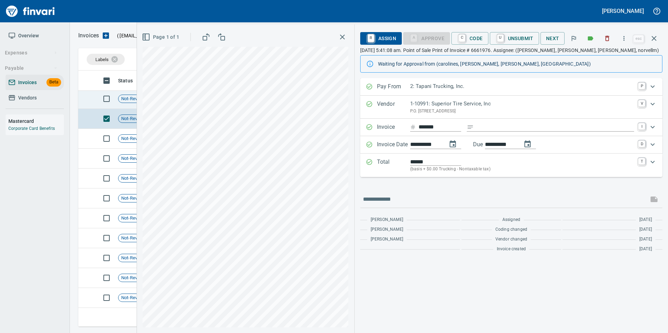
click at [94, 98] on td at bounding box center [86, 99] width 17 height 20
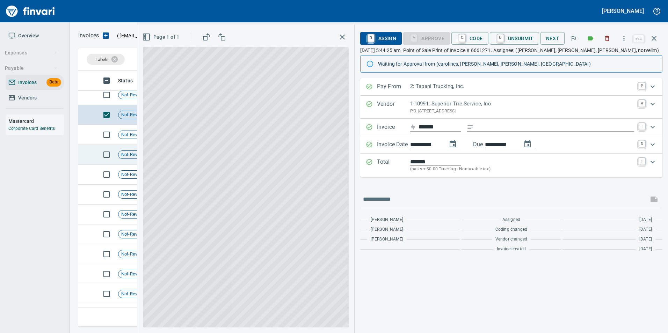
scroll to position [35, 0]
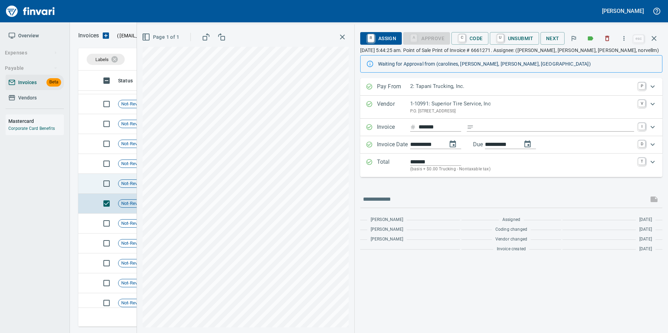
click at [90, 185] on td at bounding box center [86, 184] width 17 height 20
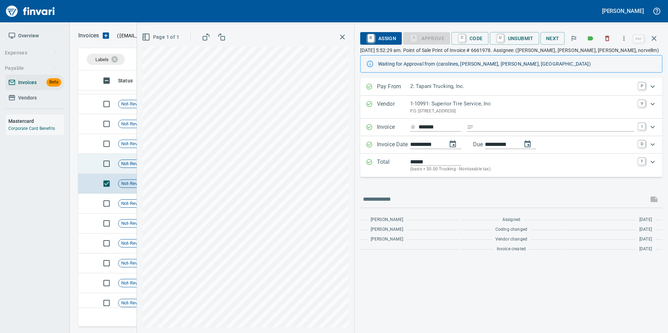
click at [84, 165] on td at bounding box center [86, 164] width 17 height 20
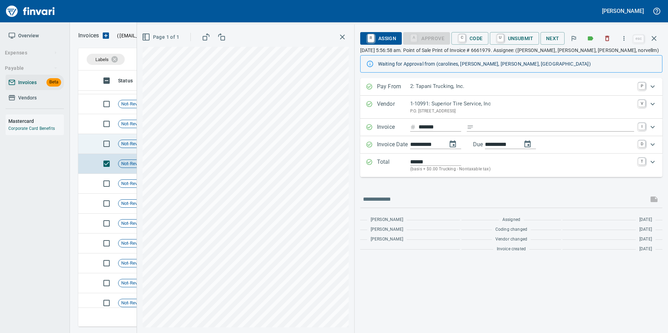
click at [89, 149] on td at bounding box center [86, 144] width 17 height 20
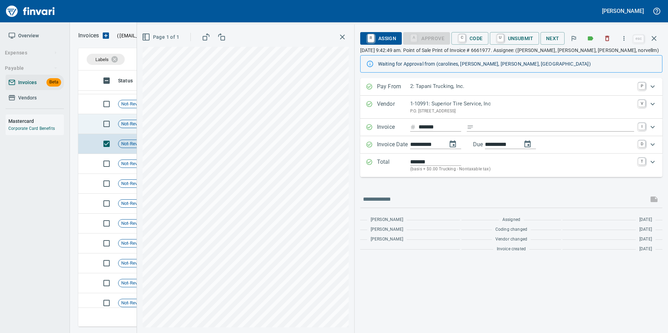
click at [91, 124] on td at bounding box center [86, 124] width 17 height 20
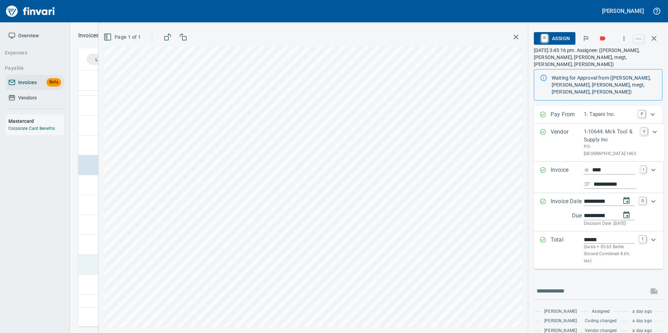
scroll to position [140, 0]
click at [93, 148] on td at bounding box center [86, 157] width 17 height 20
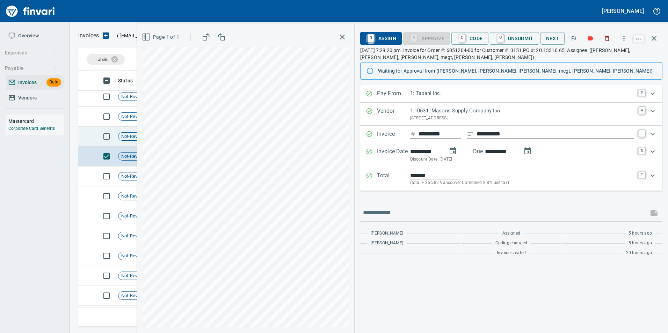
click at [91, 140] on td at bounding box center [86, 137] width 17 height 20
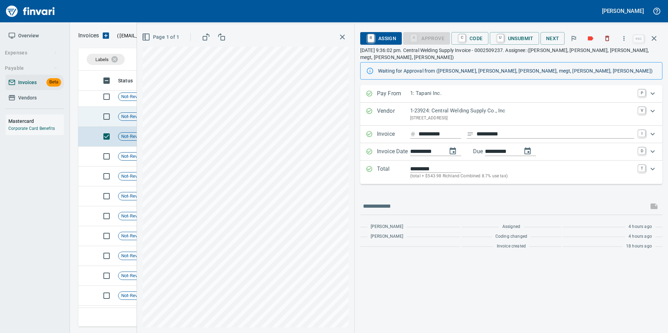
click at [88, 120] on td at bounding box center [86, 117] width 17 height 20
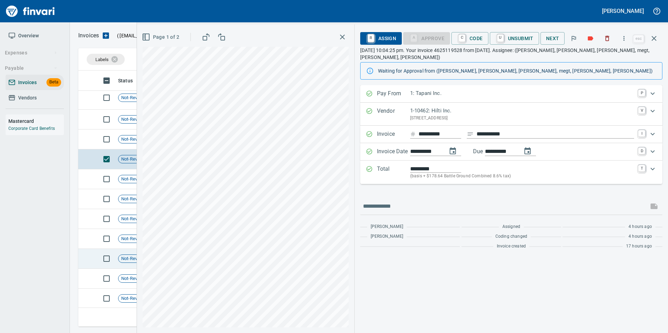
scroll to position [70, 0]
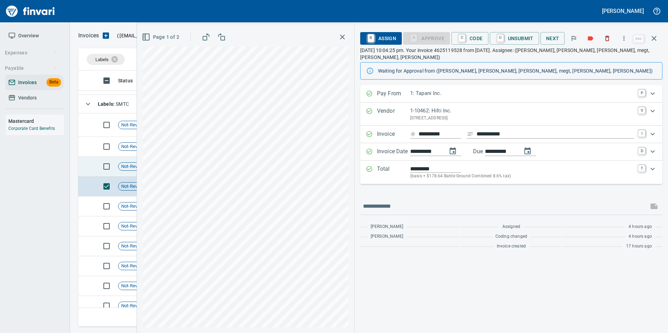
click at [85, 166] on td at bounding box center [86, 167] width 17 height 20
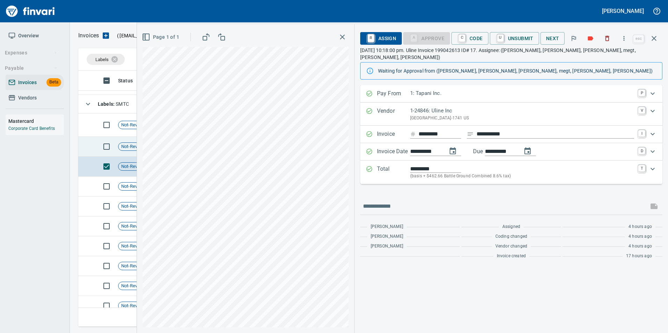
click at [87, 149] on td at bounding box center [86, 147] width 17 height 20
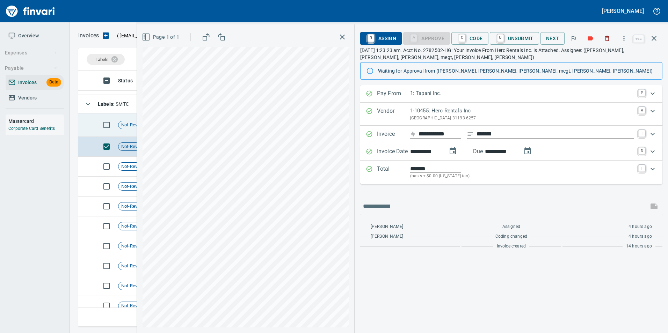
click at [85, 128] on td at bounding box center [86, 125] width 17 height 23
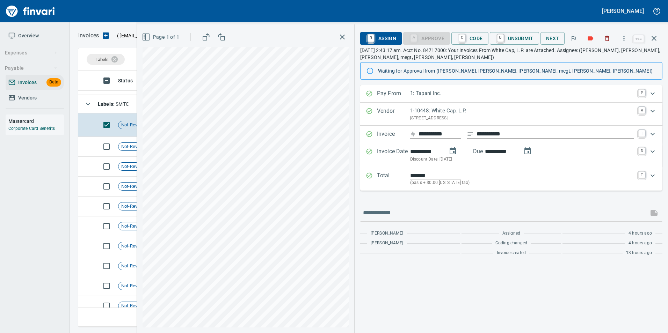
click at [656, 39] on icon "button" at bounding box center [654, 38] width 8 height 8
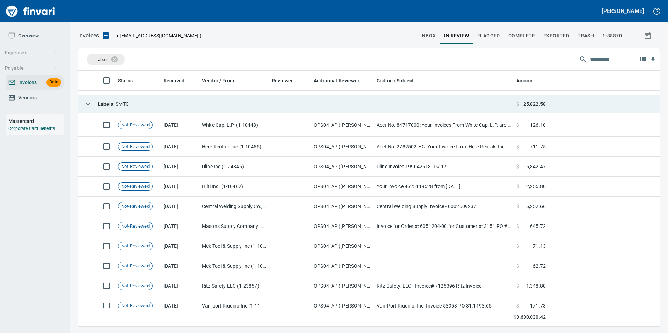
click at [86, 103] on icon "button" at bounding box center [88, 104] width 8 height 8
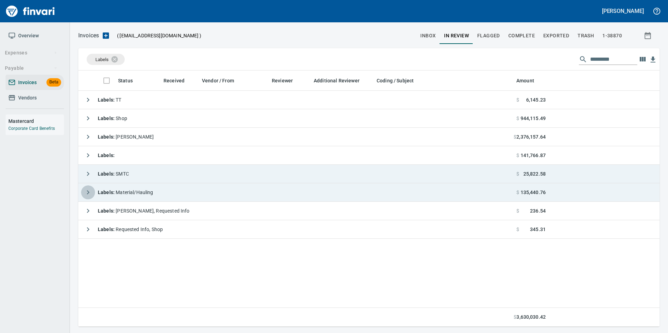
click at [87, 188] on icon "button" at bounding box center [88, 192] width 8 height 8
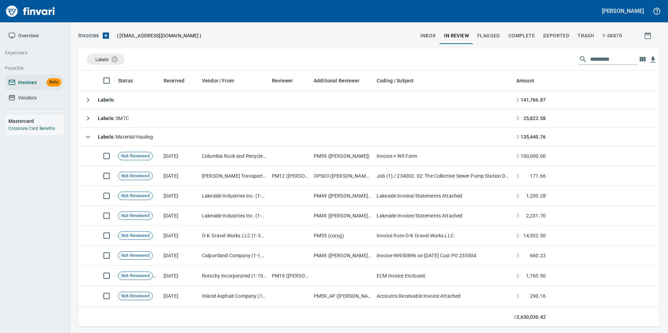
scroll to position [0, 0]
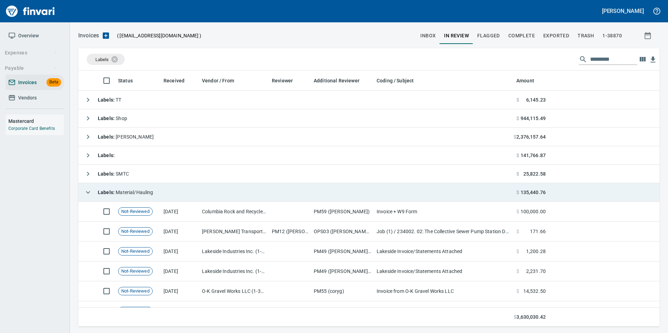
click at [87, 195] on icon "button" at bounding box center [88, 192] width 8 height 8
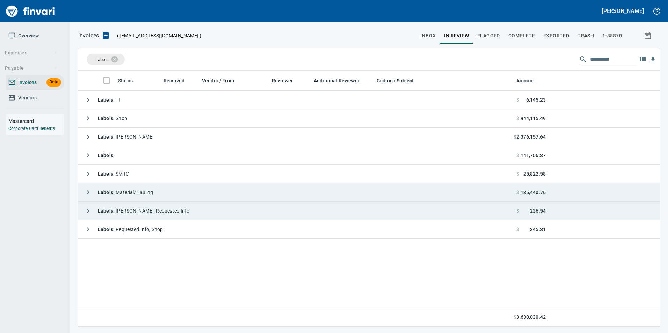
click at [86, 212] on icon "button" at bounding box center [88, 211] width 8 height 8
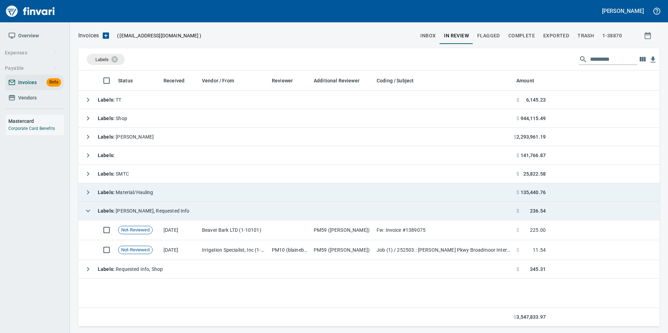
click at [86, 212] on icon "button" at bounding box center [88, 211] width 8 height 8
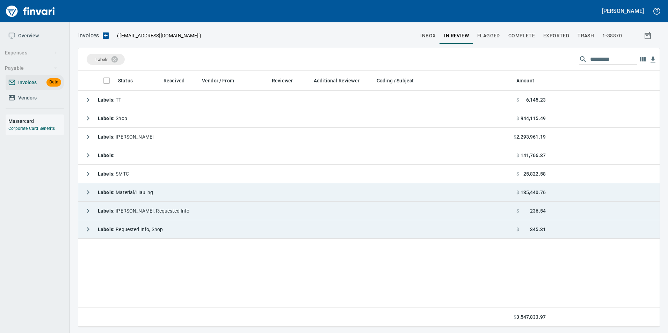
click at [86, 227] on icon "button" at bounding box center [88, 229] width 8 height 8
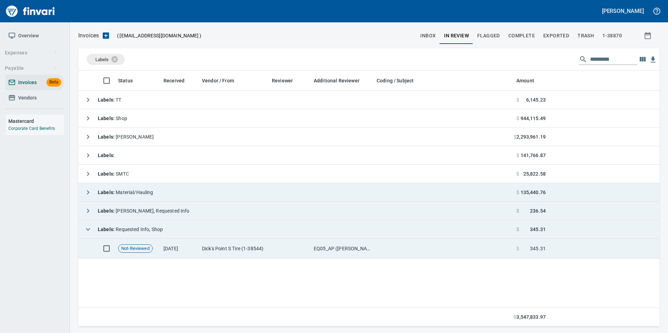
click at [244, 251] on td "Dick's Point S Tire (1-38544)" at bounding box center [234, 249] width 70 height 20
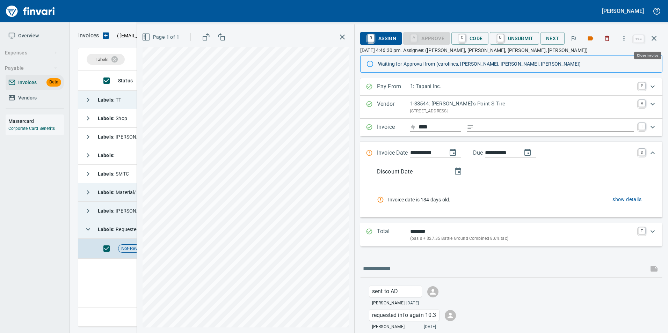
click at [655, 40] on icon "button" at bounding box center [654, 38] width 8 height 8
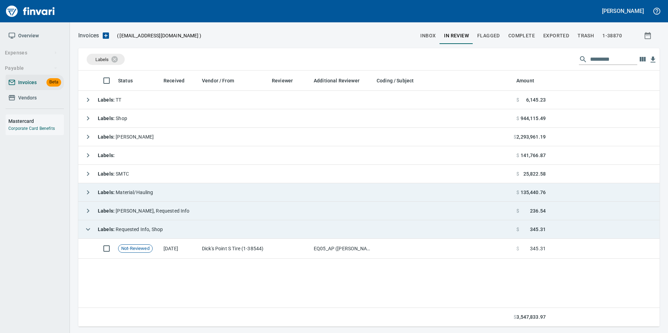
scroll to position [251, 576]
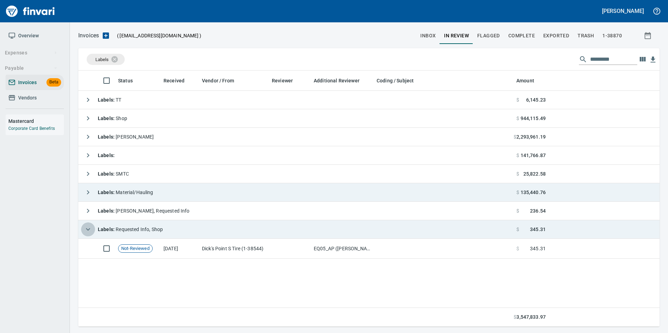
click at [88, 228] on icon "button" at bounding box center [88, 229] width 8 height 8
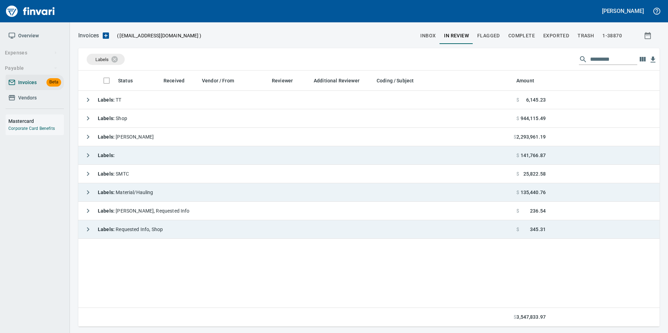
click at [85, 158] on icon "button" at bounding box center [88, 155] width 8 height 8
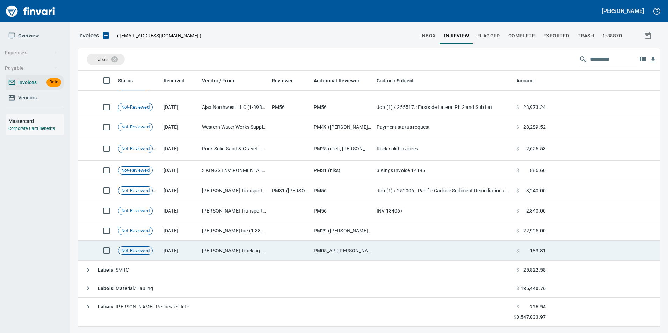
scroll to position [365, 0]
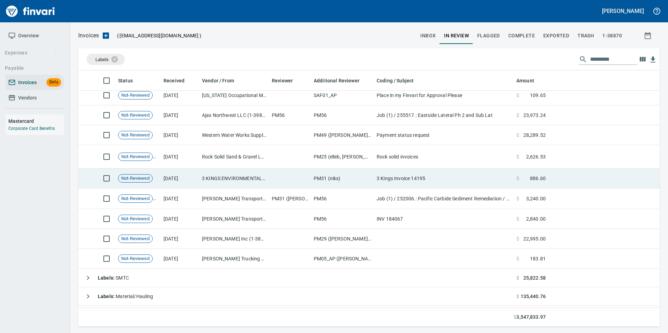
click at [199, 175] on td "10/2/2025" at bounding box center [180, 179] width 38 height 20
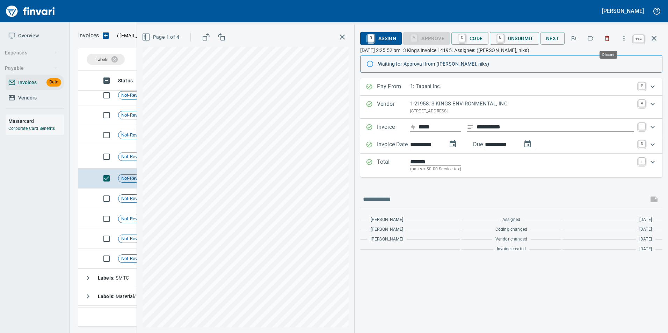
scroll to position [251, 570]
click at [658, 36] on icon "button" at bounding box center [654, 38] width 8 height 8
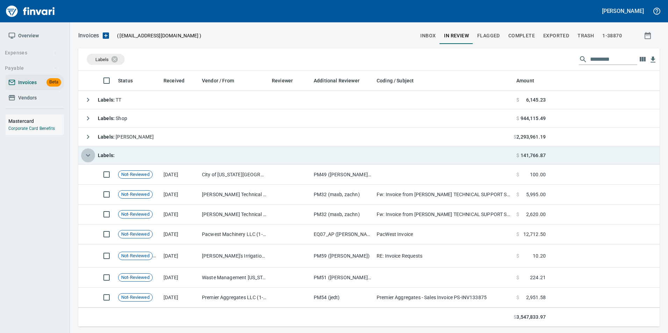
click at [88, 156] on icon "button" at bounding box center [88, 155] width 8 height 8
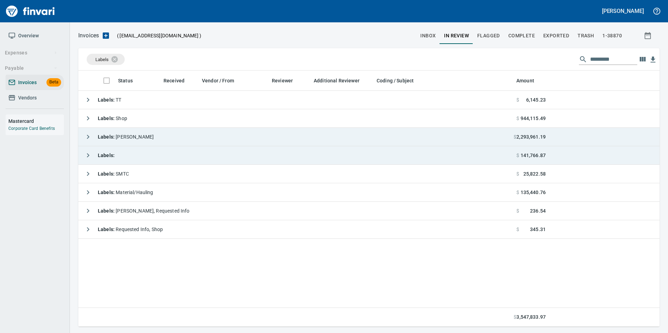
click at [88, 138] on icon "button" at bounding box center [88, 137] width 8 height 8
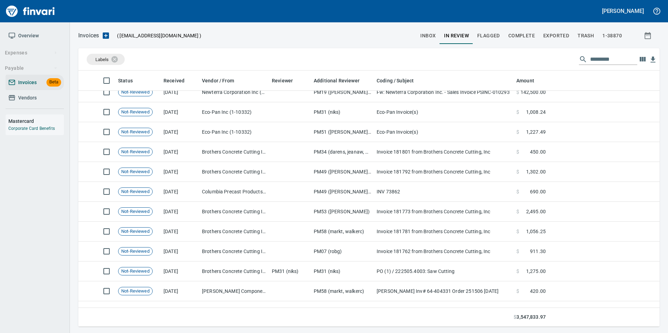
scroll to position [0, 0]
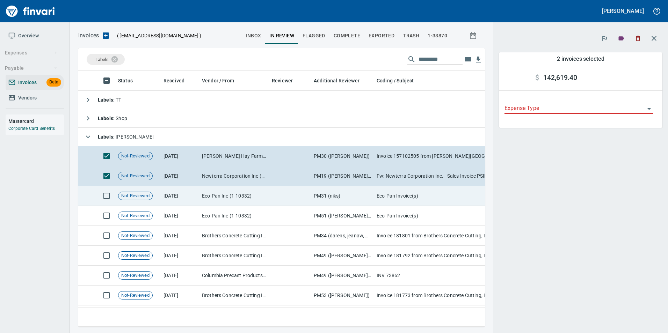
scroll to position [246, 396]
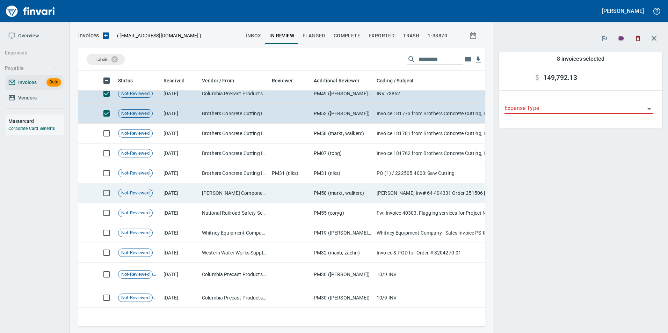
scroll to position [210, 0]
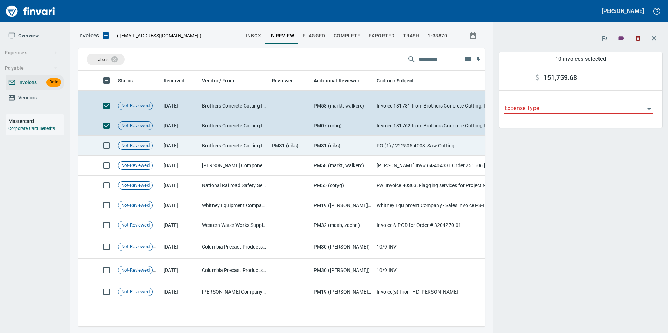
type input "**********"
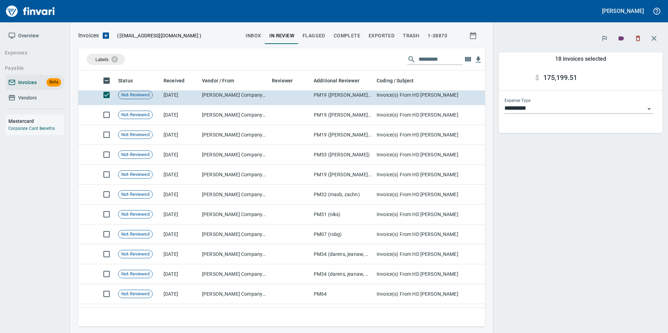
scroll to position [419, 0]
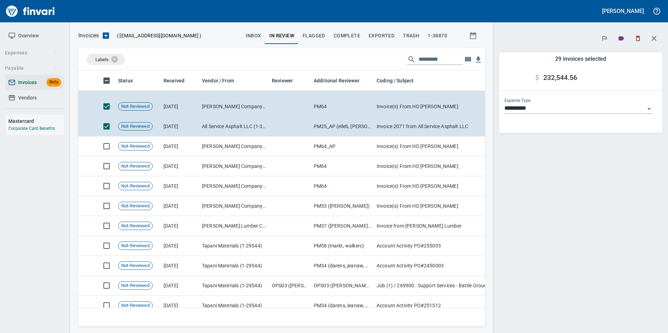
scroll to position [629, 0]
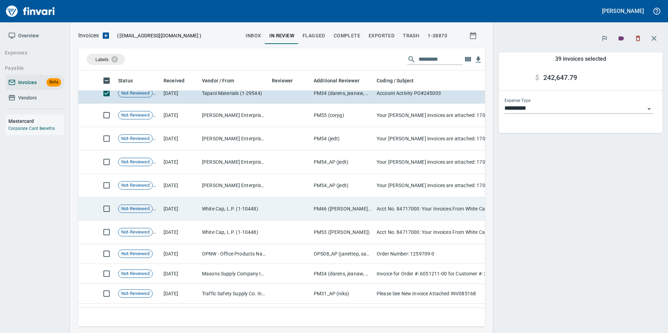
scroll to position [838, 0]
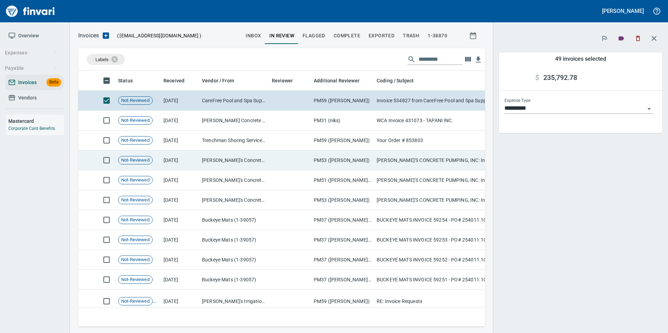
scroll to position [1048, 0]
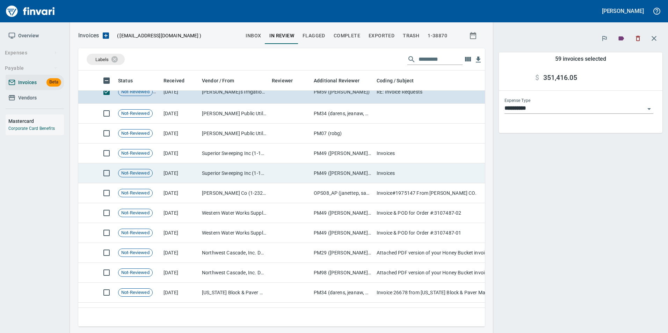
scroll to position [1258, 0]
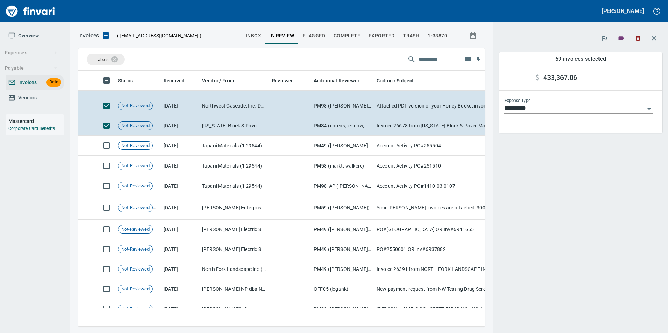
scroll to position [1432, 0]
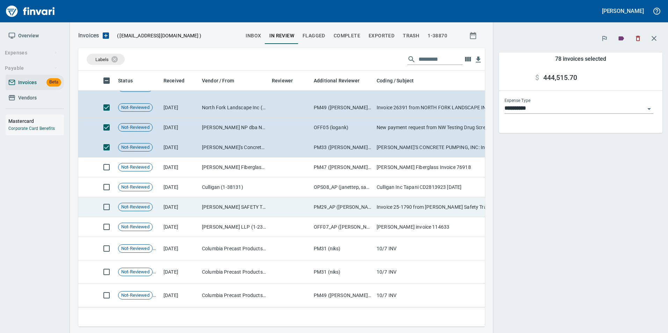
scroll to position [1607, 0]
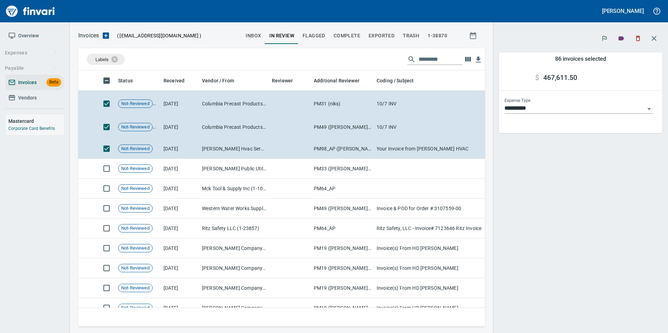
scroll to position [1816, 0]
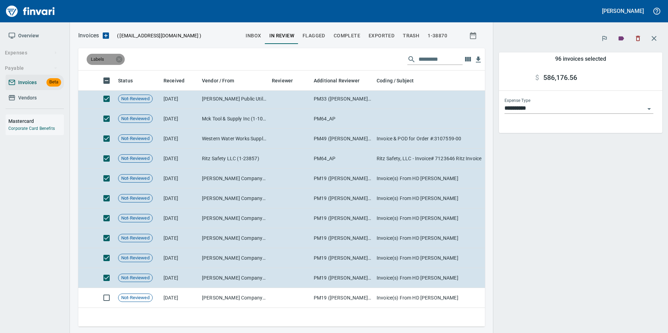
click at [115, 60] on span "Labels" at bounding box center [102, 59] width 31 height 6
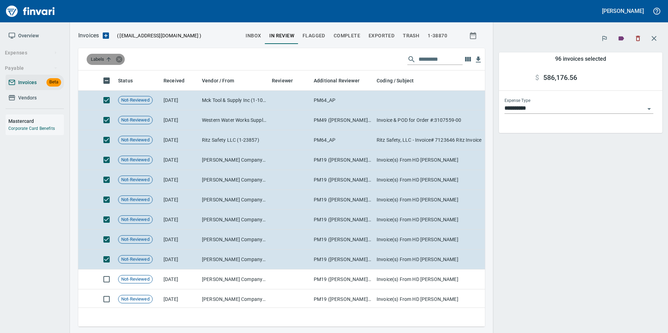
click at [117, 59] on icon at bounding box center [119, 59] width 6 height 6
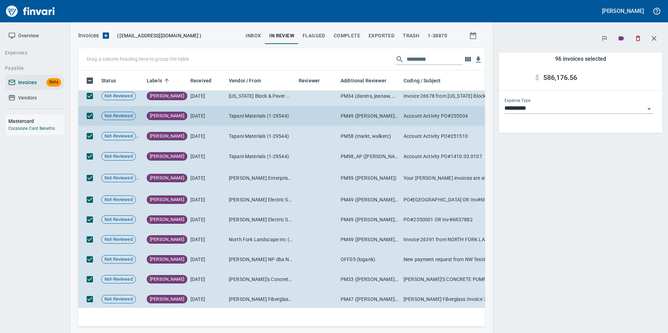
scroll to position [246, 396]
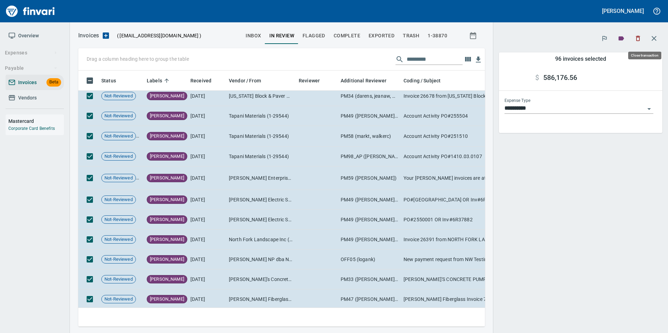
click at [653, 40] on icon "button" at bounding box center [654, 38] width 8 height 8
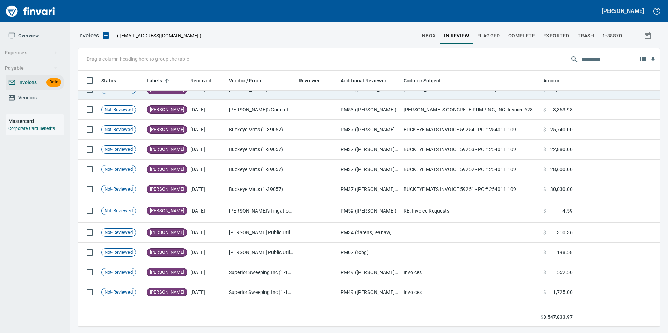
scroll to position [1467, 0]
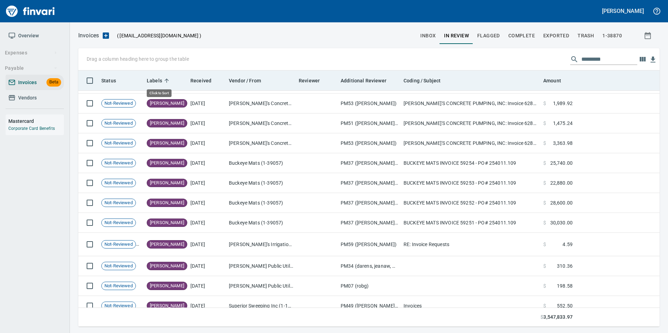
click at [169, 77] on span "Labels" at bounding box center [159, 80] width 24 height 8
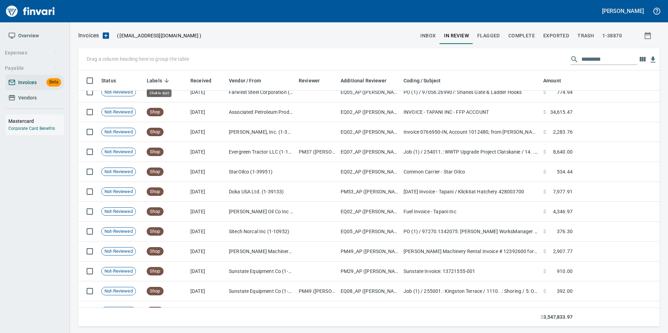
scroll to position [251, 571]
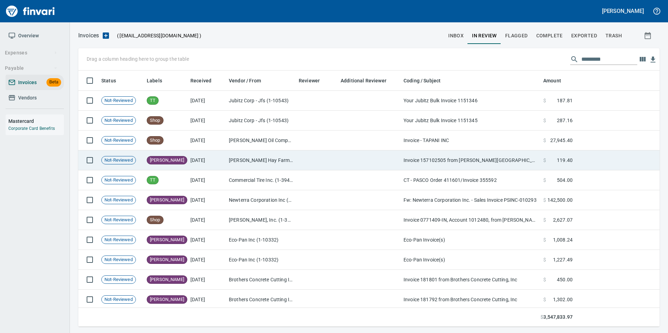
scroll to position [251, 571]
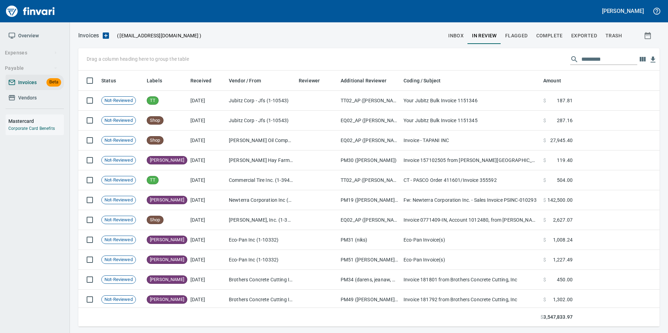
click at [589, 58] on input "text" at bounding box center [609, 59] width 56 height 11
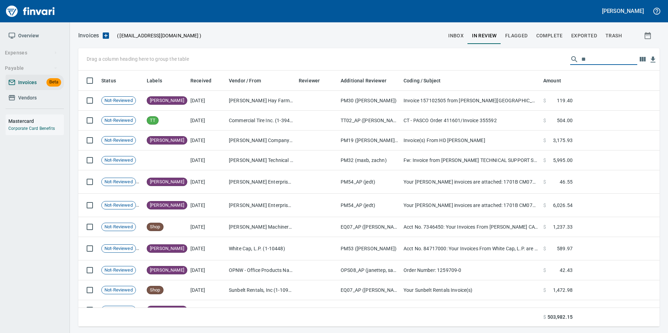
type input "*"
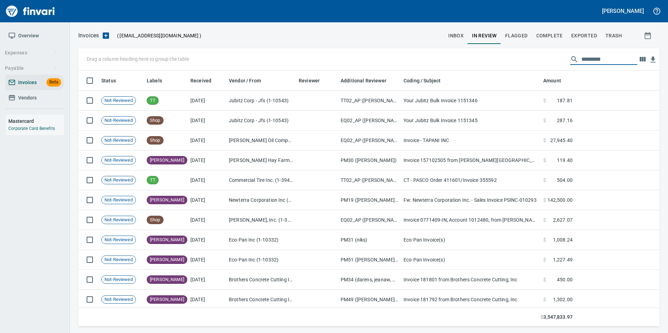
click at [37, 97] on span "Vendors" at bounding box center [34, 98] width 53 height 9
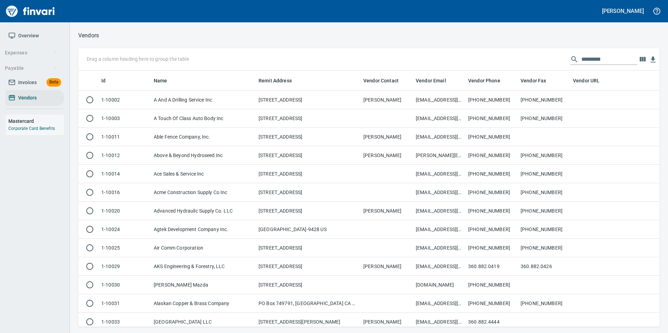
scroll to position [251, 571]
click at [602, 58] on input "text" at bounding box center [609, 59] width 56 height 11
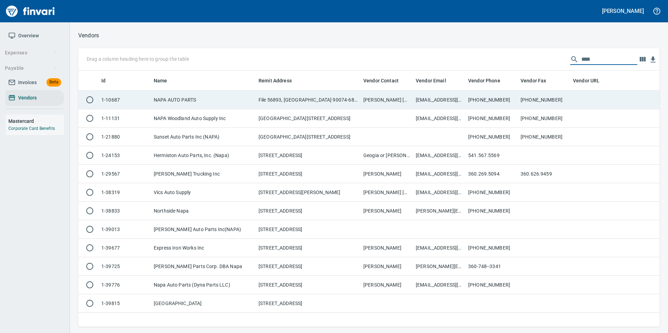
type input "****"
click at [393, 95] on td "[PERSON_NAME] [PHONE_NUMBER]" at bounding box center [386, 100] width 52 height 19
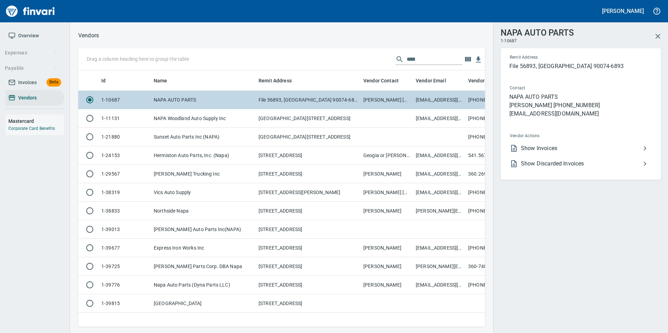
scroll to position [246, 401]
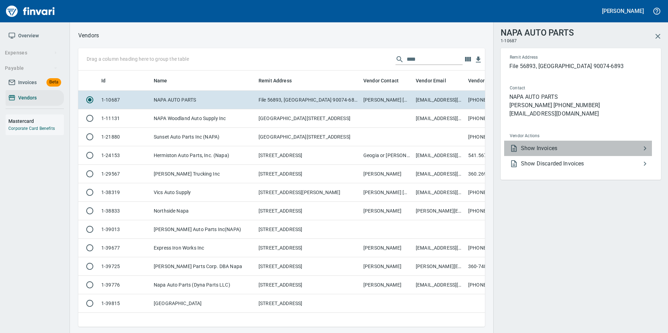
click at [568, 141] on li "Show Invoices" at bounding box center [578, 148] width 148 height 15
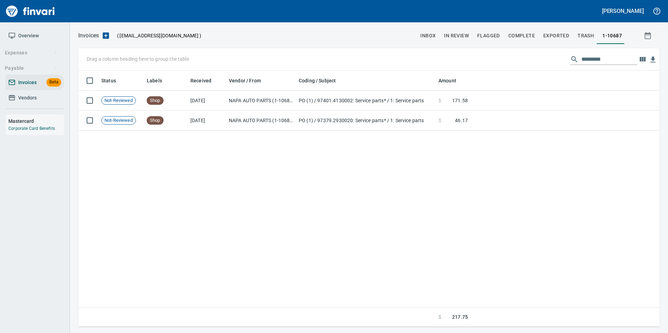
scroll to position [1, 1]
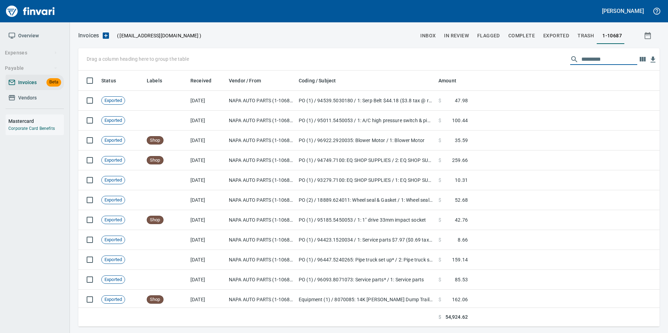
click at [581, 60] on input "text" at bounding box center [609, 59] width 56 height 11
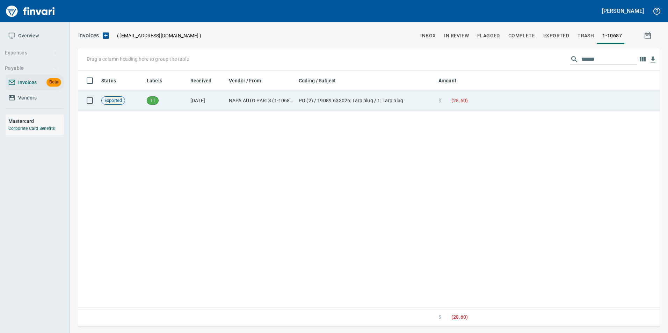
click at [554, 99] on td at bounding box center [565, 101] width 189 height 20
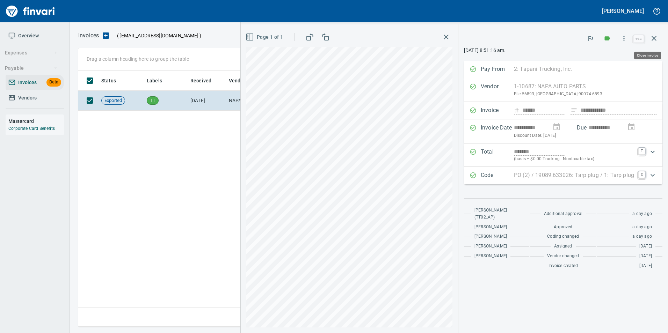
click at [657, 36] on icon "button" at bounding box center [654, 38] width 8 height 8
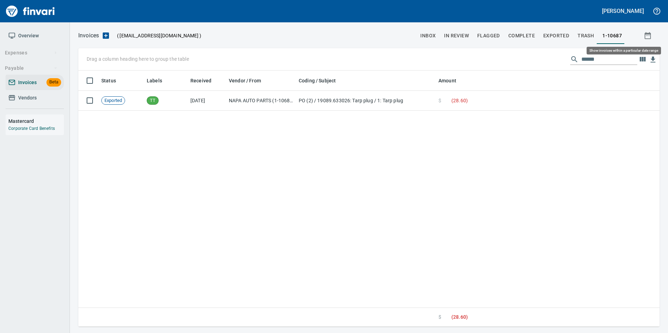
scroll to position [251, 576]
click at [614, 64] on input "******" at bounding box center [609, 59] width 56 height 11
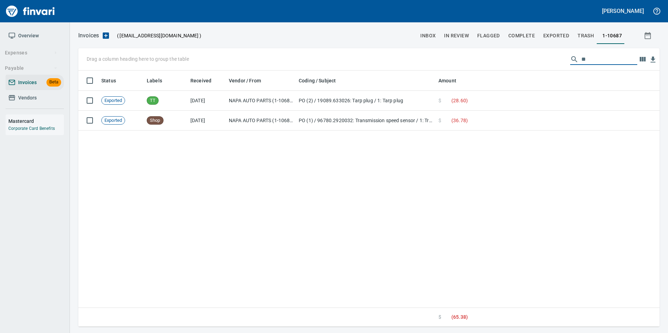
type input "*"
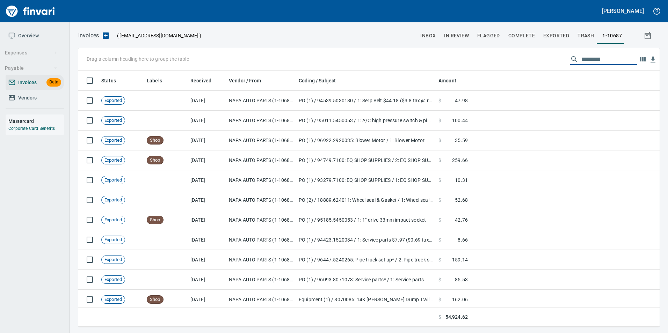
scroll to position [251, 571]
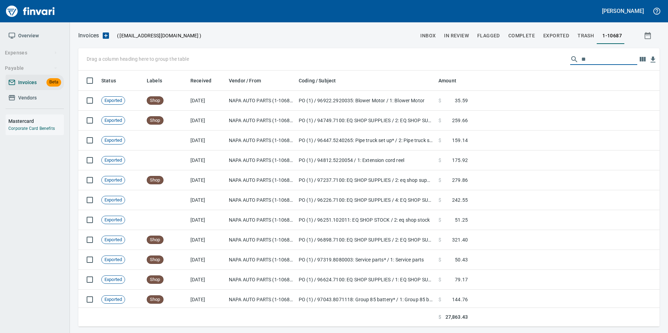
type input "*"
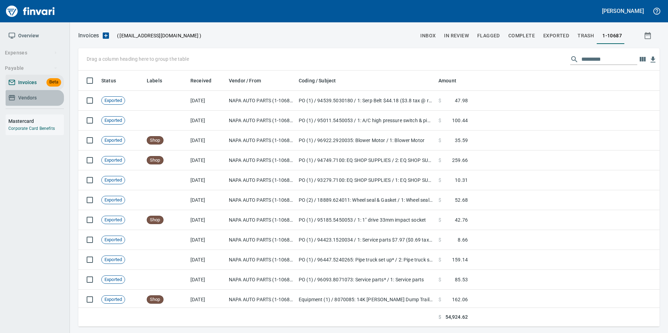
click at [26, 97] on span "Vendors" at bounding box center [27, 98] width 19 height 9
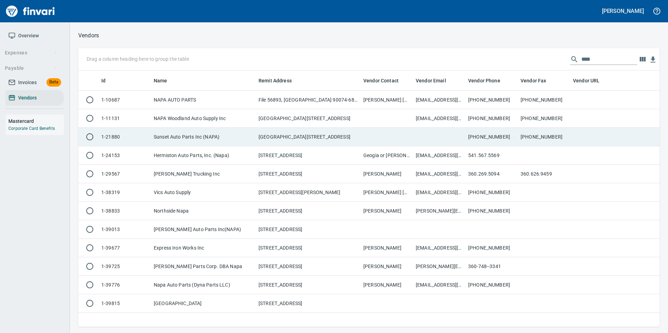
scroll to position [251, 576]
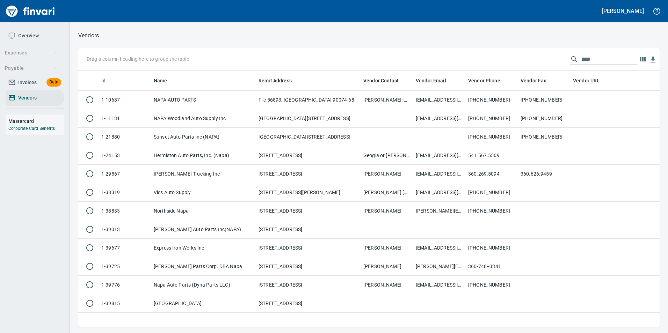
click at [592, 58] on input "****" at bounding box center [609, 59] width 56 height 11
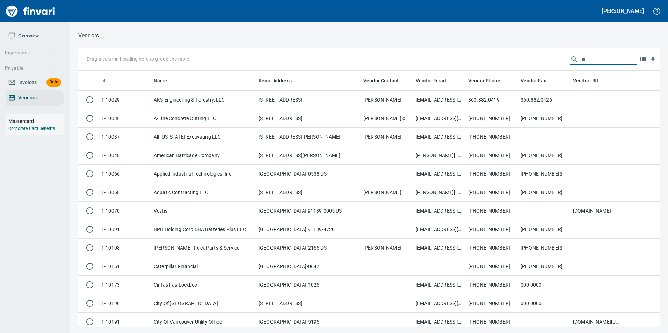
type input "*"
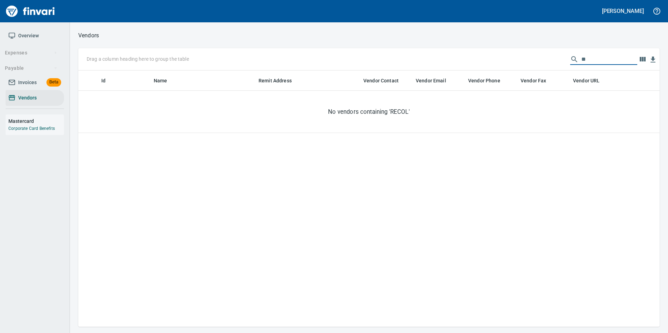
type input "*"
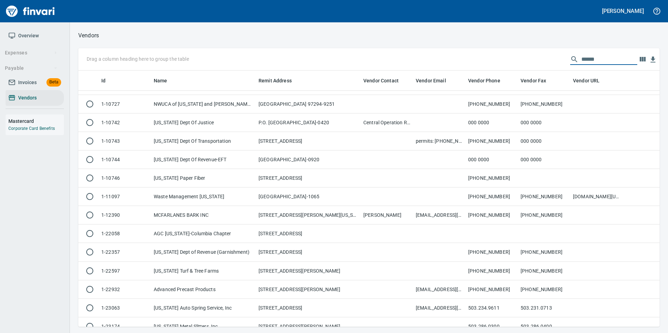
scroll to position [0, 0]
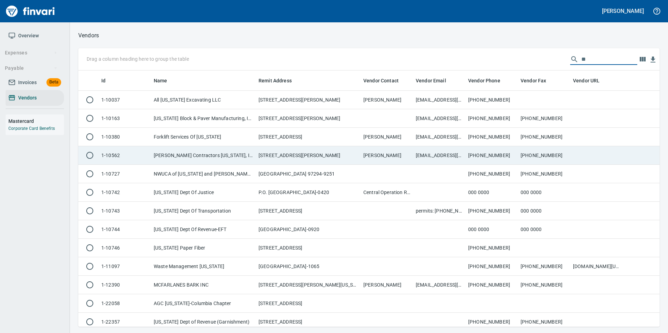
type input "*"
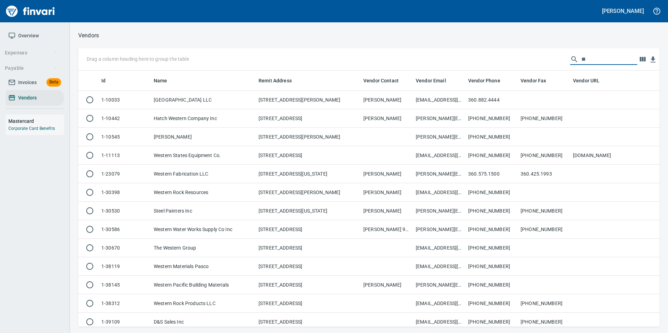
type input "*"
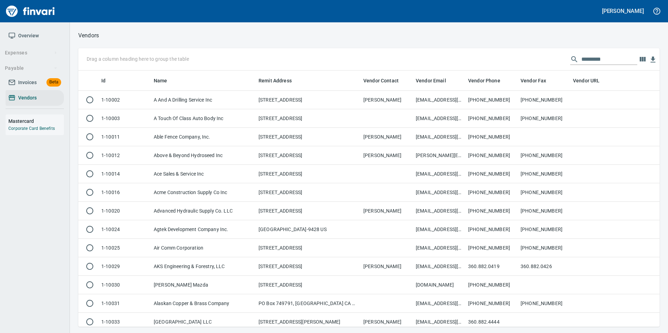
click at [624, 45] on div "Vendors Drag a column heading here to group the table Id Name Remit Address Ven…" at bounding box center [369, 179] width 598 height 296
click at [42, 84] on span "Invoices Beta" at bounding box center [34, 82] width 53 height 9
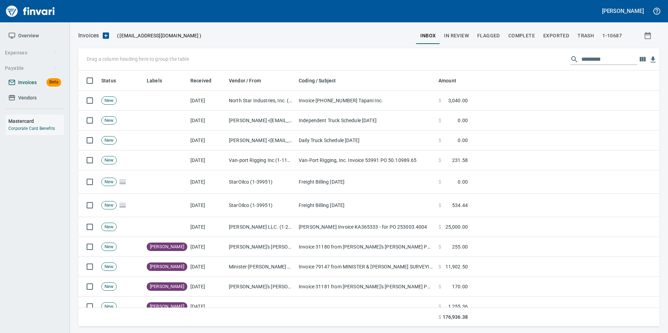
scroll to position [251, 571]
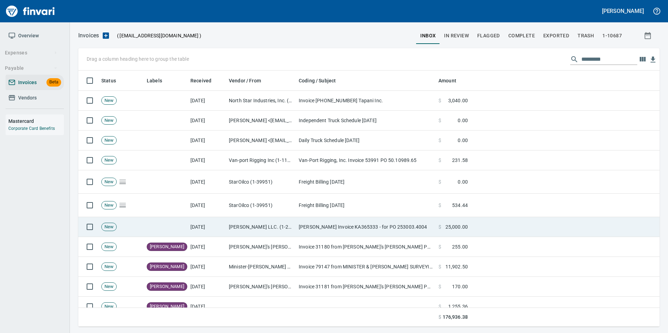
click at [205, 224] on td "[DATE]" at bounding box center [207, 227] width 38 height 20
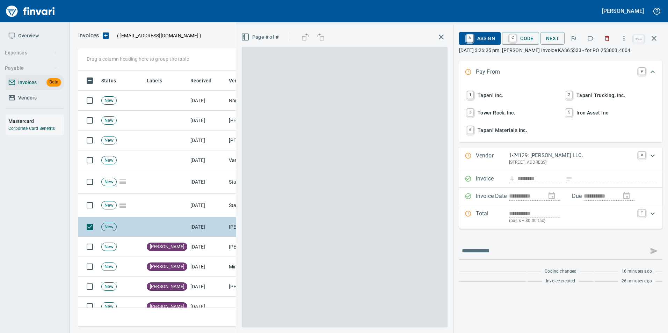
scroll to position [251, 570]
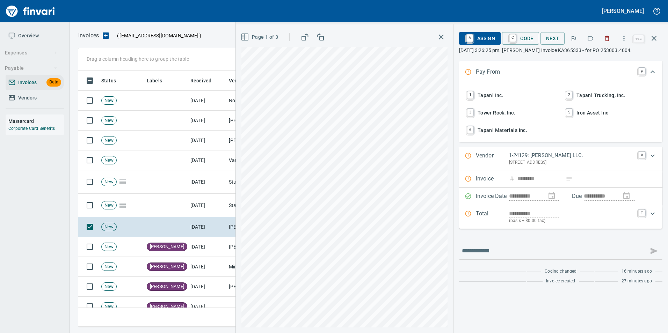
click at [609, 39] on icon "button" at bounding box center [607, 38] width 4 height 5
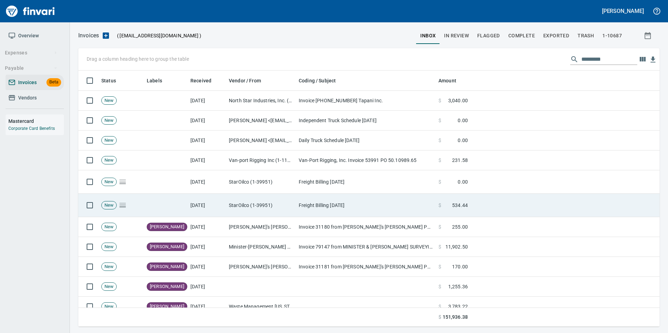
click at [284, 210] on td "StarOilco (1-39951)" at bounding box center [261, 205] width 70 height 23
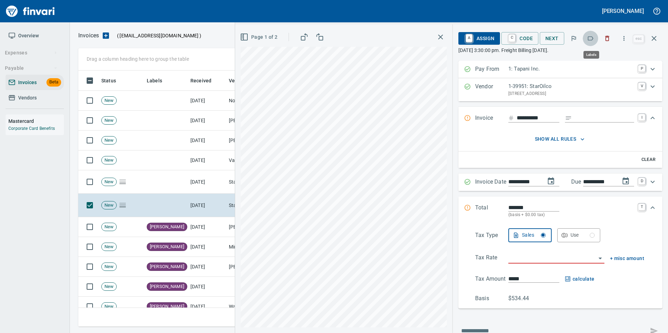
scroll to position [251, 570]
click at [589, 40] on icon "button" at bounding box center [590, 38] width 7 height 7
click at [651, 41] on icon "button" at bounding box center [654, 38] width 8 height 8
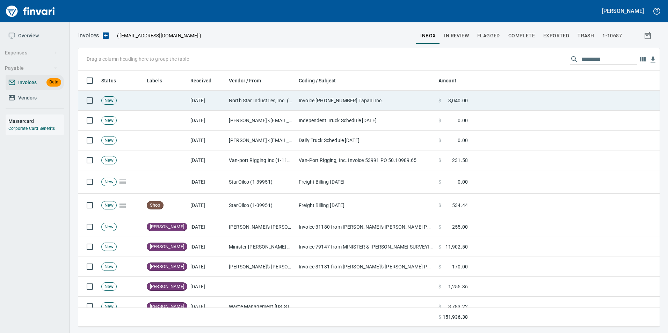
scroll to position [251, 570]
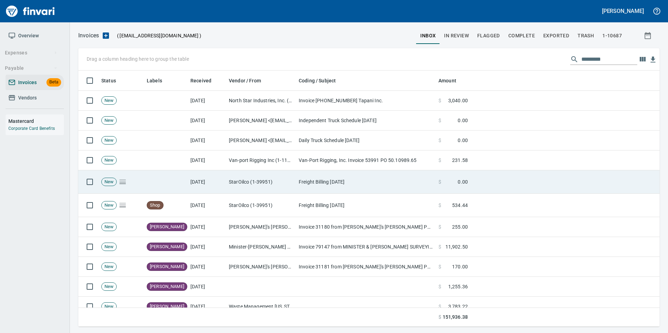
click at [314, 177] on td "Freight Billing [DATE]" at bounding box center [366, 181] width 140 height 23
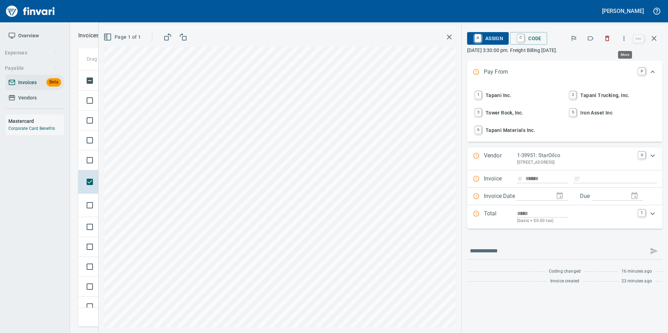
click at [625, 35] on icon "button" at bounding box center [623, 38] width 7 height 7
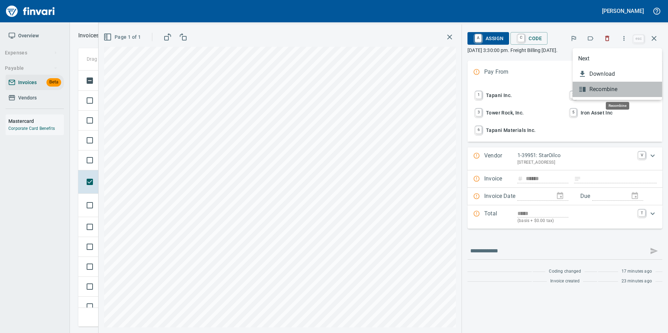
click at [611, 87] on span "Recombine" at bounding box center [622, 89] width 67 height 8
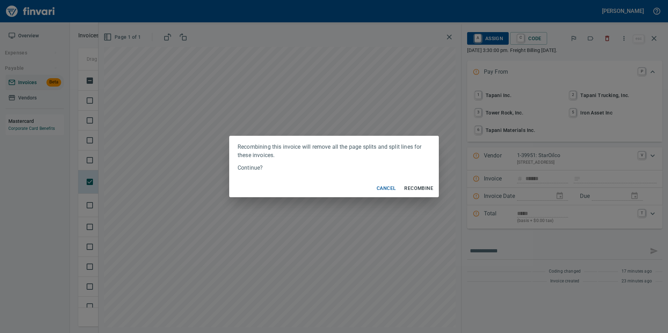
click at [417, 185] on span "Recombine" at bounding box center [418, 188] width 29 height 9
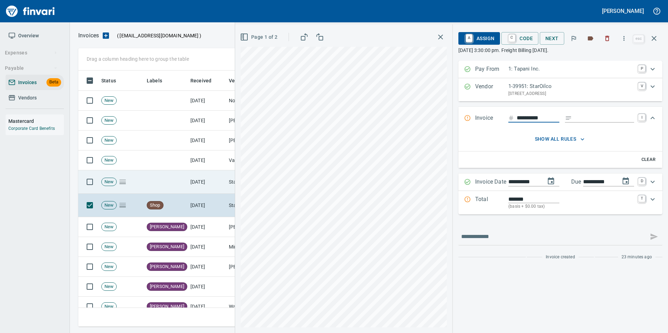
click at [195, 183] on td "[DATE]" at bounding box center [207, 181] width 38 height 23
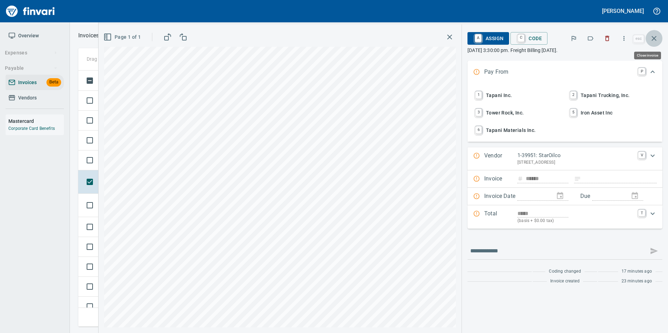
click at [656, 45] on button "button" at bounding box center [654, 38] width 17 height 17
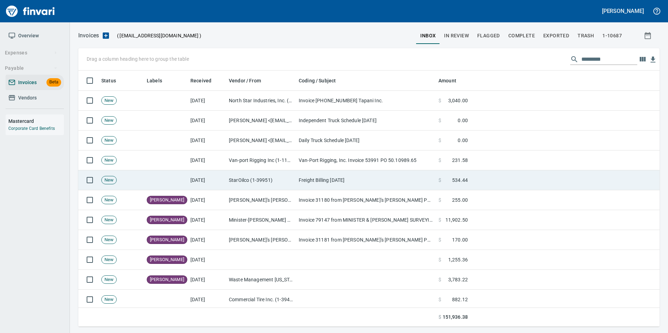
click at [220, 183] on td "[DATE]" at bounding box center [207, 180] width 38 height 20
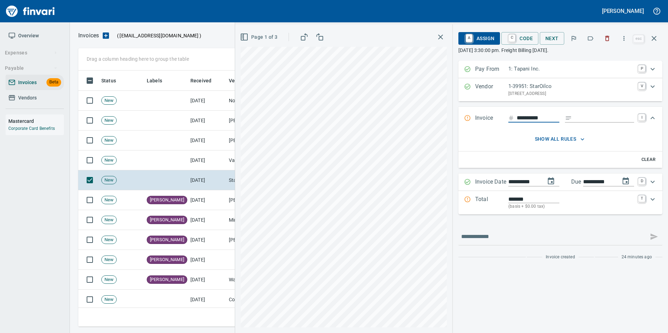
click at [259, 36] on span "Page 1 of 3" at bounding box center [259, 37] width 36 height 9
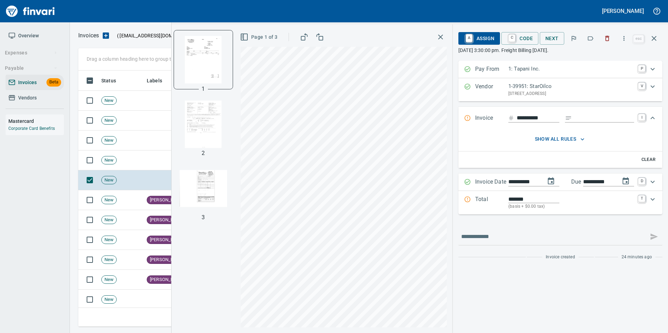
click at [207, 134] on img "button" at bounding box center [204, 125] width 48 height 48
click at [211, 174] on img "button" at bounding box center [204, 189] width 48 height 48
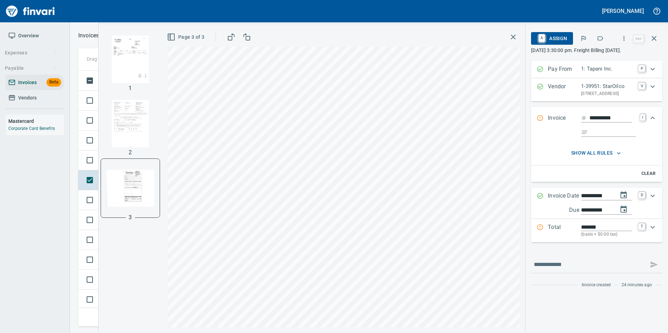
click at [136, 108] on img "button" at bounding box center [131, 124] width 48 height 48
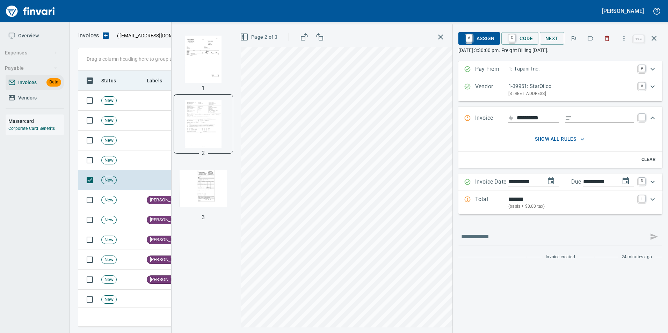
click at [130, 72] on th "Status" at bounding box center [121, 81] width 45 height 20
click at [185, 57] on img "button" at bounding box center [204, 60] width 48 height 48
click at [593, 33] on button "button" at bounding box center [590, 38] width 15 height 15
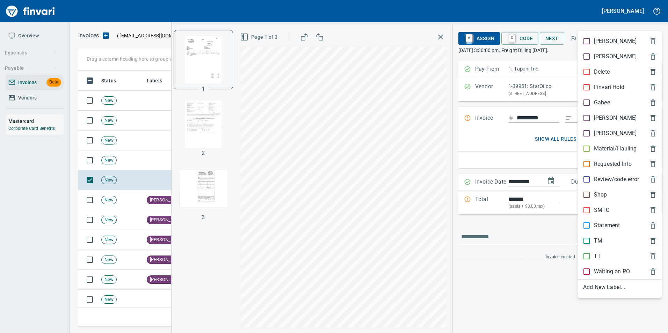
scroll to position [251, 570]
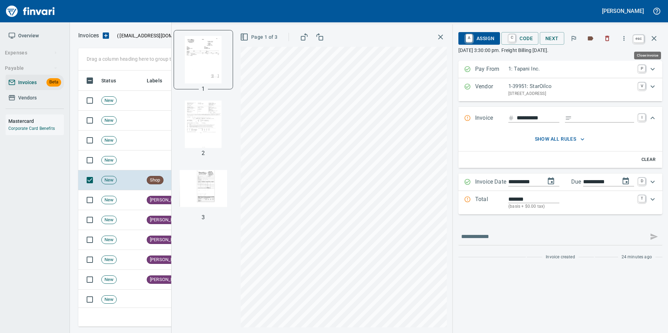
click at [659, 40] on button "button" at bounding box center [654, 38] width 17 height 17
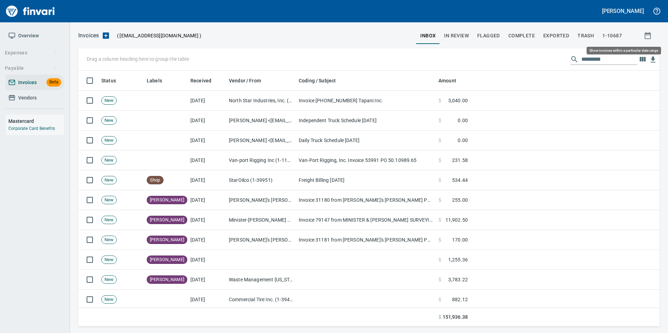
scroll to position [251, 570]
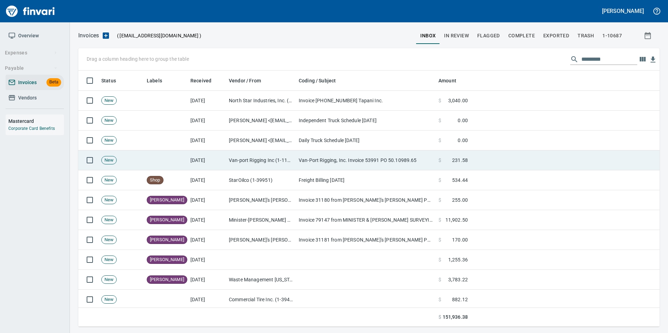
click at [286, 165] on td "Van-port Rigging Inc (1-11072)" at bounding box center [261, 161] width 70 height 20
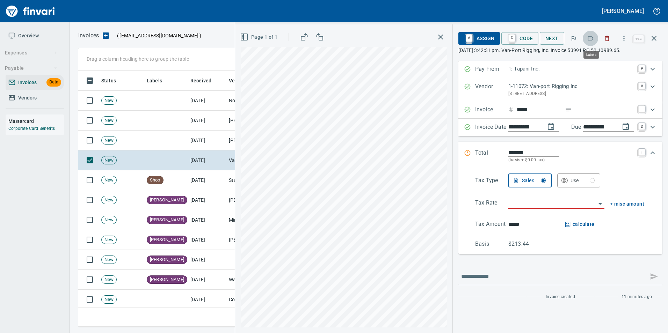
click at [588, 41] on icon "button" at bounding box center [590, 38] width 7 height 7
click at [653, 37] on icon "button" at bounding box center [654, 38] width 8 height 8
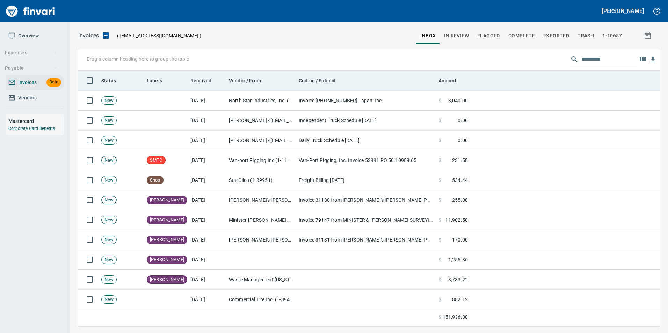
scroll to position [251, 570]
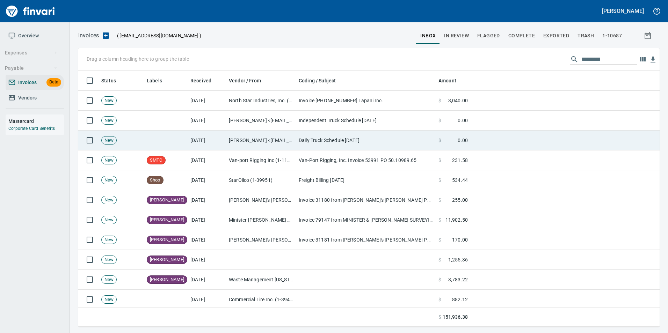
click at [277, 143] on td "[PERSON_NAME] <[EMAIL_ADDRESS][DOMAIN_NAME]>" at bounding box center [261, 141] width 70 height 20
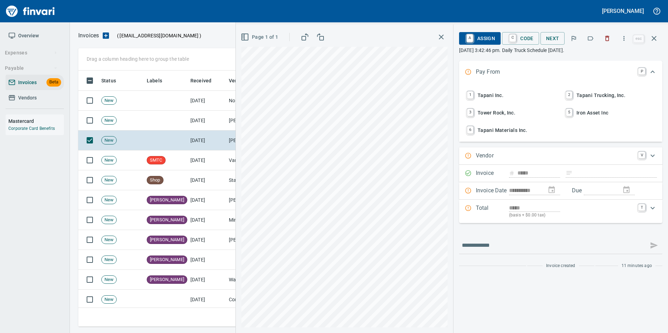
click at [604, 44] on button "button" at bounding box center [606, 38] width 15 height 15
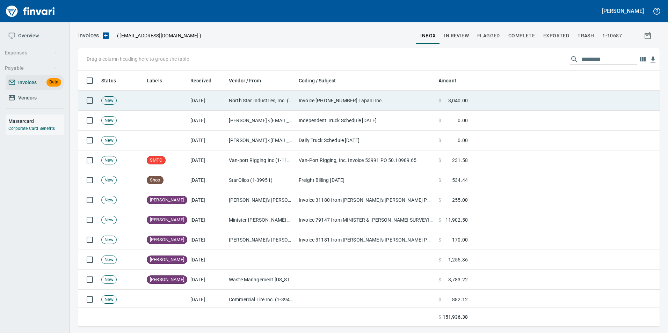
scroll to position [251, 570]
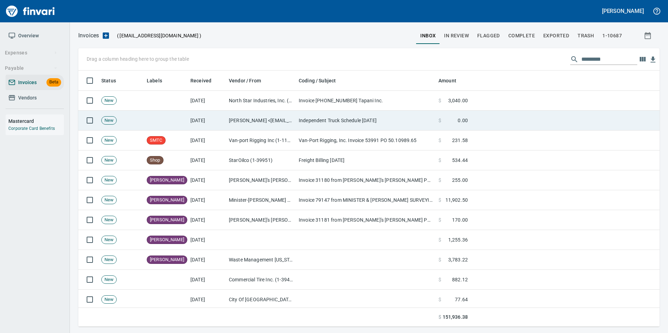
click at [290, 127] on td "Justin Bellcoff <justinb@tapani.com>" at bounding box center [261, 121] width 70 height 20
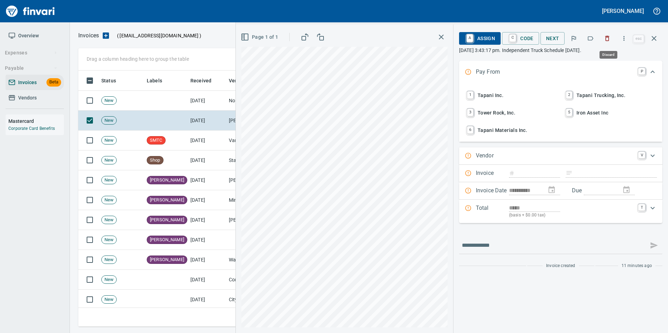
click at [607, 38] on icon "button" at bounding box center [607, 38] width 7 height 7
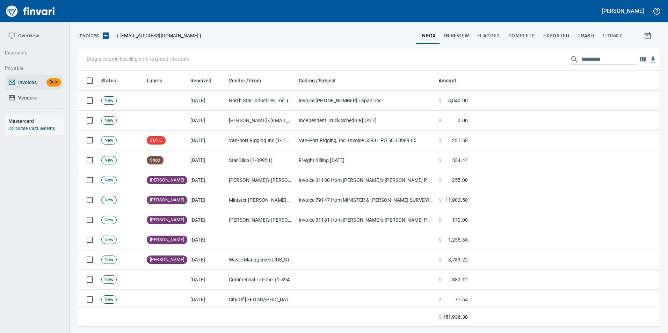
scroll to position [251, 570]
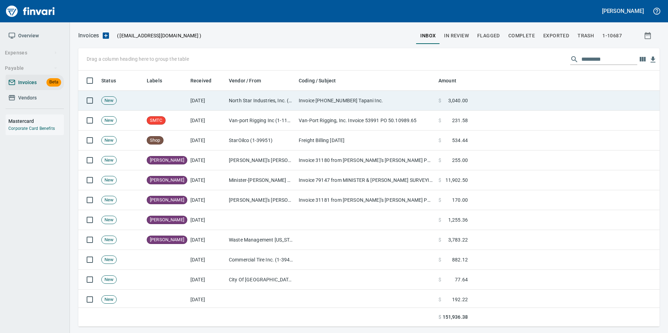
click at [248, 109] on td "North Star Industries, Inc. (1-21466)" at bounding box center [261, 101] width 70 height 20
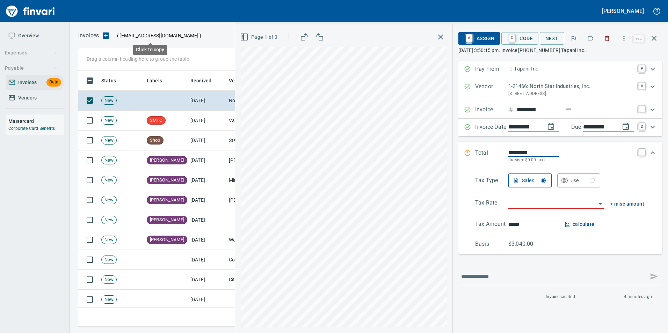
scroll to position [251, 570]
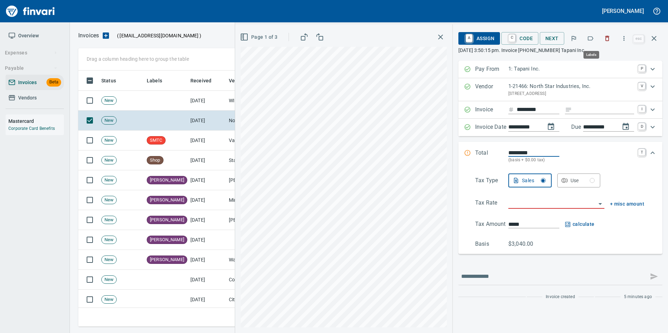
click at [592, 35] on icon "button" at bounding box center [590, 38] width 7 height 7
click at [659, 38] on button "button" at bounding box center [654, 38] width 17 height 17
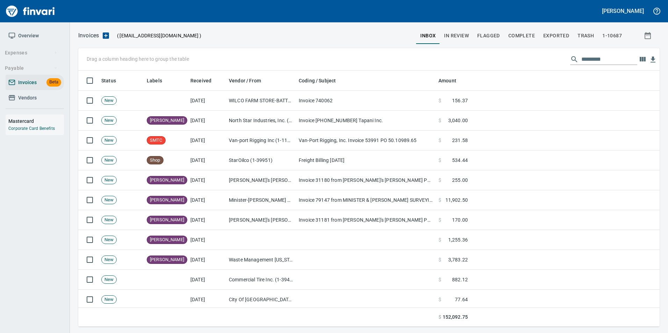
scroll to position [251, 571]
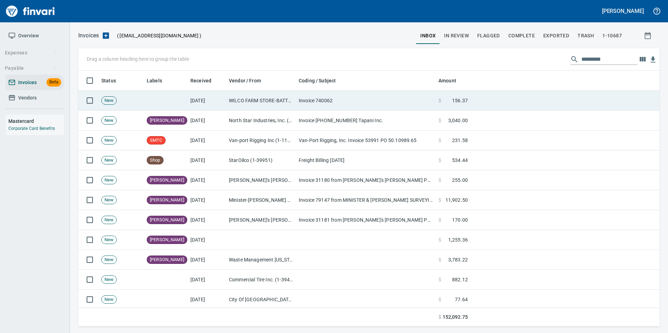
click at [229, 101] on td "WILCO FARM STORE-BATTLE GR-443 <CC@wilco.coop>" at bounding box center [261, 101] width 70 height 20
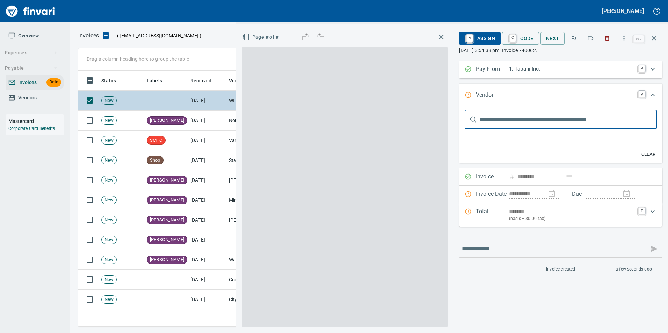
type input "**********"
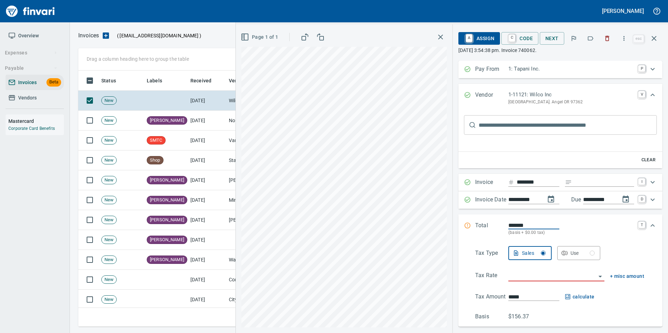
click at [592, 39] on icon "button" at bounding box center [590, 38] width 7 height 7
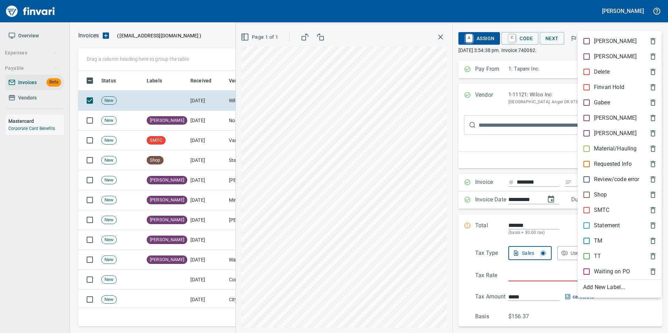
scroll to position [251, 570]
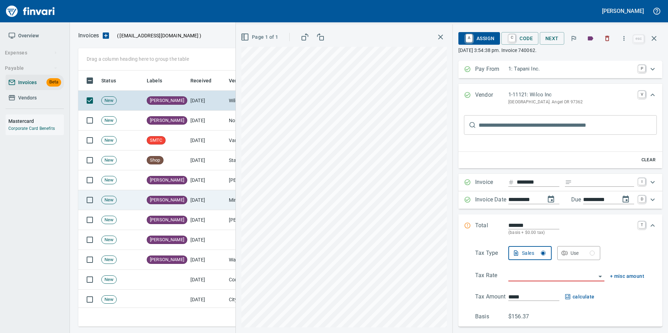
click at [653, 41] on icon "button" at bounding box center [654, 38] width 8 height 8
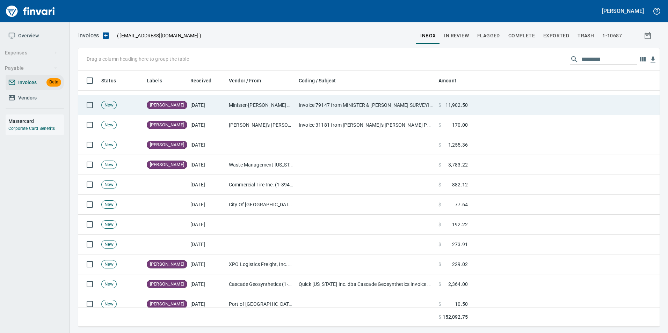
scroll to position [140, 0]
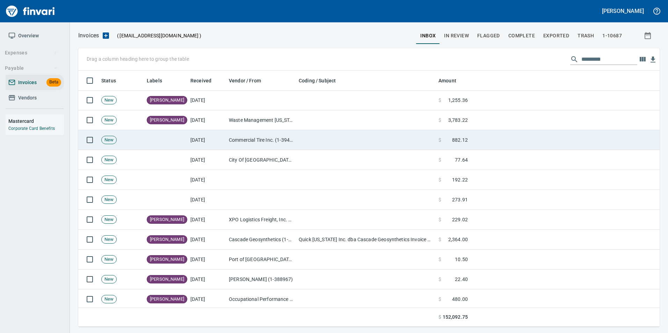
click at [268, 145] on td "Commercial Tire Inc. (1-39436)" at bounding box center [261, 140] width 70 height 20
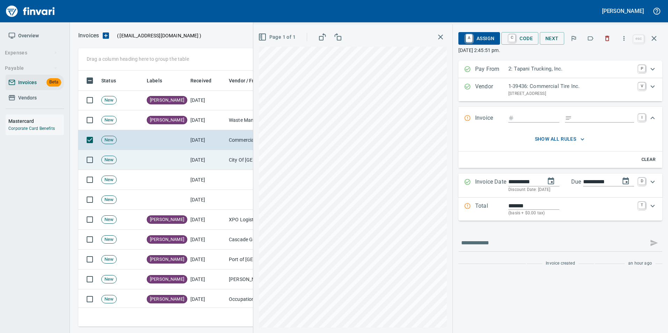
click at [206, 159] on td "[DATE]" at bounding box center [207, 160] width 38 height 20
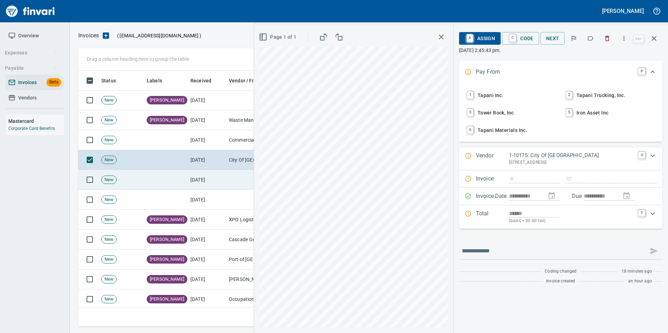
click at [196, 173] on td "[DATE]" at bounding box center [207, 180] width 38 height 20
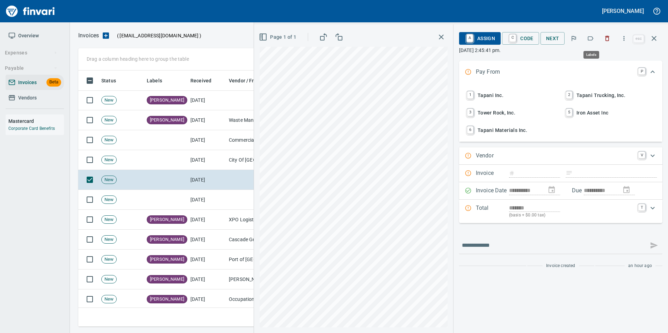
click at [593, 39] on icon "button" at bounding box center [590, 38] width 7 height 7
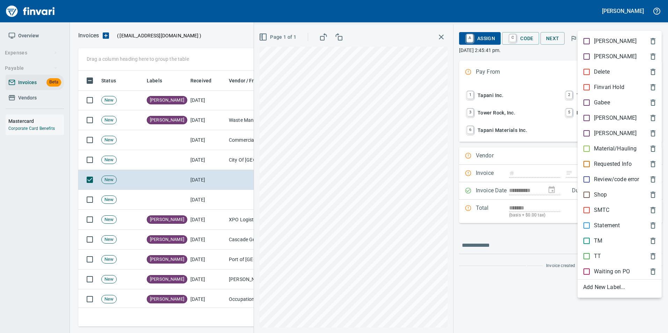
scroll to position [251, 570]
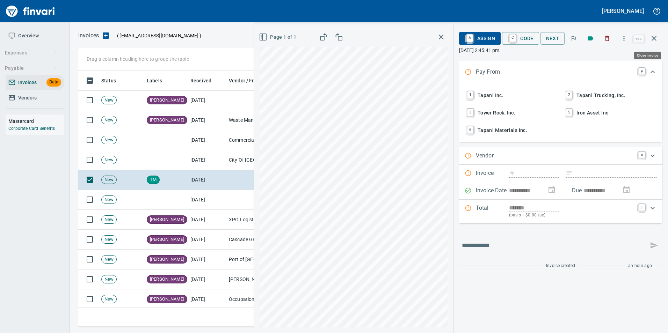
click at [649, 40] on button "button" at bounding box center [654, 38] width 17 height 17
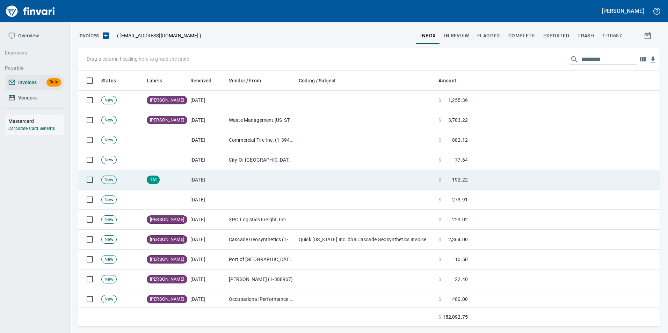
scroll to position [251, 570]
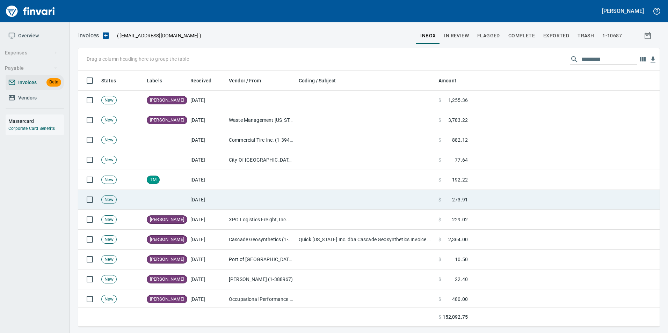
click at [213, 204] on td "[DATE]" at bounding box center [207, 200] width 38 height 20
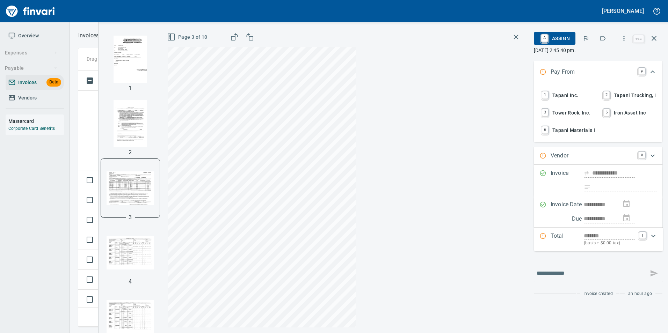
scroll to position [251, 570]
click at [139, 256] on img "button" at bounding box center [131, 253] width 48 height 48
click at [121, 312] on img "button" at bounding box center [131, 317] width 48 height 48
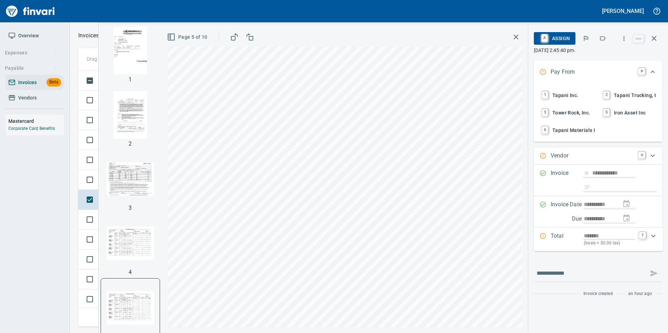
scroll to position [0, 0]
click at [121, 61] on img "button" at bounding box center [131, 60] width 48 height 48
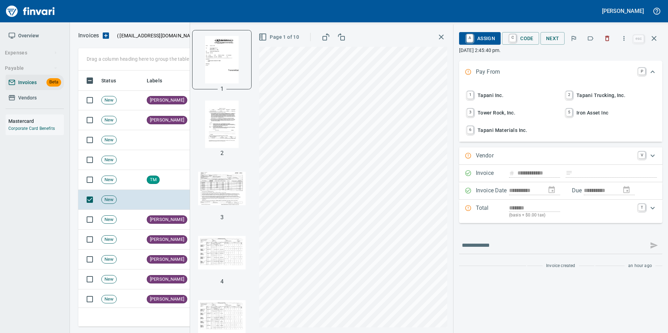
click at [287, 33] on span "Page 1 of 10" at bounding box center [279, 37] width 39 height 9
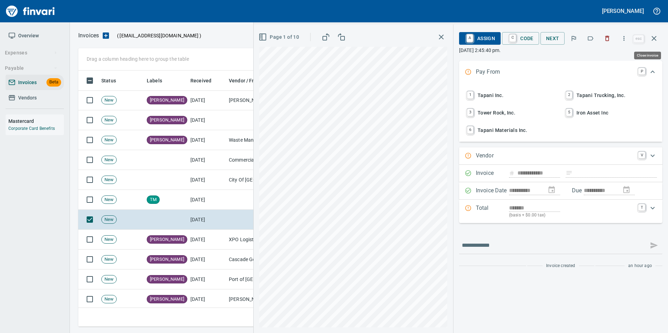
click at [658, 39] on button "button" at bounding box center [654, 38] width 17 height 17
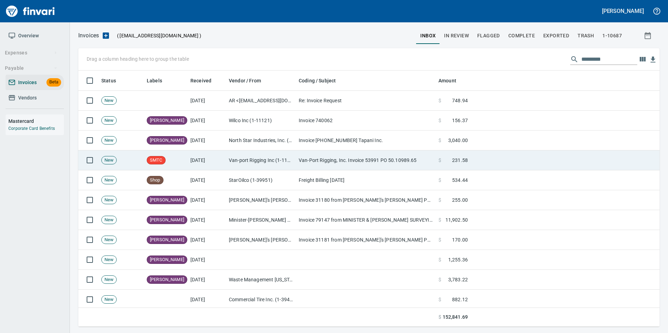
click at [203, 158] on td "[DATE]" at bounding box center [207, 161] width 38 height 20
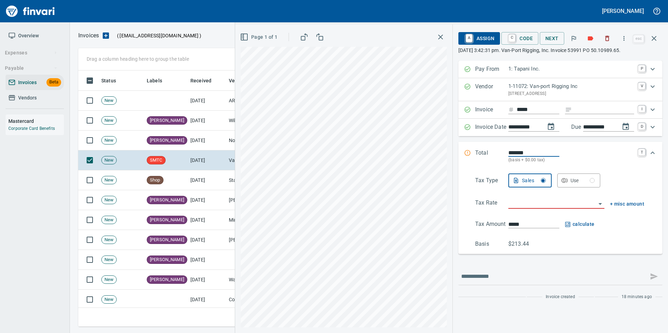
click at [584, 109] on input "Expand" at bounding box center [604, 109] width 59 height 9
type input "**********"
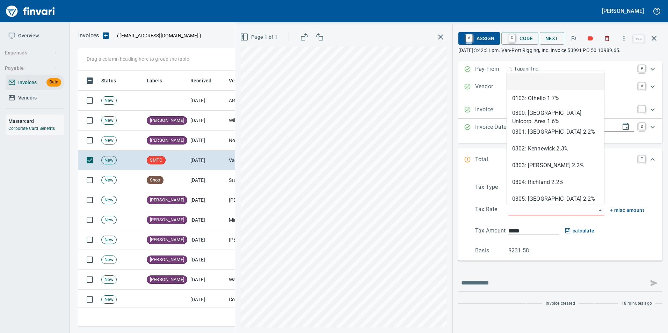
scroll to position [251, 570]
click at [543, 211] on input "search" at bounding box center [552, 210] width 88 height 10
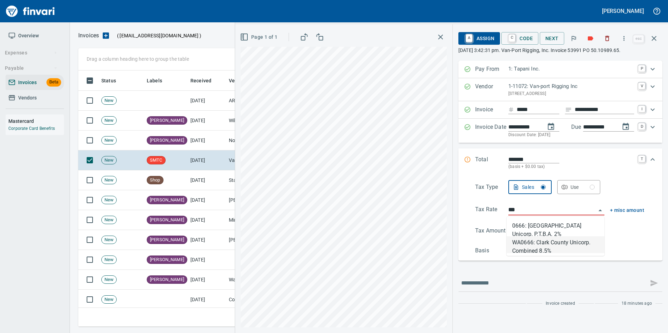
click at [558, 242] on li "WA0666: Clark County Unicorp. Combined 8.5%" at bounding box center [555, 244] width 98 height 17
type input "**********"
type input "******"
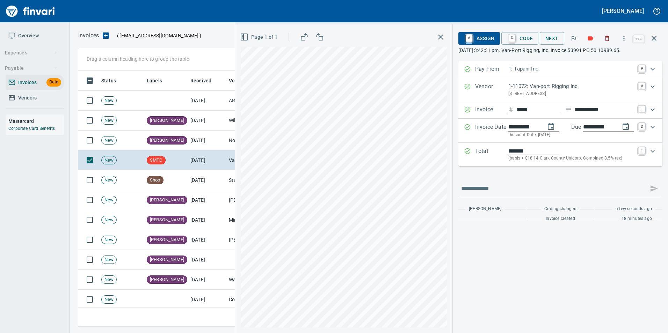
type input "**********"
click at [485, 38] on span "A Assign" at bounding box center [479, 38] width 30 height 12
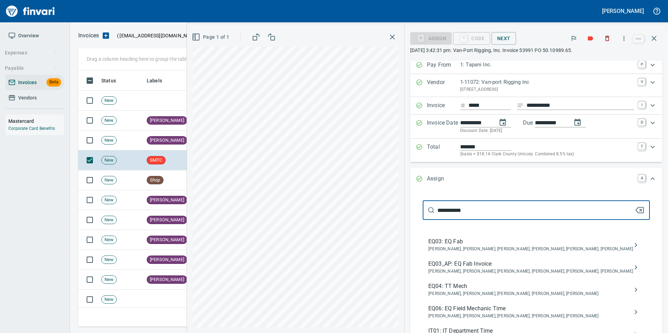
scroll to position [0, 0]
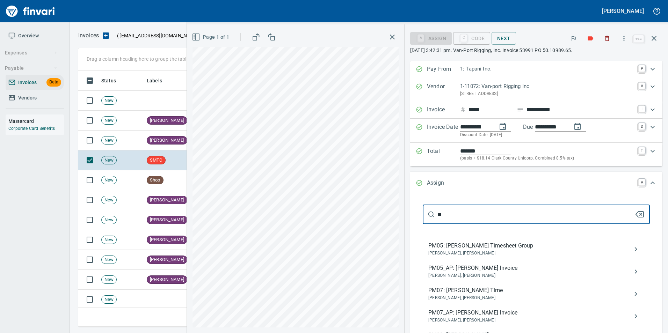
type input "*"
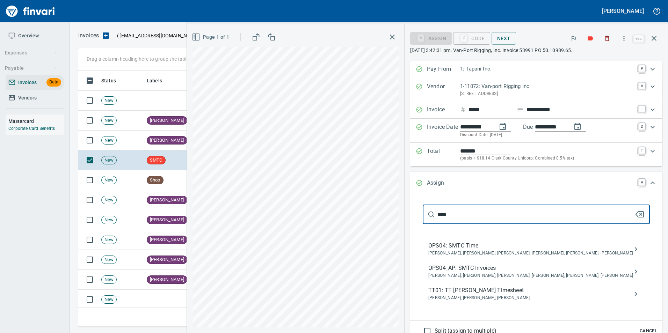
type input "****"
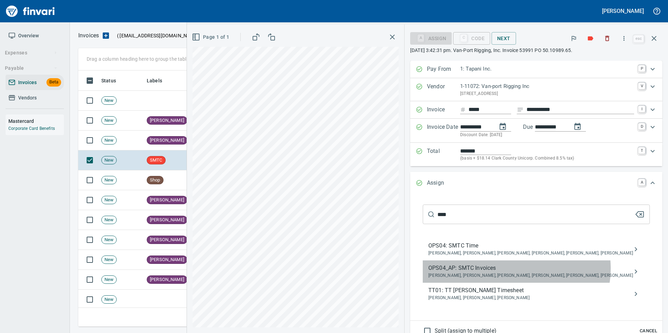
click at [557, 268] on span "OPS04_AP: SMTC Invoices" at bounding box center [530, 268] width 205 height 8
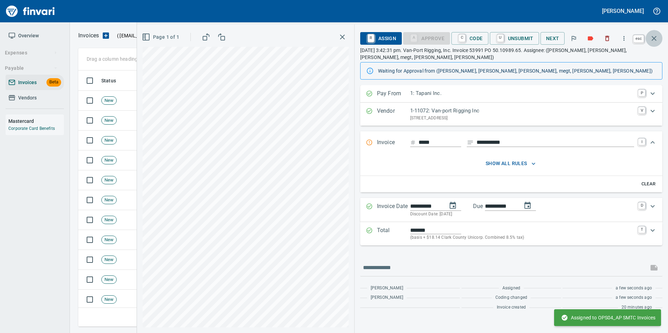
click at [652, 42] on icon "button" at bounding box center [654, 38] width 8 height 8
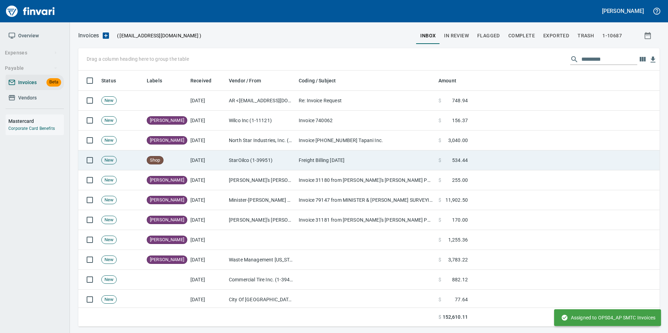
click at [252, 159] on td "StarOilco (1-39951)" at bounding box center [261, 161] width 70 height 20
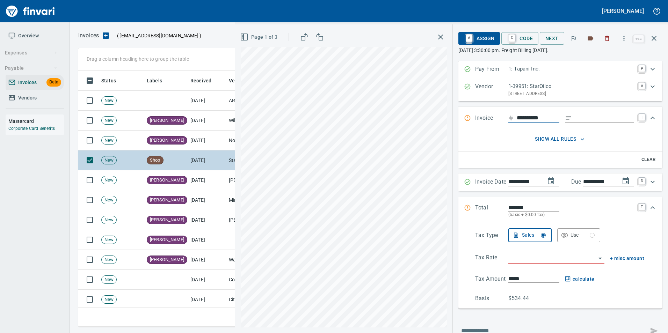
click at [656, 43] on button "button" at bounding box center [654, 38] width 17 height 17
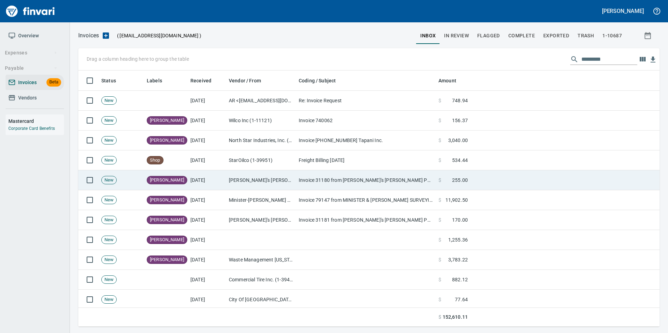
scroll to position [251, 570]
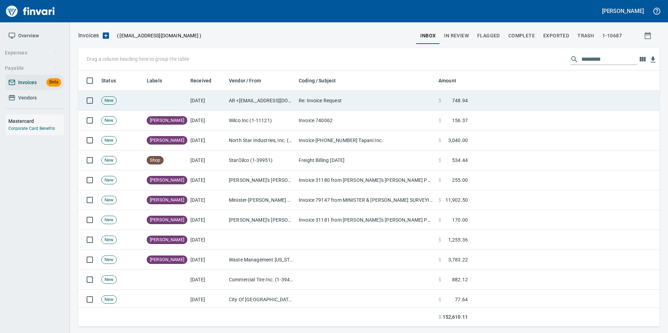
click at [330, 104] on td "Re: Invoice Request" at bounding box center [366, 101] width 140 height 20
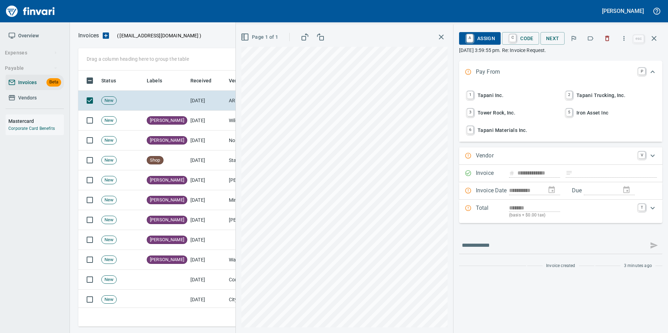
scroll to position [251, 570]
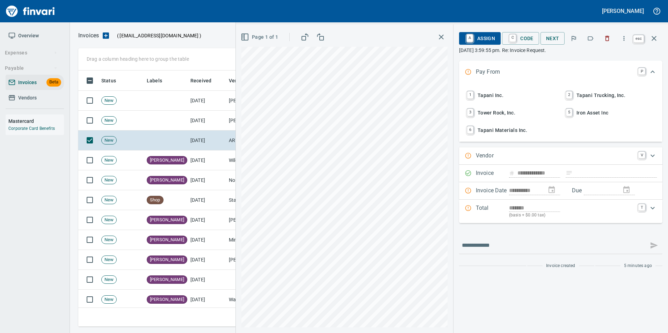
click at [655, 42] on icon "button" at bounding box center [654, 38] width 8 height 8
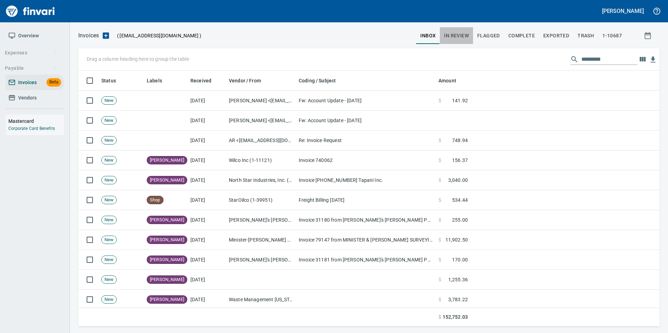
click at [454, 28] on button "In Review" at bounding box center [456, 35] width 33 height 17
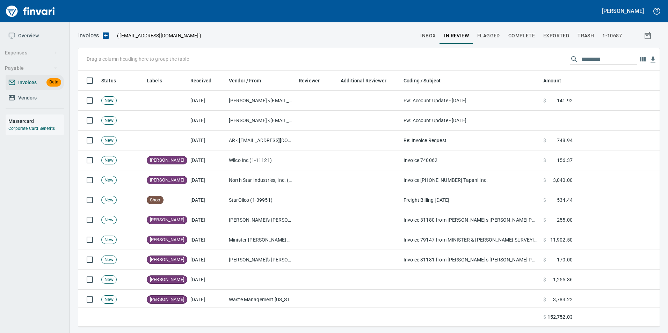
scroll to position [251, 571]
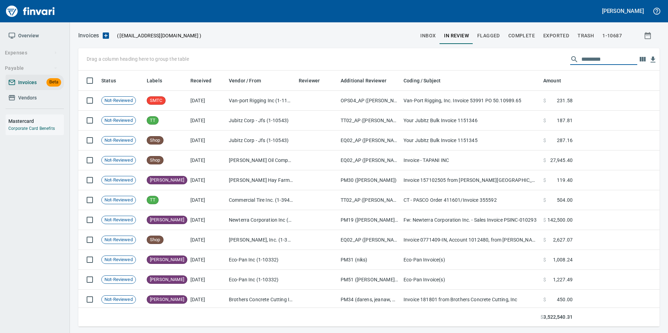
click at [612, 61] on input "text" at bounding box center [609, 59] width 56 height 11
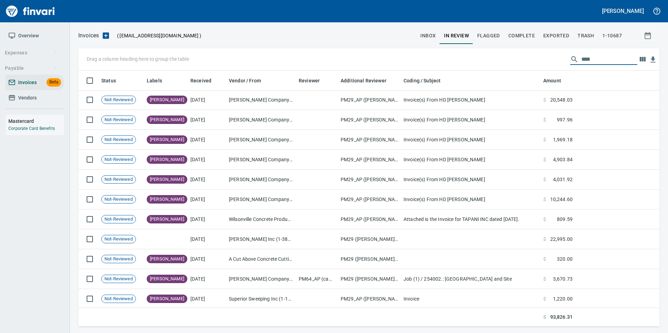
scroll to position [341, 0]
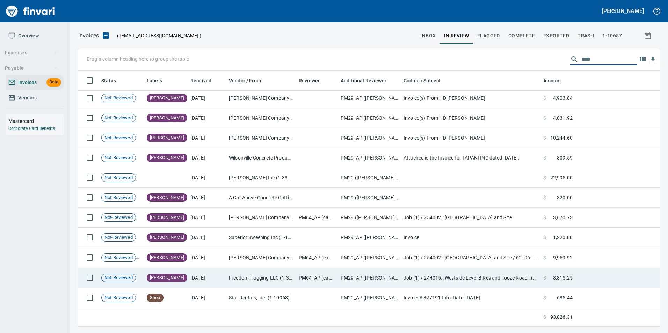
type input "****"
click at [235, 275] on td "Freedom Flagging LLC (1-39149)" at bounding box center [261, 278] width 70 height 20
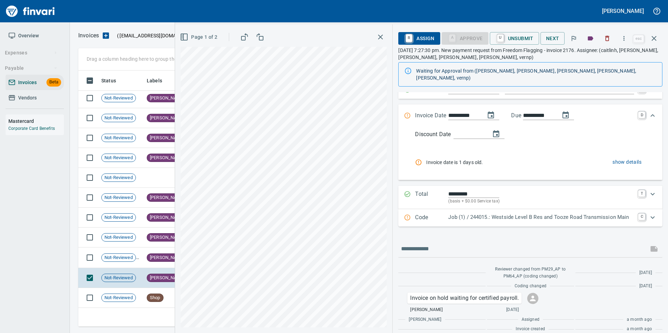
scroll to position [52, 0]
click at [152, 254] on div "[PERSON_NAME]" at bounding box center [167, 258] width 41 height 8
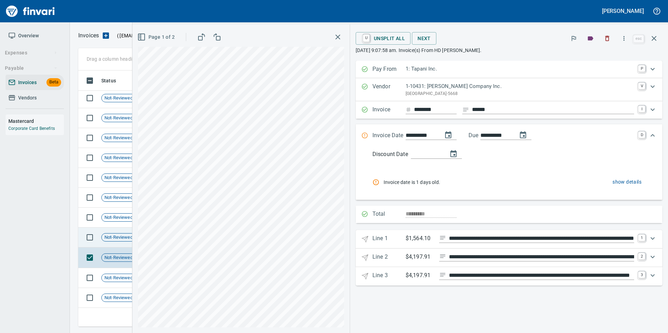
drag, startPoint x: 152, startPoint y: 254, endPoint x: 123, endPoint y: 240, distance: 32.8
click at [123, 240] on span "Not-Reviewed" at bounding box center [119, 237] width 34 height 7
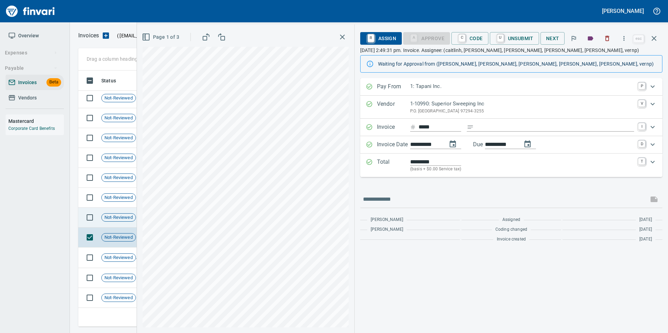
click at [116, 217] on span "Not-Reviewed" at bounding box center [119, 217] width 34 height 7
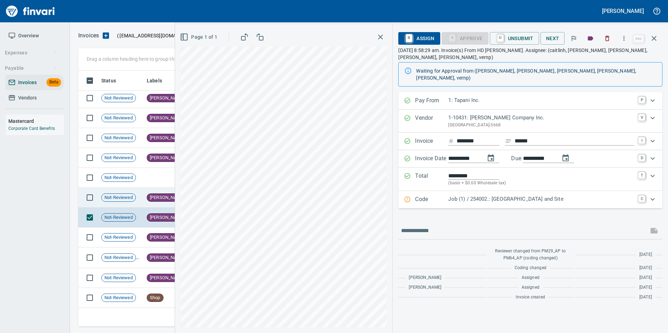
click at [137, 199] on td "Not-Reviewed" at bounding box center [121, 198] width 45 height 20
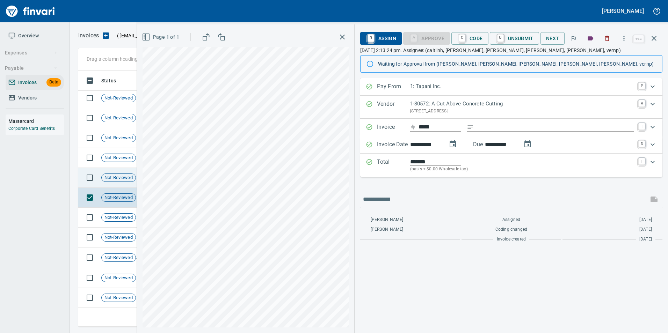
click at [120, 181] on span "Not-Reviewed" at bounding box center [119, 178] width 34 height 7
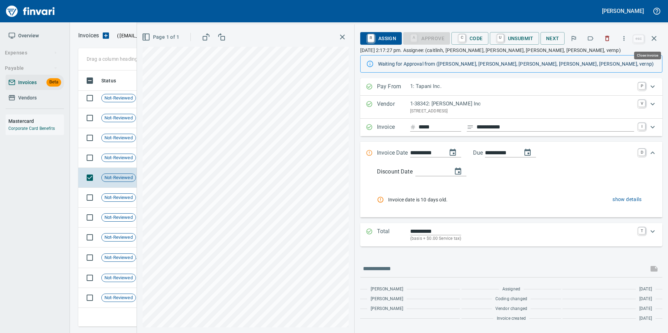
click at [656, 36] on icon "button" at bounding box center [654, 38] width 8 height 8
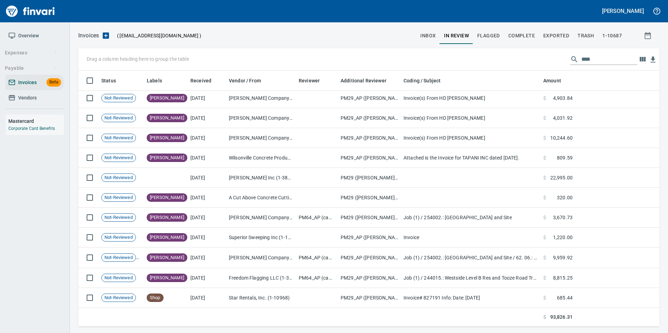
click at [435, 32] on span "inbox" at bounding box center [427, 35] width 15 height 9
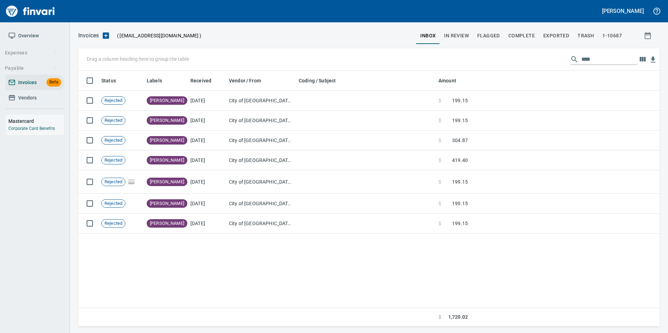
scroll to position [251, 576]
click at [602, 57] on input "****" at bounding box center [609, 59] width 56 height 11
type input "*"
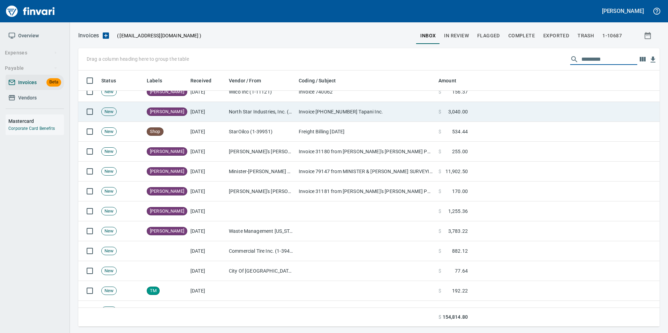
scroll to position [419, 0]
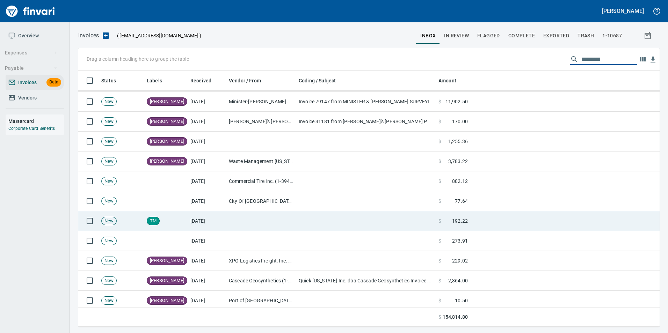
click at [243, 226] on td at bounding box center [261, 221] width 70 height 20
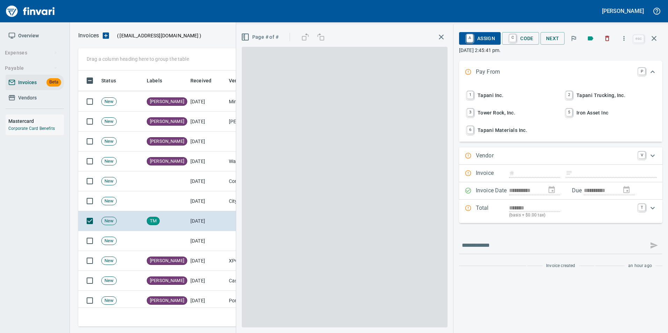
scroll to position [251, 570]
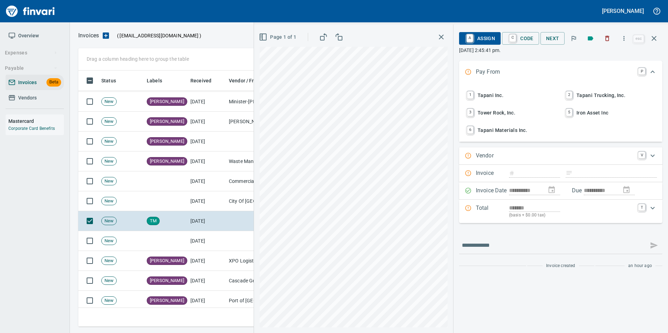
click at [483, 39] on span "A Assign" at bounding box center [480, 38] width 30 height 12
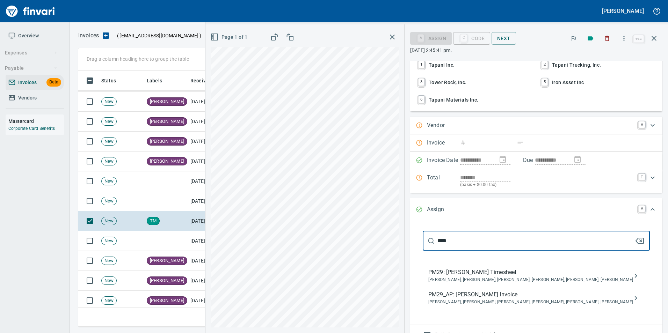
scroll to position [97, 0]
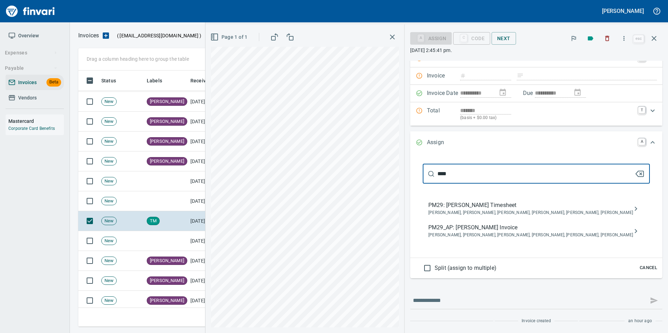
type input "****"
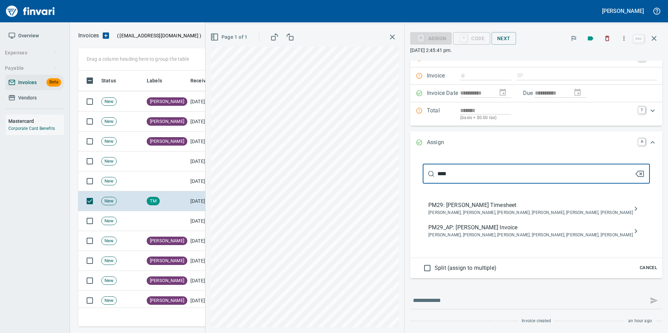
click at [638, 178] on div "**** ​" at bounding box center [536, 174] width 227 height 20
click at [635, 170] on icon "button" at bounding box center [639, 174] width 8 height 8
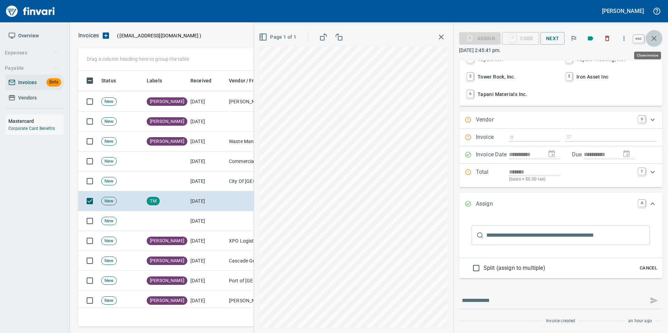
scroll to position [251, 570]
click at [658, 43] on button "button" at bounding box center [654, 38] width 17 height 17
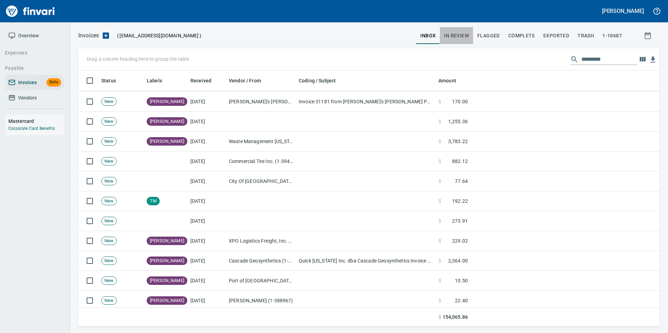
click at [457, 36] on span "In Review" at bounding box center [456, 35] width 25 height 9
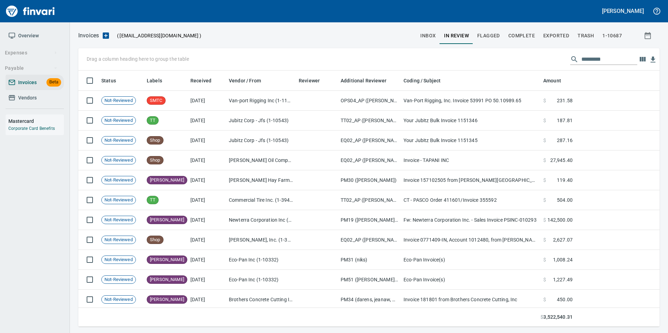
scroll to position [251, 571]
click at [594, 62] on input "text" at bounding box center [609, 59] width 56 height 11
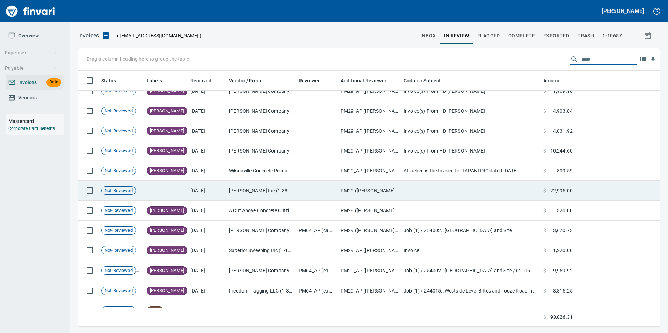
scroll to position [341, 0]
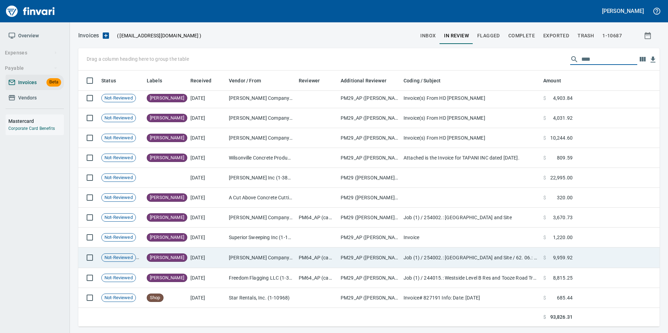
click at [205, 252] on td "9/10/2025" at bounding box center [207, 258] width 38 height 21
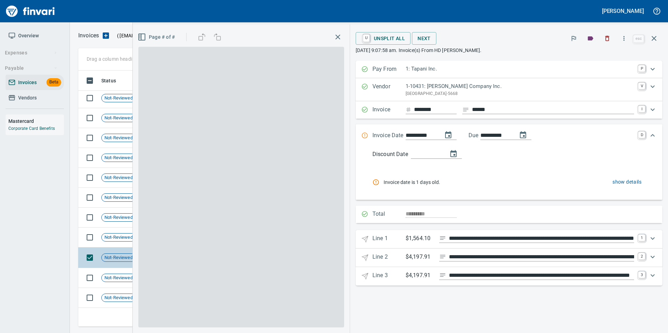
scroll to position [251, 570]
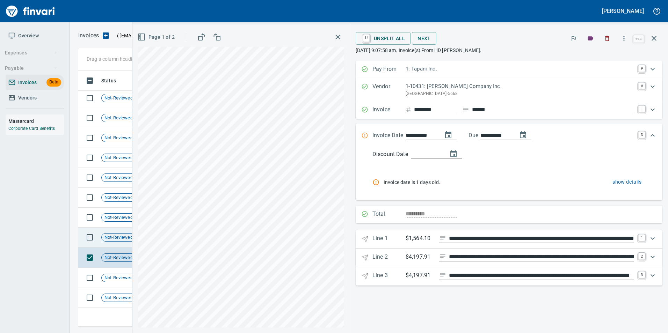
click at [123, 239] on span "Not-Reviewed" at bounding box center [119, 237] width 34 height 7
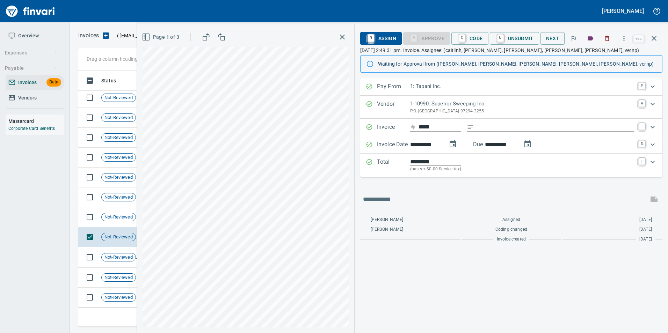
scroll to position [324, 0]
click at [119, 217] on span "Not-Reviewed" at bounding box center [119, 217] width 34 height 7
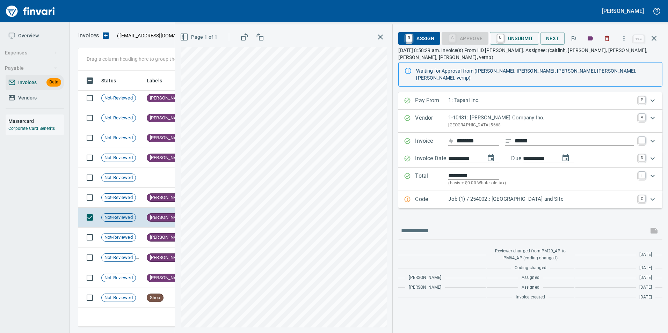
click at [658, 41] on button "button" at bounding box center [654, 38] width 17 height 17
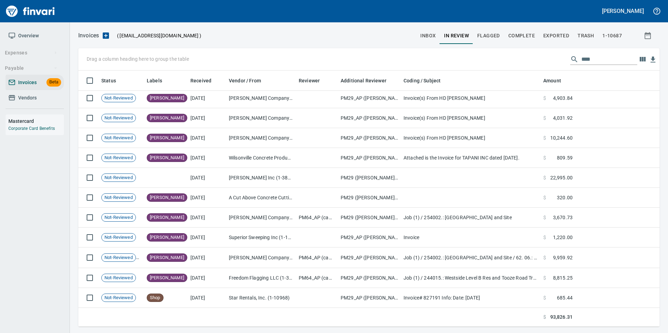
click at [593, 54] on input "****" at bounding box center [609, 59] width 56 height 11
type input "*"
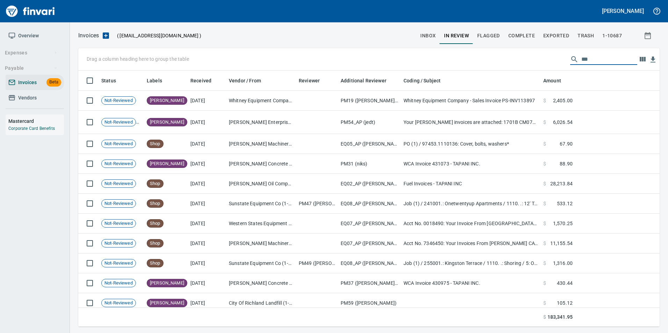
scroll to position [251, 571]
type input "*"
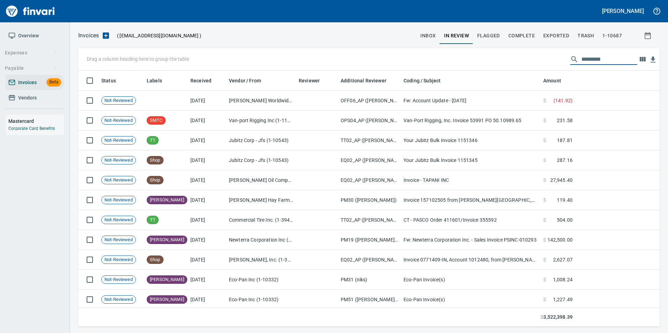
click at [38, 98] on span "Vendors" at bounding box center [34, 98] width 53 height 9
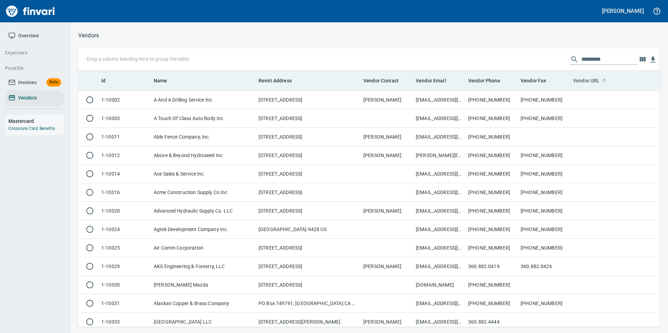
scroll to position [251, 571]
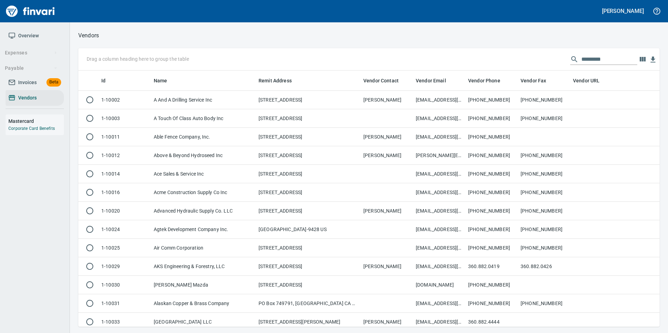
click at [584, 66] on div "Drag a column heading here to group the table" at bounding box center [368, 59] width 581 height 22
click at [585, 62] on input "text" at bounding box center [609, 59] width 56 height 11
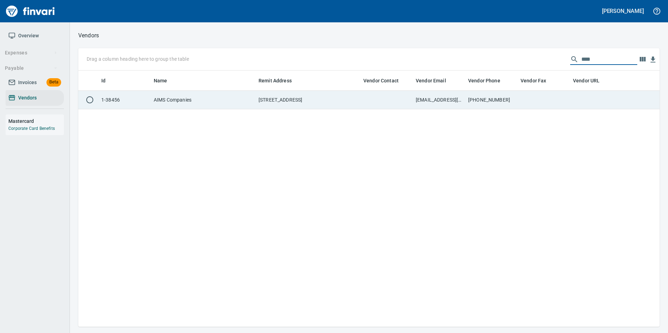
type input "****"
click at [421, 99] on td "AR@aimscompanies.com ; accounting.com@aimscompanies.com" at bounding box center [439, 100] width 52 height 19
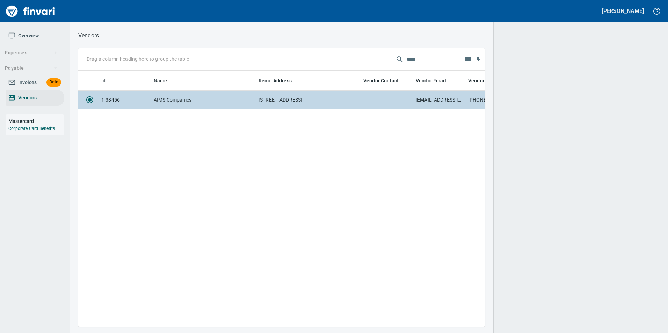
scroll to position [246, 485]
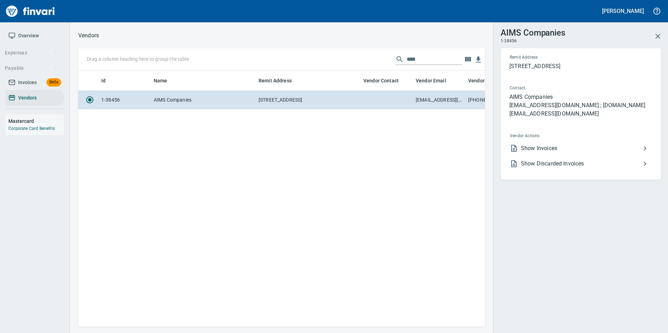
scroll to position [246, 401]
click at [570, 153] on span "Show Invoices" at bounding box center [581, 148] width 120 height 8
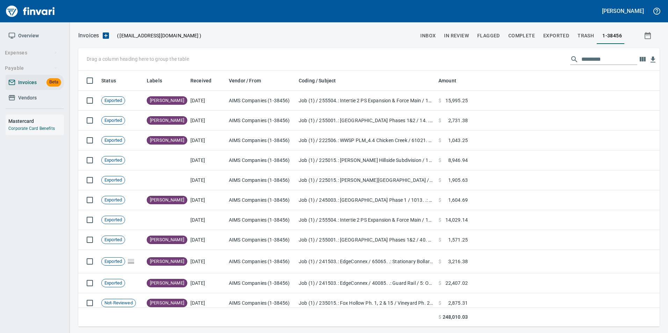
scroll to position [251, 571]
click at [607, 61] on input "text" at bounding box center [609, 59] width 56 height 11
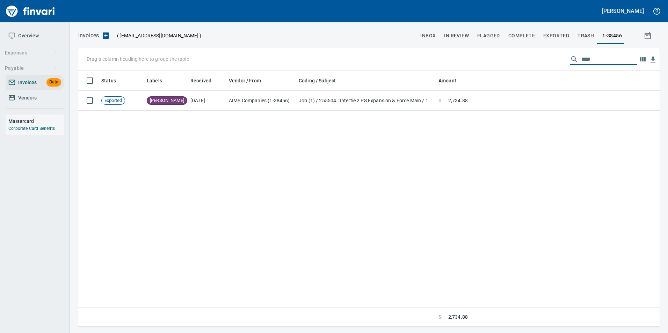
type input "****"
click at [600, 111] on div "Status Labels Received Vendor / From Coding / Subject Amount Exported [PERSON_N…" at bounding box center [368, 199] width 581 height 257
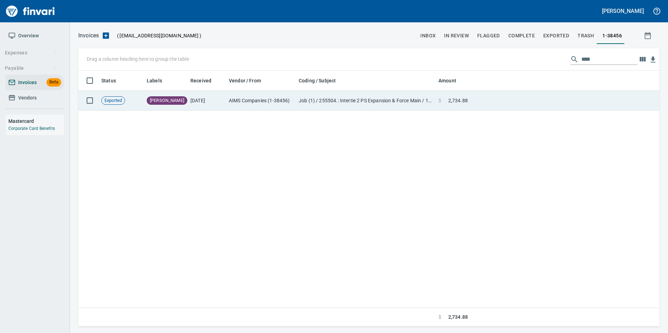
click at [600, 110] on td at bounding box center [565, 101] width 189 height 20
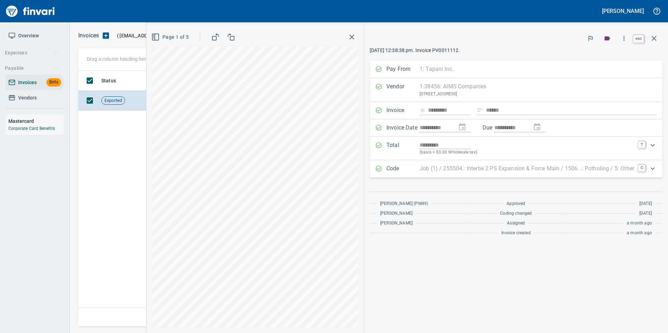
click at [653, 39] on icon "button" at bounding box center [654, 38] width 8 height 8
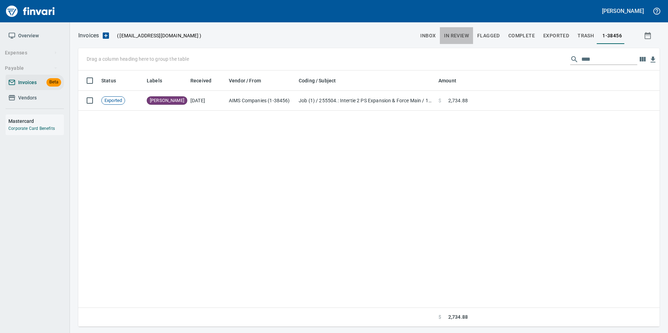
drag, startPoint x: 468, startPoint y: 37, endPoint x: 473, endPoint y: 41, distance: 6.7
click at [473, 41] on button "In Review" at bounding box center [456, 35] width 33 height 17
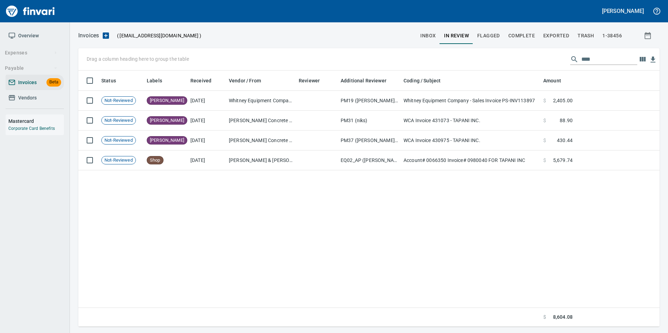
scroll to position [251, 576]
click at [604, 55] on input "****" at bounding box center [609, 59] width 56 height 11
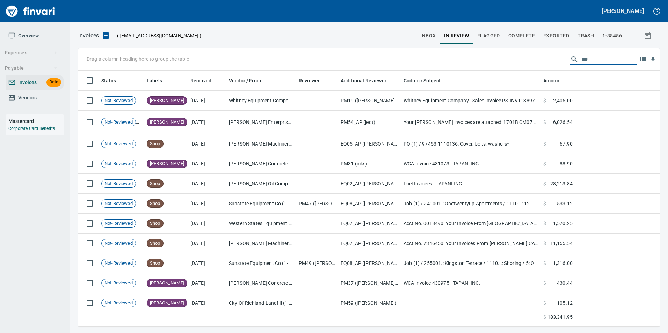
scroll to position [251, 571]
type input "*"
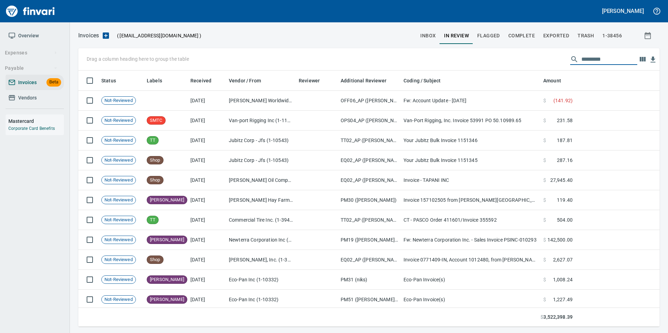
click at [602, 57] on input "text" at bounding box center [609, 59] width 56 height 11
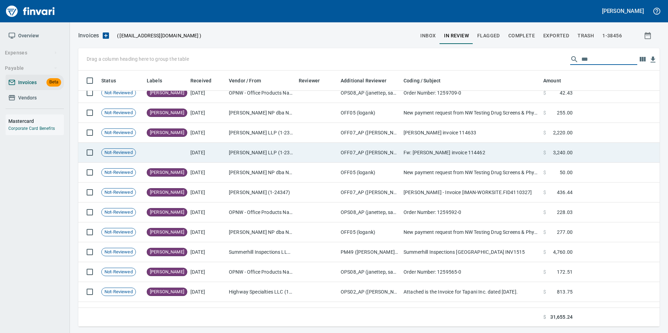
scroll to position [81, 0]
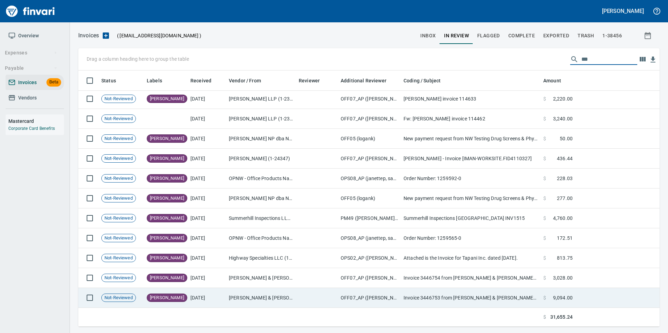
click at [224, 301] on td "[DATE]" at bounding box center [207, 298] width 38 height 20
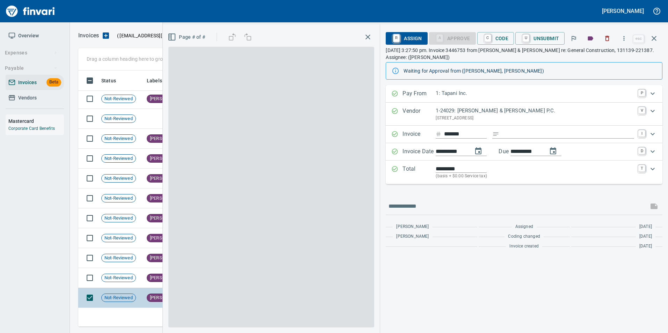
scroll to position [251, 570]
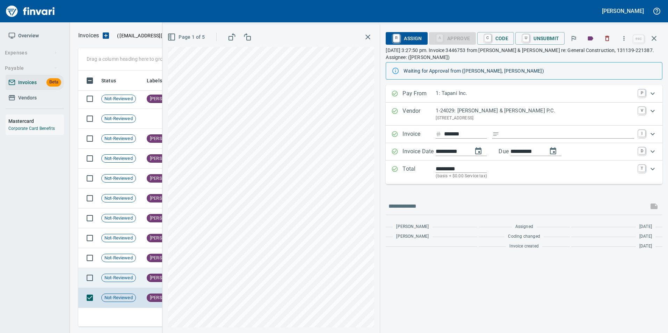
click at [147, 278] on span "[PERSON_NAME]" at bounding box center [167, 278] width 40 height 7
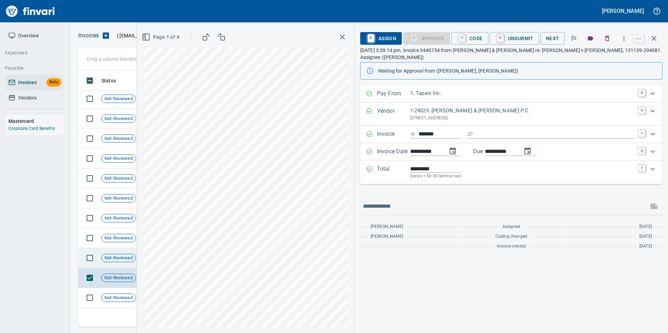
click at [114, 259] on span "Not-Reviewed" at bounding box center [119, 258] width 34 height 7
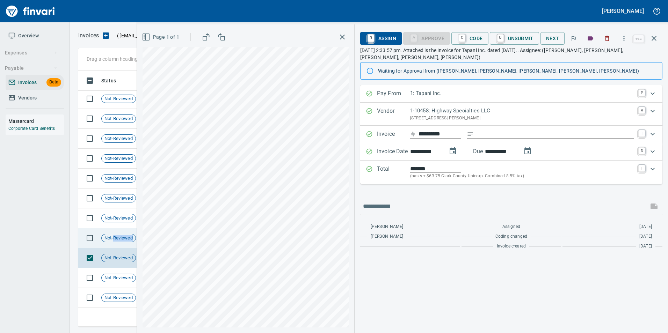
click at [115, 242] on td "Not-Reviewed" at bounding box center [121, 238] width 45 height 20
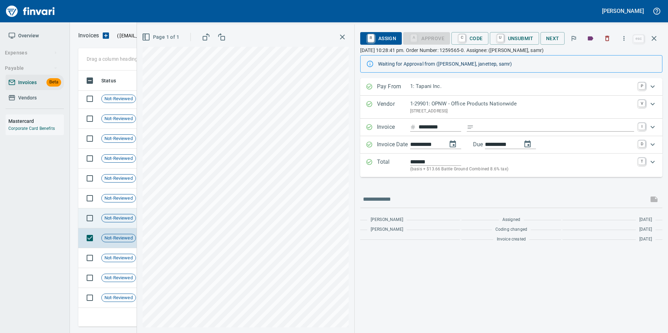
drag, startPoint x: 115, startPoint y: 242, endPoint x: 112, endPoint y: 221, distance: 21.1
click at [112, 221] on span "Not-Reviewed" at bounding box center [119, 218] width 34 height 7
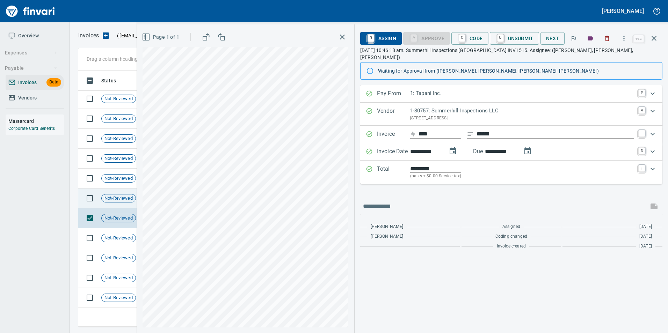
click at [106, 201] on span "Not-Reviewed" at bounding box center [119, 198] width 34 height 7
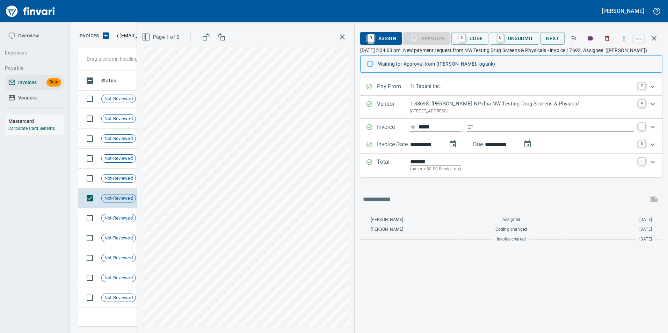
click at [658, 40] on button "button" at bounding box center [654, 38] width 17 height 17
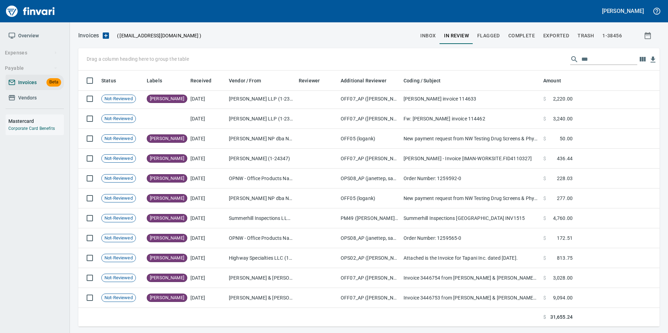
scroll to position [251, 570]
click at [608, 64] on input "***" at bounding box center [609, 59] width 56 height 11
type input "*"
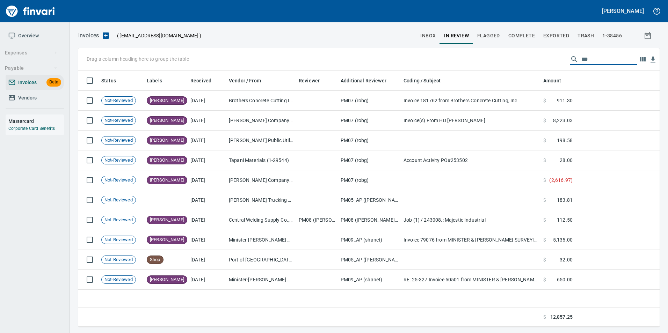
scroll to position [251, 576]
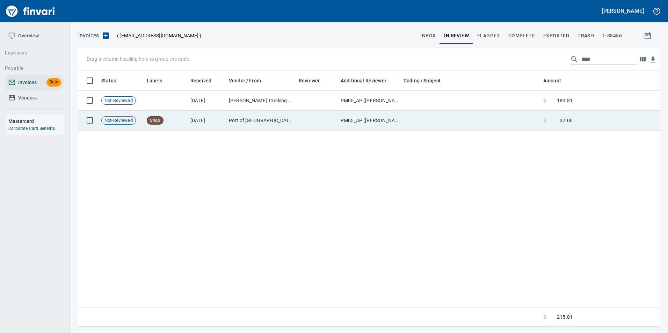
click at [384, 125] on td "PM05_AP ([PERSON_NAME])" at bounding box center [369, 121] width 63 height 20
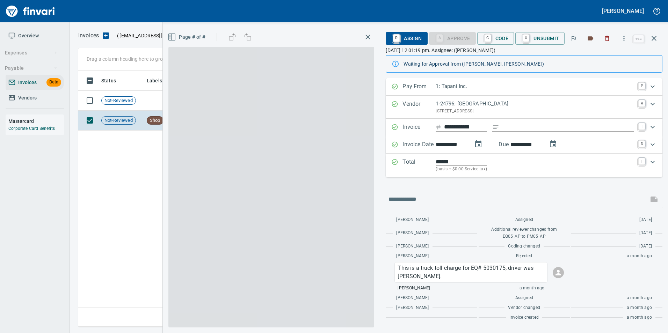
scroll to position [251, 576]
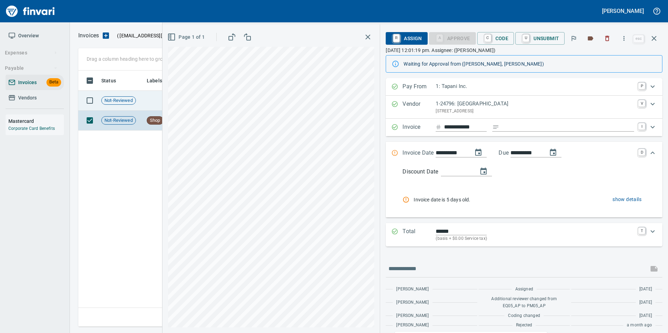
click at [145, 102] on td at bounding box center [166, 101] width 44 height 20
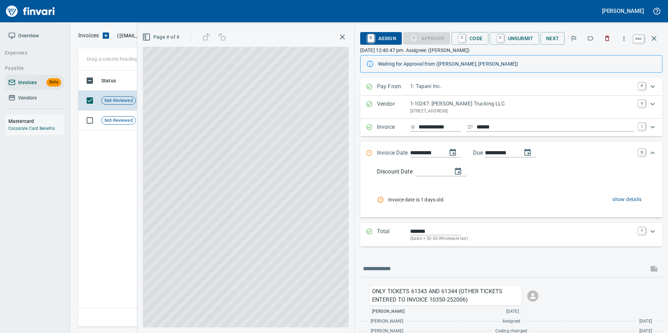
scroll to position [251, 576]
click at [655, 37] on icon "button" at bounding box center [653, 38] width 5 height 5
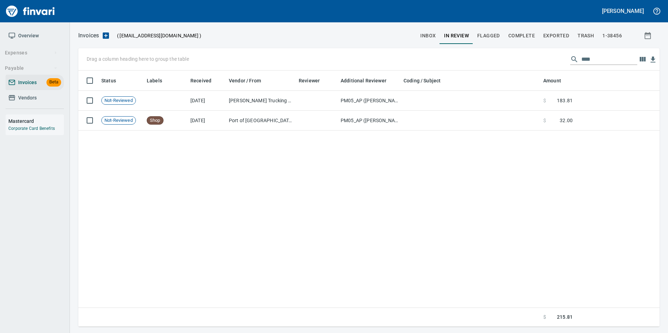
scroll to position [251, 576]
click at [610, 57] on input "****" at bounding box center [609, 59] width 56 height 11
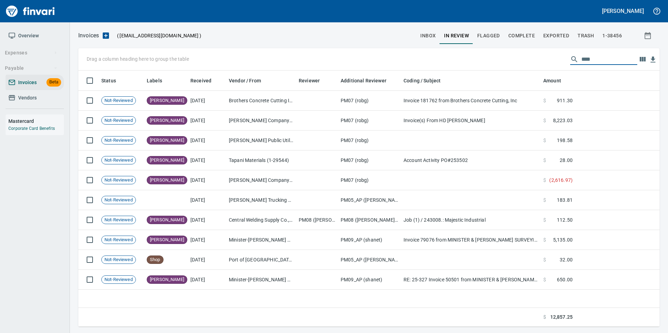
scroll to position [251, 576]
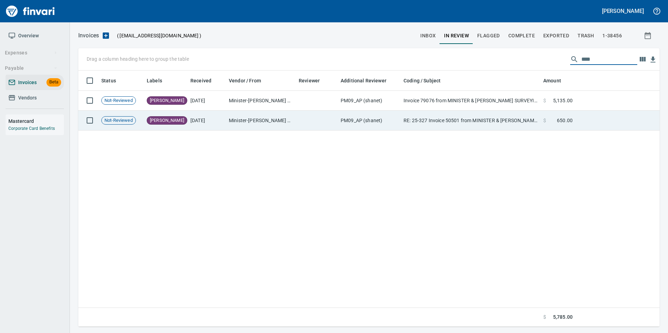
type input "****"
click at [440, 121] on td "RE: 25-327 Invoice 50501 from MINISTER & [PERSON_NAME] SURVEYING, INC." at bounding box center [471, 121] width 140 height 20
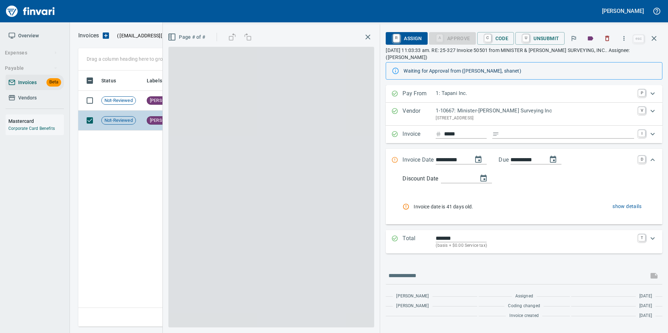
scroll to position [251, 576]
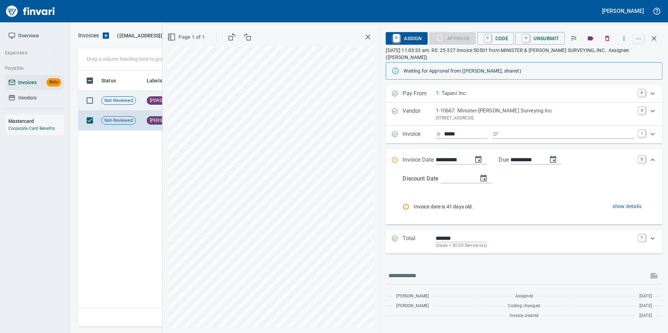
click at [139, 97] on td "Not-Reviewed" at bounding box center [121, 101] width 45 height 20
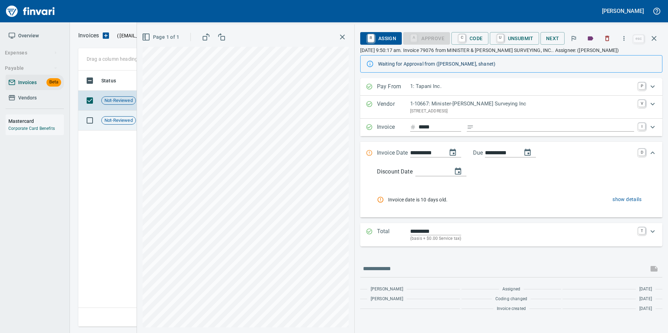
click at [111, 116] on div "Not-Reviewed" at bounding box center [118, 120] width 35 height 8
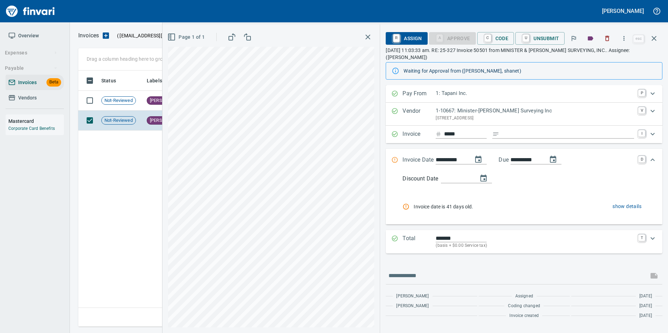
scroll to position [251, 576]
click at [655, 38] on icon "button" at bounding box center [654, 38] width 8 height 8
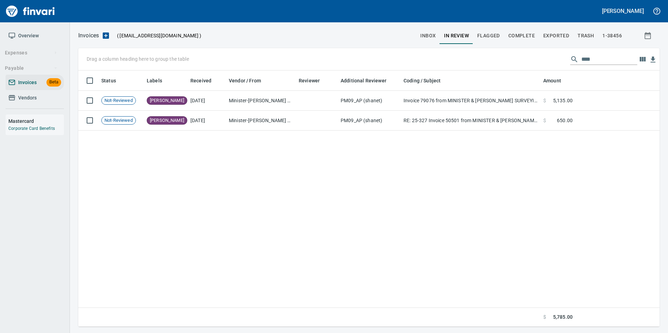
scroll to position [251, 576]
click at [611, 58] on input "****" at bounding box center [609, 59] width 56 height 11
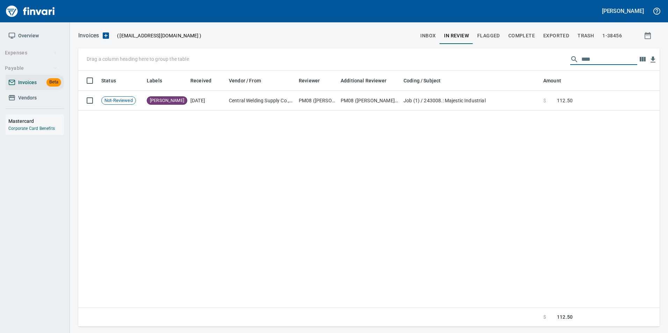
scroll to position [251, 576]
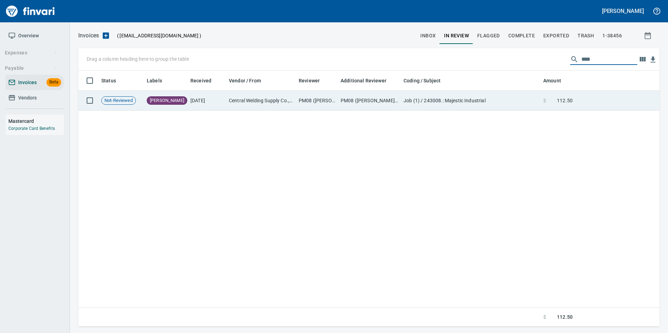
click at [500, 107] on td "Job (1) / 243008.: Majestic Industrial" at bounding box center [471, 101] width 140 height 20
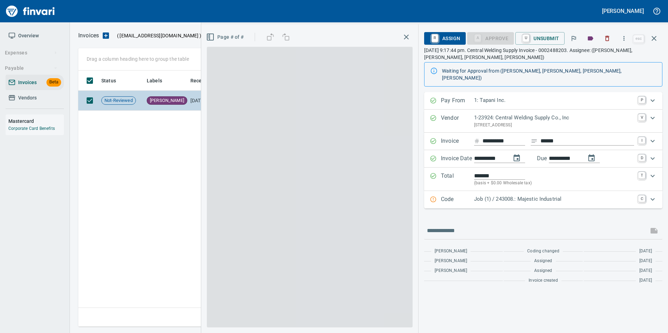
scroll to position [251, 576]
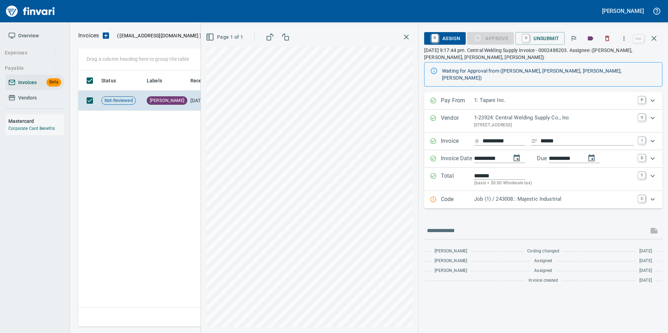
click at [472, 191] on div "Code Job (1) / 243008.: Majestic Industrial C" at bounding box center [543, 199] width 238 height 17
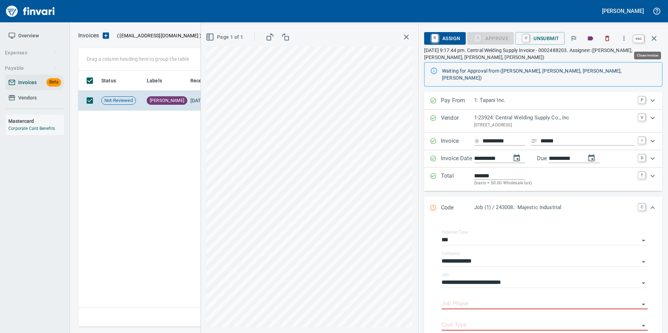
click at [655, 41] on icon "button" at bounding box center [654, 38] width 8 height 8
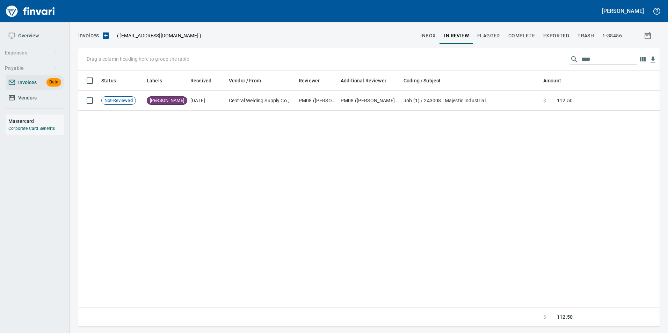
scroll to position [251, 576]
click at [602, 59] on input "****" at bounding box center [609, 59] width 56 height 11
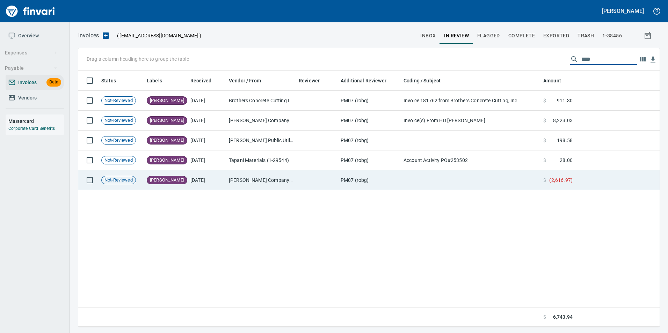
click at [251, 173] on td "H.D. Fowler Company Inc. (1-10431)" at bounding box center [261, 180] width 70 height 20
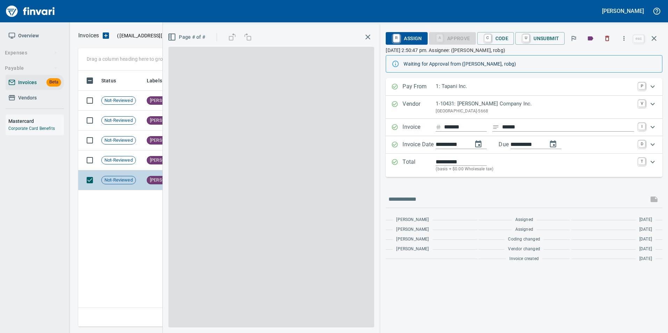
scroll to position [251, 576]
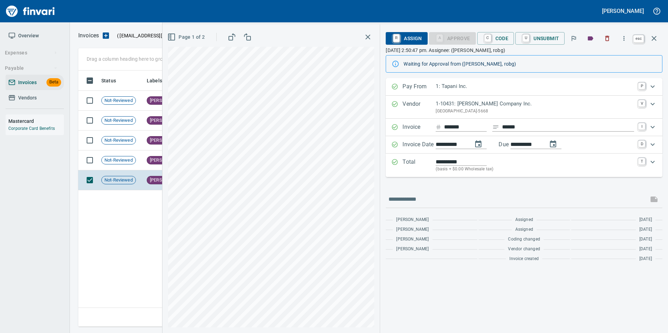
click at [655, 42] on icon "button" at bounding box center [654, 38] width 8 height 8
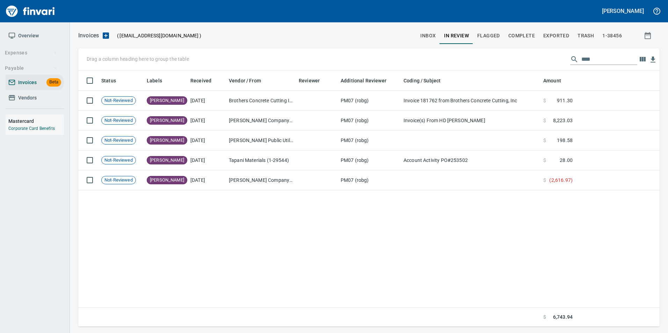
click at [598, 59] on input "****" at bounding box center [609, 59] width 56 height 11
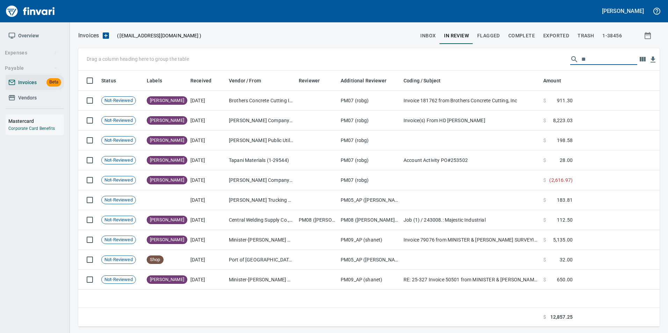
scroll to position [251, 571]
type input "*"
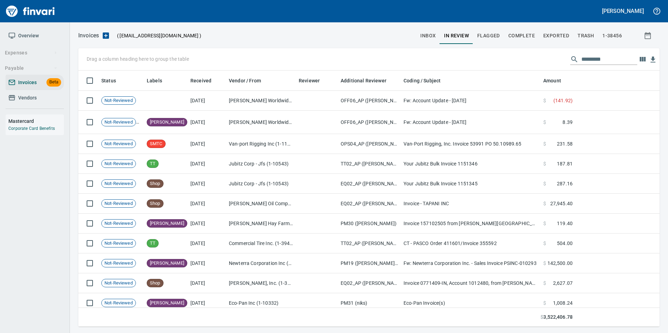
click at [599, 59] on input "text" at bounding box center [609, 59] width 56 height 11
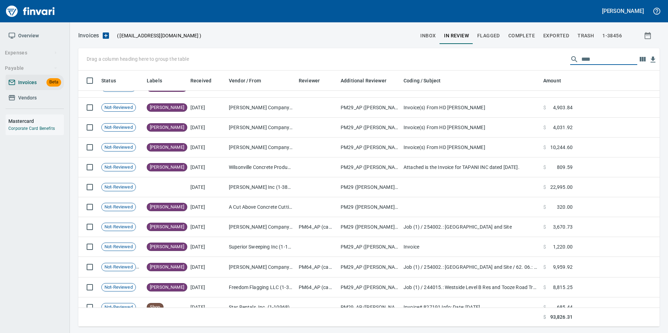
scroll to position [341, 0]
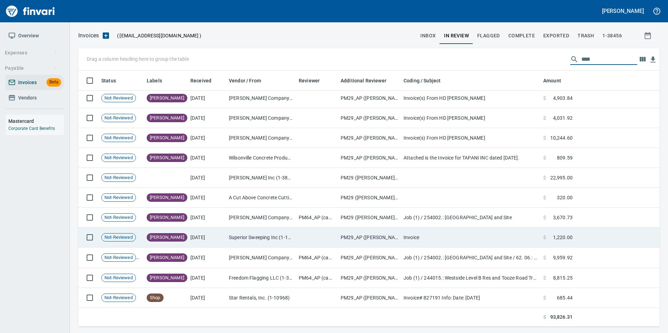
click at [208, 240] on td "9/19/2025" at bounding box center [207, 238] width 38 height 20
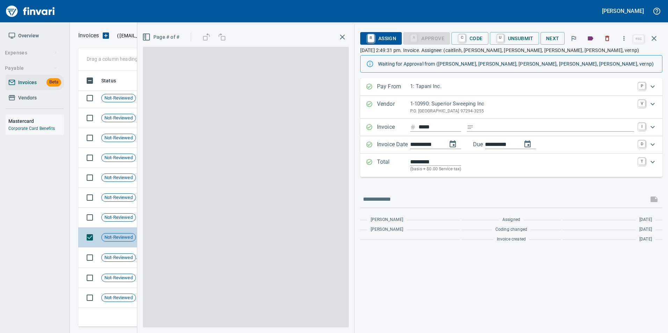
scroll to position [251, 570]
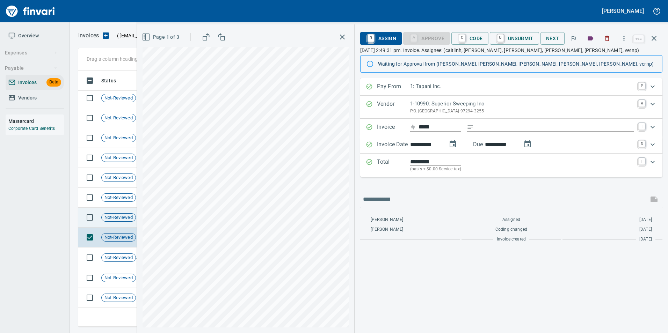
click at [123, 218] on span "Not-Reviewed" at bounding box center [119, 217] width 34 height 7
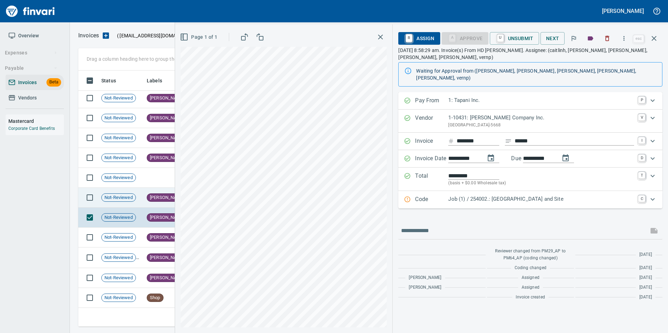
click at [124, 201] on span "Not-Reviewed" at bounding box center [119, 198] width 34 height 7
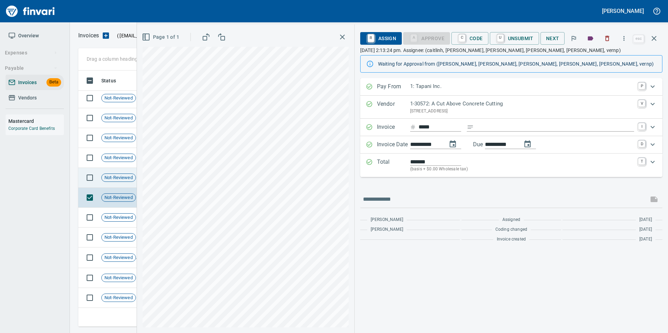
click at [128, 180] on span "Not-Reviewed" at bounding box center [119, 178] width 34 height 7
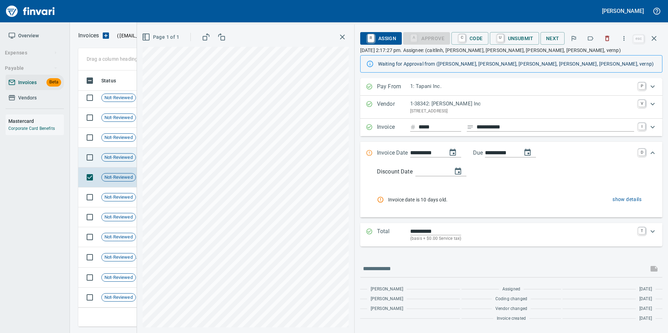
click at [122, 165] on td "Not-Reviewed" at bounding box center [121, 158] width 45 height 20
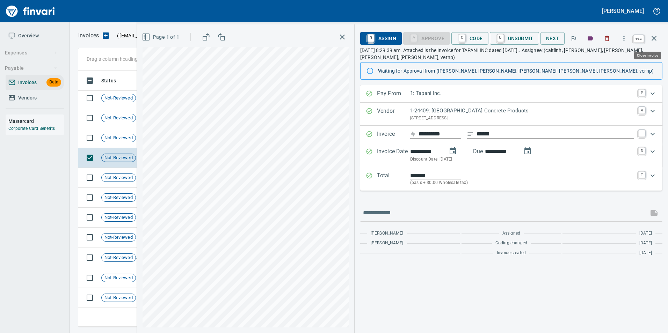
scroll to position [251, 570]
click at [655, 41] on icon "button" at bounding box center [654, 38] width 8 height 8
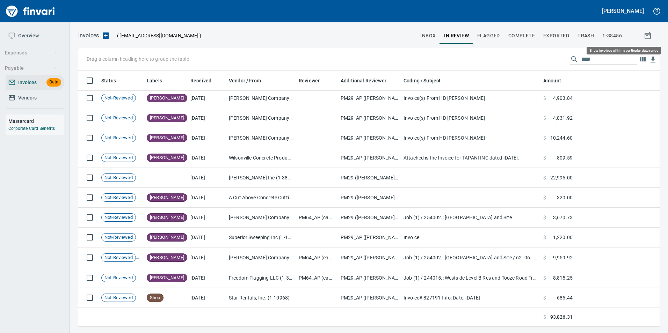
scroll to position [251, 571]
click at [613, 60] on input "****" at bounding box center [609, 59] width 56 height 11
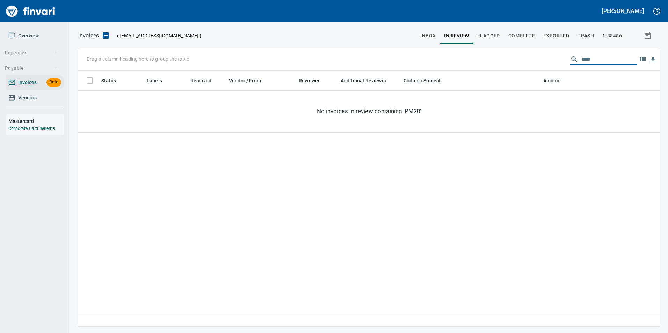
scroll to position [0, 0]
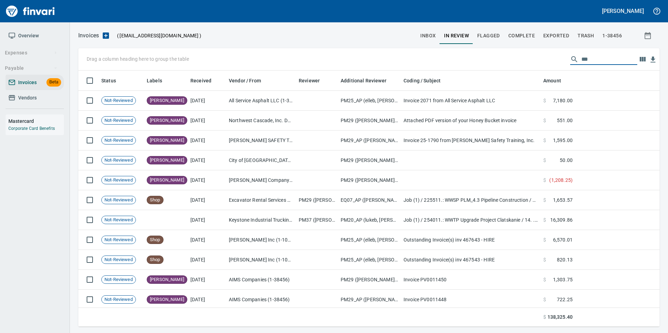
click at [608, 60] on input "***" at bounding box center [609, 59] width 56 height 11
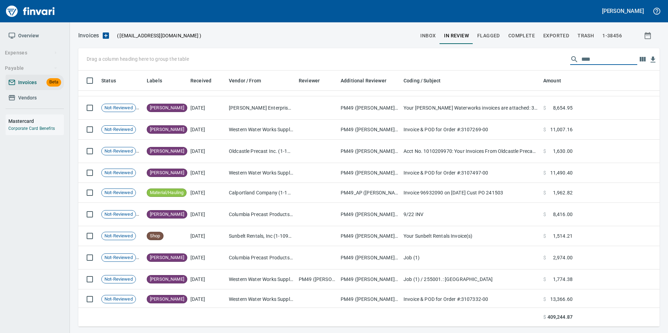
scroll to position [1186, 0]
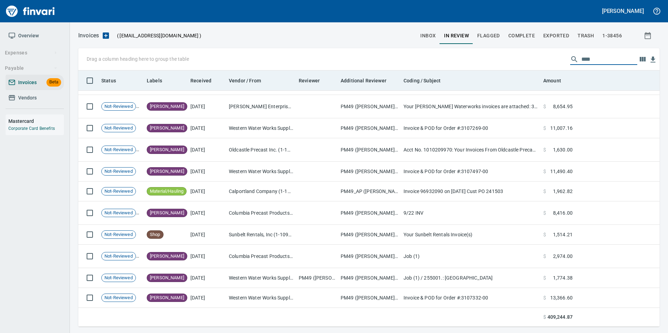
type input "****"
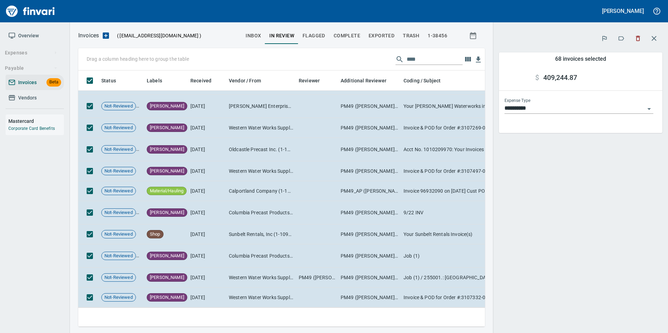
scroll to position [1191, 0]
click at [658, 39] on button "button" at bounding box center [654, 38] width 17 height 17
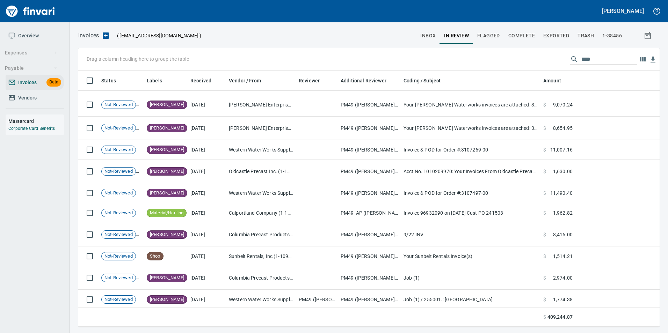
scroll to position [1162, 0]
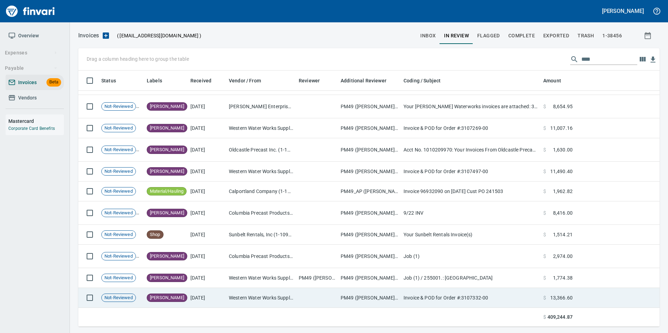
click at [256, 296] on td "Western Water Works Supply Co Inc (1-30586)" at bounding box center [261, 298] width 70 height 20
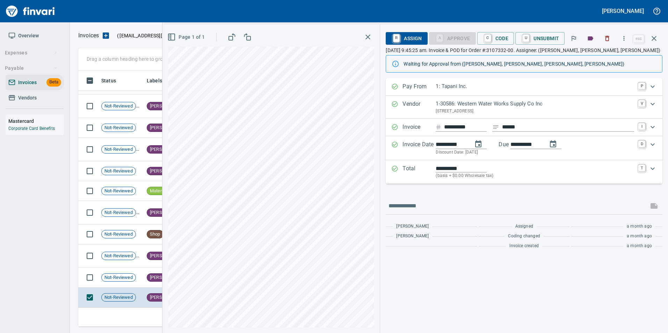
scroll to position [1122, 0]
click at [138, 285] on td "Not-Reviewed" at bounding box center [121, 278] width 45 height 20
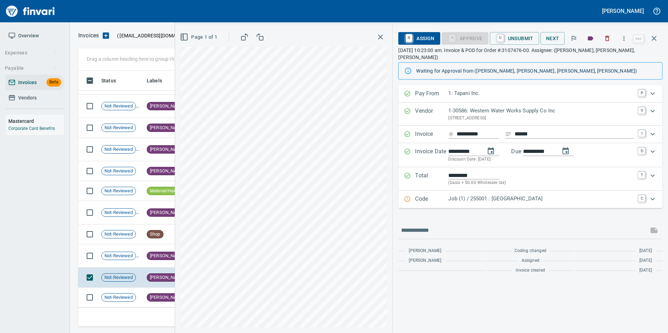
scroll to position [1102, 0]
click at [158, 258] on span "[PERSON_NAME]" at bounding box center [167, 256] width 40 height 7
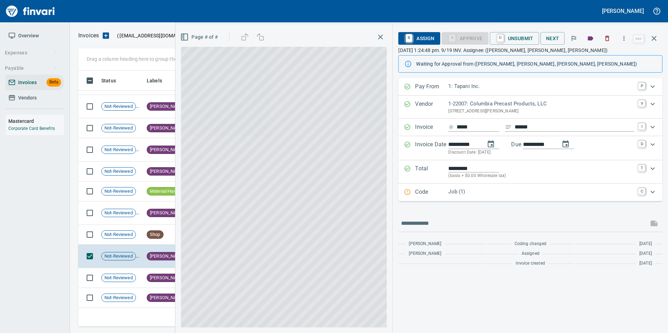
scroll to position [251, 570]
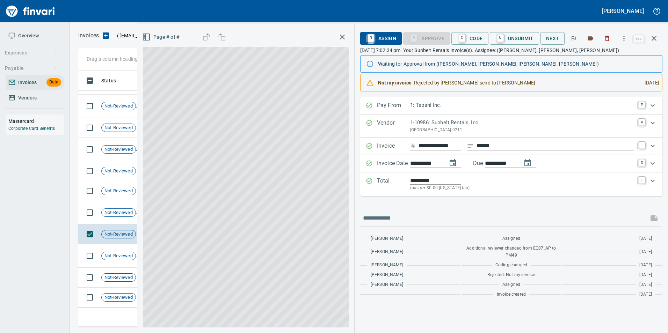
scroll to position [1096, 0]
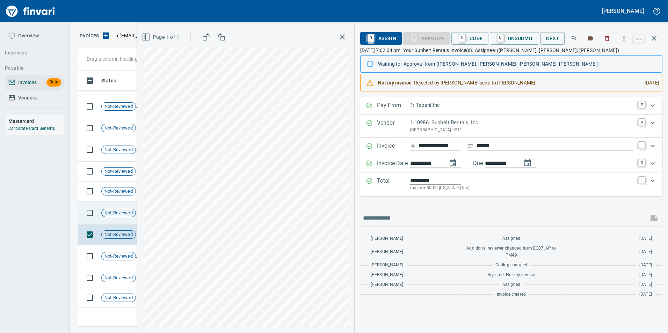
click at [120, 216] on div "Not-Reviewed" at bounding box center [118, 213] width 35 height 8
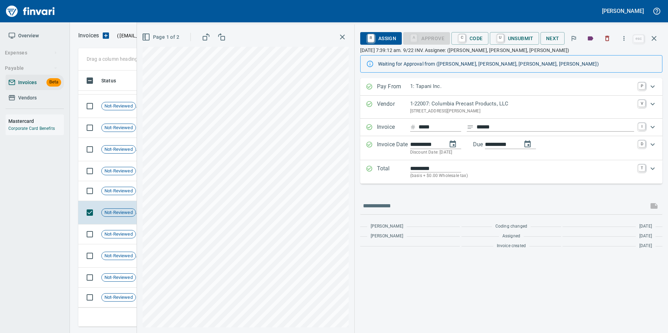
scroll to position [1084, 0]
click at [654, 41] on icon "button" at bounding box center [654, 38] width 8 height 8
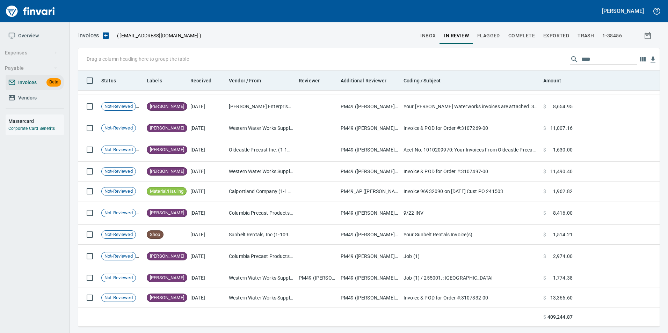
scroll to position [251, 570]
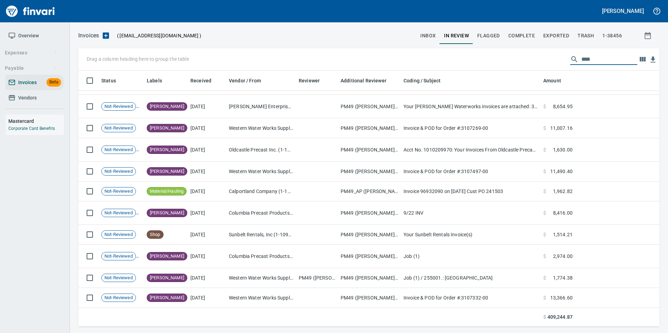
click at [591, 61] on input "****" at bounding box center [609, 59] width 56 height 11
click at [591, 60] on input "****" at bounding box center [609, 59] width 56 height 11
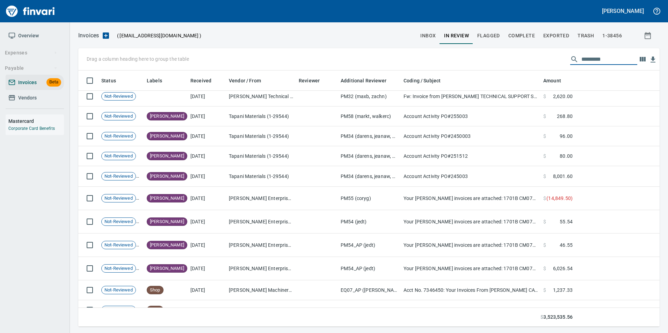
click at [433, 34] on span "inbox" at bounding box center [427, 35] width 15 height 9
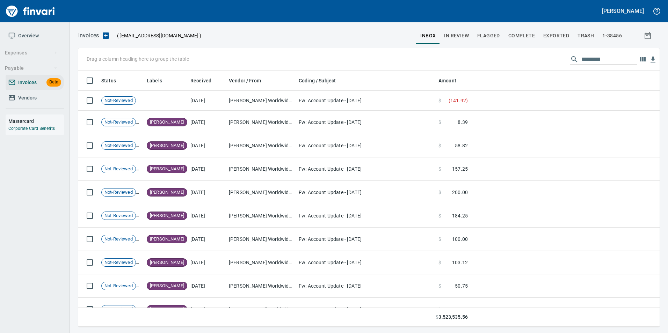
scroll to position [251, 571]
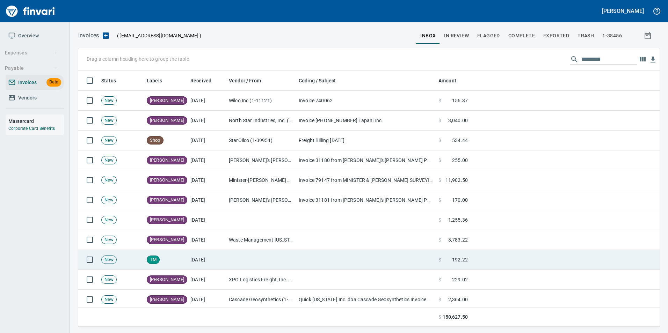
click at [186, 262] on td "TM" at bounding box center [166, 260] width 44 height 20
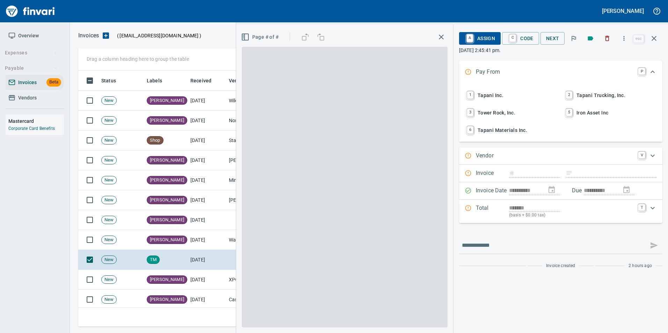
scroll to position [251, 570]
click at [480, 39] on span "A Assign" at bounding box center [480, 38] width 30 height 12
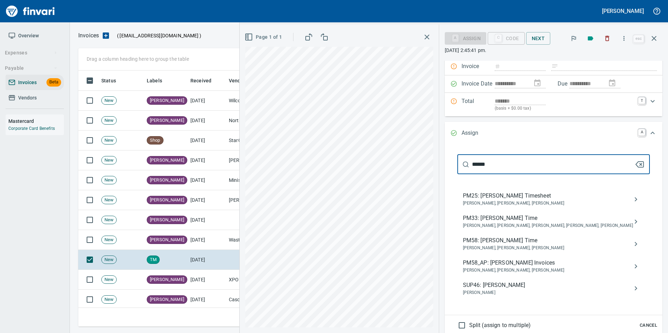
scroll to position [140, 0]
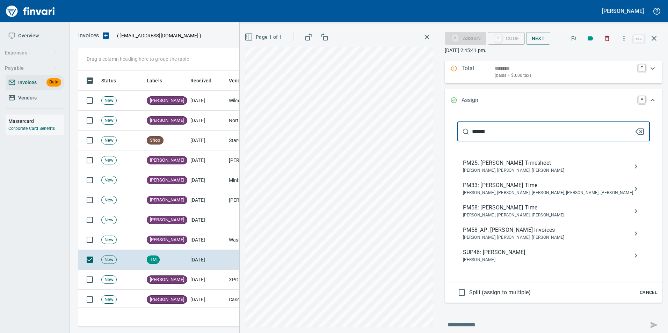
type input "******"
click at [637, 129] on icon "button" at bounding box center [640, 132] width 8 height 6
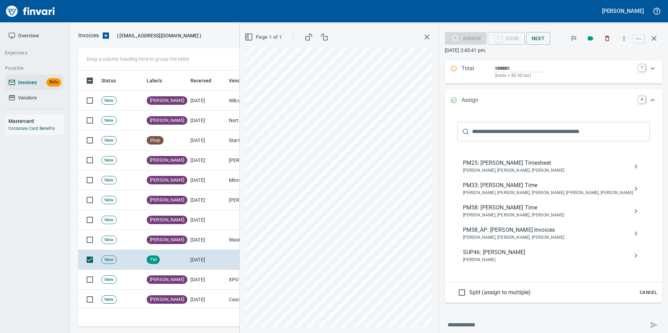
scroll to position [36, 0]
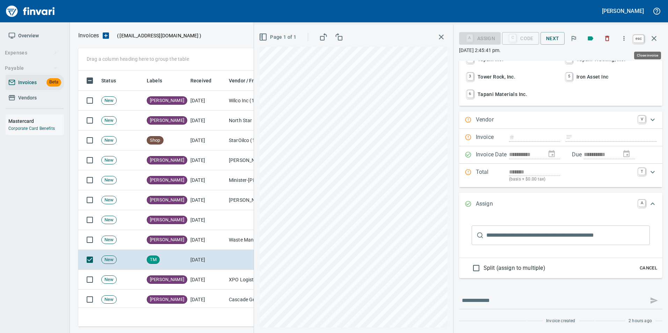
drag, startPoint x: 655, startPoint y: 43, endPoint x: 649, endPoint y: 45, distance: 6.7
click at [655, 42] on button "button" at bounding box center [654, 38] width 17 height 17
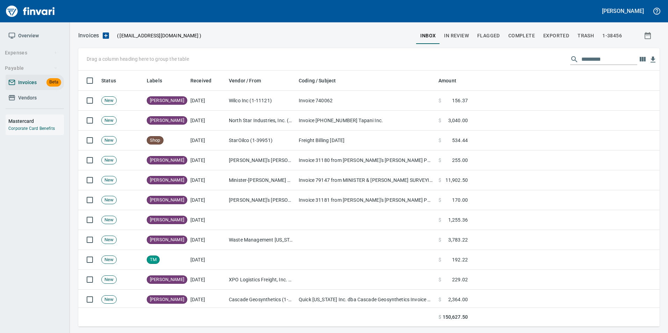
click at [460, 35] on span "In Review" at bounding box center [456, 35] width 25 height 9
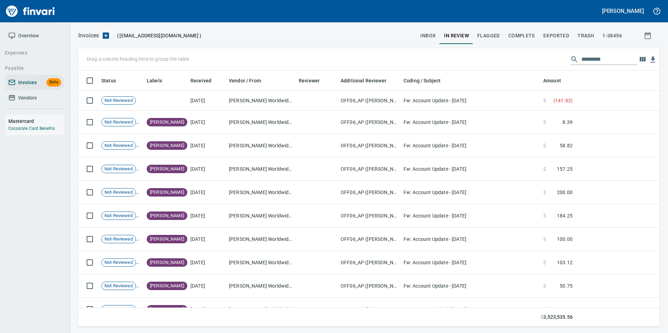
scroll to position [251, 571]
click at [586, 58] on input "text" at bounding box center [609, 59] width 56 height 11
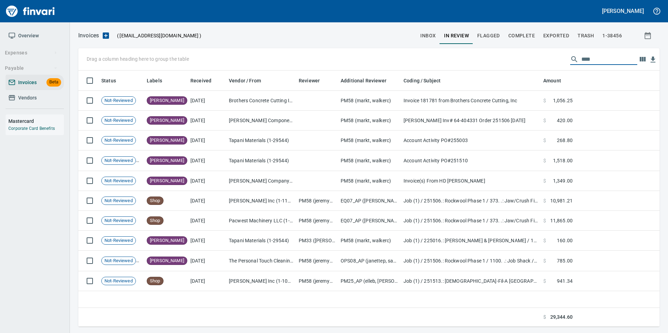
type input "****"
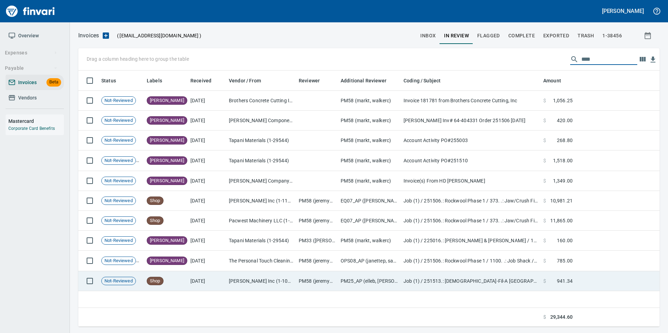
click at [250, 284] on td "D.P. Nicoli Inc (1-10319)" at bounding box center [261, 281] width 70 height 20
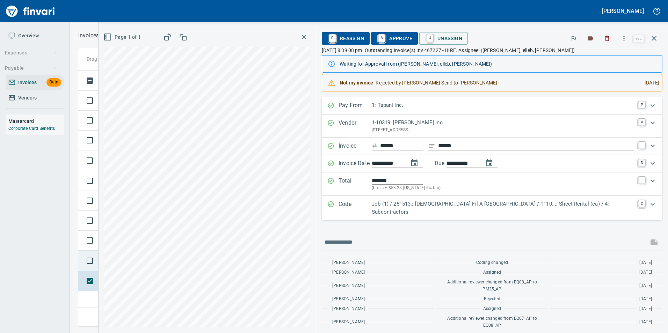
click at [124, 260] on span "Not-Reviewed" at bounding box center [119, 261] width 34 height 7
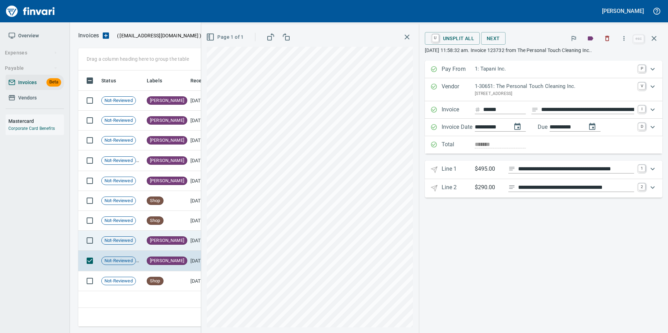
click at [130, 242] on span "Not-Reviewed" at bounding box center [119, 241] width 34 height 7
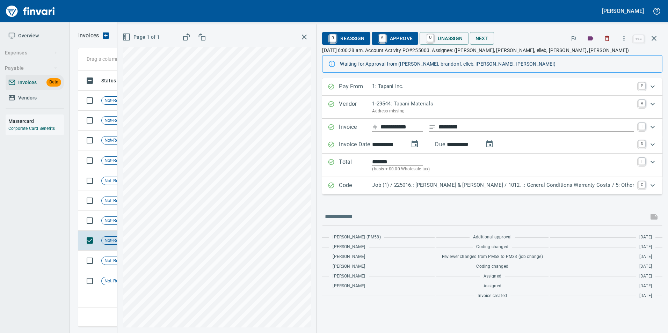
click at [658, 41] on icon "button" at bounding box center [654, 38] width 8 height 8
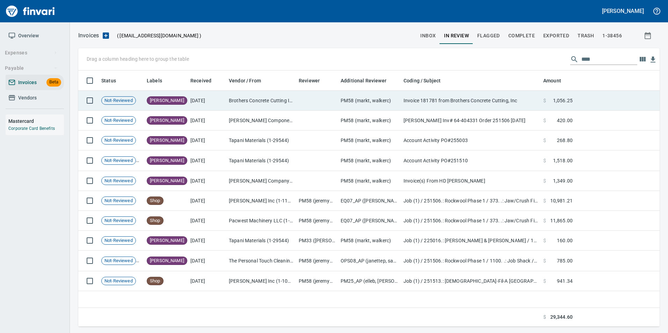
scroll to position [251, 576]
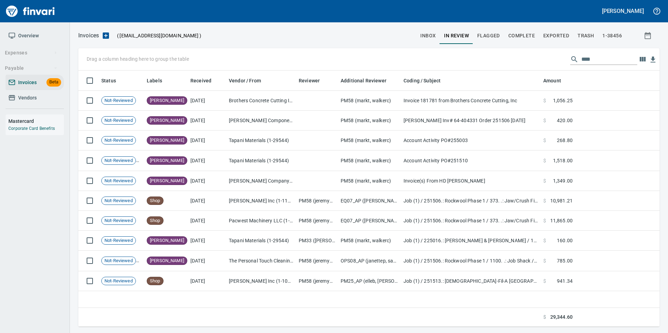
click at [434, 46] on div "Invoices ( tapani-invoices@finvari.net ) inbox In Review Flagged Complete Expor…" at bounding box center [369, 179] width 598 height 296
click at [586, 60] on input "****" at bounding box center [609, 59] width 56 height 11
click at [587, 61] on input "****" at bounding box center [609, 59] width 56 height 11
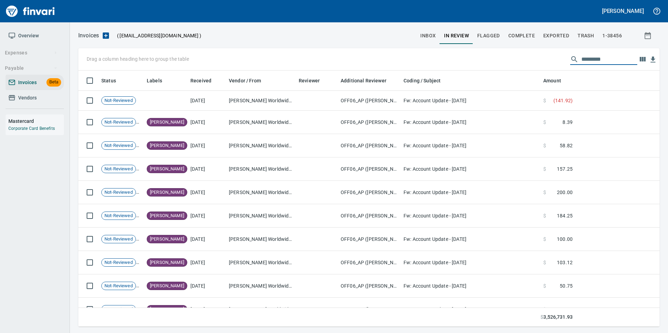
scroll to position [251, 571]
click at [432, 33] on span "inbox" at bounding box center [427, 35] width 15 height 9
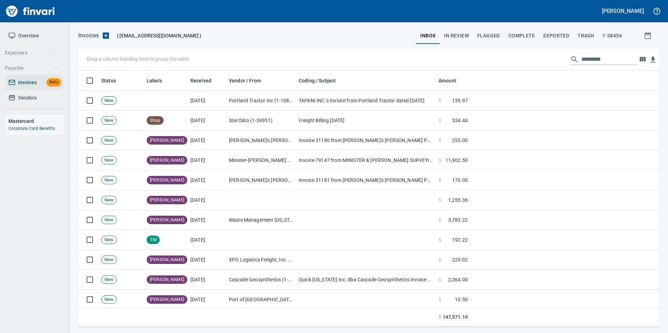
click at [471, 35] on button "In Review" at bounding box center [456, 35] width 33 height 17
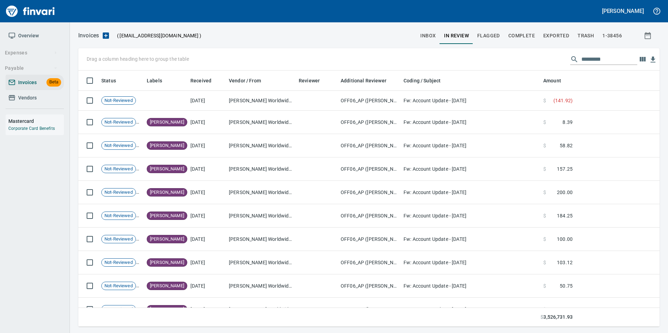
click at [424, 33] on span "inbox" at bounding box center [427, 35] width 15 height 9
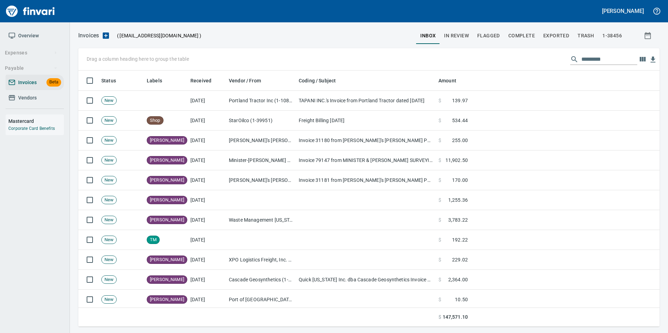
scroll to position [251, 571]
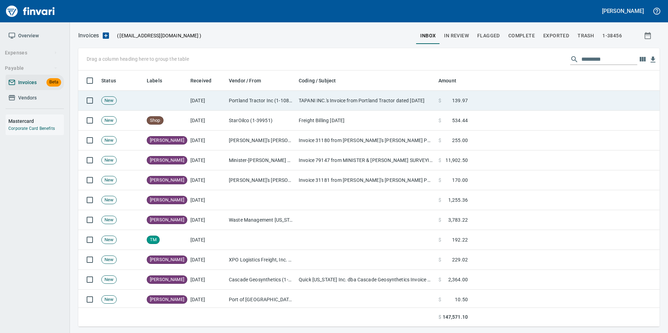
click at [242, 94] on td "Portland Tractor Inc (1-10815)" at bounding box center [261, 101] width 70 height 20
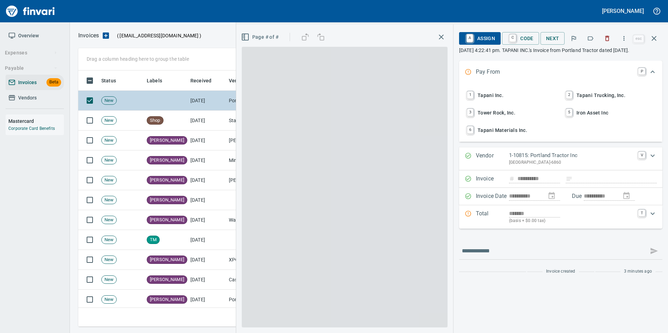
scroll to position [251, 570]
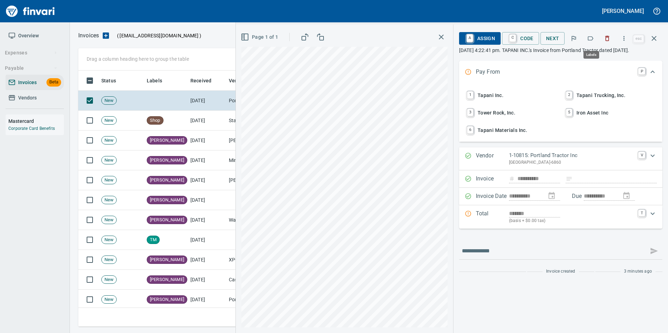
click at [594, 42] on button "button" at bounding box center [590, 38] width 15 height 15
click at [657, 45] on button "button" at bounding box center [654, 38] width 17 height 17
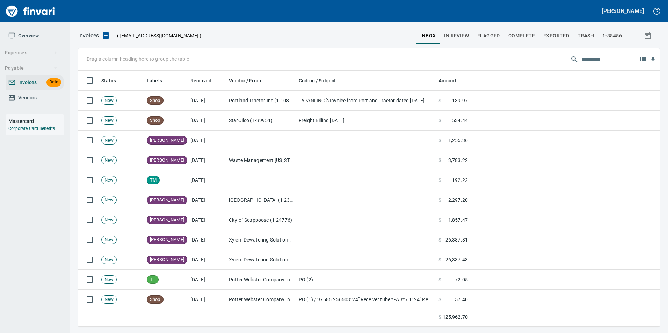
click at [457, 36] on span "In Review" at bounding box center [456, 35] width 25 height 9
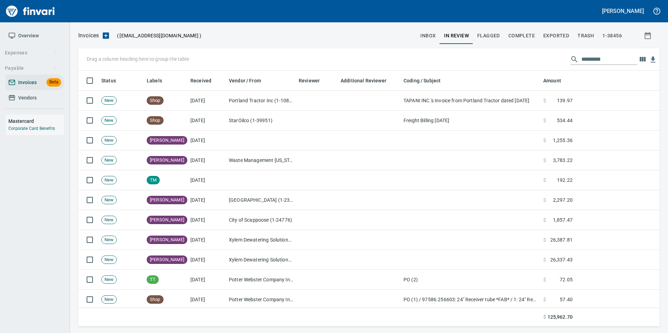
scroll to position [251, 571]
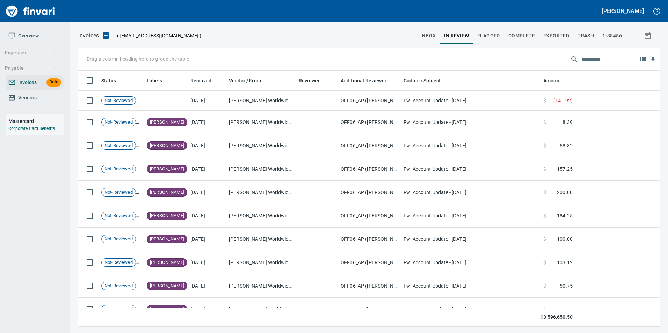
click at [415, 40] on div at bounding box center [308, 35] width 215 height 17
click at [436, 36] on span "inbox" at bounding box center [427, 35] width 15 height 9
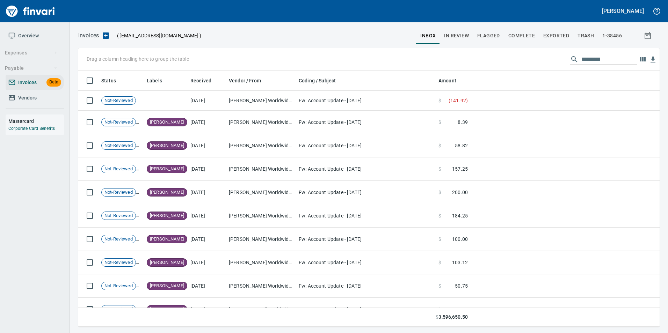
scroll to position [251, 571]
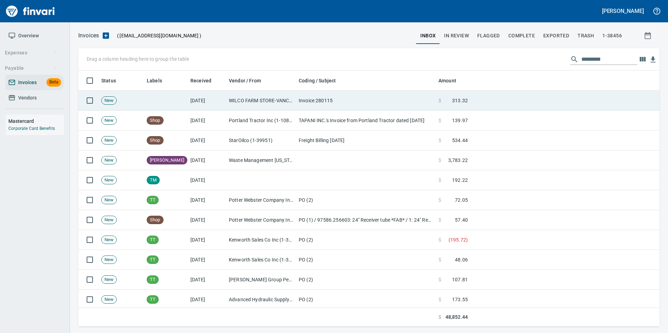
click at [221, 104] on td "[DATE]" at bounding box center [207, 101] width 38 height 20
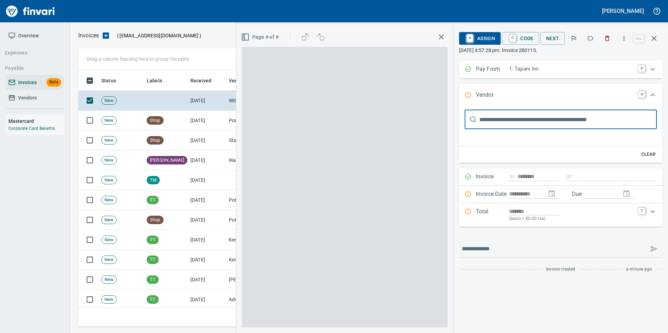
type input "**********"
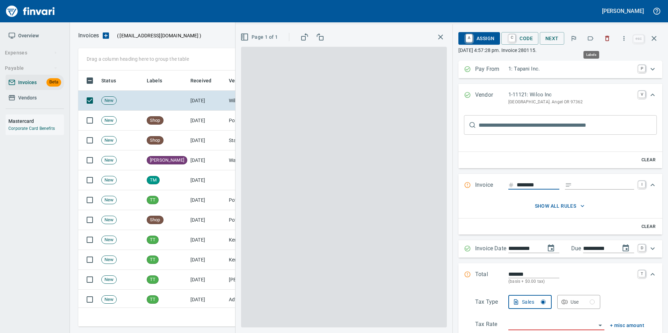
scroll to position [251, 570]
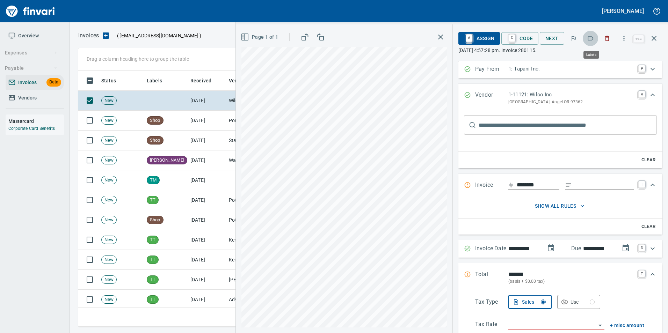
click at [593, 36] on icon "button" at bounding box center [590, 38] width 7 height 7
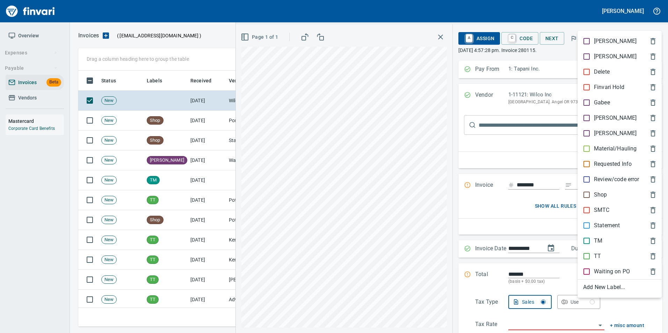
click at [594, 122] on div "[PERSON_NAME]" at bounding box center [619, 117] width 84 height 15
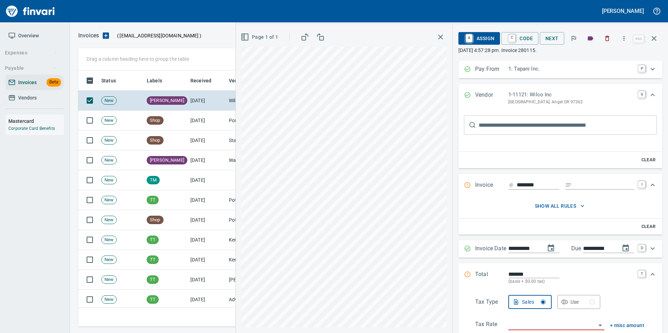
click at [662, 36] on button "button" at bounding box center [654, 38] width 17 height 17
